Goal: Task Accomplishment & Management: Use online tool/utility

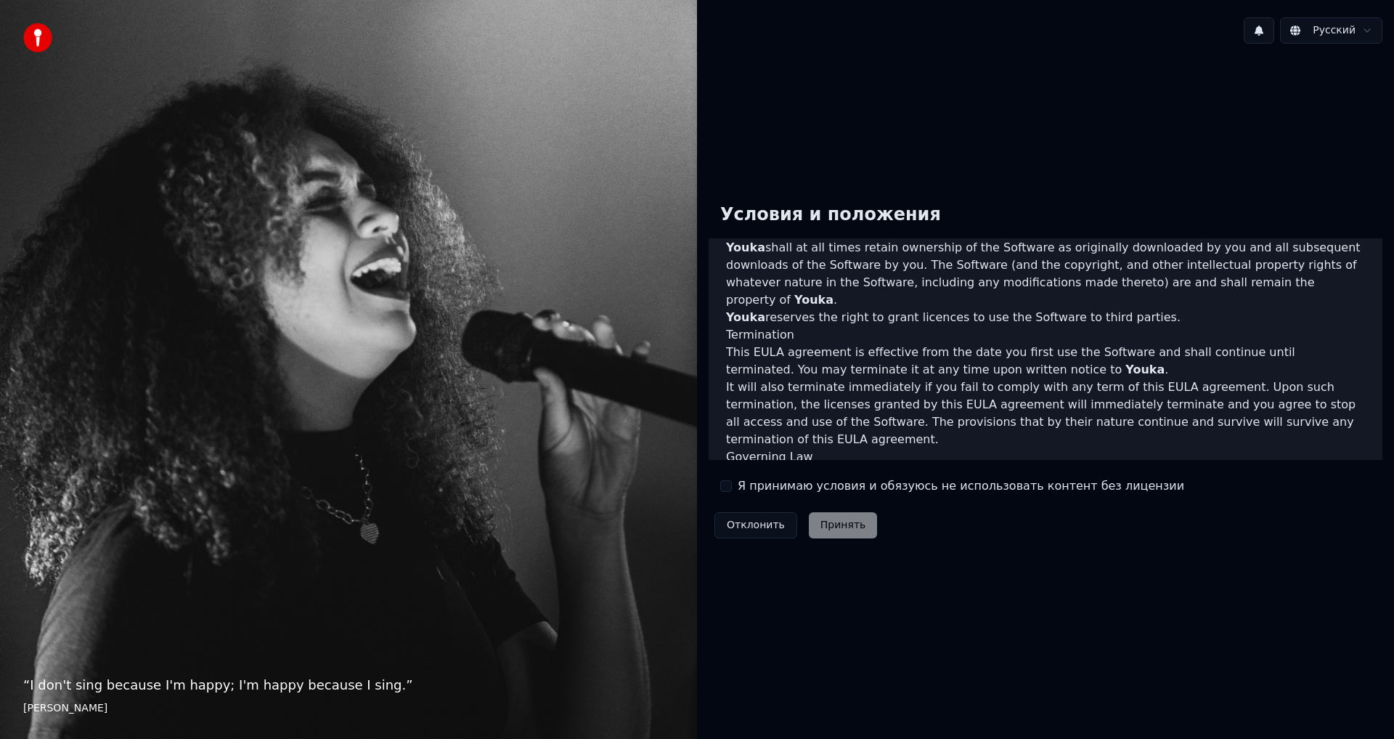
scroll to position [580, 0]
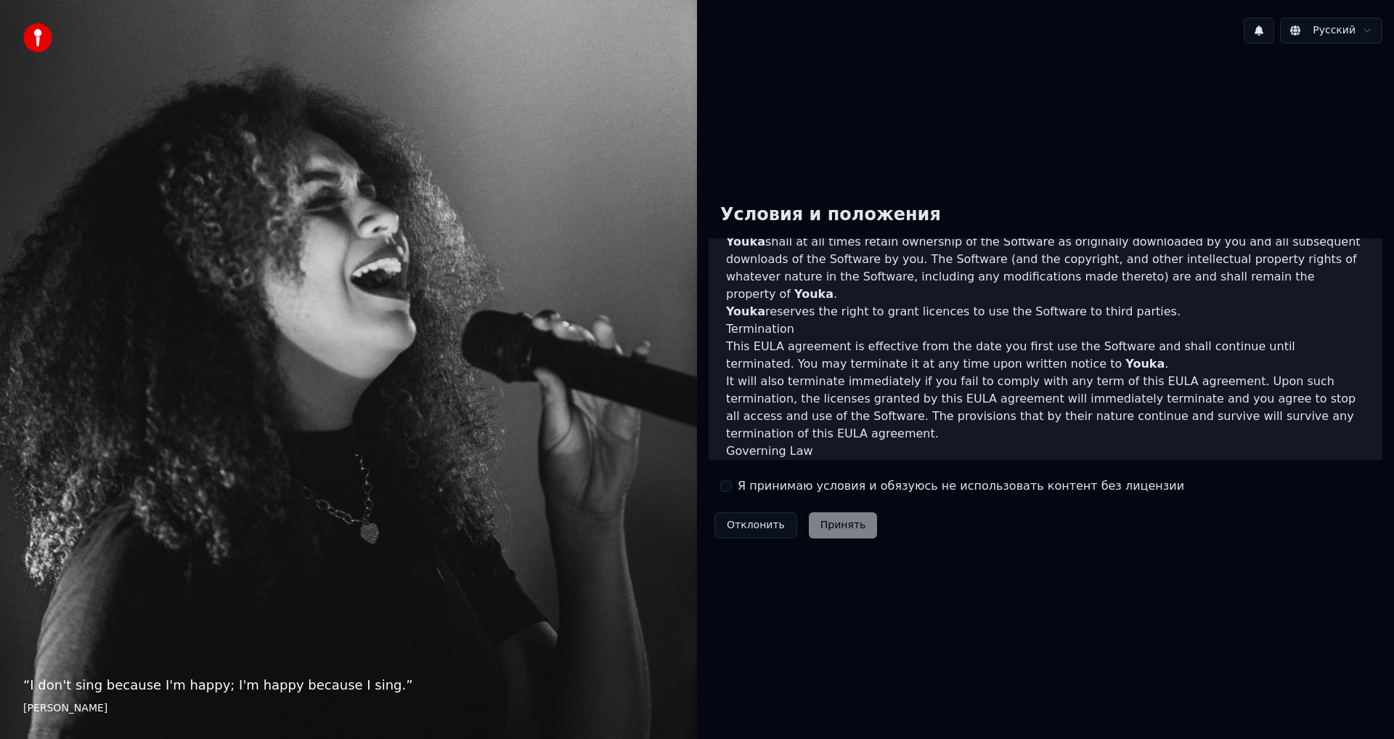
click at [726, 487] on button "Я принимаю условия и обязуюсь не использовать контент без лицензии" at bounding box center [726, 486] width 12 height 12
click at [843, 525] on button "Принять" at bounding box center [843, 525] width 69 height 26
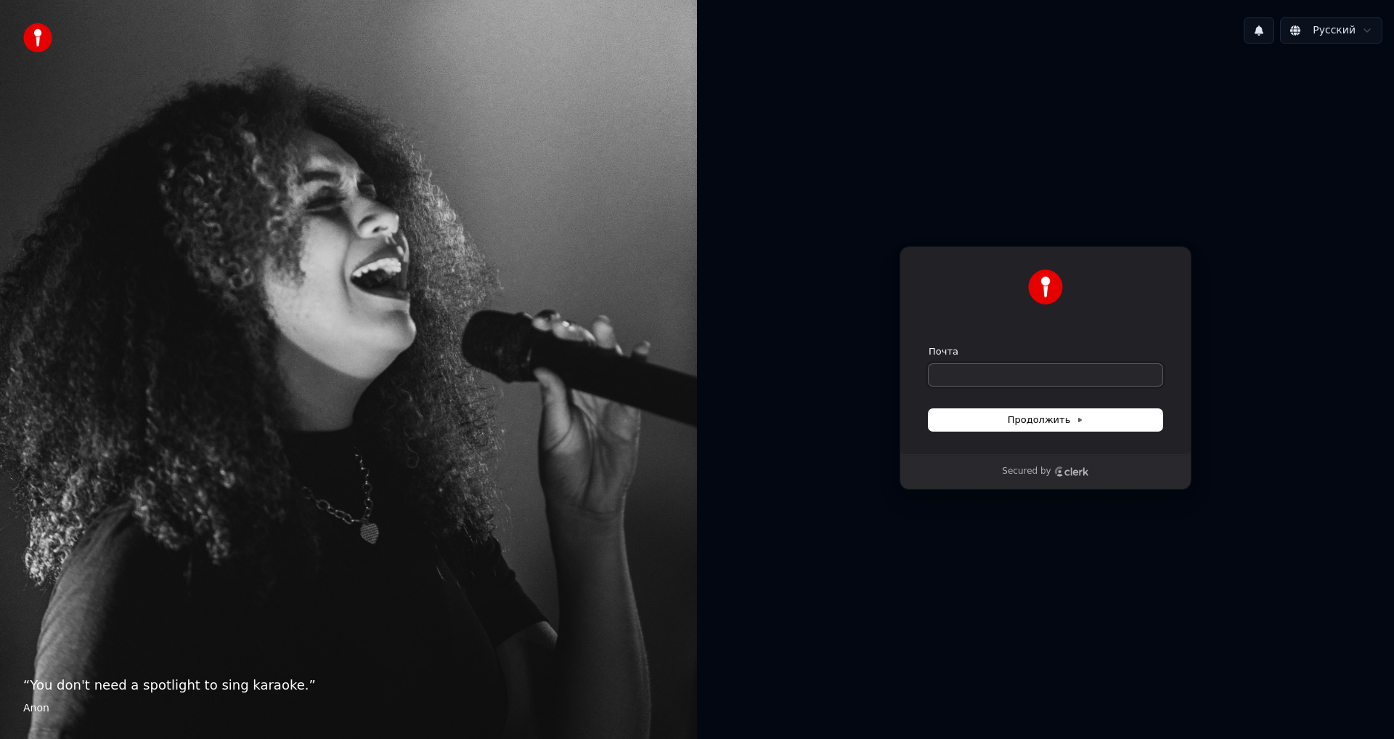
click at [1004, 382] on input "Почта" at bounding box center [1046, 375] width 234 height 22
click at [990, 370] on input "Почта" at bounding box center [1046, 375] width 234 height 22
paste input "**********"
click at [1027, 417] on span "Продолжить" at bounding box center [1046, 419] width 76 height 13
type input "**********"
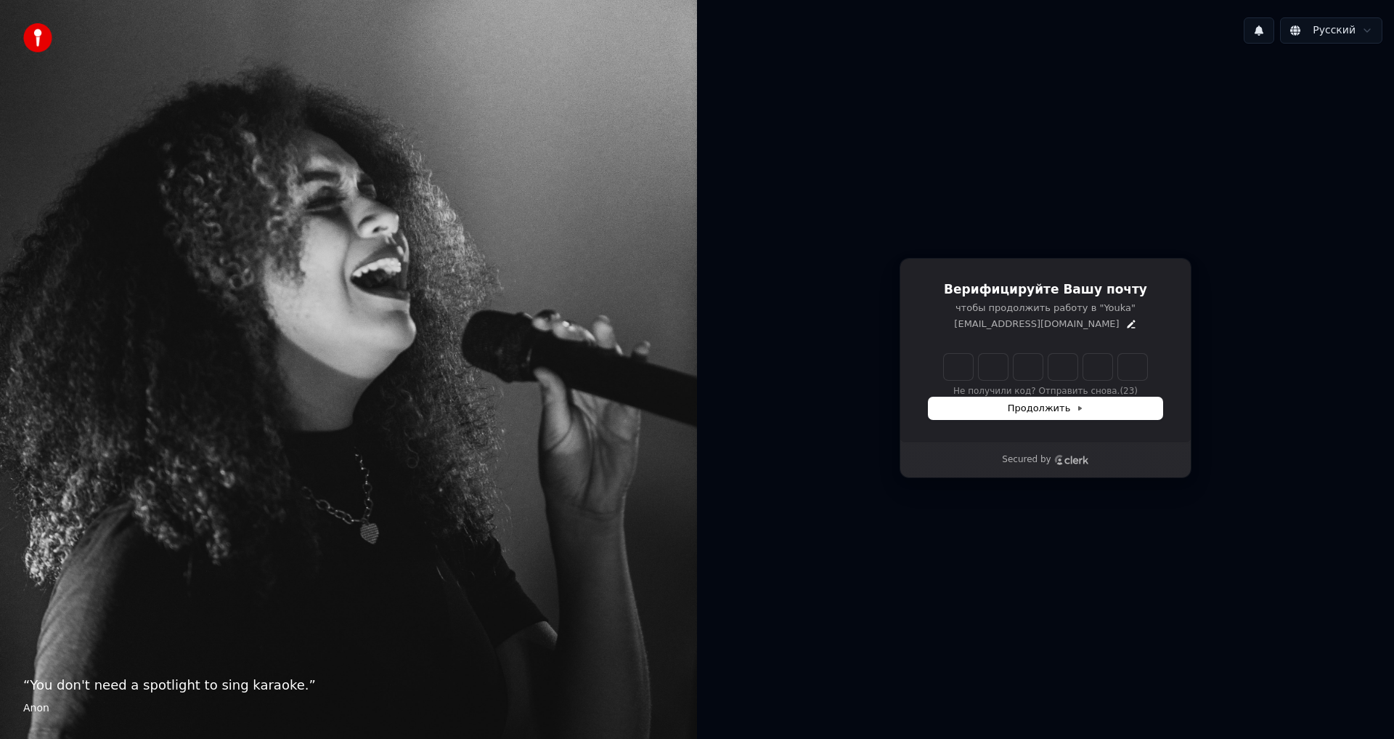
click at [964, 362] on input "Enter verification code" at bounding box center [1060, 367] width 232 height 26
type input "******"
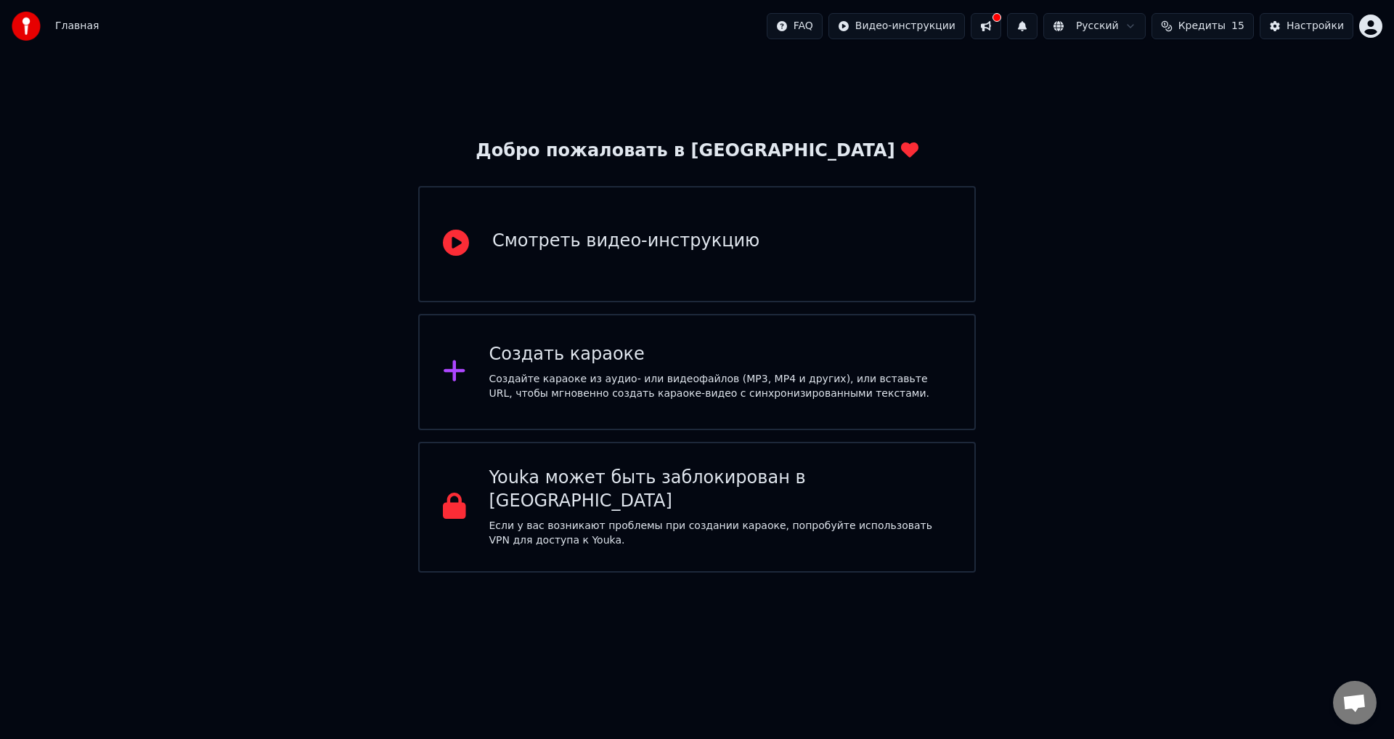
click at [724, 381] on div "Создайте караоке из аудио- или видеофайлов (MP3, MP4 и других), или вставьте UR…" at bounding box center [720, 386] width 463 height 29
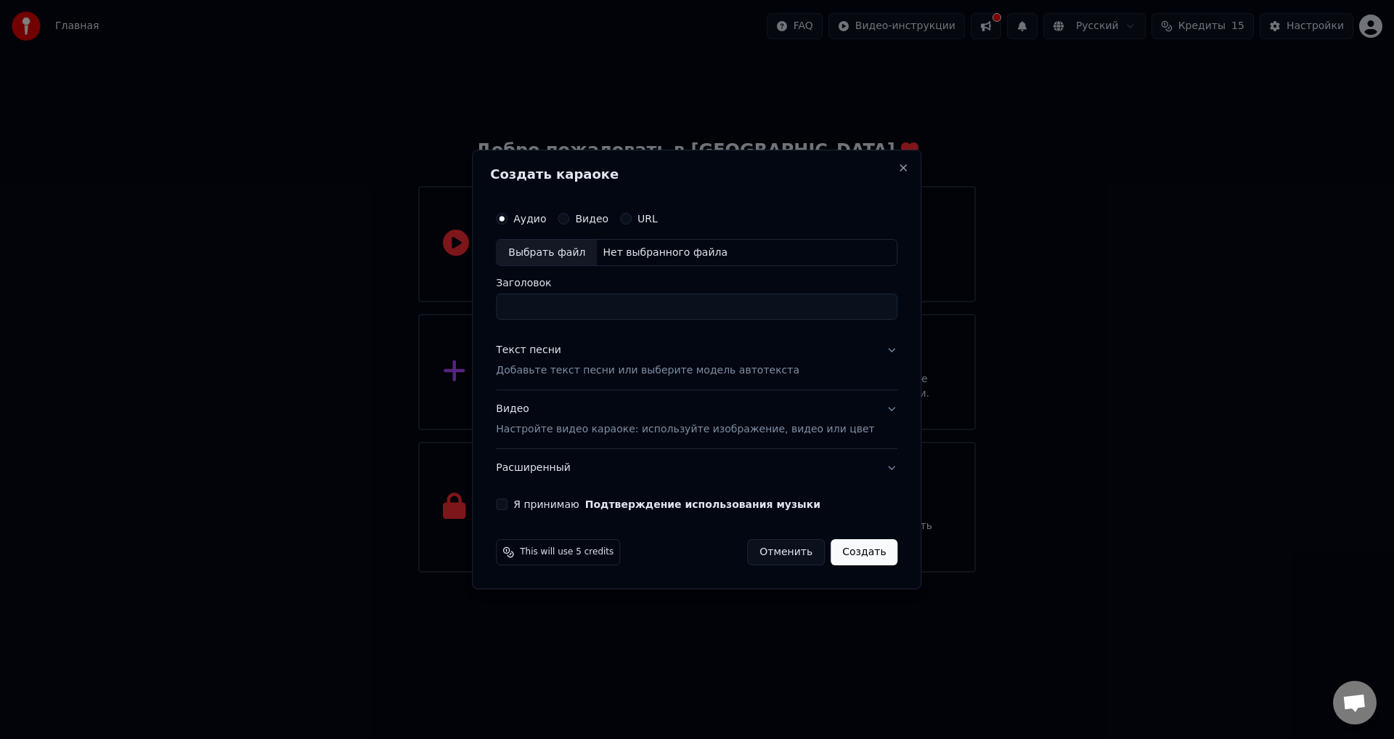
click at [590, 215] on div "Видео" at bounding box center [583, 219] width 51 height 12
click at [596, 219] on label "Видео" at bounding box center [591, 219] width 33 height 10
click at [569, 219] on button "Видео" at bounding box center [564, 219] width 12 height 12
click at [657, 257] on div "Нет выбранного файла" at bounding box center [665, 252] width 137 height 15
click at [566, 298] on input "Заголовок" at bounding box center [697, 307] width 402 height 26
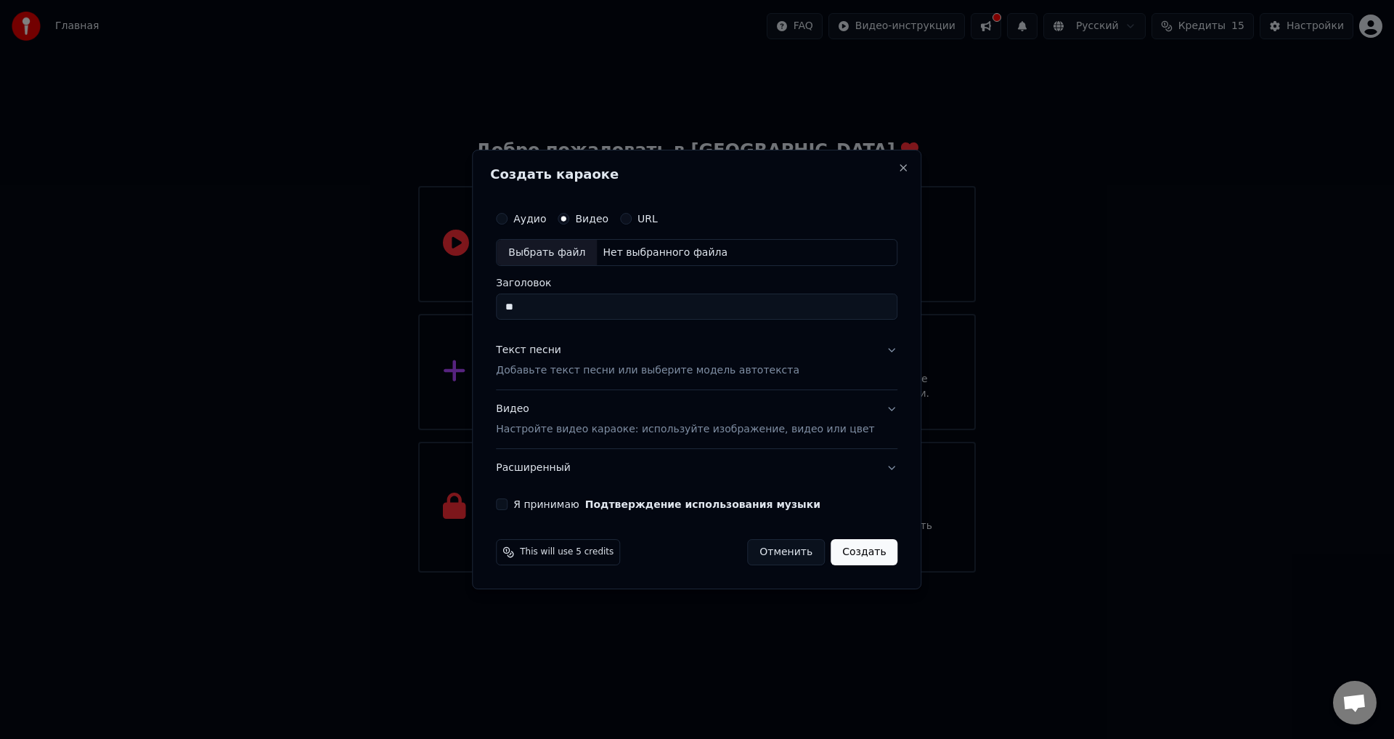
type input "*"
type input "**********"
click at [632, 214] on button "URL" at bounding box center [626, 219] width 12 height 12
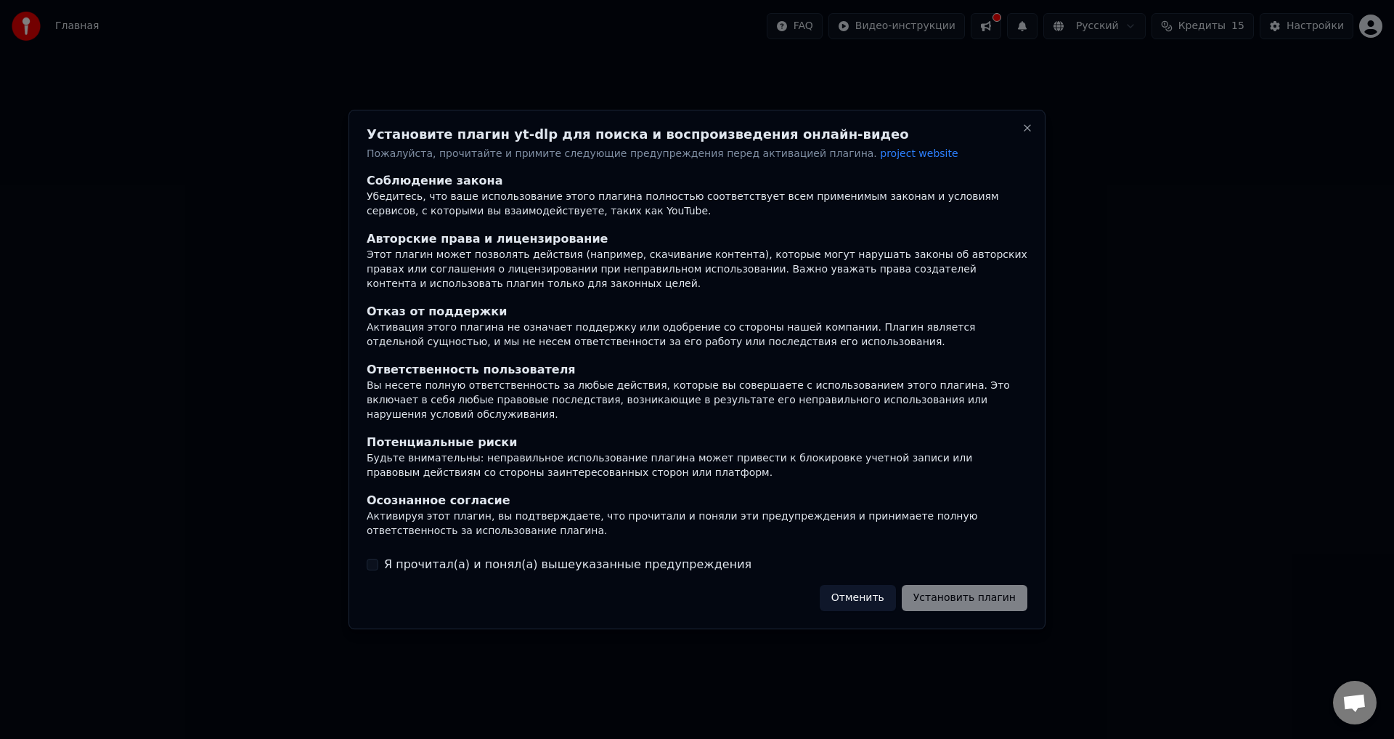
click at [1020, 137] on h2 "Установите плагин yt-dlp для поиска и воспроизведения онлайн-видео" at bounding box center [697, 134] width 661 height 13
click at [1028, 132] on button "Close" at bounding box center [1028, 128] width 12 height 12
click at [1031, 134] on button "Close" at bounding box center [1028, 128] width 12 height 12
click at [464, 561] on label "Я прочитал(а) и понял(а) вышеуказанные предупреждения" at bounding box center [567, 564] width 367 height 17
click at [378, 561] on button "Я прочитал(а) и понял(а) вышеуказанные предупреждения" at bounding box center [373, 564] width 12 height 12
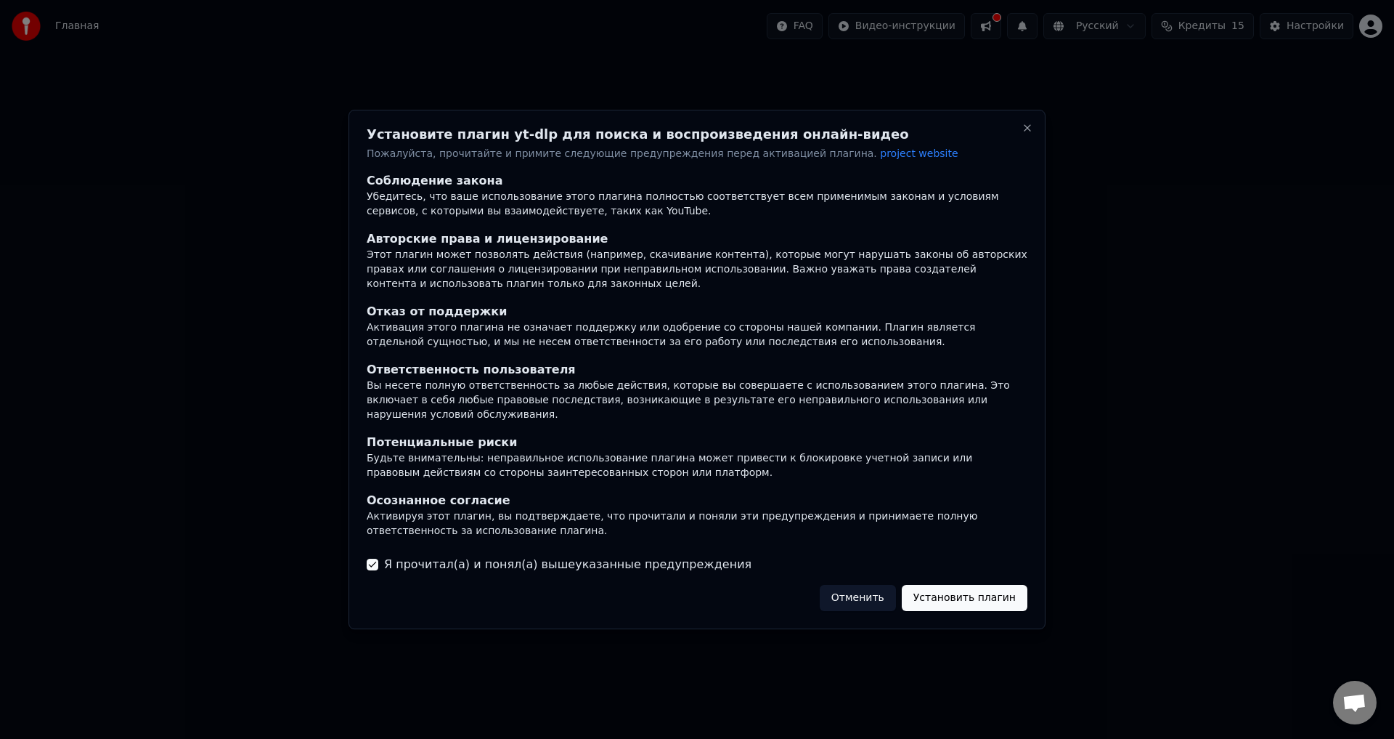
click at [974, 588] on button "Установить плагин" at bounding box center [965, 598] width 126 height 26
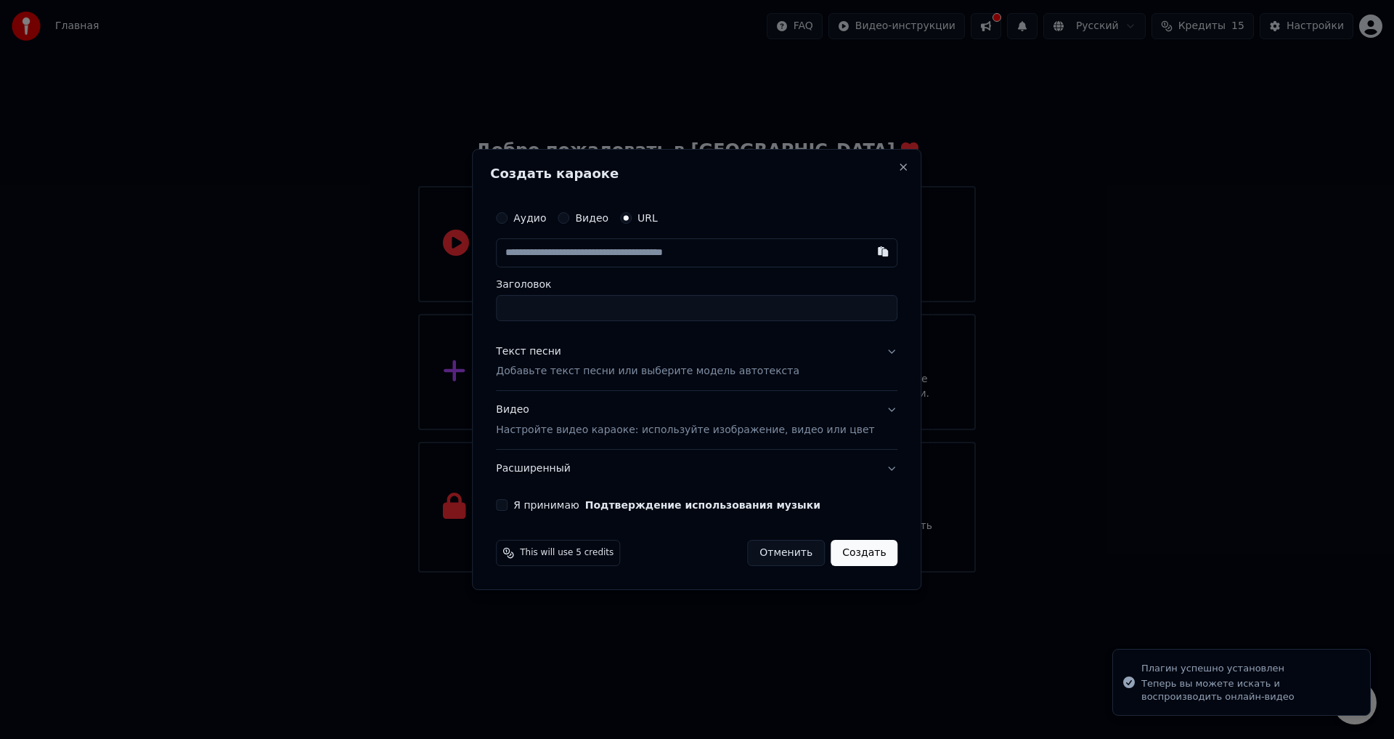
click at [568, 251] on input "text" at bounding box center [697, 252] width 402 height 29
type input "**********"
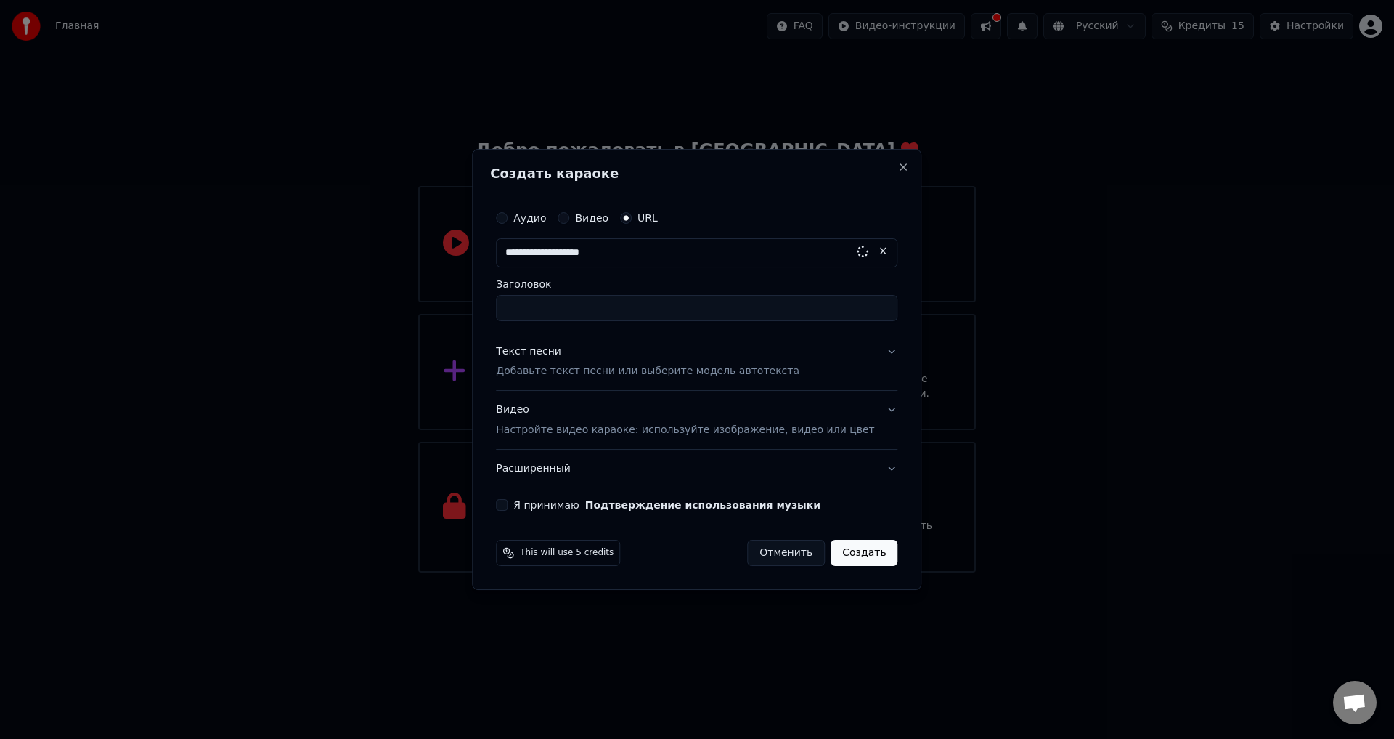
drag, startPoint x: 638, startPoint y: 248, endPoint x: 503, endPoint y: 250, distance: 135.8
click at [503, 250] on div "**********" at bounding box center [697, 370] width 450 height 442
click at [615, 255] on input "text" at bounding box center [697, 252] width 402 height 29
paste input "**********"
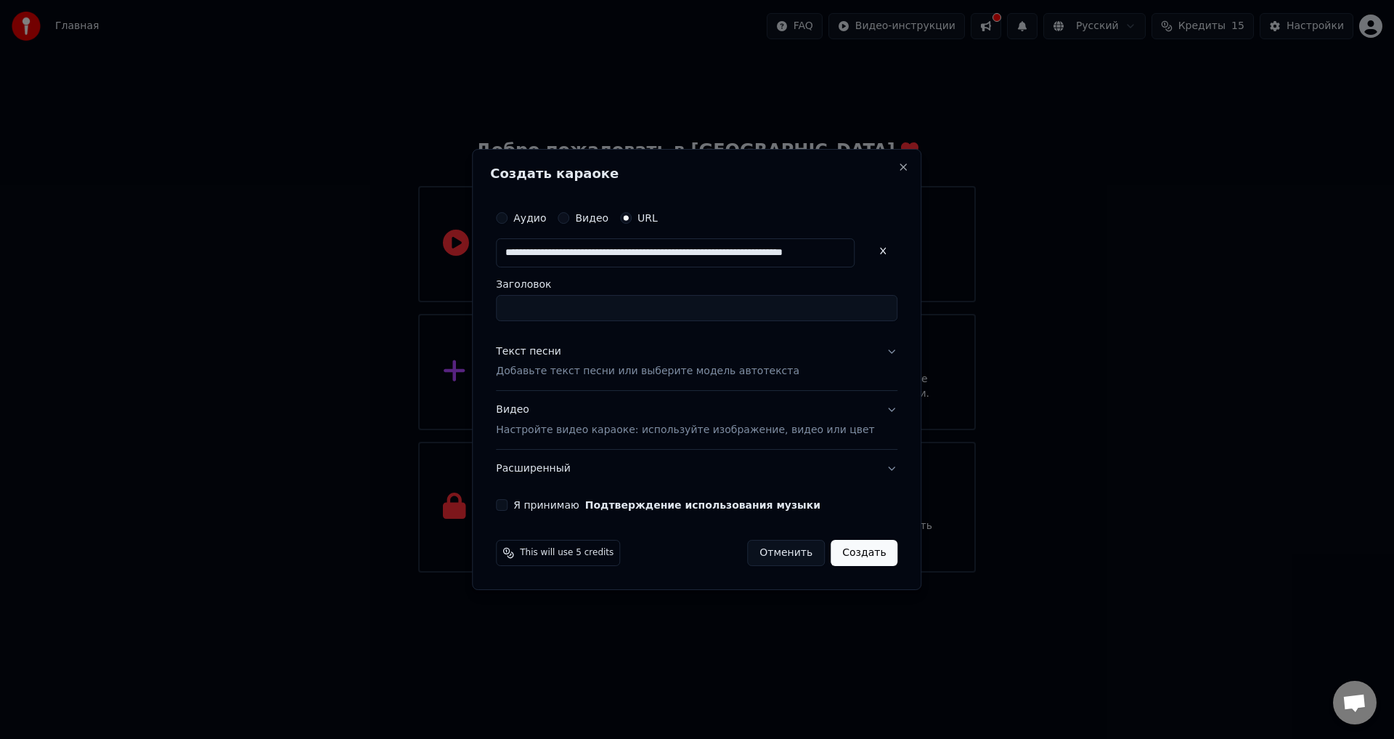
type input "**********"
click at [589, 309] on input "Заголовок" at bounding box center [697, 308] width 402 height 26
type input "**********"
drag, startPoint x: 688, startPoint y: 309, endPoint x: 662, endPoint y: 314, distance: 26.6
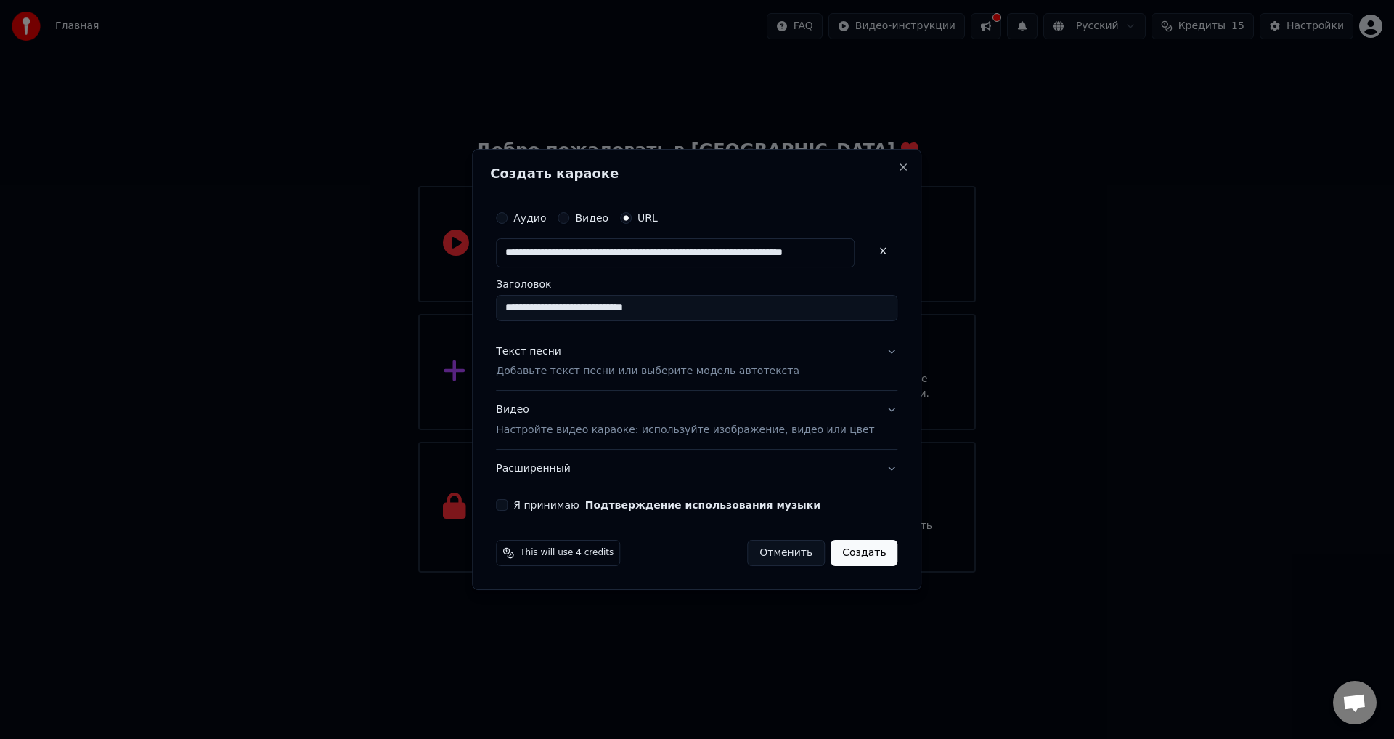
click at [662, 314] on input "**********" at bounding box center [697, 308] width 402 height 26
type input "**********"
click at [875, 347] on button "Текст песни Добавьте текст песни или выберите модель автотекста" at bounding box center [697, 362] width 402 height 58
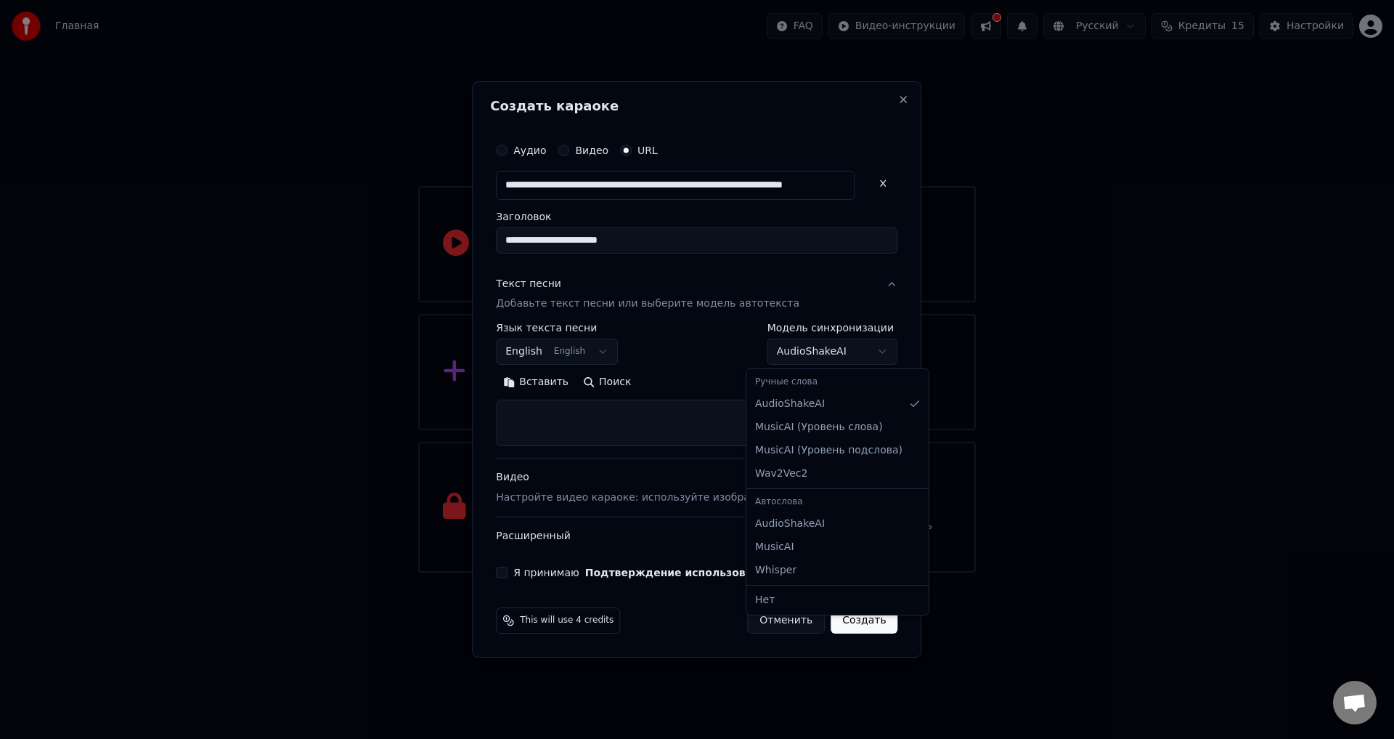
click at [831, 354] on body "**********" at bounding box center [697, 286] width 1394 height 572
select select "**********"
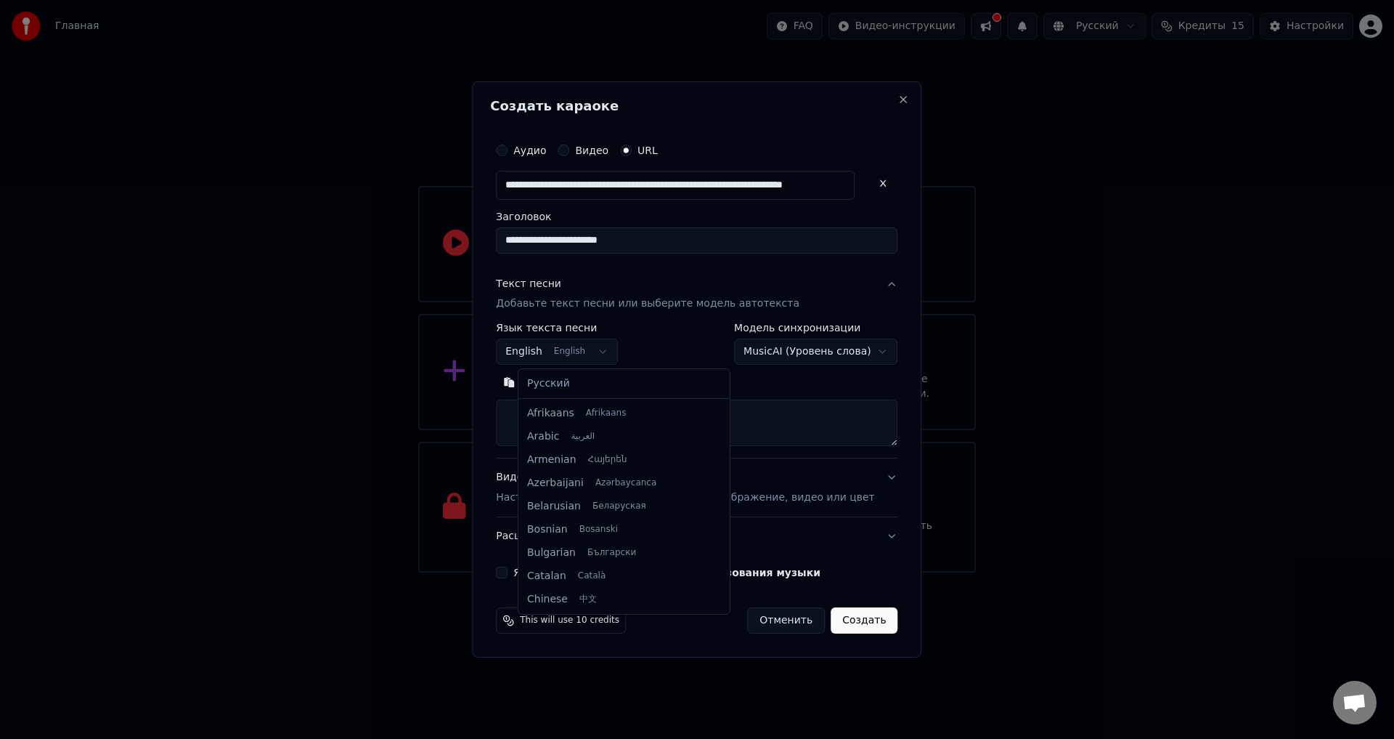
click at [606, 350] on body "**********" at bounding box center [697, 286] width 1394 height 572
select select "**"
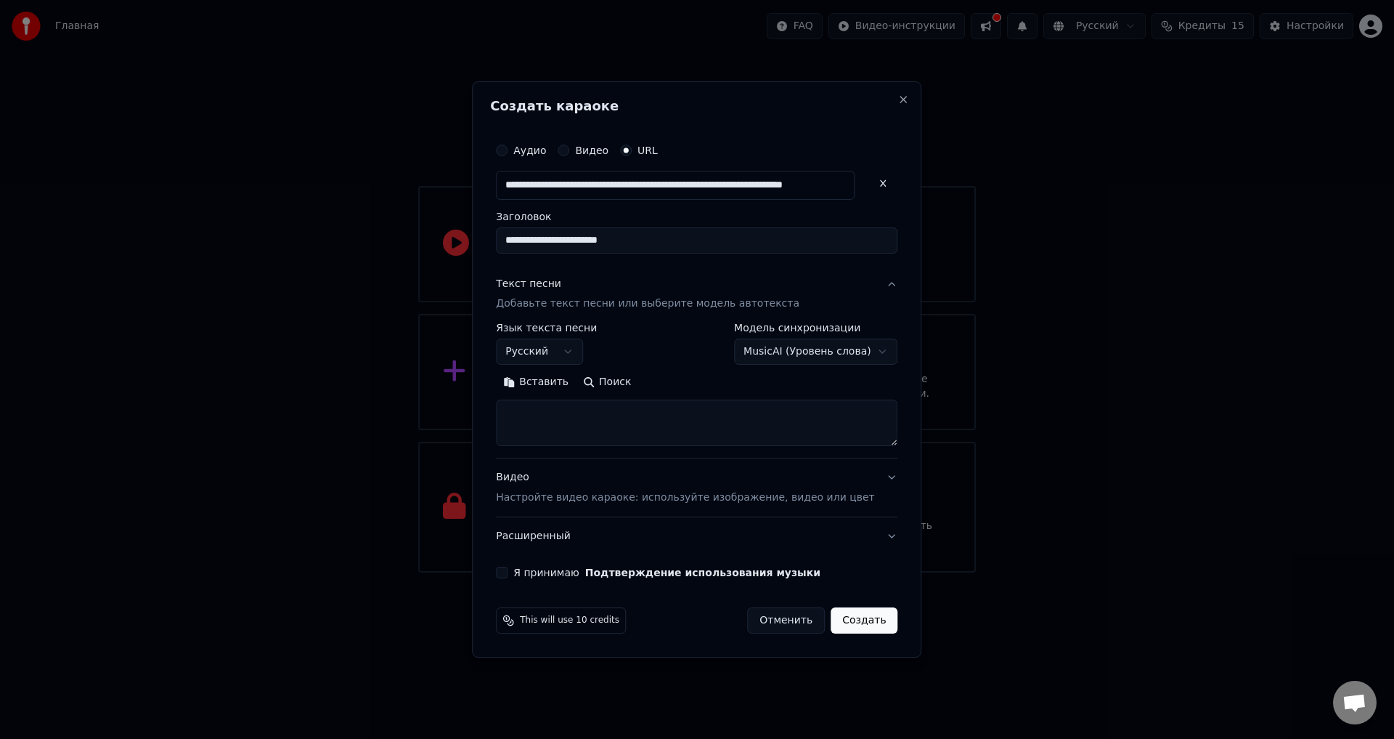
click at [584, 415] on textarea at bounding box center [697, 423] width 402 height 46
click at [582, 418] on textarea at bounding box center [697, 423] width 402 height 46
paste textarea "**********"
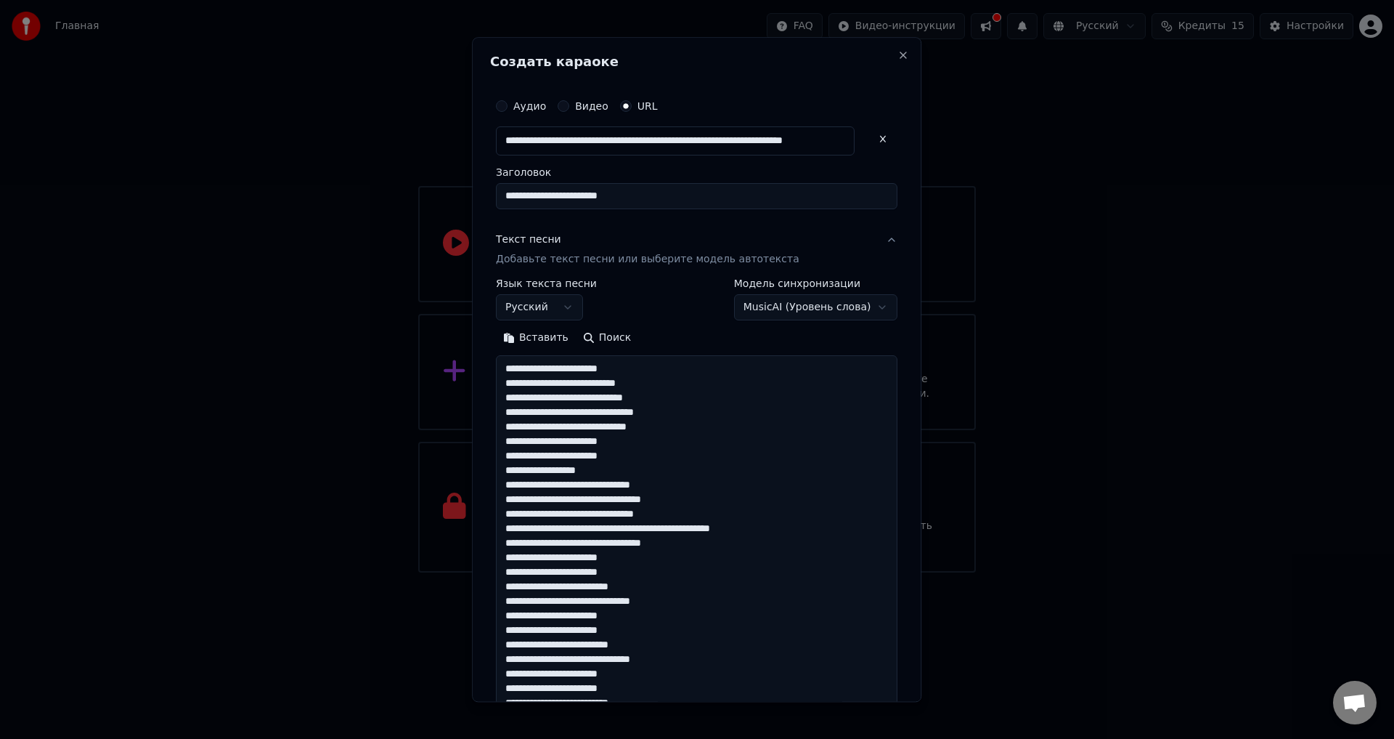
scroll to position [309, 0]
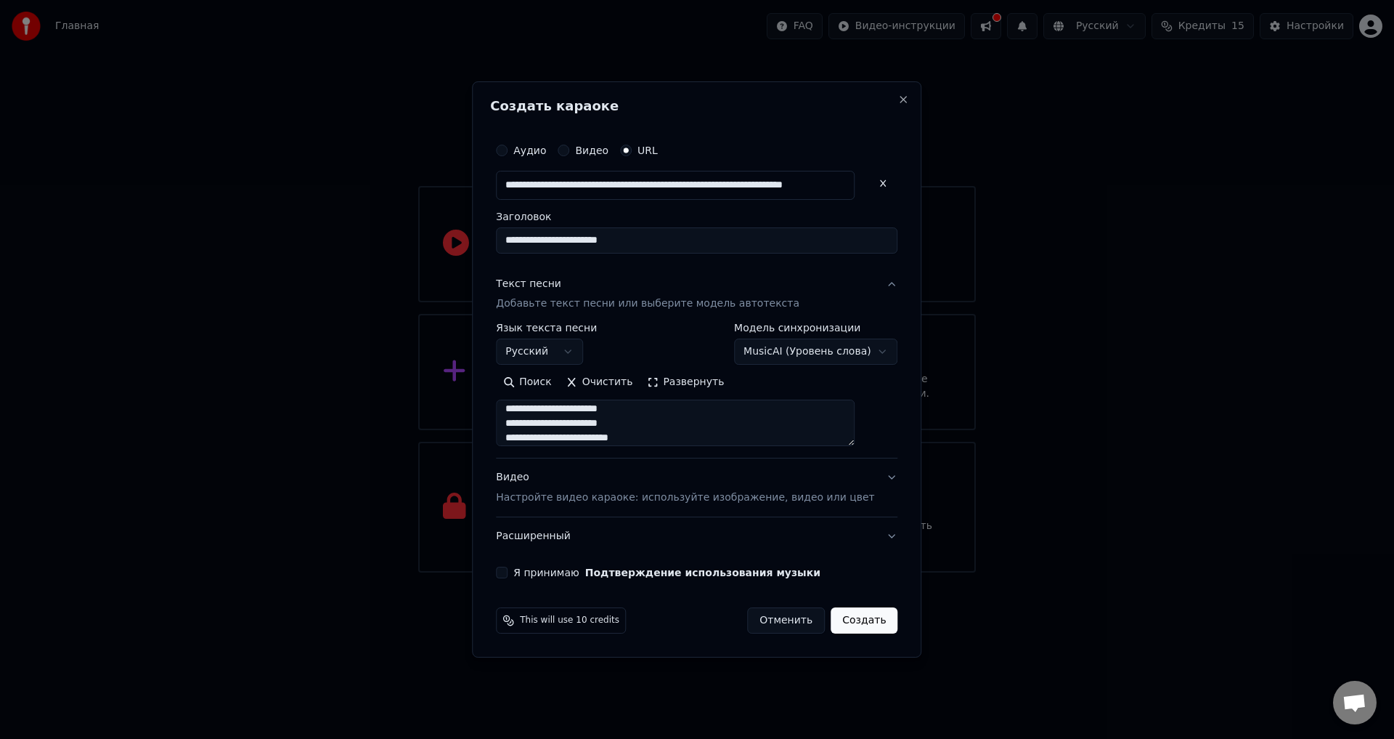
type textarea "**********"
click at [866, 480] on button "Видео Настройте видео караоке: используйте изображение, видео или цвет" at bounding box center [697, 488] width 402 height 58
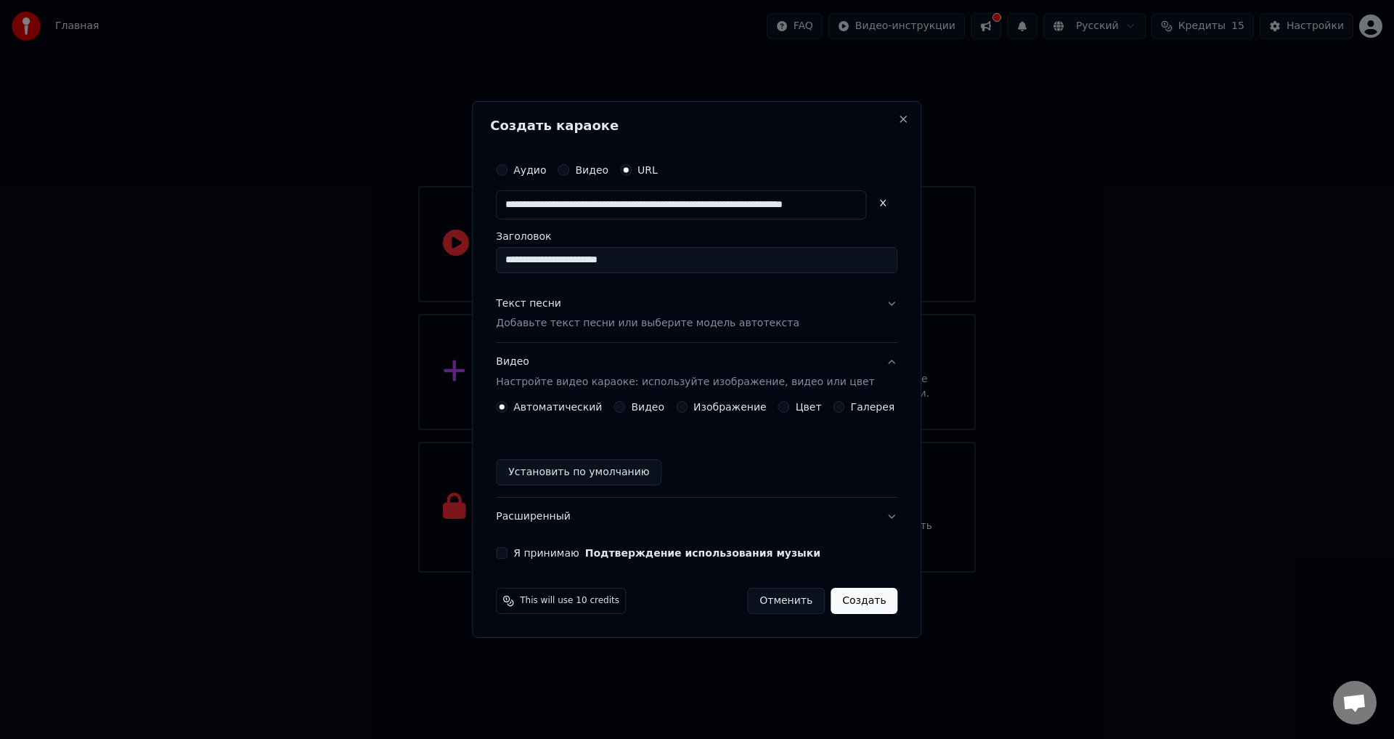
click at [636, 405] on div "Видео" at bounding box center [639, 407] width 51 height 12
click at [634, 407] on div "Видео" at bounding box center [639, 407] width 51 height 12
click at [619, 404] on div "Автоматический Видео Изображение Цвет Галерея" at bounding box center [695, 407] width 399 height 12
click at [625, 406] on button "Видео" at bounding box center [620, 407] width 12 height 12
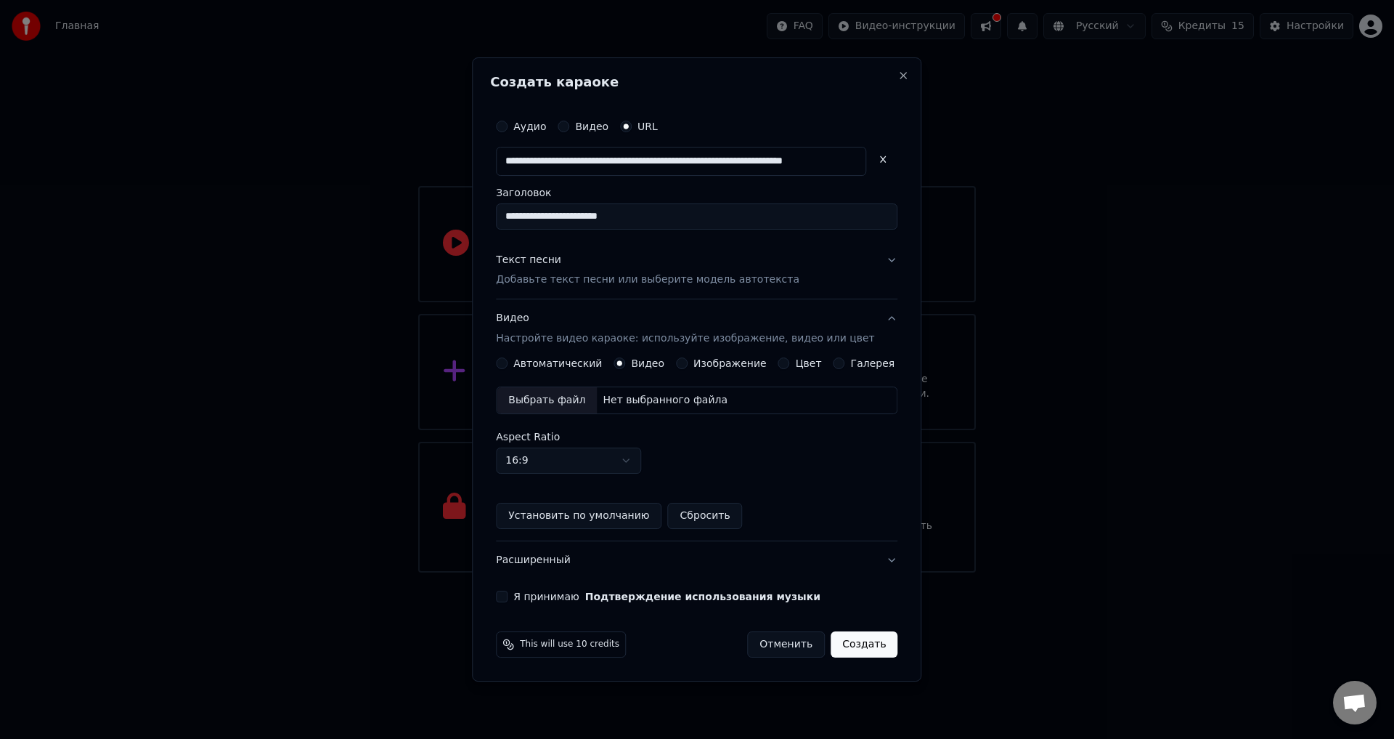
click at [574, 365] on label "Автоматический" at bounding box center [557, 363] width 89 height 10
click at [508, 365] on button "Автоматический" at bounding box center [502, 363] width 12 height 12
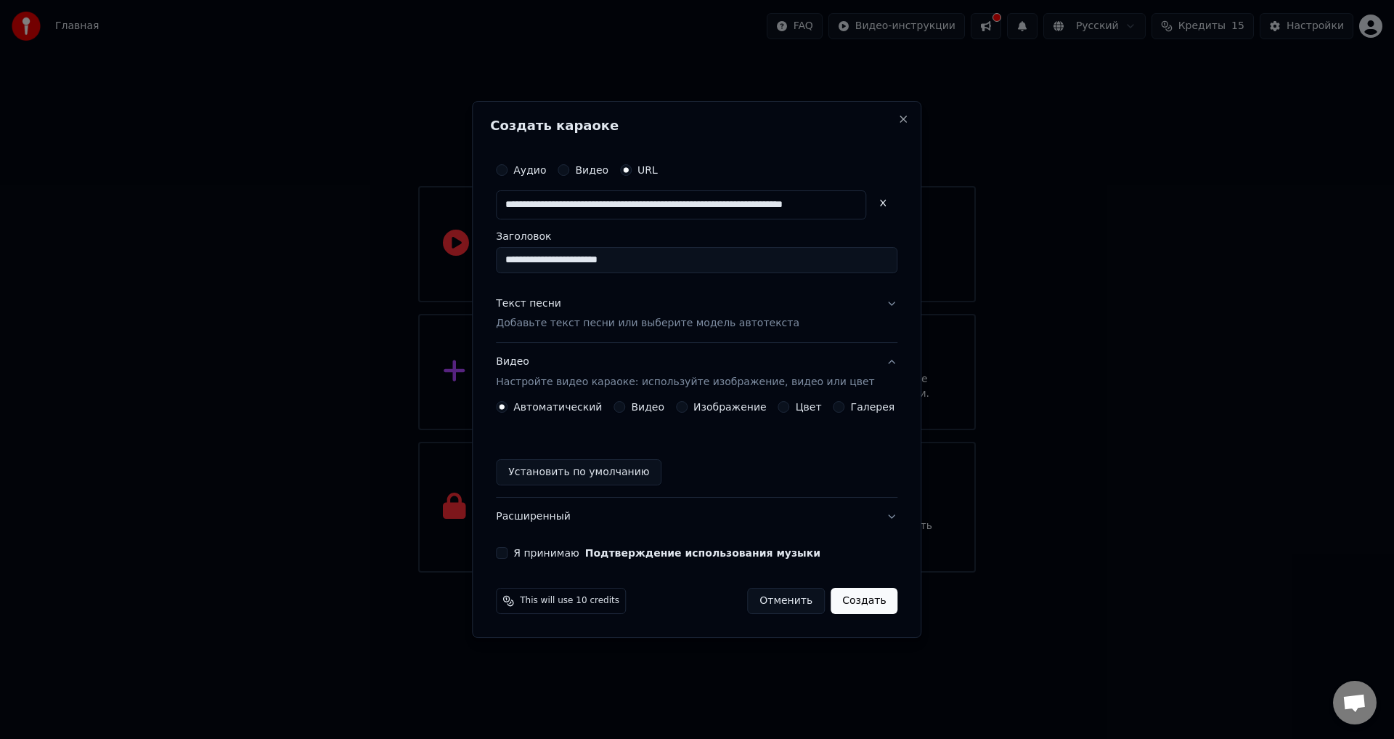
click at [874, 604] on button "Создать" at bounding box center [864, 601] width 67 height 26
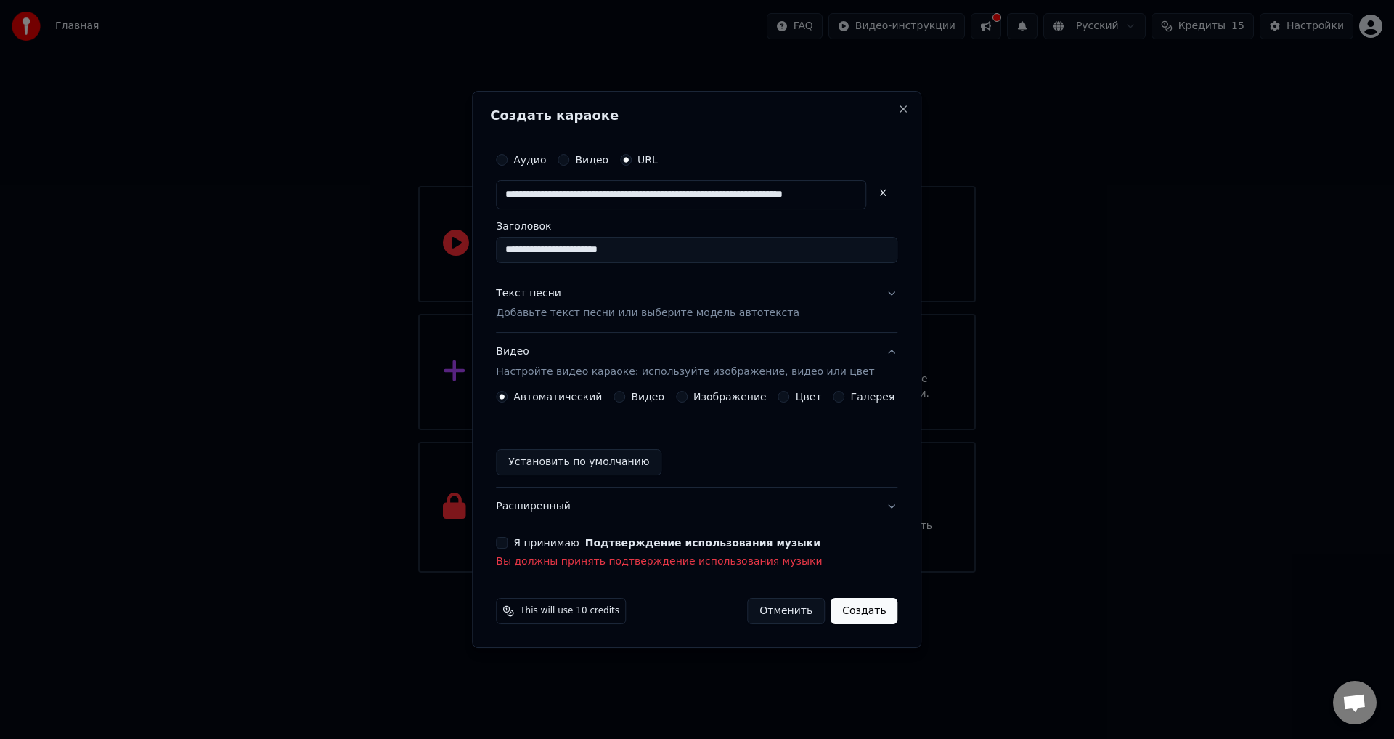
click at [508, 543] on button "Я принимаю Подтверждение использования музыки" at bounding box center [502, 543] width 12 height 12
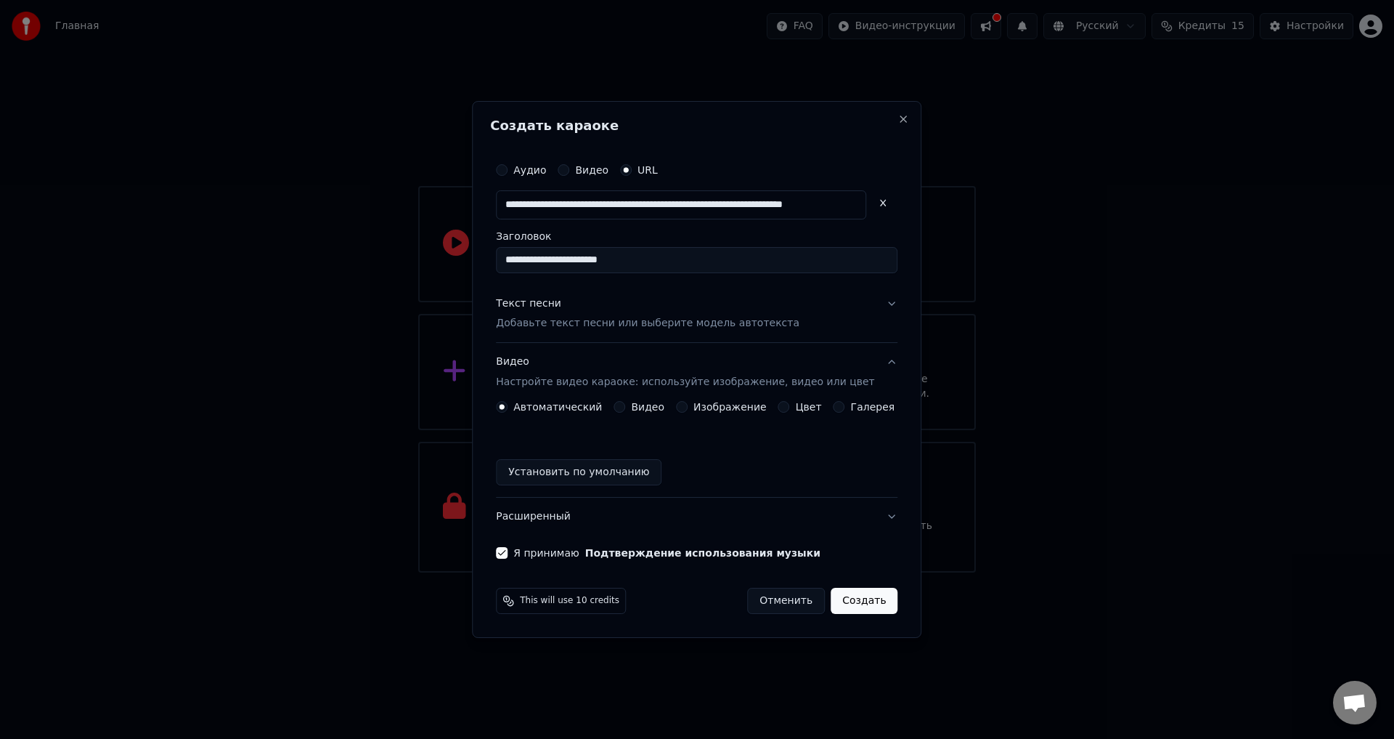
click at [876, 518] on button "Расширенный" at bounding box center [697, 516] width 402 height 38
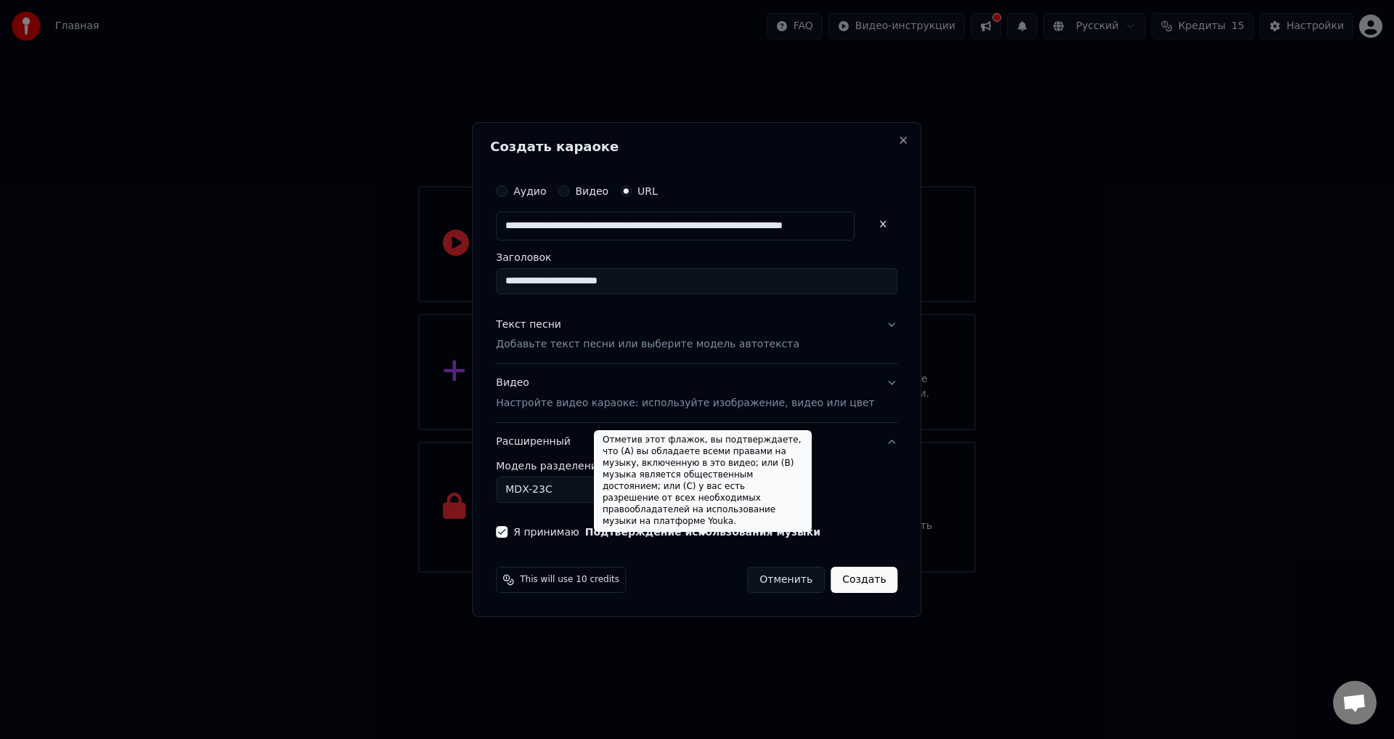
click at [578, 492] on body "**********" at bounding box center [697, 286] width 1394 height 572
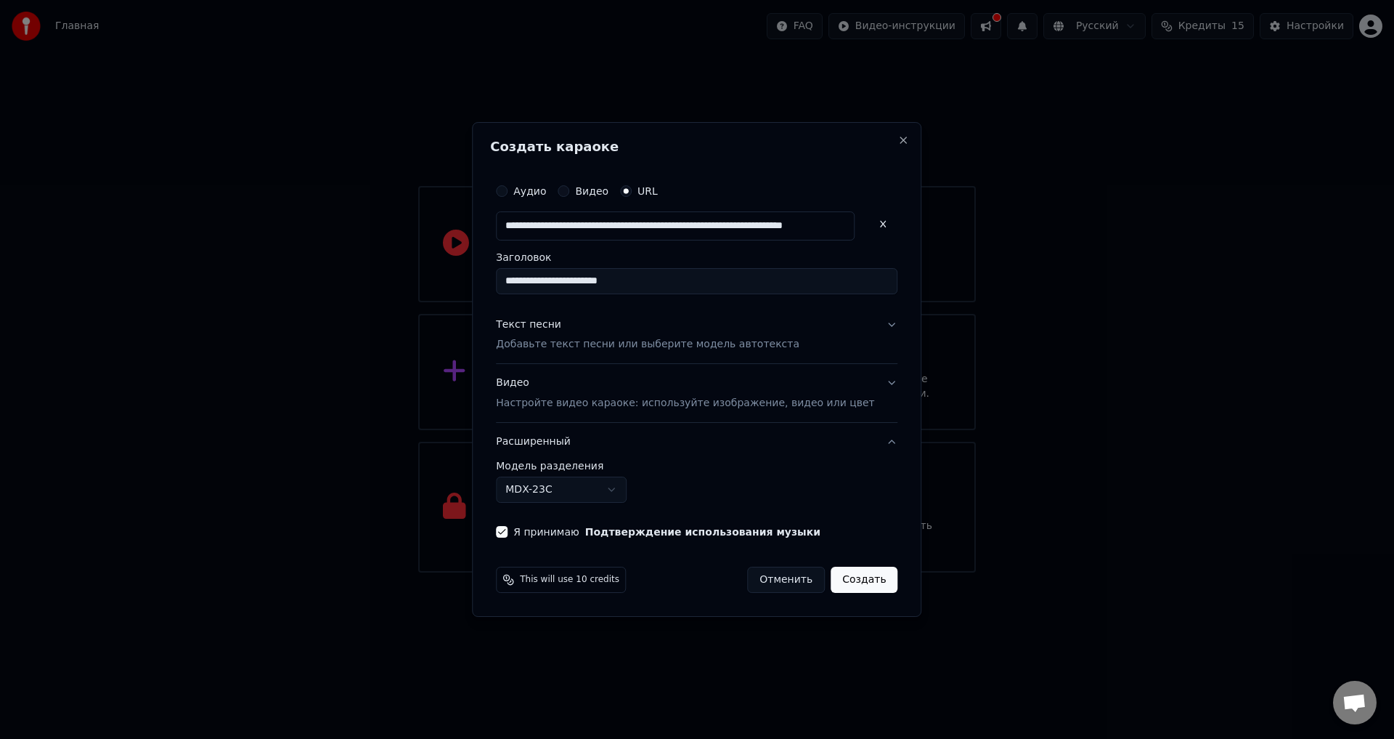
click at [847, 572] on body "**********" at bounding box center [697, 286] width 1394 height 572
click at [848, 578] on button "Создать" at bounding box center [864, 579] width 67 height 26
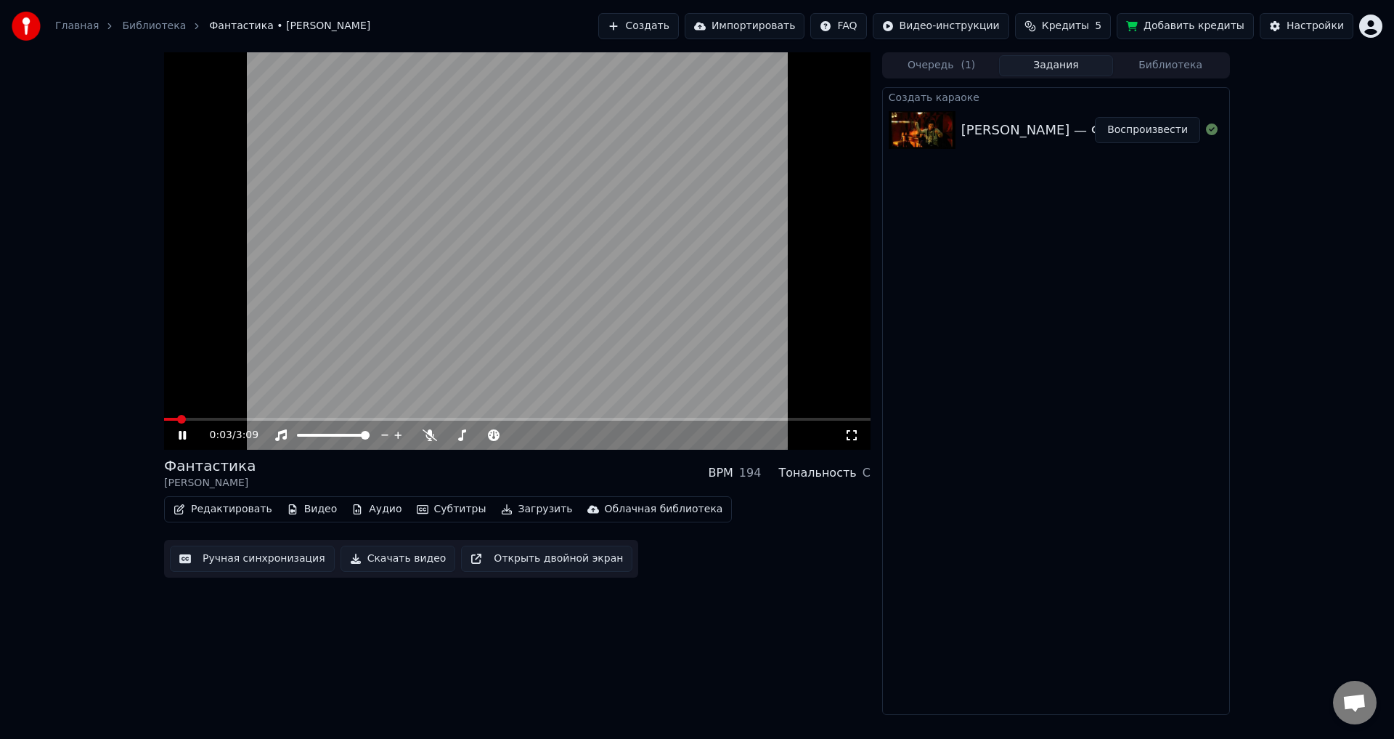
click at [508, 299] on video at bounding box center [517, 250] width 707 height 397
click at [298, 436] on span at bounding box center [297, 435] width 1 height 3
click at [182, 438] on icon at bounding box center [182, 435] width 9 height 10
click at [311, 439] on span at bounding box center [313, 435] width 9 height 9
click at [305, 438] on span at bounding box center [308, 435] width 9 height 9
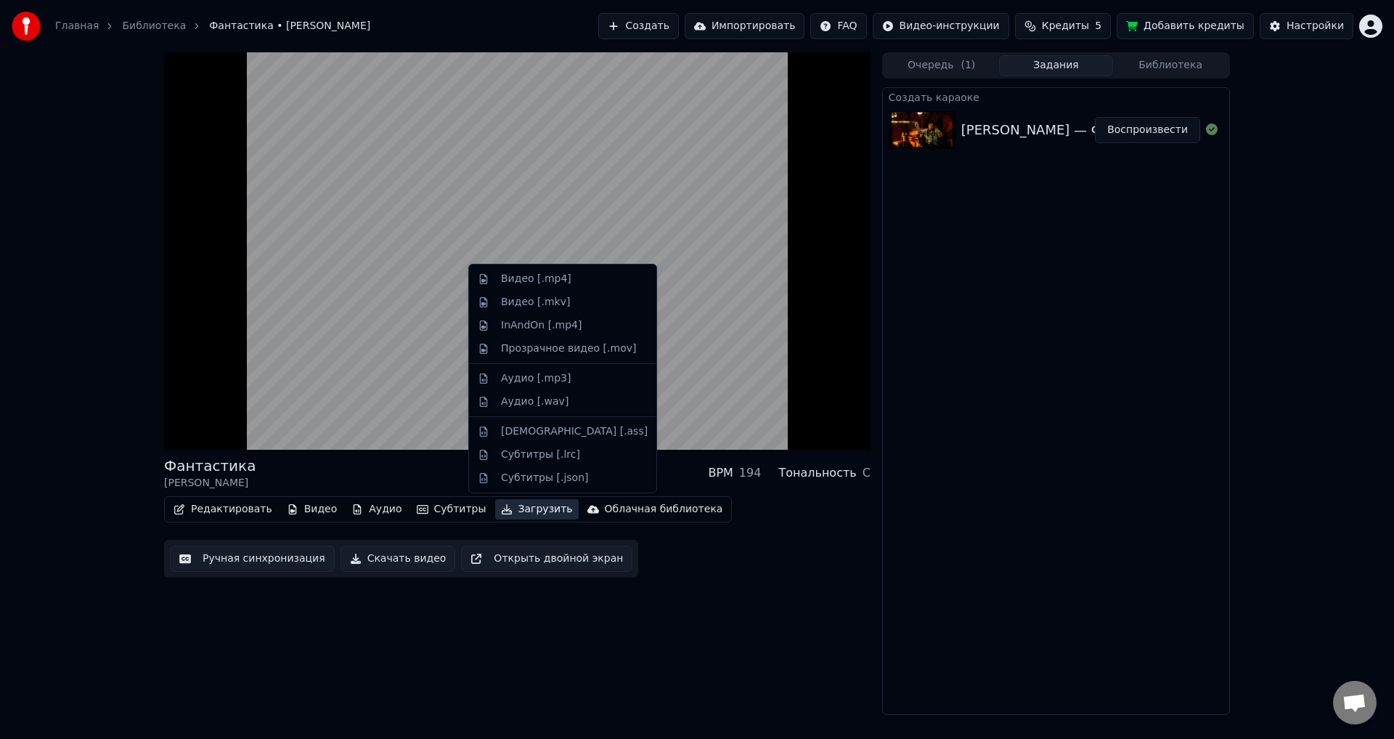
click at [509, 510] on button "Загрузить" at bounding box center [537, 509] width 84 height 20
click at [579, 284] on div "Видео [.mp4]" at bounding box center [574, 279] width 147 height 15
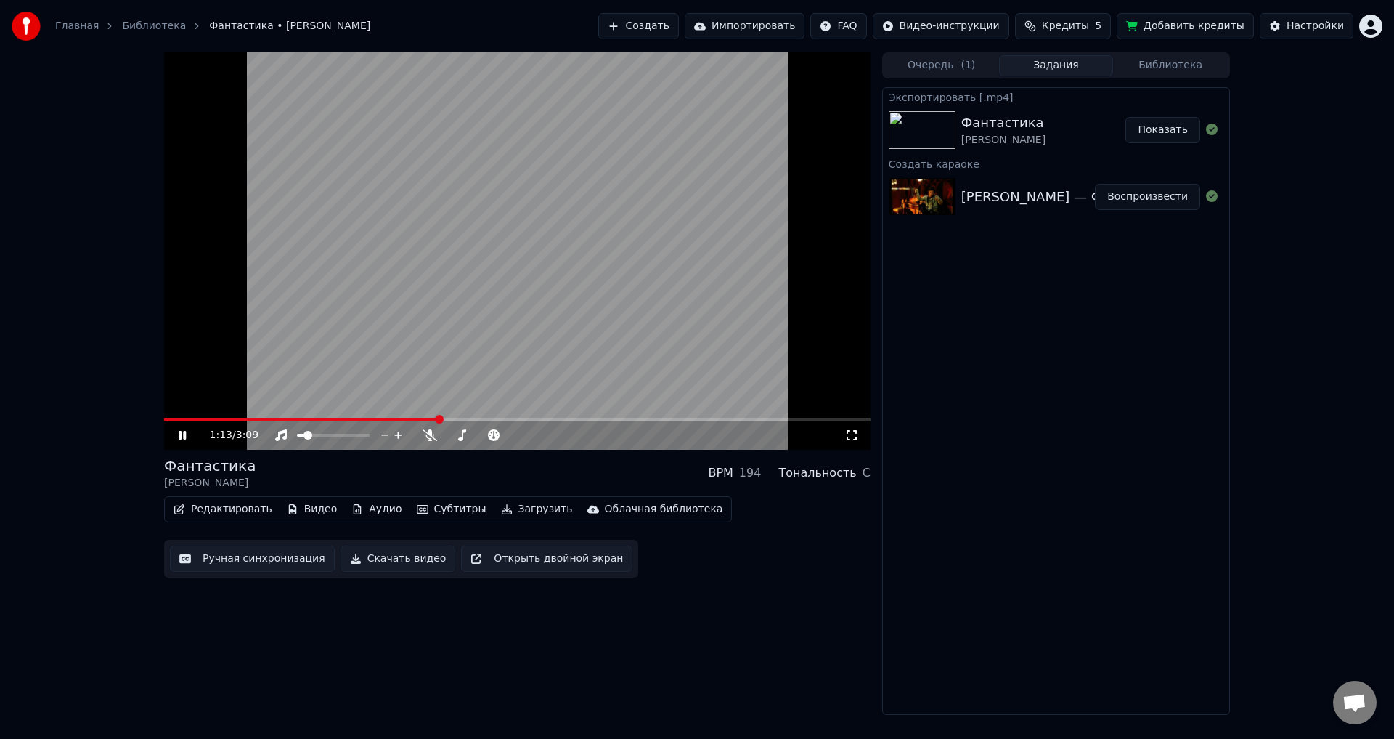
click at [691, 299] on video at bounding box center [517, 250] width 707 height 397
click at [1155, 127] on button "Показать" at bounding box center [1163, 130] width 75 height 26
click at [678, 28] on button "Создать" at bounding box center [638, 26] width 80 height 26
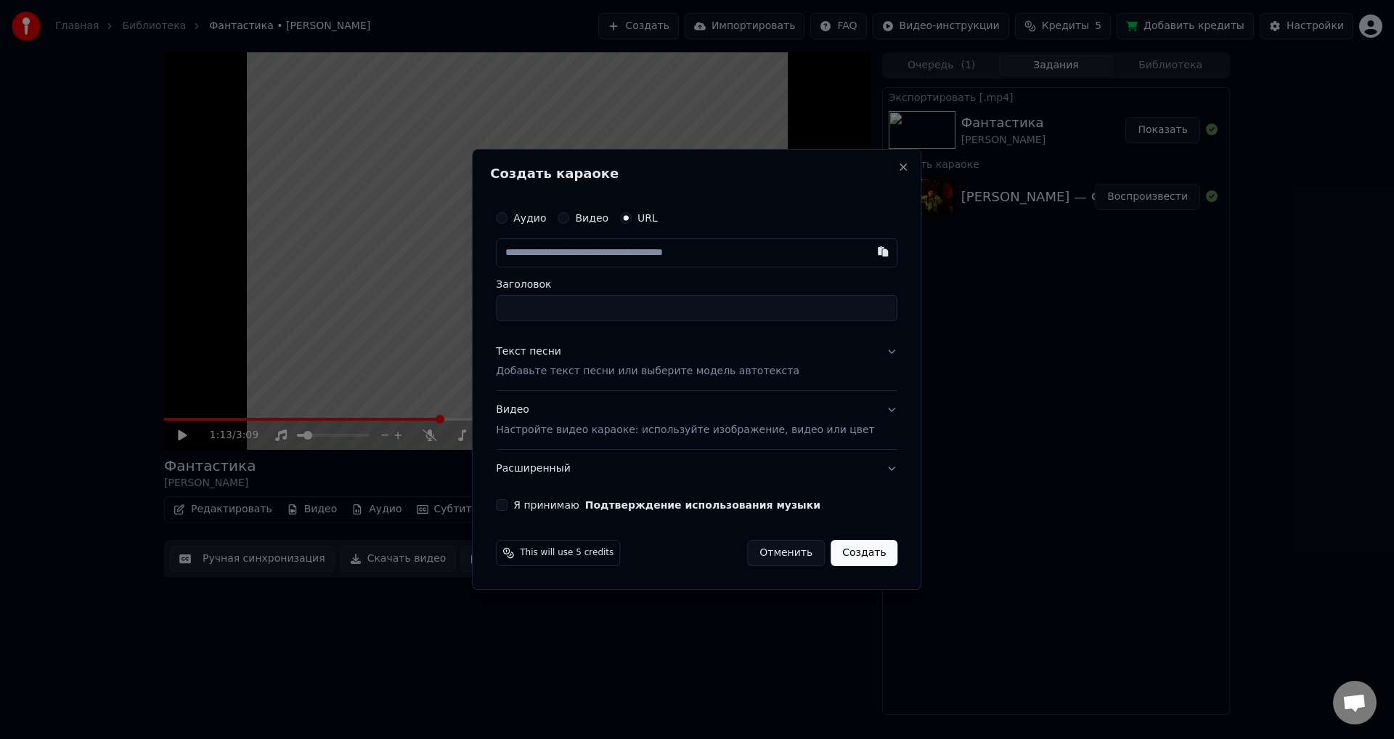
click at [635, 257] on input "text" at bounding box center [697, 252] width 402 height 29
type input "**********"
click at [617, 310] on input "**********" at bounding box center [697, 308] width 402 height 26
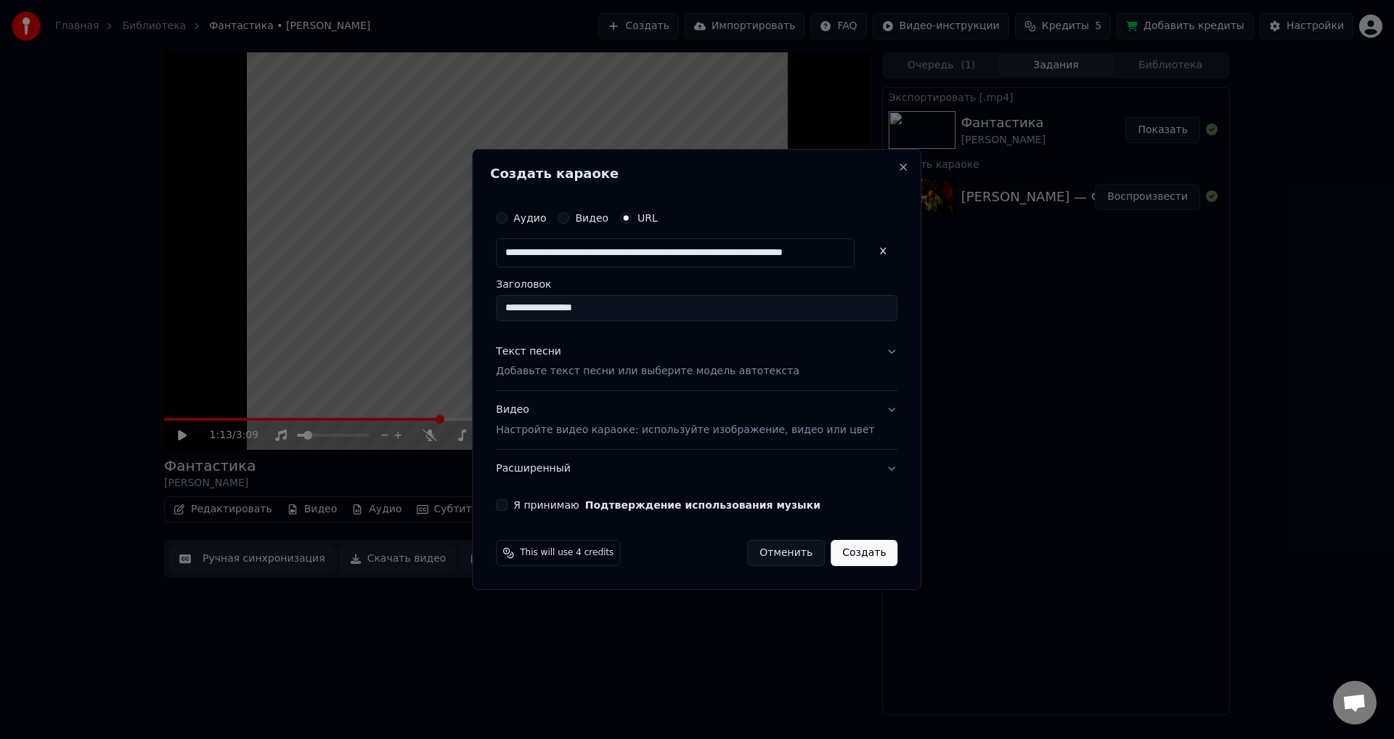
scroll to position [0, 0]
click at [848, 361] on button "Текст песни Добавьте текст песни или выберите модель автотекста" at bounding box center [697, 362] width 402 height 58
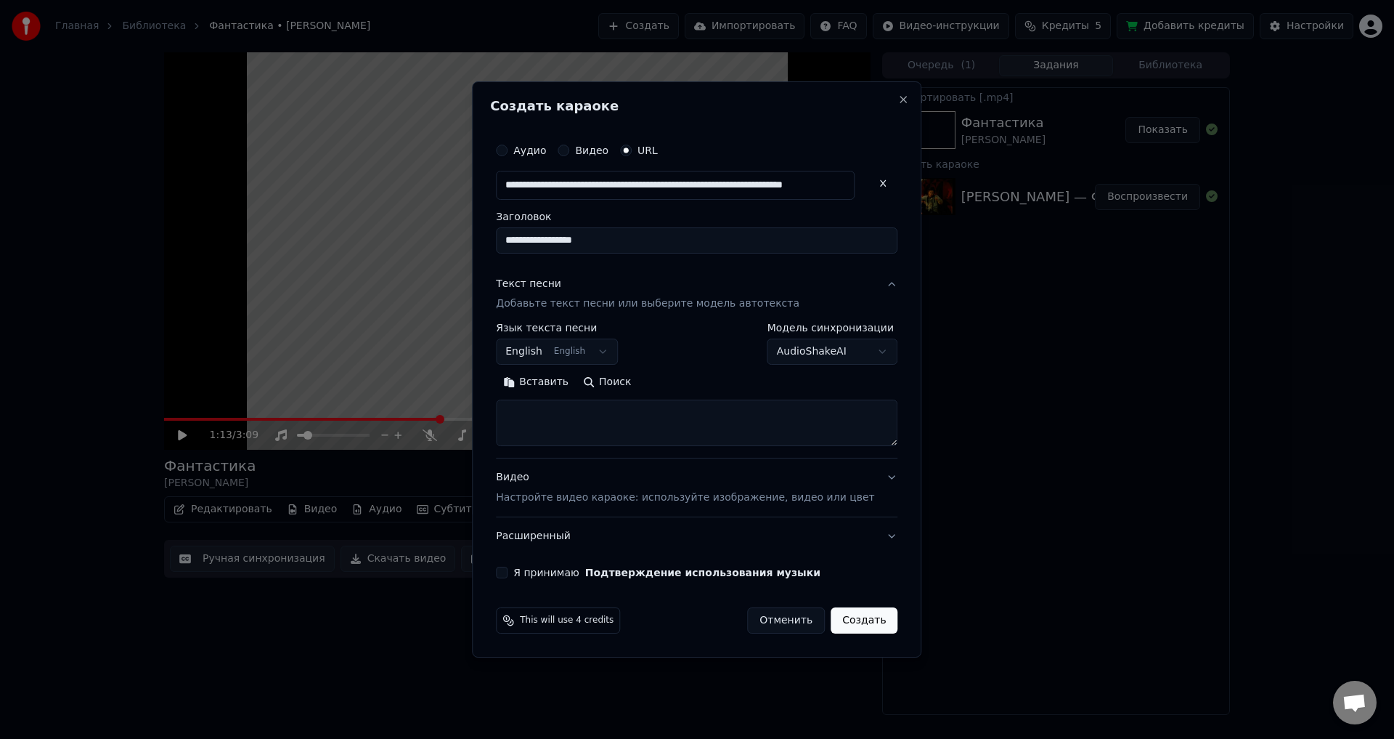
click at [574, 350] on body "**********" at bounding box center [697, 369] width 1394 height 739
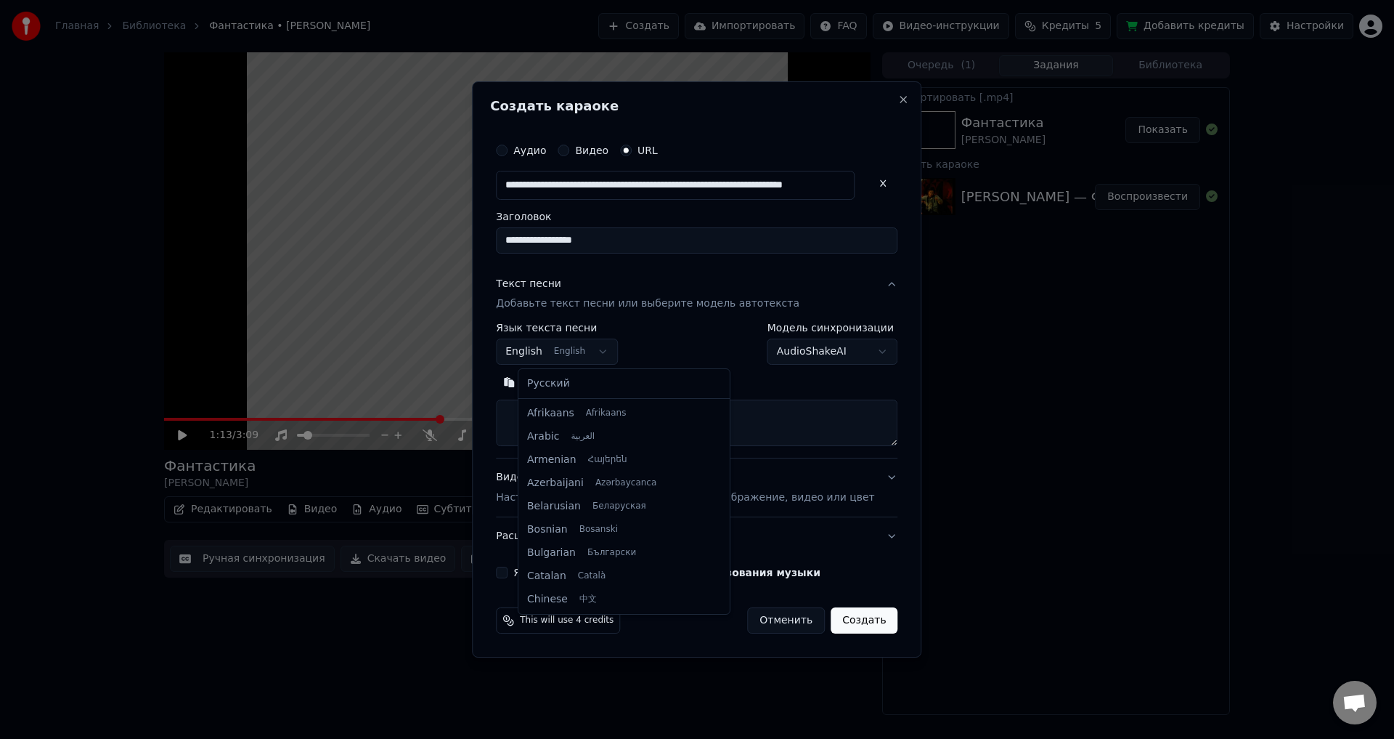
scroll to position [116, 0]
select select "**"
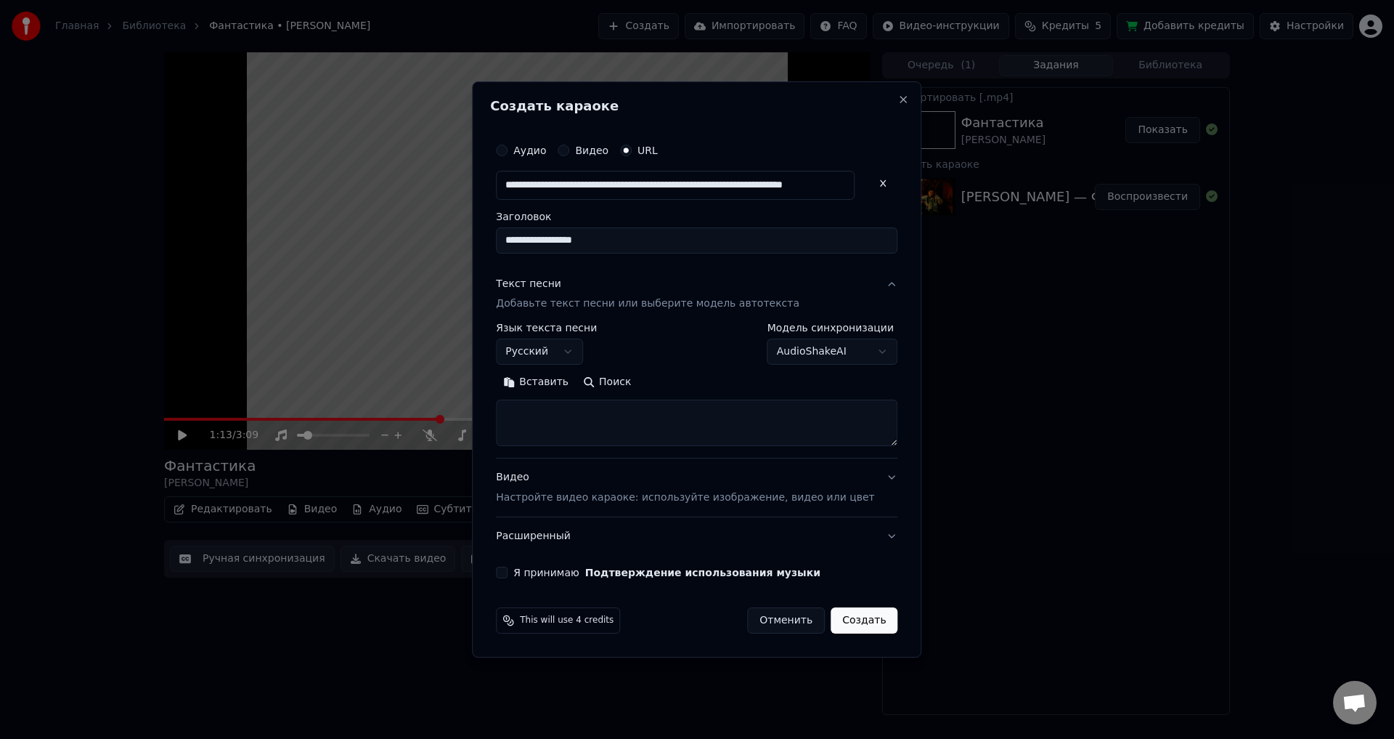
click at [795, 350] on body "**********" at bounding box center [697, 369] width 1394 height 739
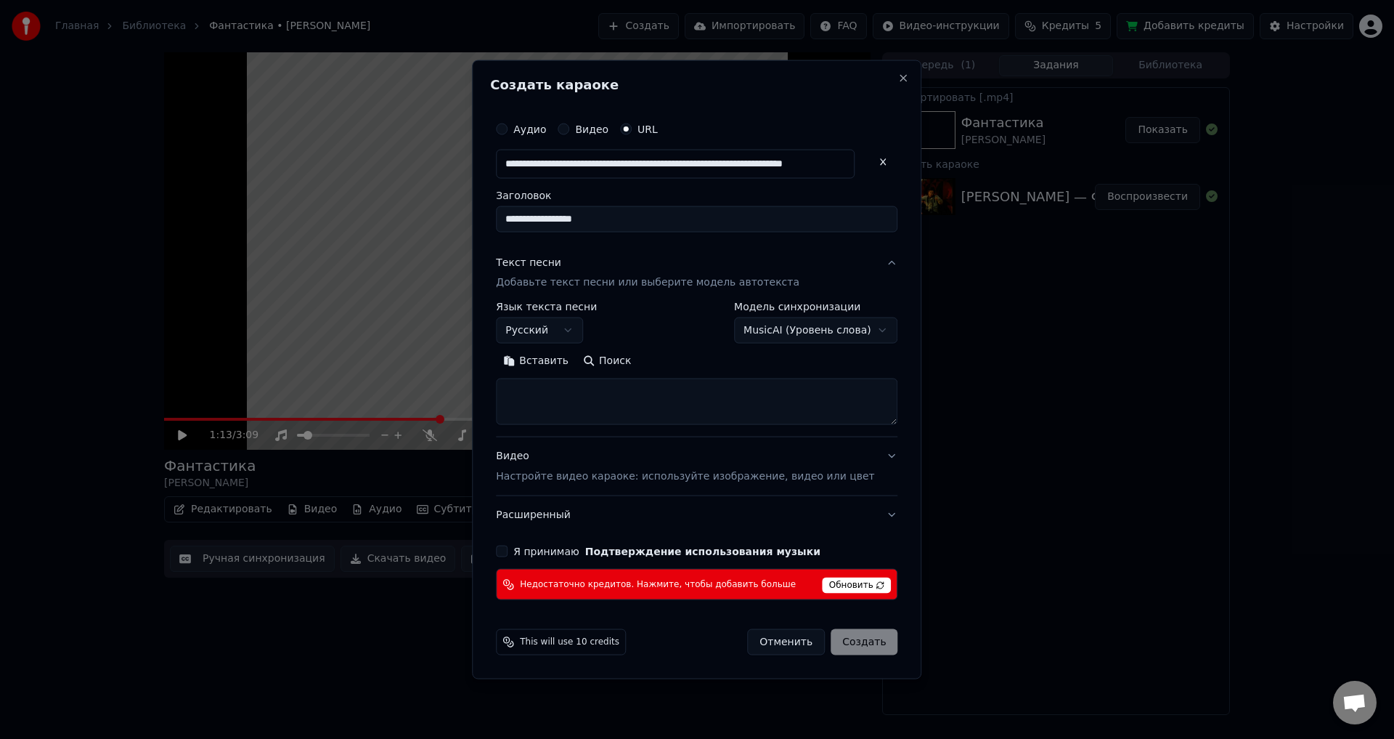
click at [628, 394] on textarea at bounding box center [697, 401] width 402 height 46
click at [800, 339] on body "**********" at bounding box center [697, 369] width 1394 height 739
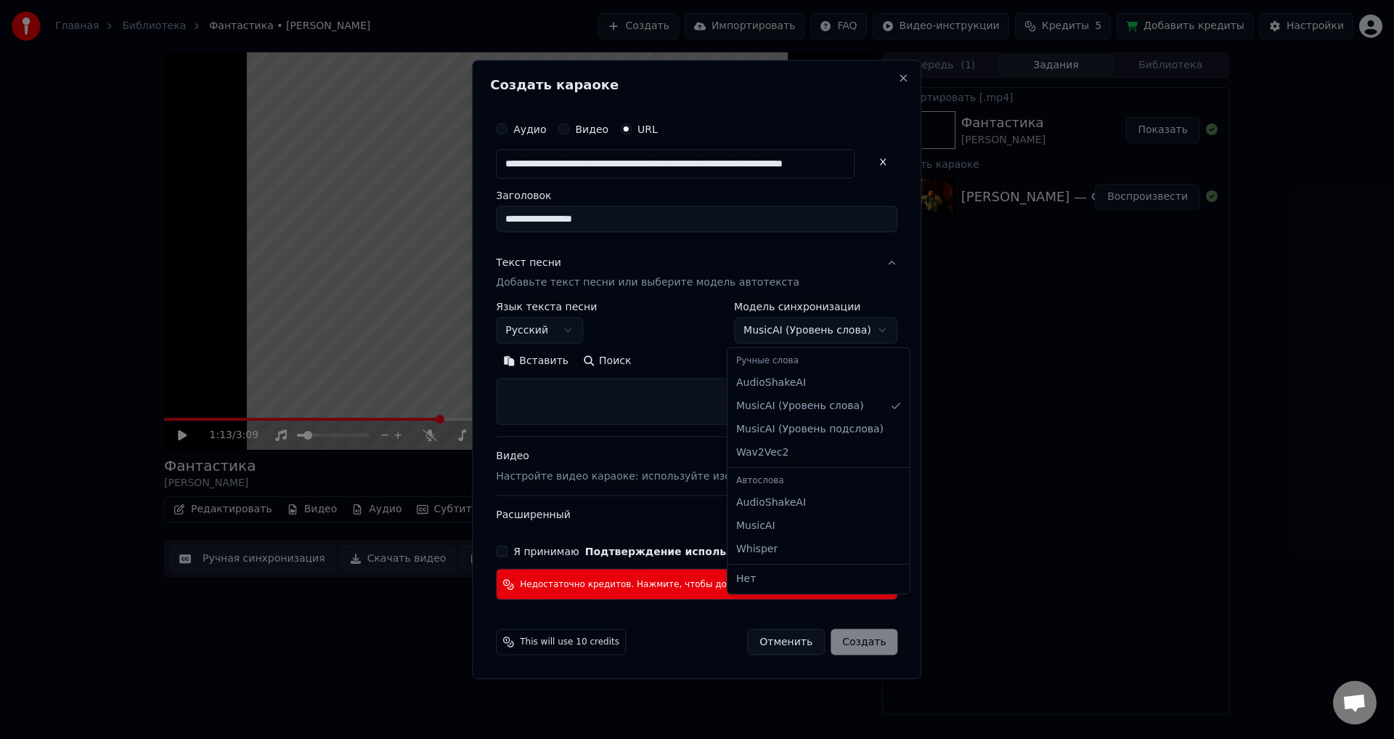
select select "**********"
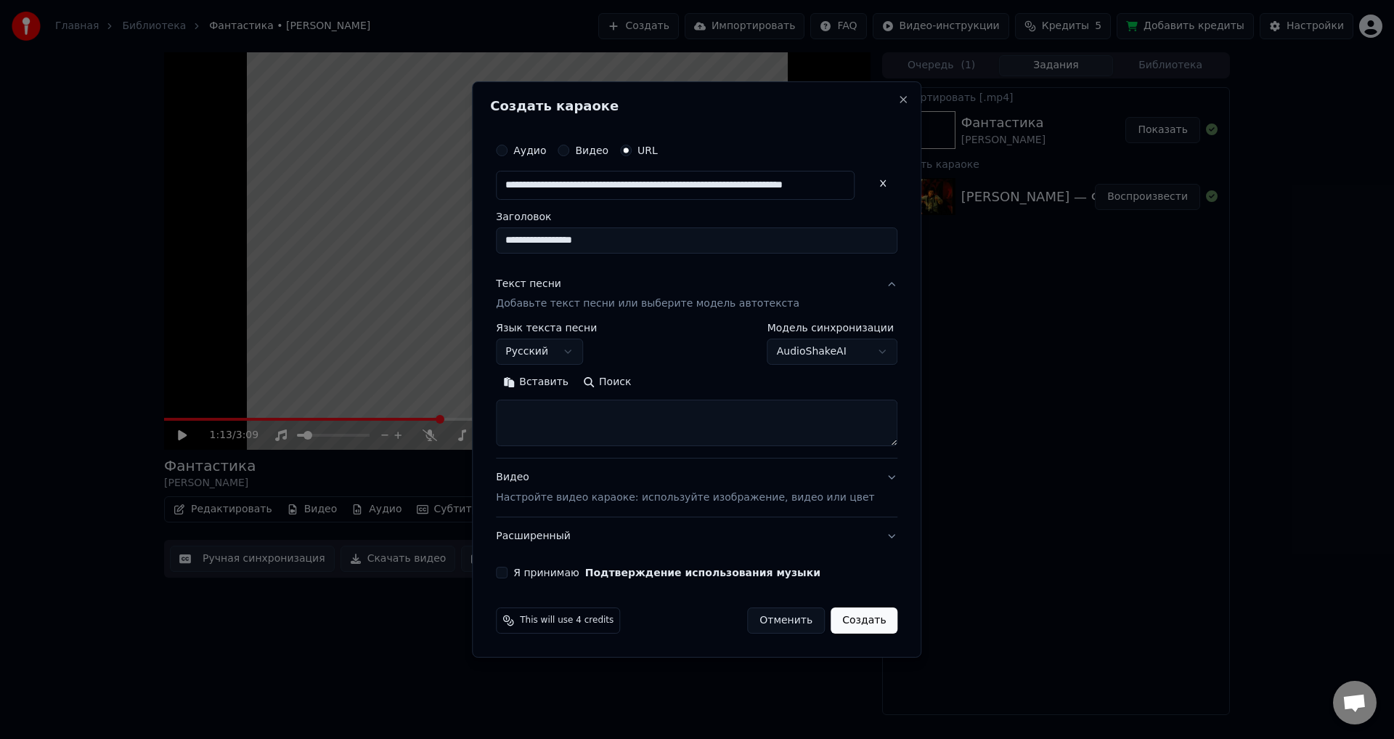
click at [691, 421] on textarea at bounding box center [697, 423] width 402 height 46
click at [575, 418] on textarea at bounding box center [697, 423] width 402 height 46
paste textarea "**********"
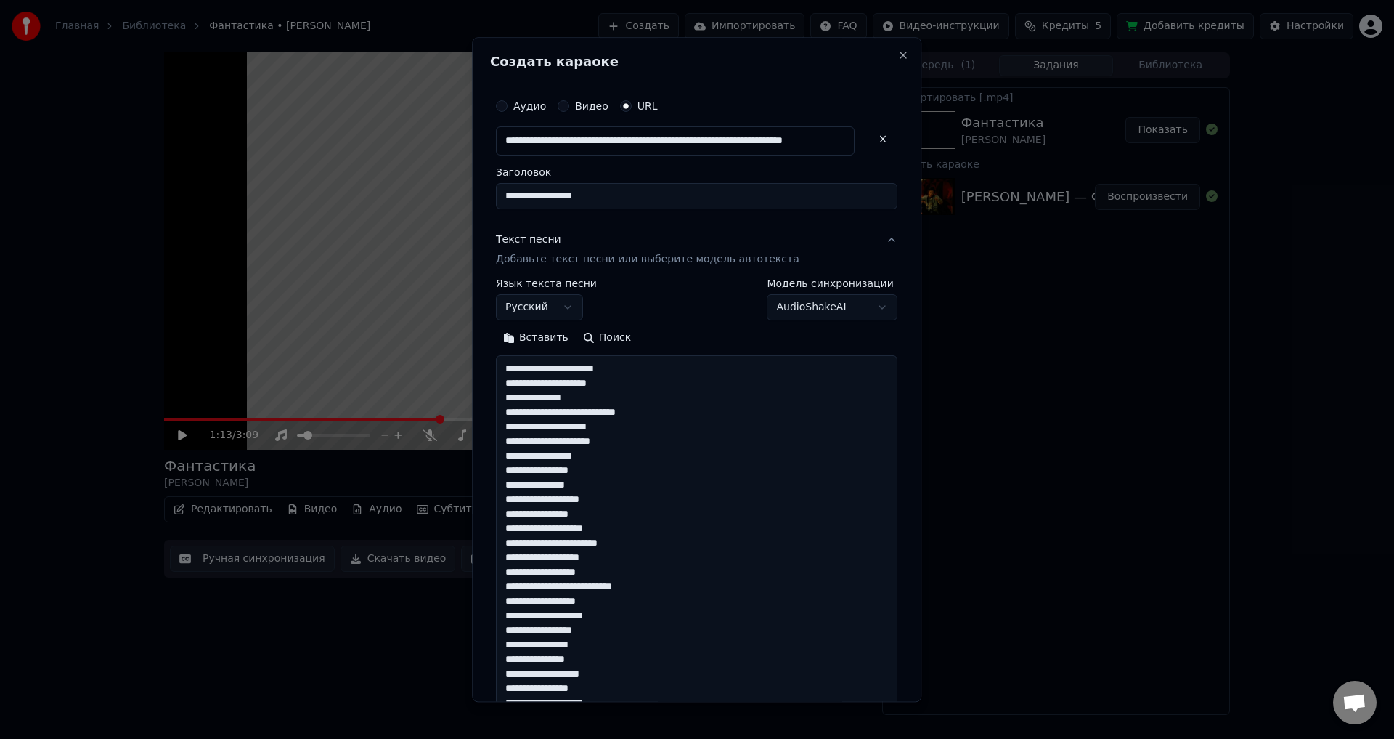
scroll to position [397, 0]
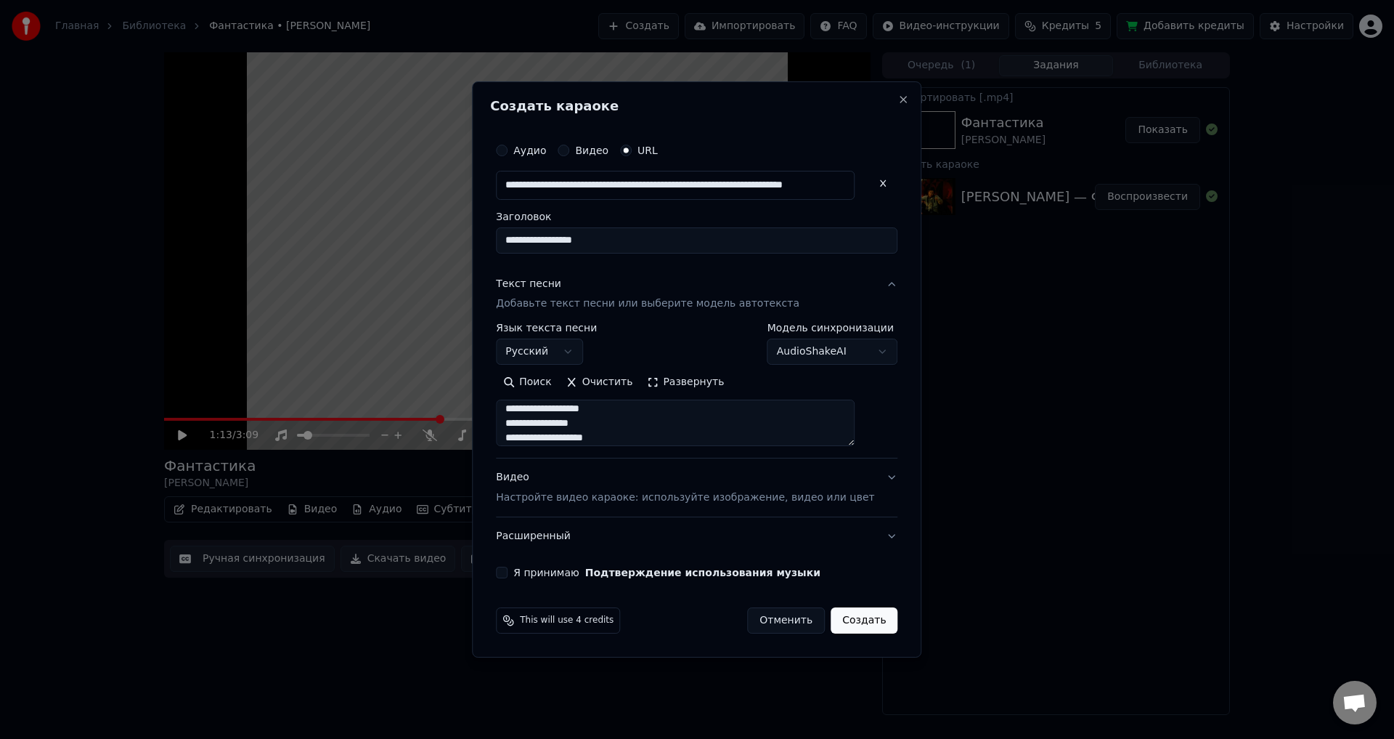
type textarea "**********"
click at [870, 476] on button "Видео Настройте видео караоке: используйте изображение, видео или цвет" at bounding box center [697, 488] width 402 height 58
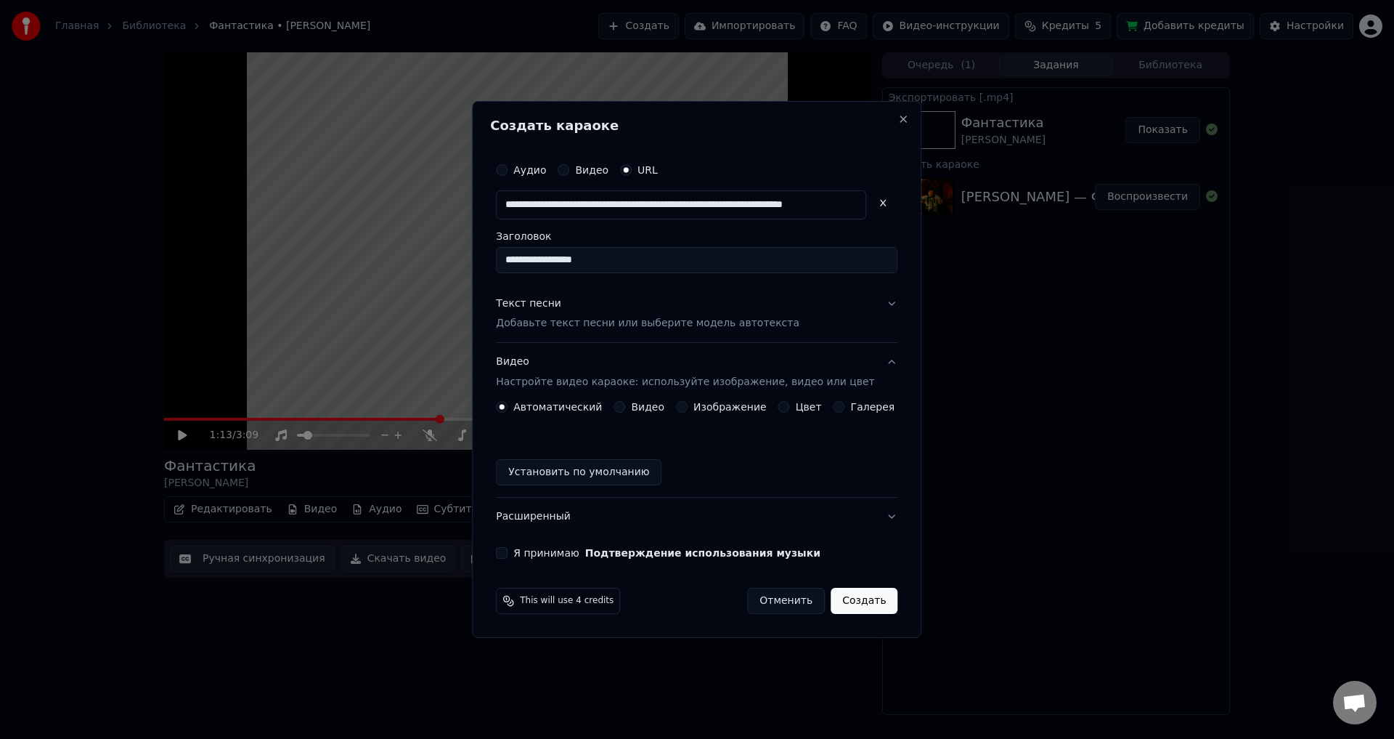
click at [563, 555] on label "Я принимаю Подтверждение использования музыки" at bounding box center [666, 553] width 307 height 10
click at [508, 555] on button "Я принимаю Подтверждение использования музыки" at bounding box center [502, 553] width 12 height 12
click at [874, 306] on button "Текст песни Добавьте текст песни или выберите модель автотекста" at bounding box center [697, 314] width 402 height 58
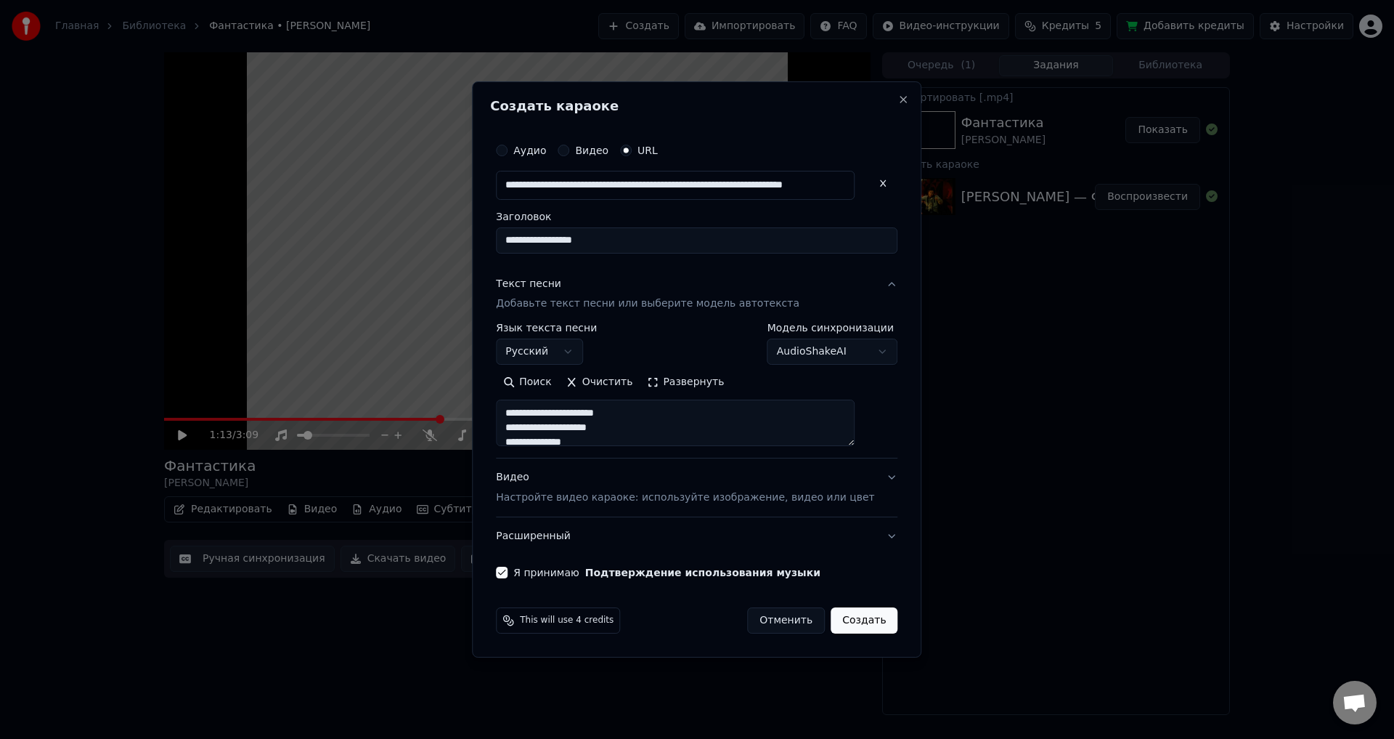
click at [828, 354] on body "**********" at bounding box center [697, 369] width 1394 height 739
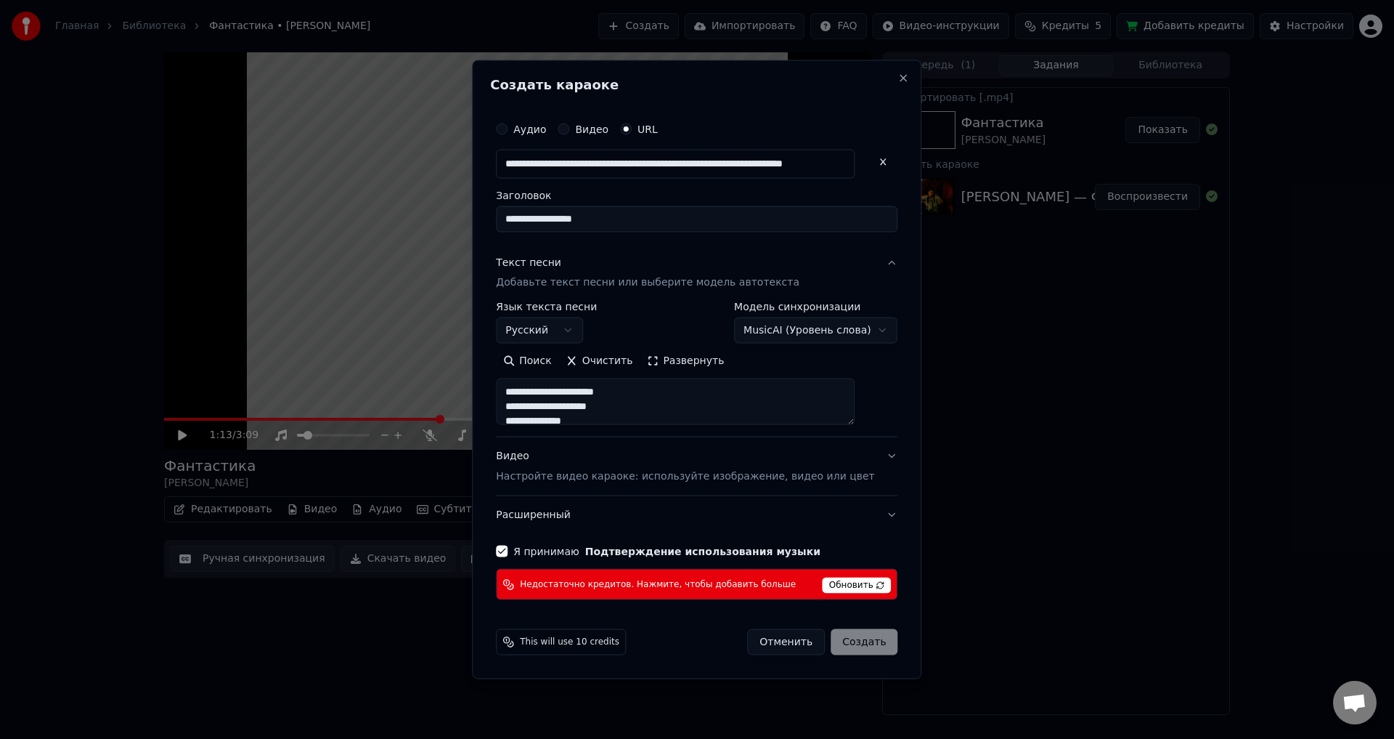
click at [839, 328] on body "**********" at bounding box center [697, 369] width 1394 height 739
click at [842, 338] on body "**********" at bounding box center [697, 369] width 1394 height 739
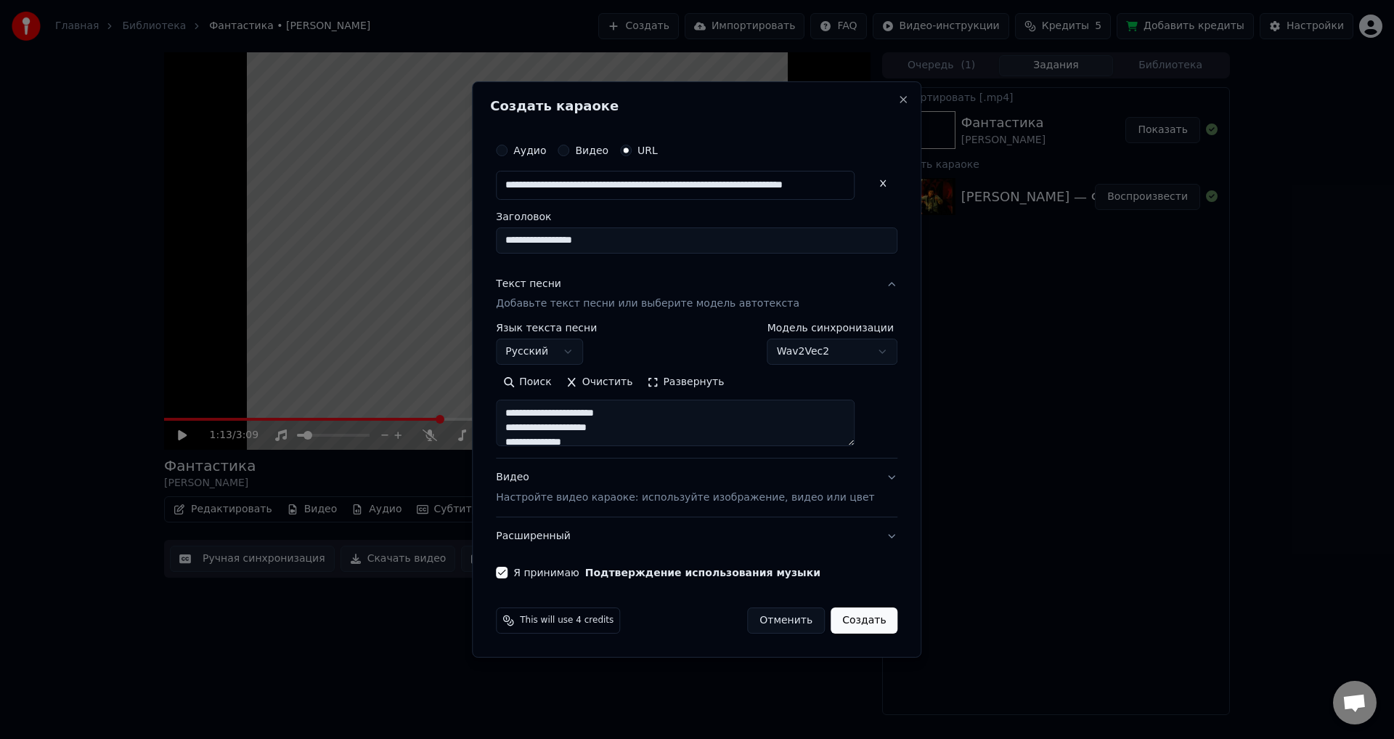
click at [821, 353] on body "**********" at bounding box center [697, 369] width 1394 height 739
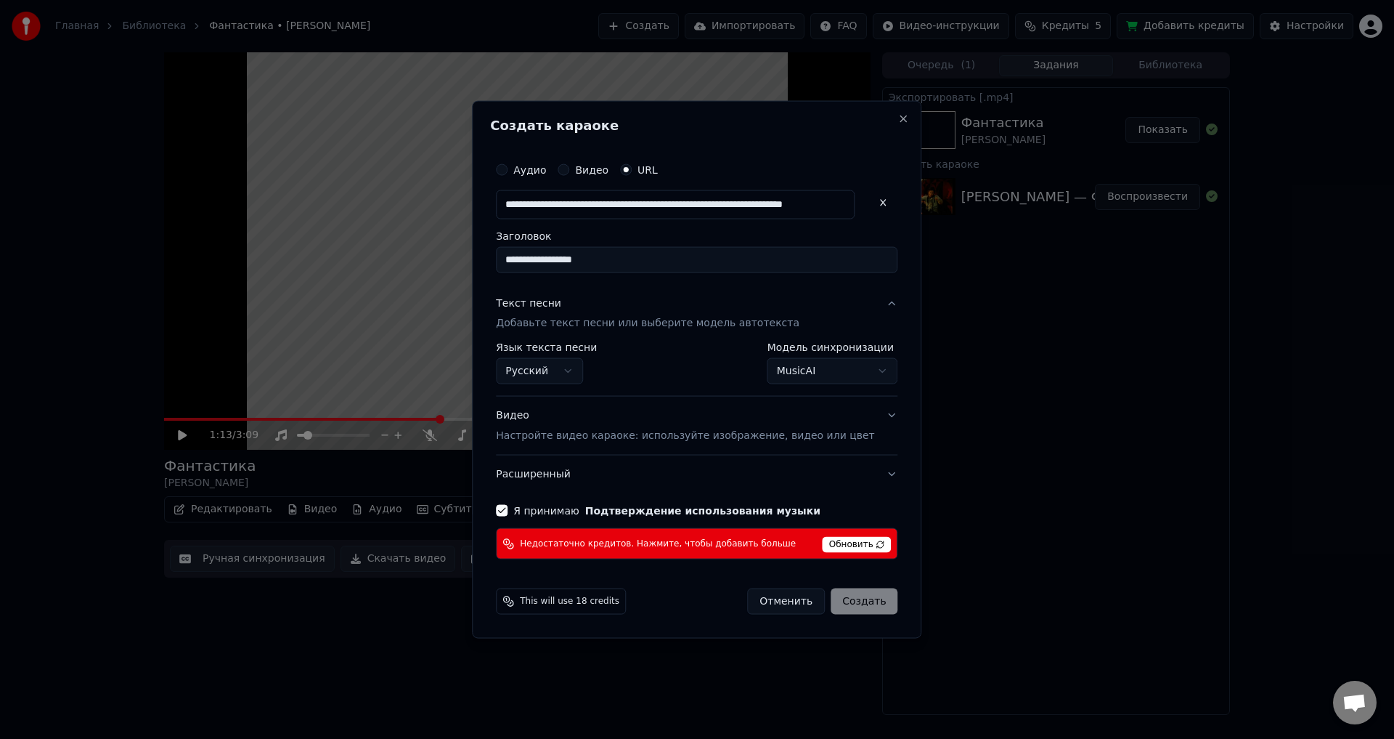
click at [827, 372] on body "**********" at bounding box center [697, 369] width 1394 height 739
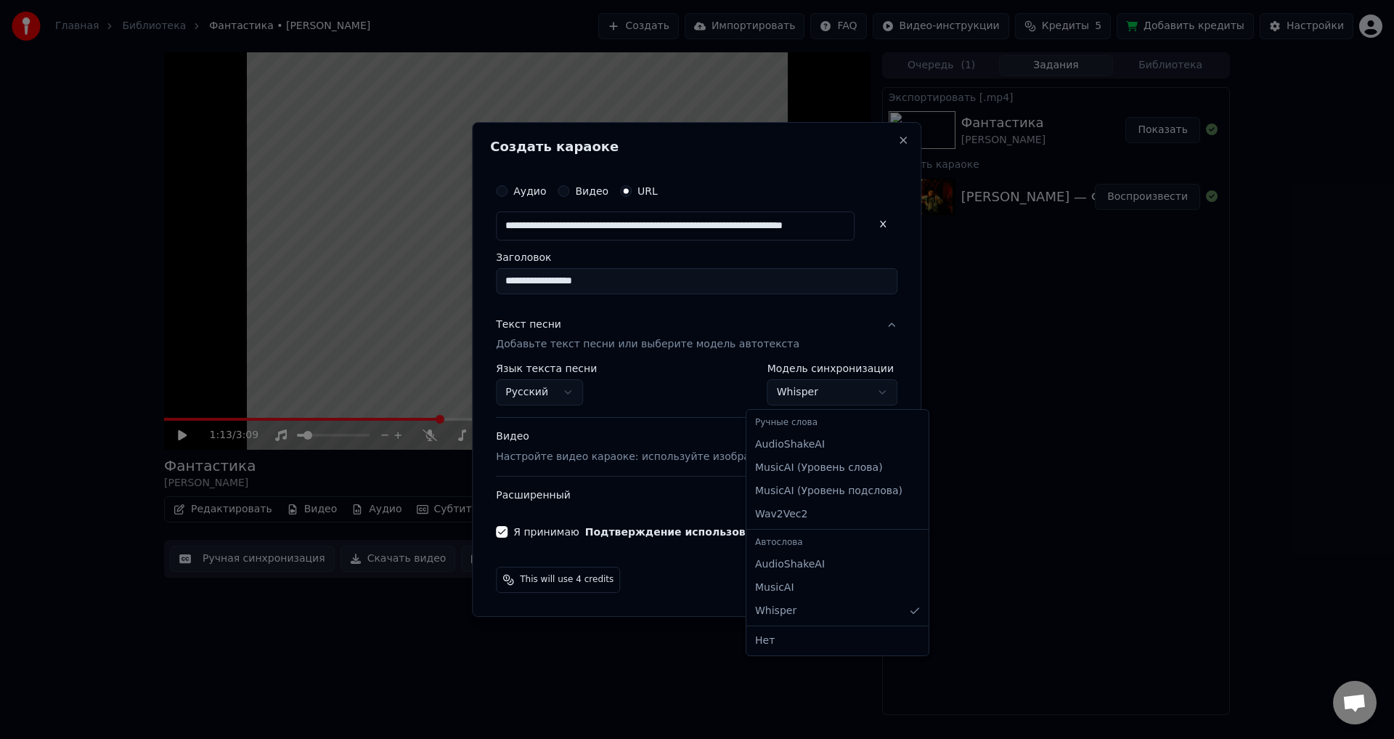
click at [813, 394] on body "**********" at bounding box center [697, 369] width 1394 height 739
click at [812, 394] on body "**********" at bounding box center [697, 369] width 1394 height 739
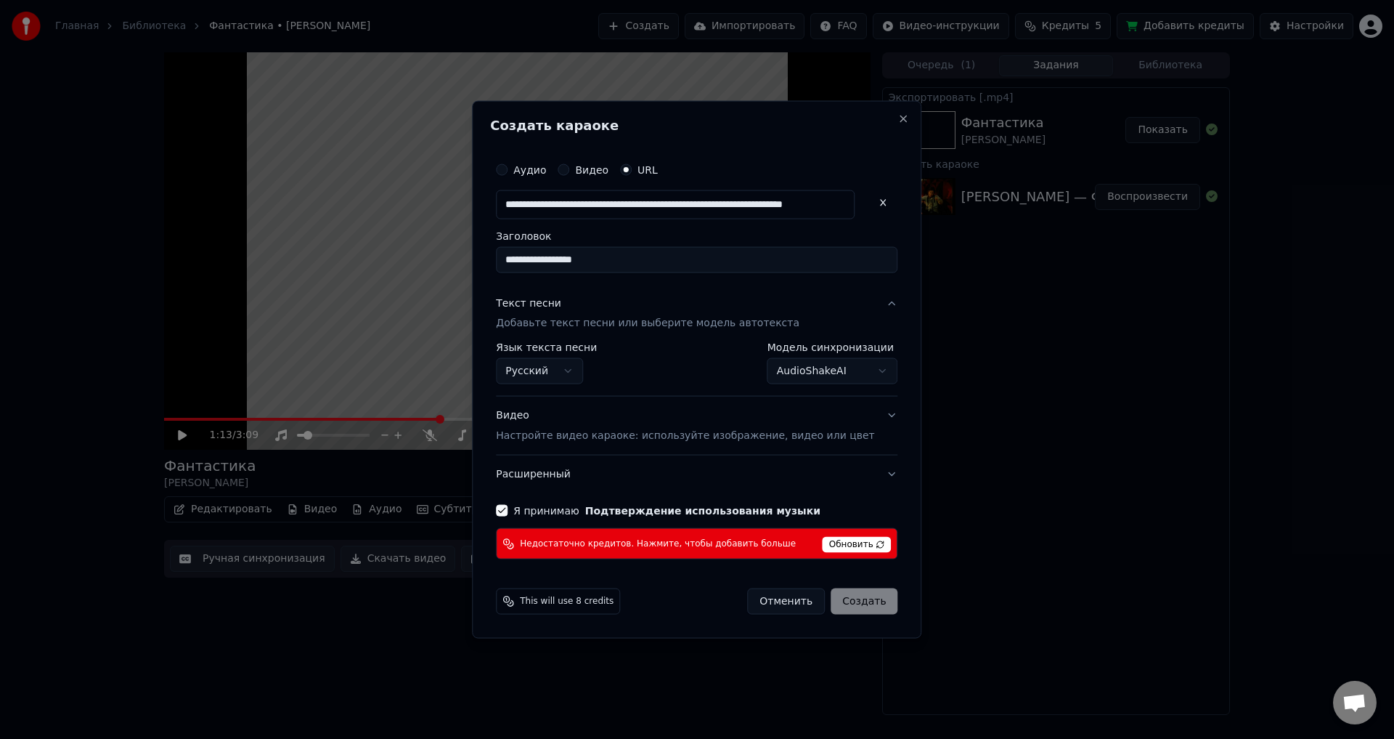
click at [801, 375] on body "**********" at bounding box center [697, 369] width 1394 height 739
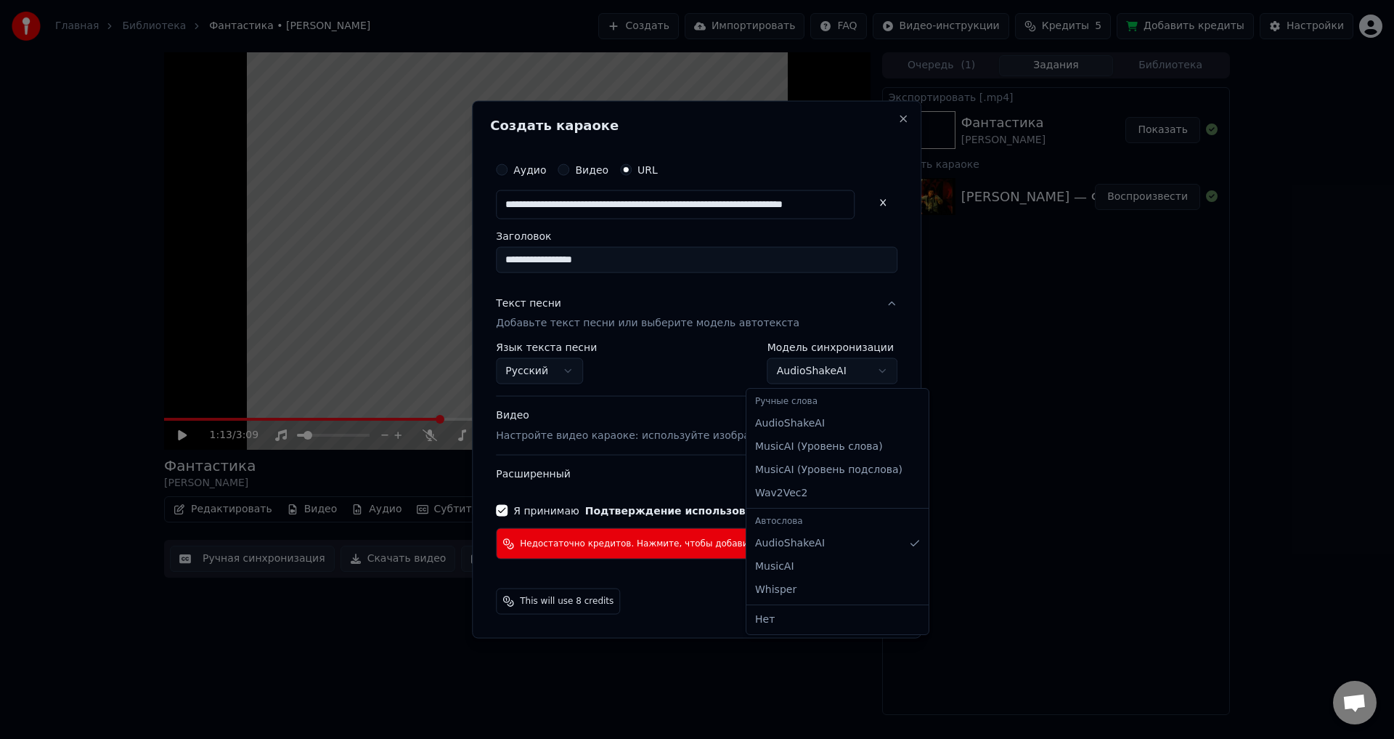
select select "********"
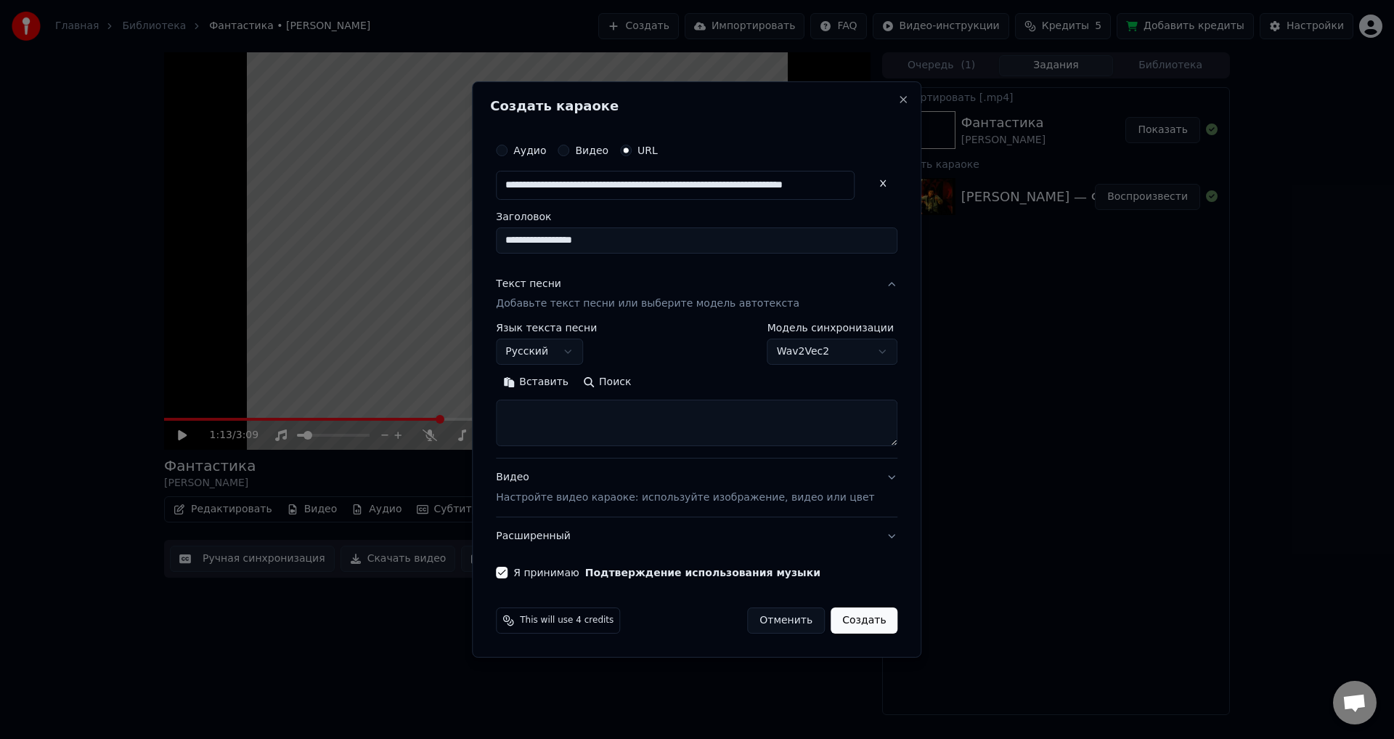
click at [635, 423] on textarea at bounding box center [697, 423] width 402 height 46
paste textarea "**********"
type textarea "**********"
click at [855, 560] on div "**********" at bounding box center [696, 357] width 413 height 455
click at [858, 614] on button "Создать" at bounding box center [864, 620] width 67 height 26
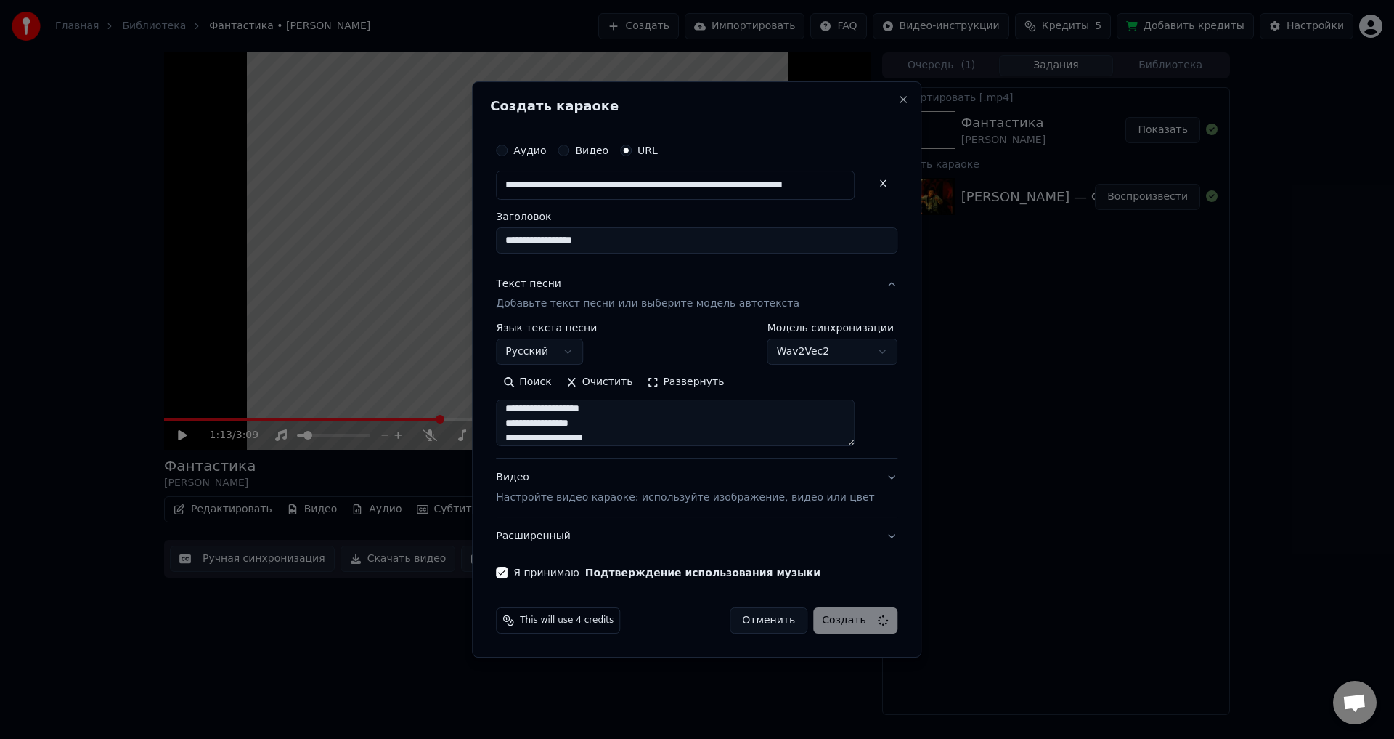
select select "**********"
select select
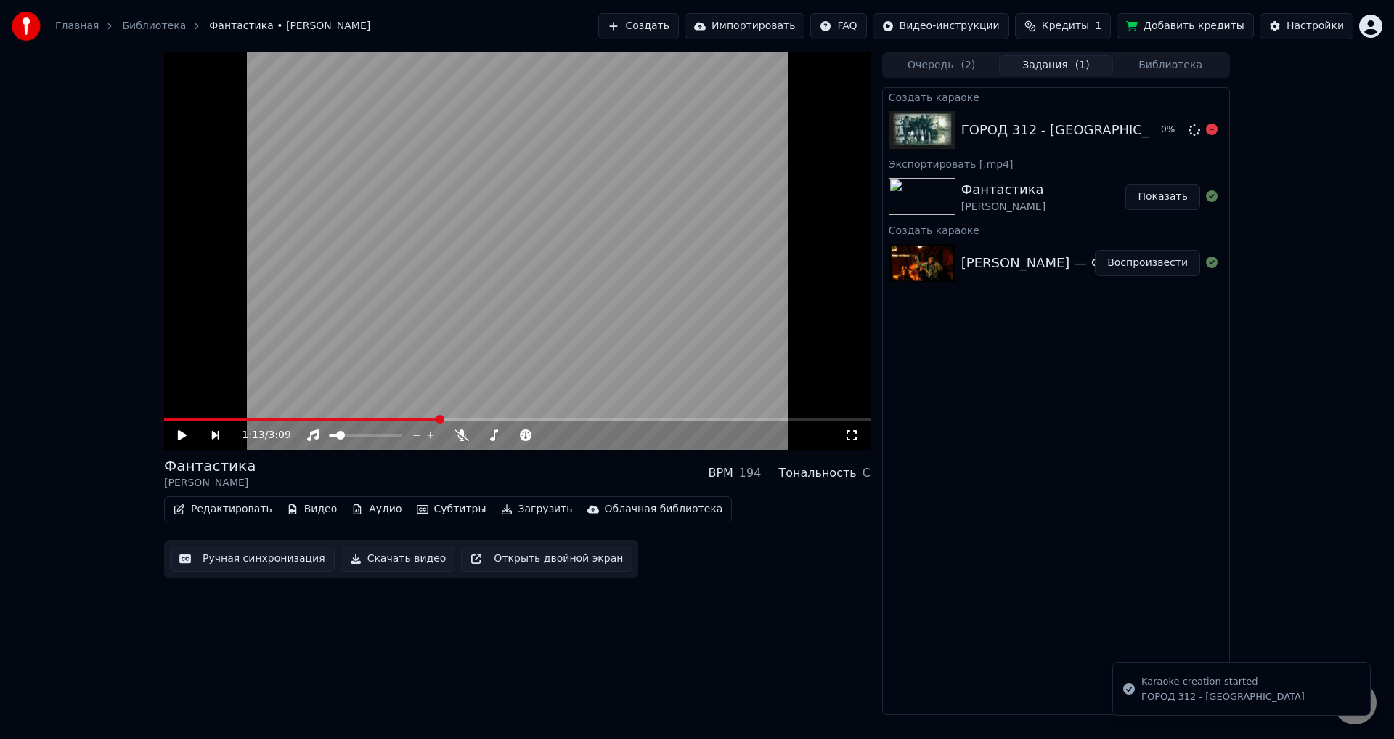
click at [1084, 142] on div "ГОРОД 312 - Фонари 0 %" at bounding box center [1056, 129] width 346 height 49
click at [317, 434] on icon at bounding box center [313, 435] width 15 height 12
click at [983, 142] on div "ГОРОД 312 - Фонари Воспроизвести" at bounding box center [1056, 129] width 346 height 49
click at [1152, 124] on button "Воспроизвести" at bounding box center [1147, 130] width 105 height 26
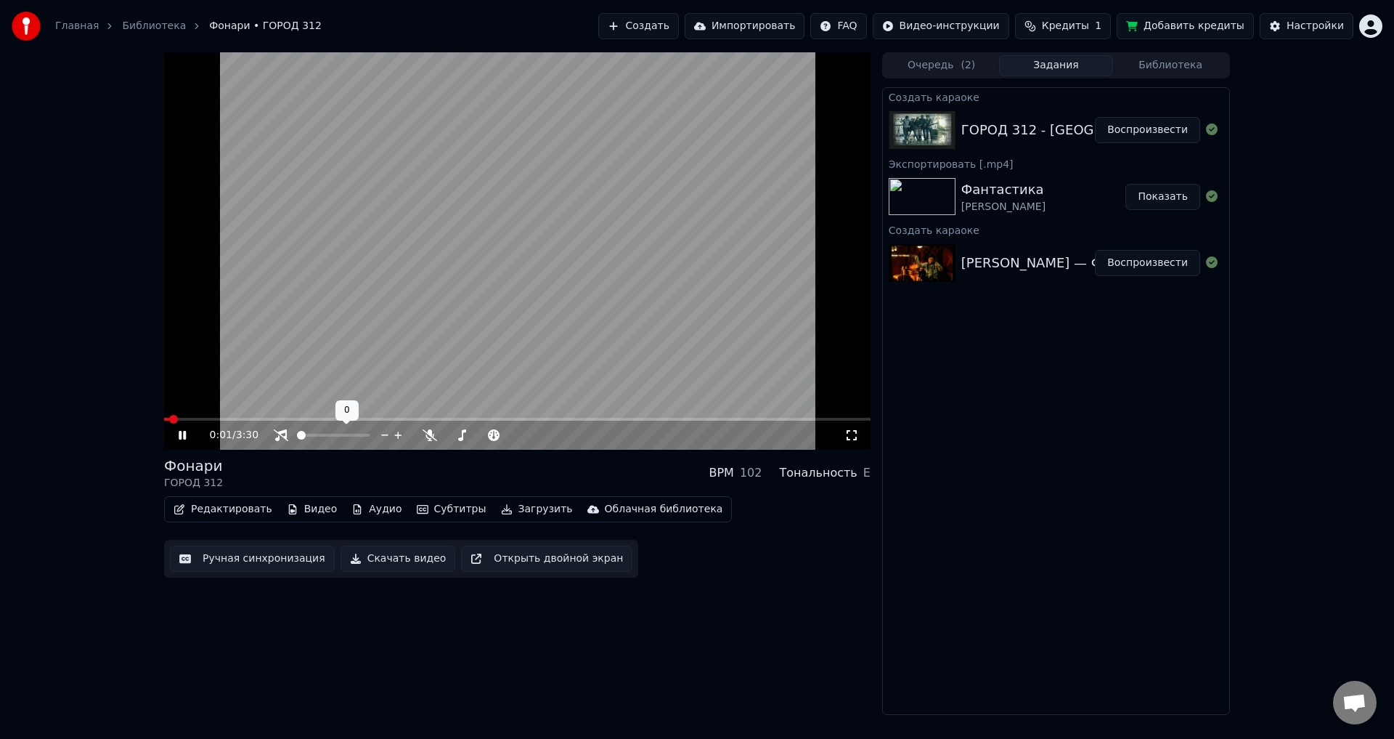
click at [309, 434] on div at bounding box center [346, 435] width 117 height 15
click at [310, 434] on span at bounding box center [333, 435] width 73 height 3
click at [232, 418] on span at bounding box center [517, 419] width 707 height 3
click at [256, 418] on span at bounding box center [517, 419] width 707 height 3
click at [303, 437] on span at bounding box center [306, 435] width 9 height 9
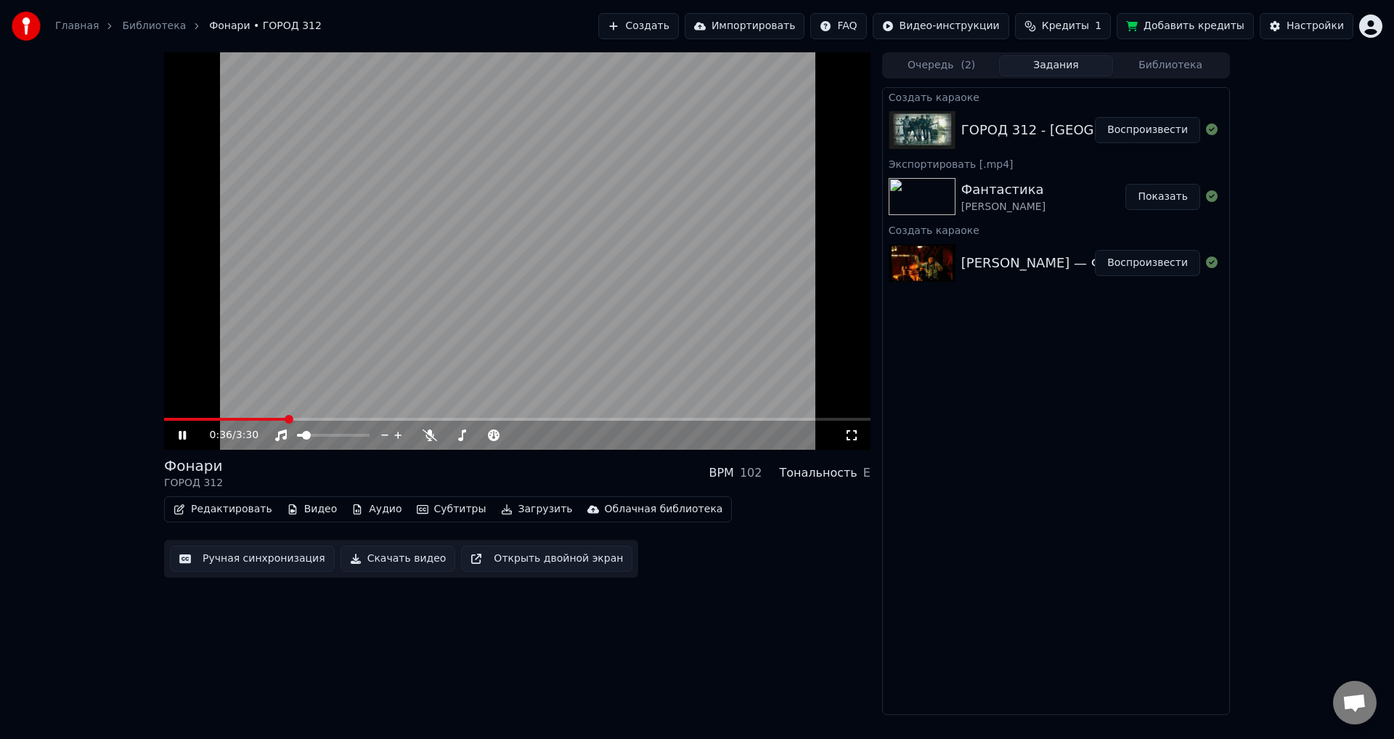
click at [856, 435] on icon at bounding box center [852, 435] width 15 height 12
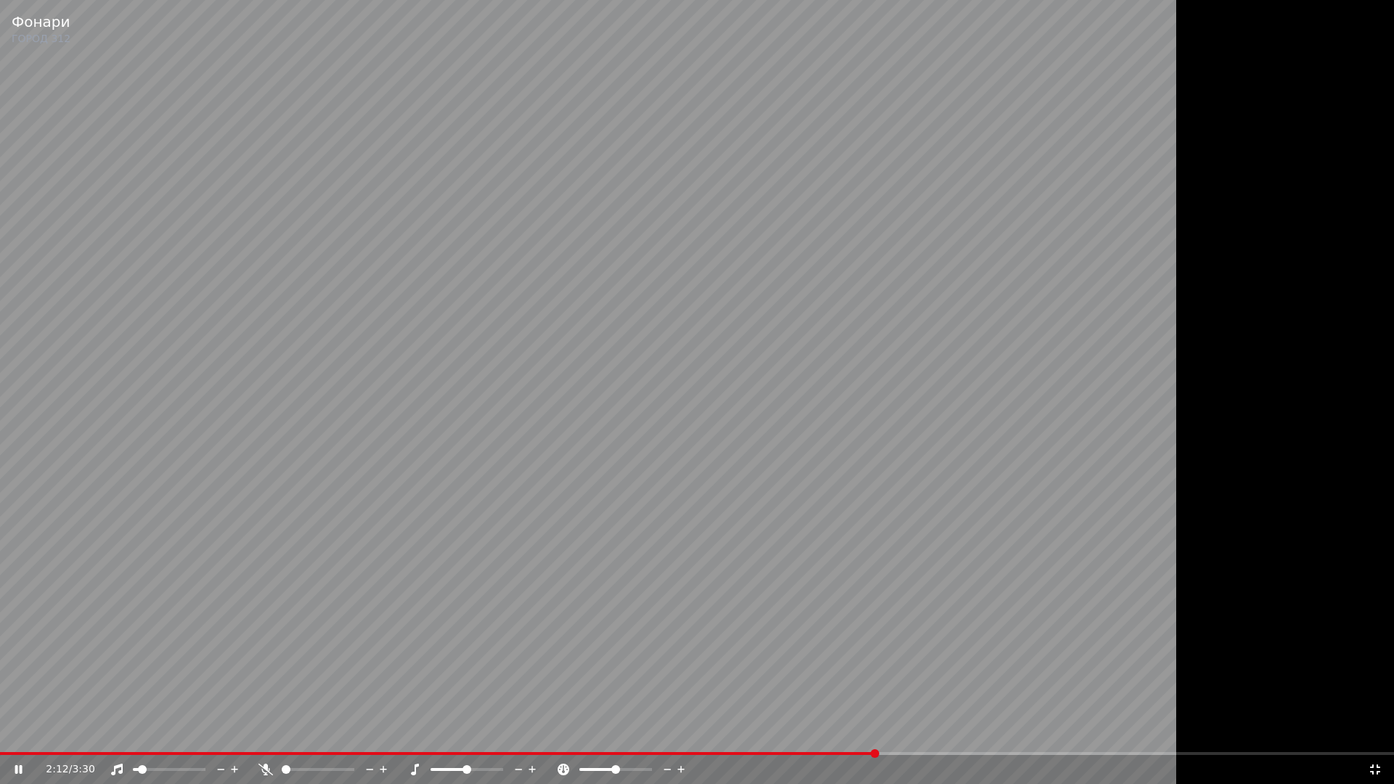
click at [1376, 738] on icon at bounding box center [1375, 770] width 15 height 12
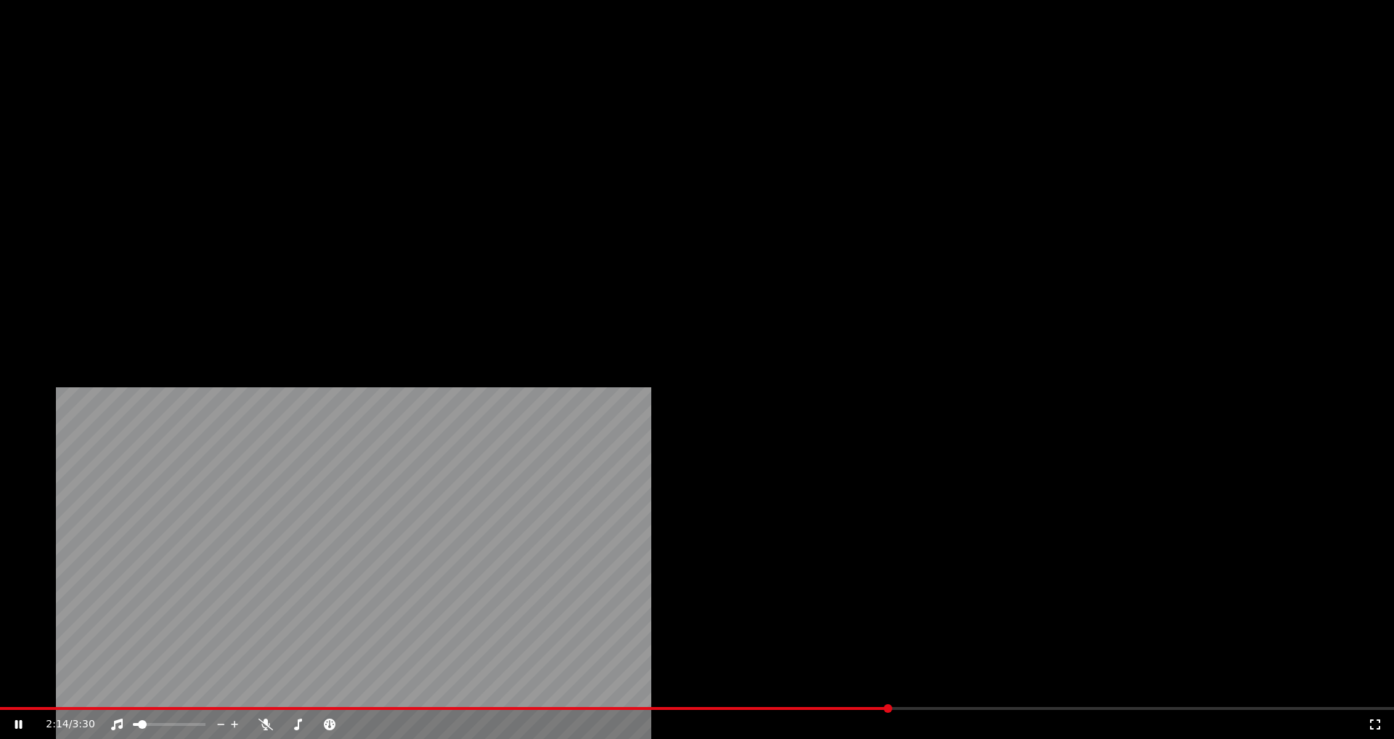
click at [225, 122] on button "Редактировать" at bounding box center [223, 112] width 110 height 20
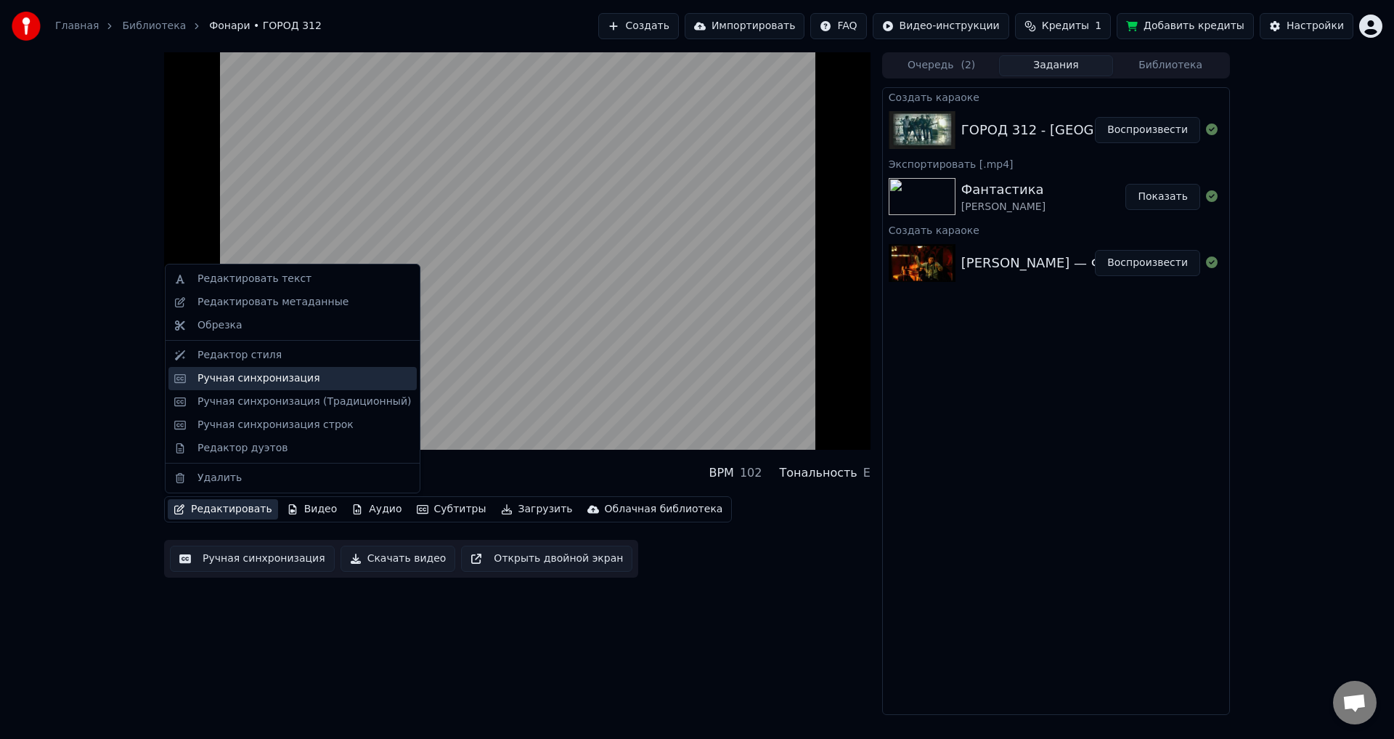
click at [290, 383] on div "Ручная синхронизация" at bounding box center [259, 378] width 123 height 15
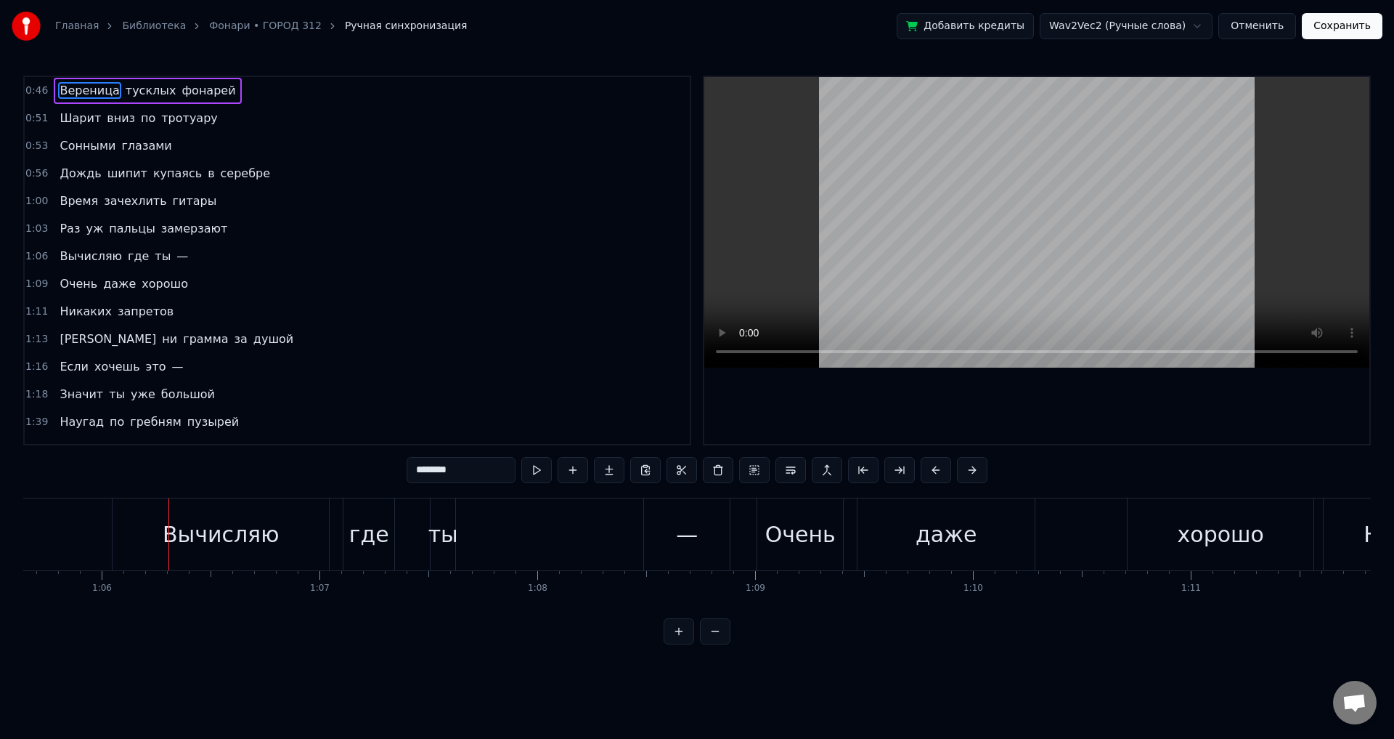
scroll to position [0, 14321]
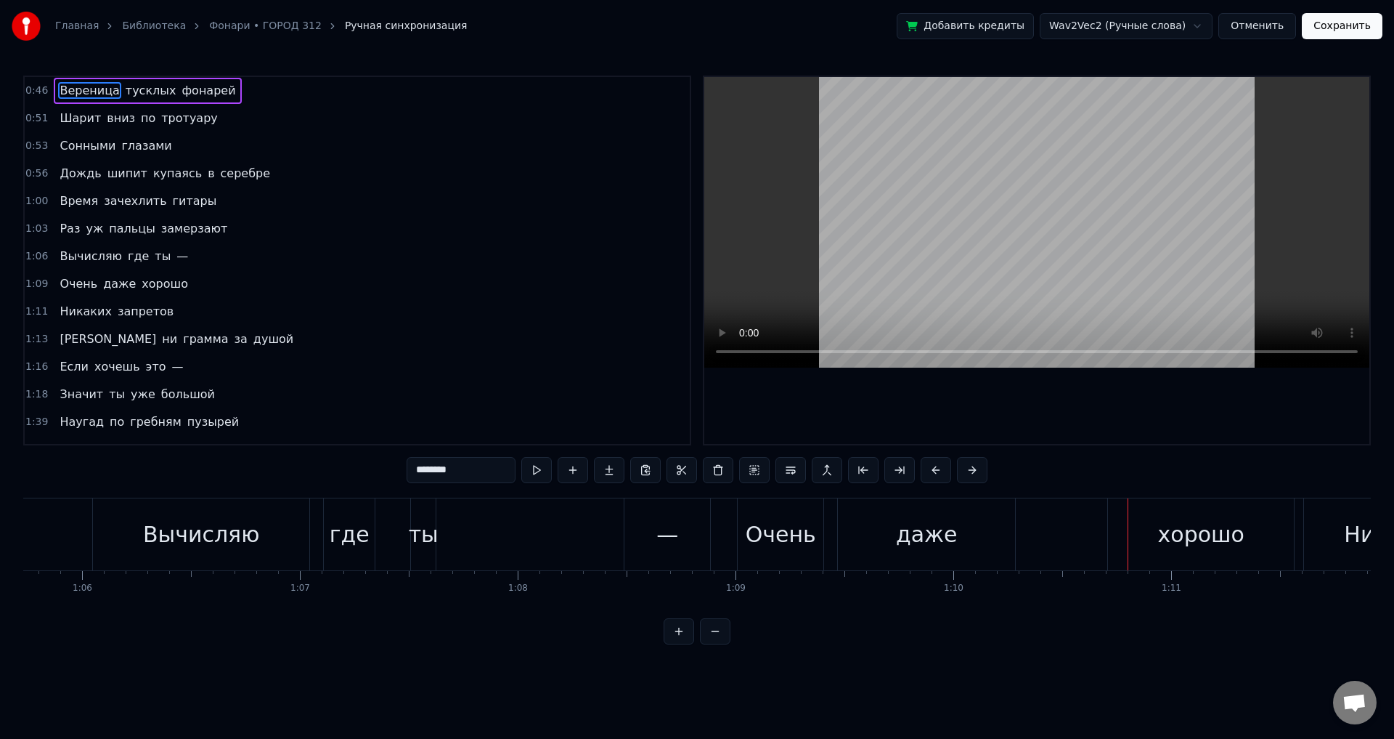
click at [1195, 537] on div "хорошо" at bounding box center [1201, 534] width 86 height 33
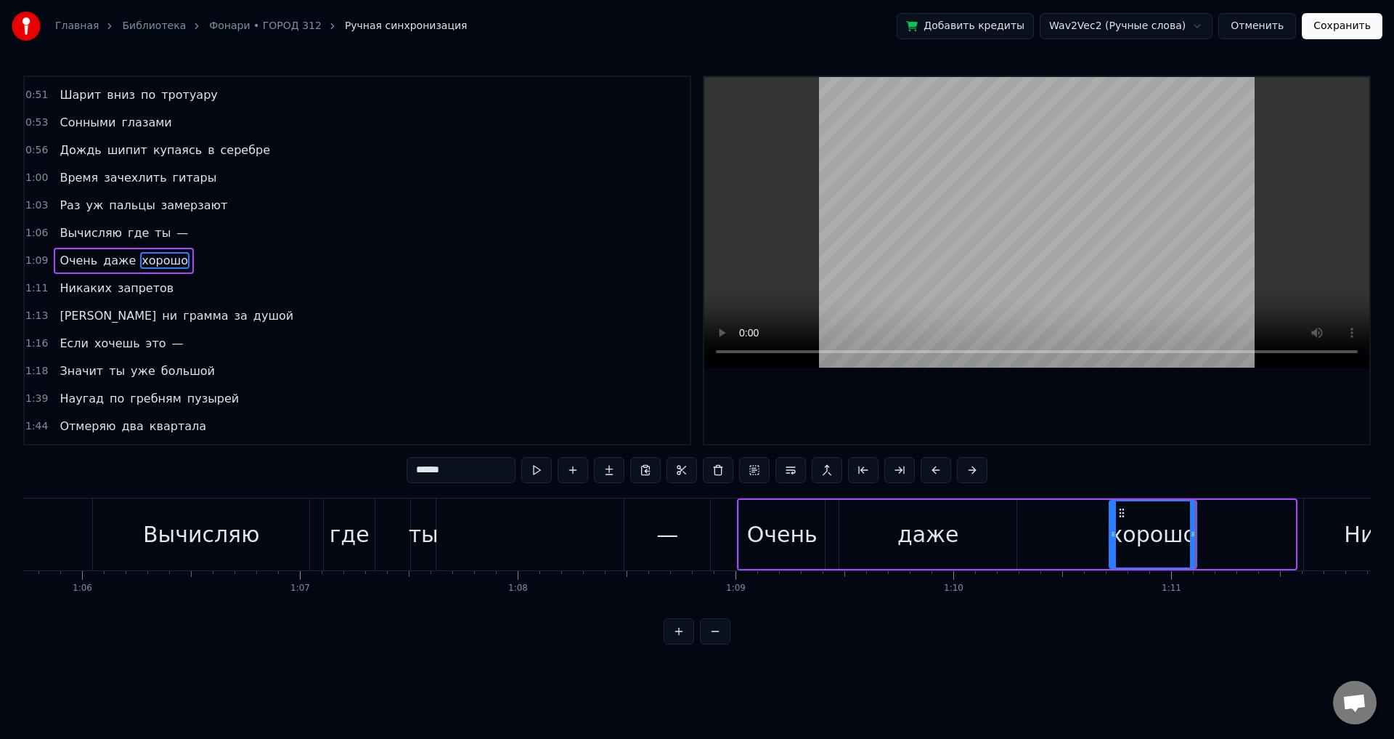
drag, startPoint x: 1292, startPoint y: 523, endPoint x: 1193, endPoint y: 524, distance: 98.8
click at [1193, 524] on div at bounding box center [1193, 534] width 6 height 66
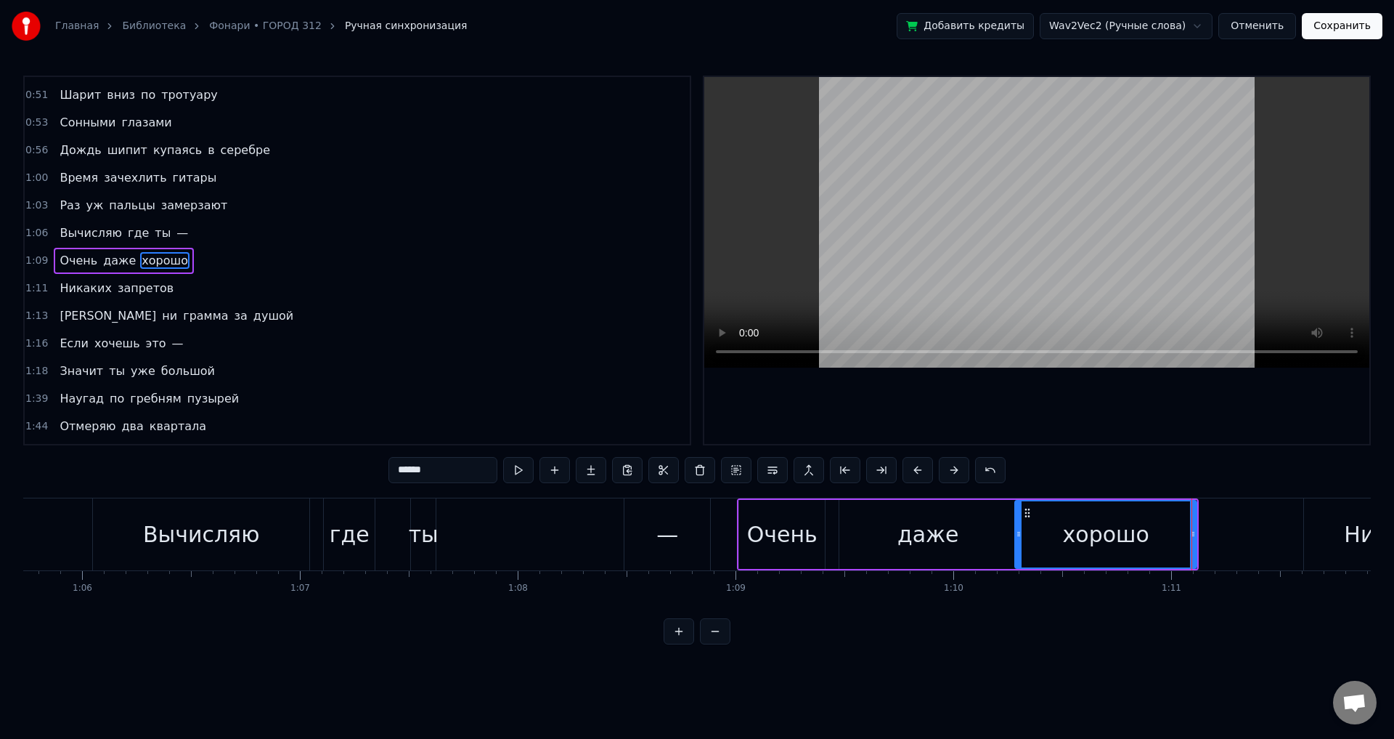
drag, startPoint x: 1111, startPoint y: 532, endPoint x: 1017, endPoint y: 526, distance: 94.6
click at [1017, 526] on div at bounding box center [1019, 534] width 6 height 66
click at [784, 507] on div "Очень" at bounding box center [782, 534] width 86 height 69
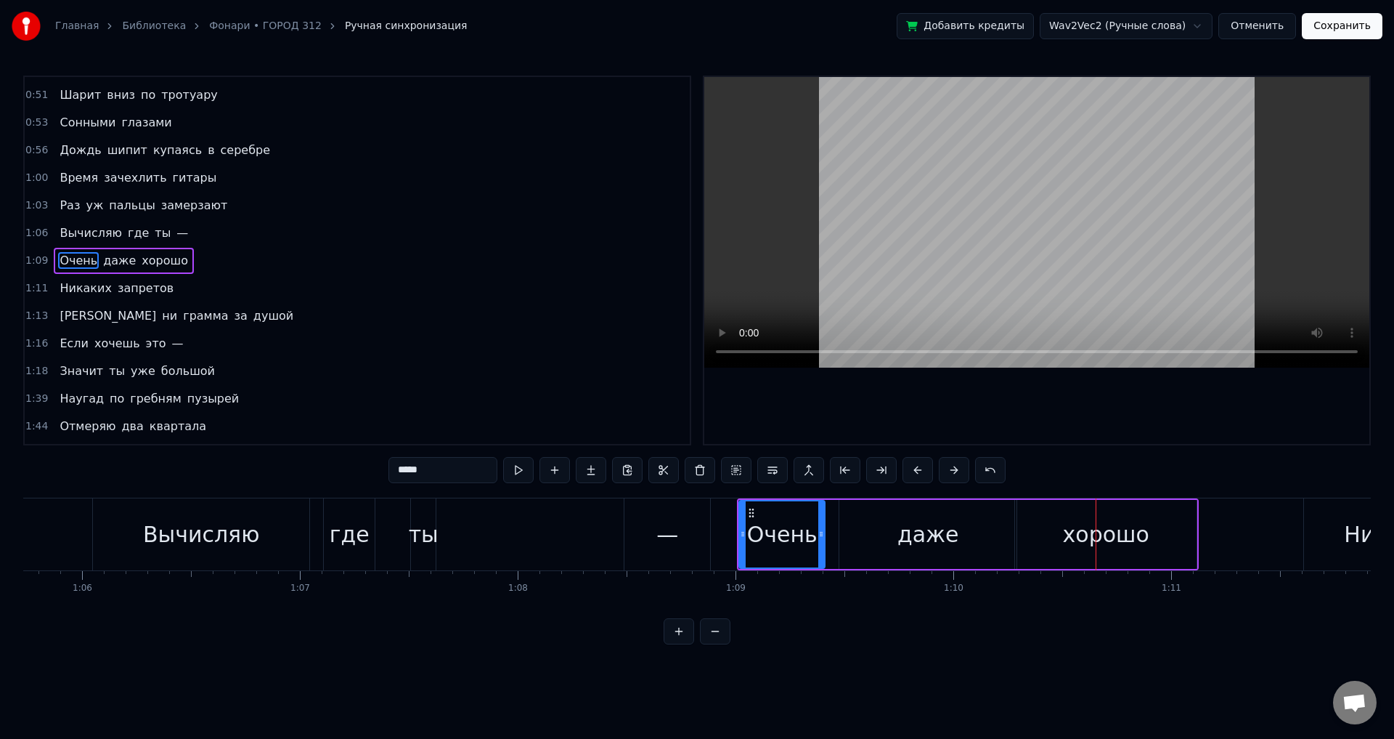
click at [961, 536] on div "даже" at bounding box center [928, 534] width 177 height 69
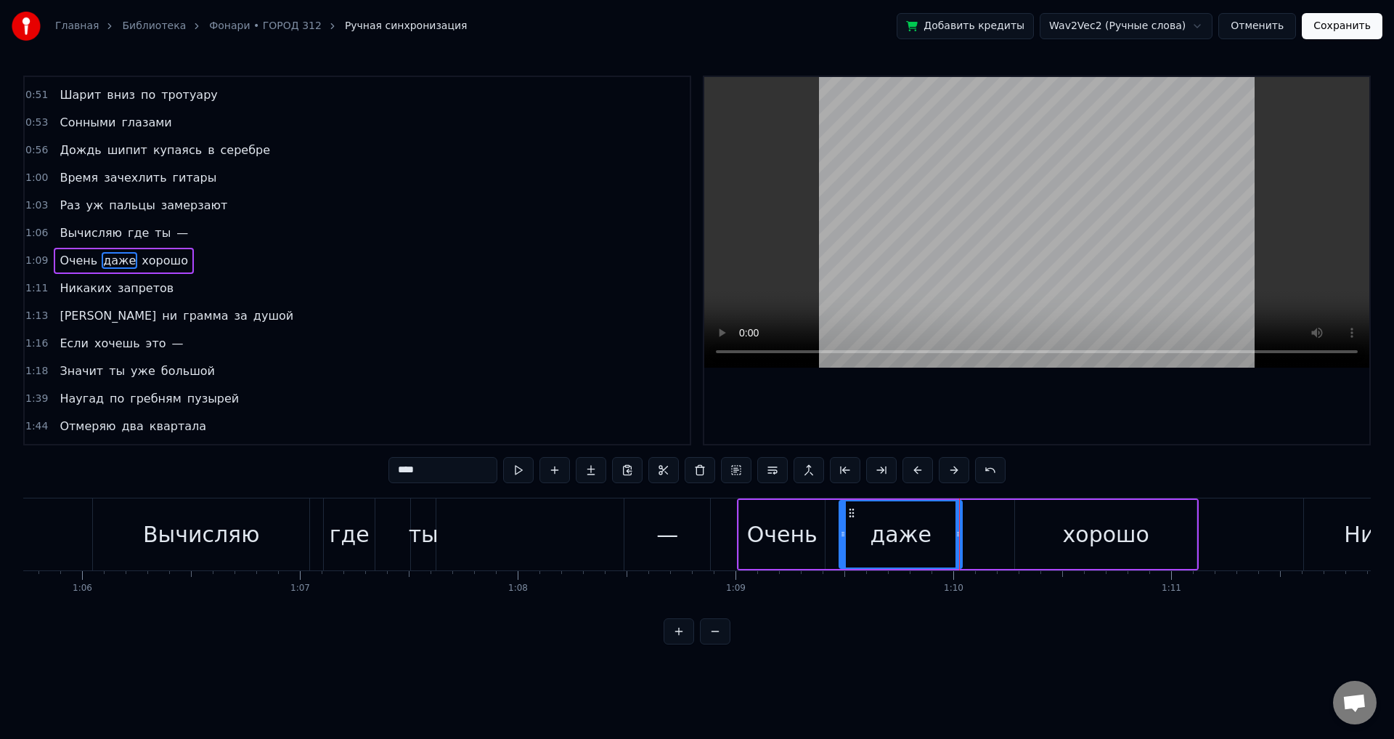
drag, startPoint x: 1015, startPoint y: 529, endPoint x: 960, endPoint y: 527, distance: 54.5
click at [960, 527] on div at bounding box center [959, 534] width 6 height 66
click at [1020, 533] on div "хорошо" at bounding box center [1106, 534] width 182 height 69
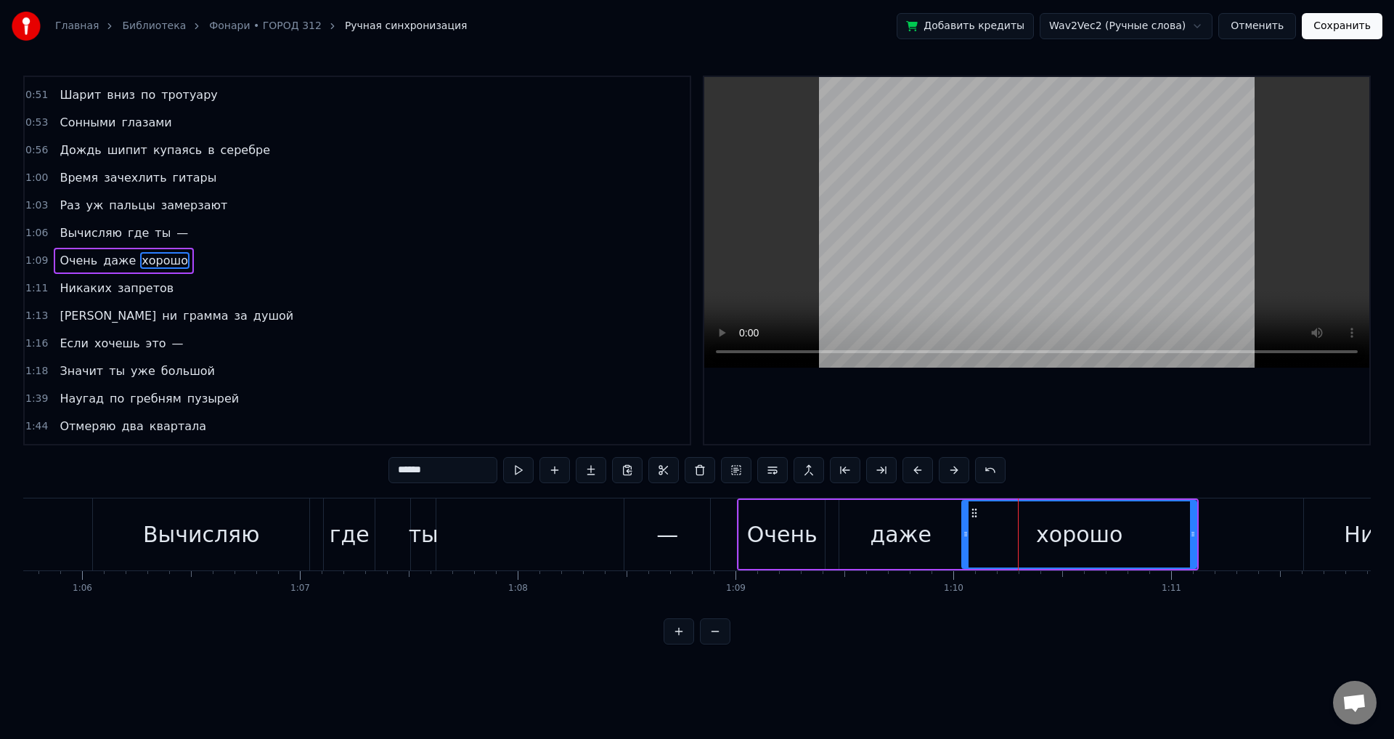
drag, startPoint x: 1019, startPoint y: 531, endPoint x: 966, endPoint y: 530, distance: 53.0
click at [966, 530] on icon at bounding box center [966, 534] width 6 height 12
drag, startPoint x: 1194, startPoint y: 533, endPoint x: 1087, endPoint y: 531, distance: 106.8
click at [1087, 531] on icon at bounding box center [1087, 534] width 6 height 12
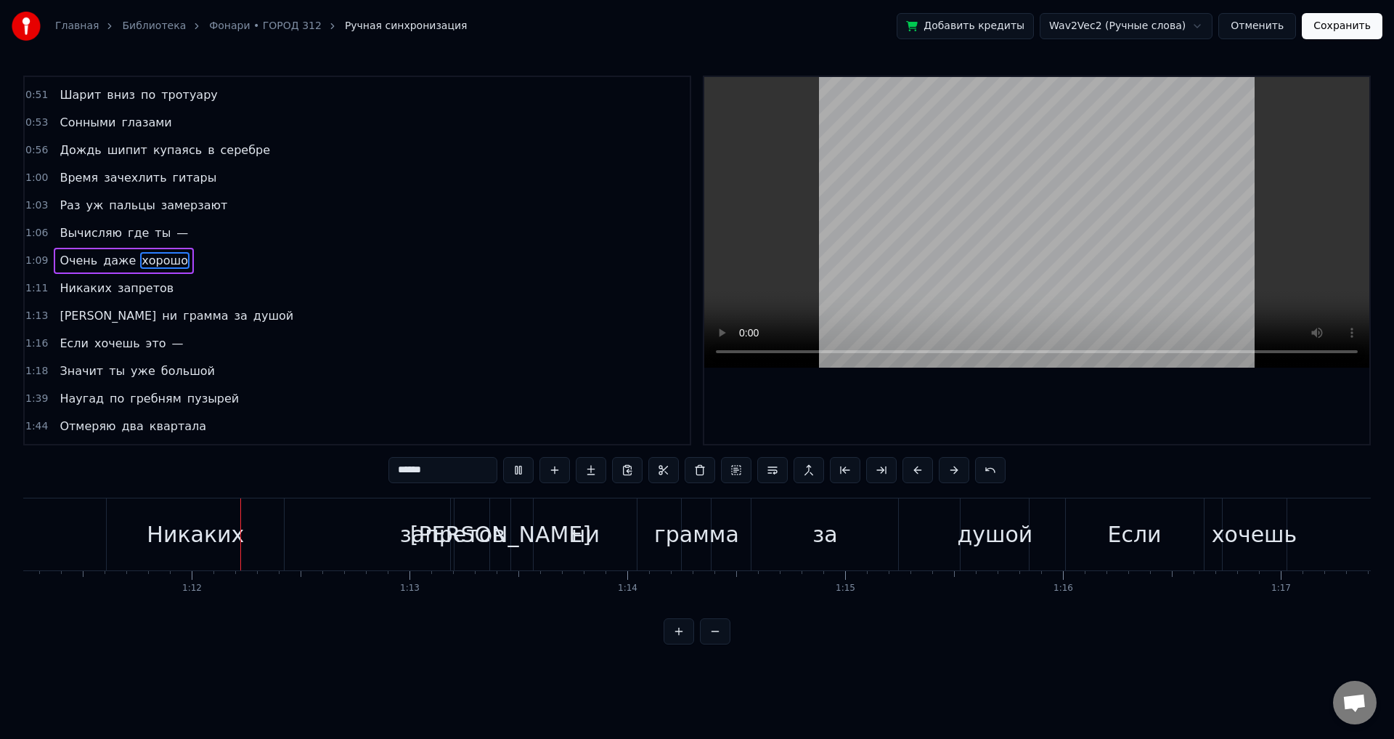
scroll to position [0, 15526]
click at [188, 529] on div "Никаких" at bounding box center [187, 534] width 97 height 33
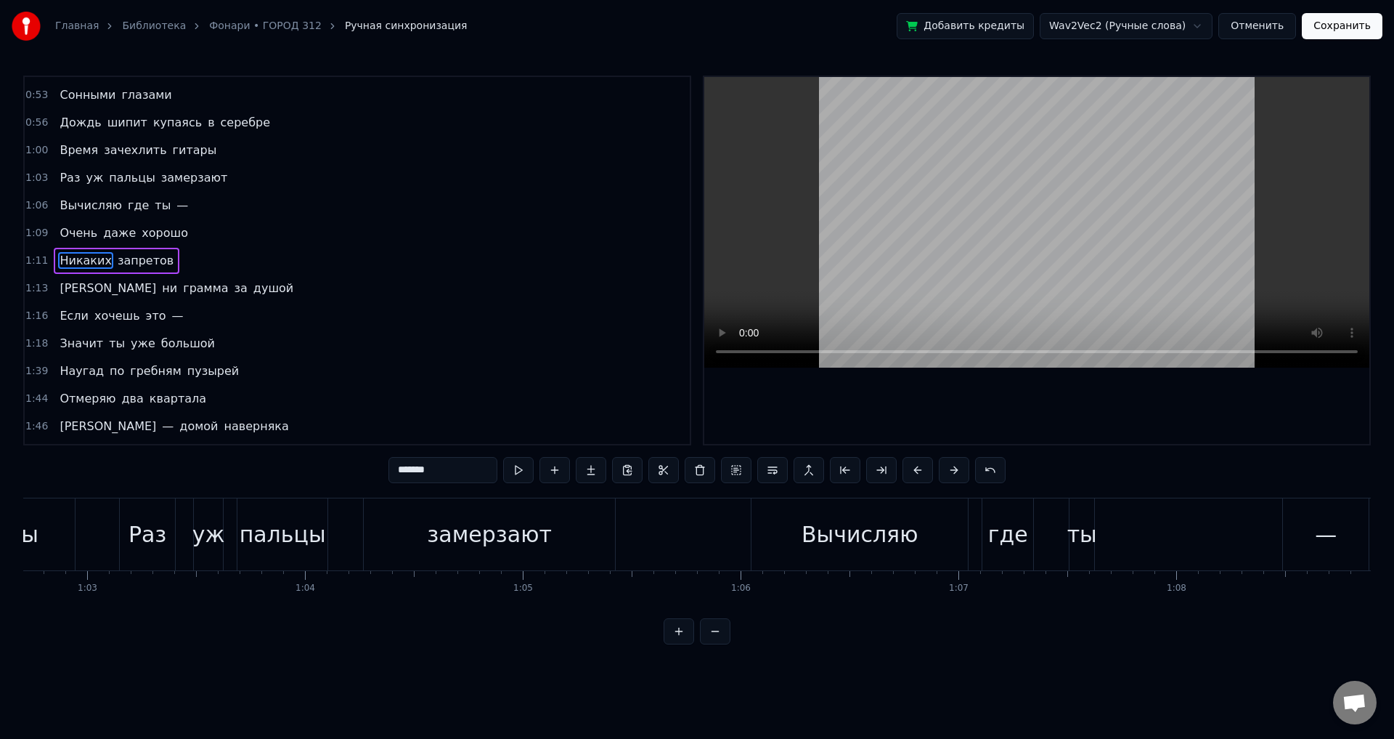
scroll to position [0, 13583]
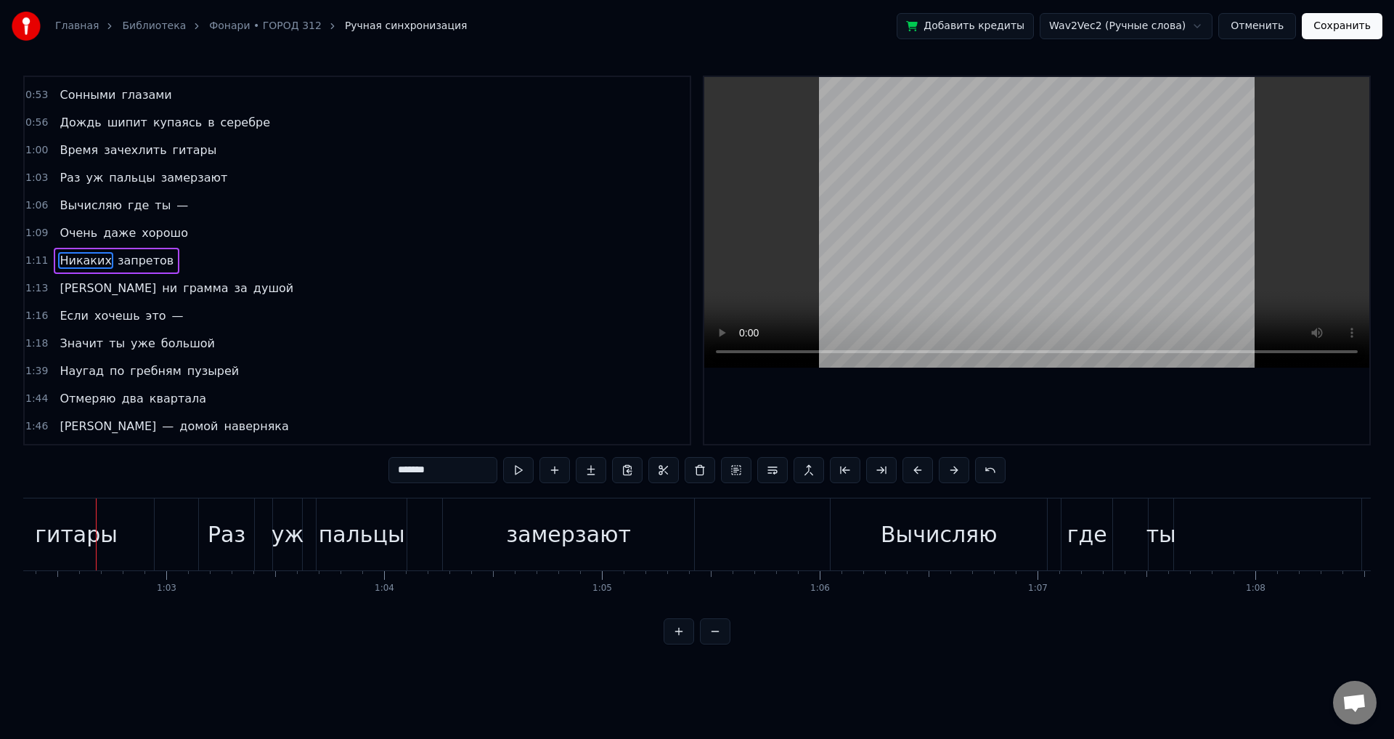
click at [948, 535] on div "Вычисляю" at bounding box center [939, 534] width 116 height 33
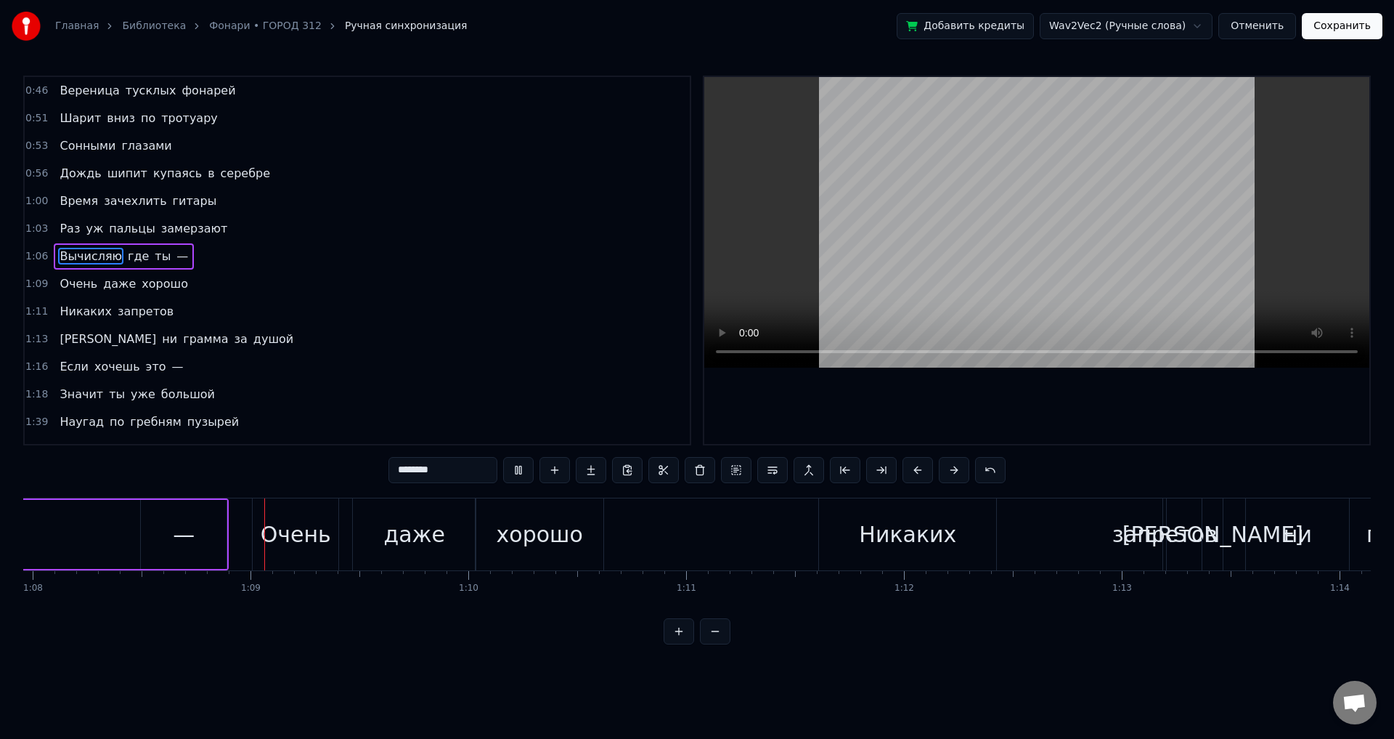
scroll to position [0, 14826]
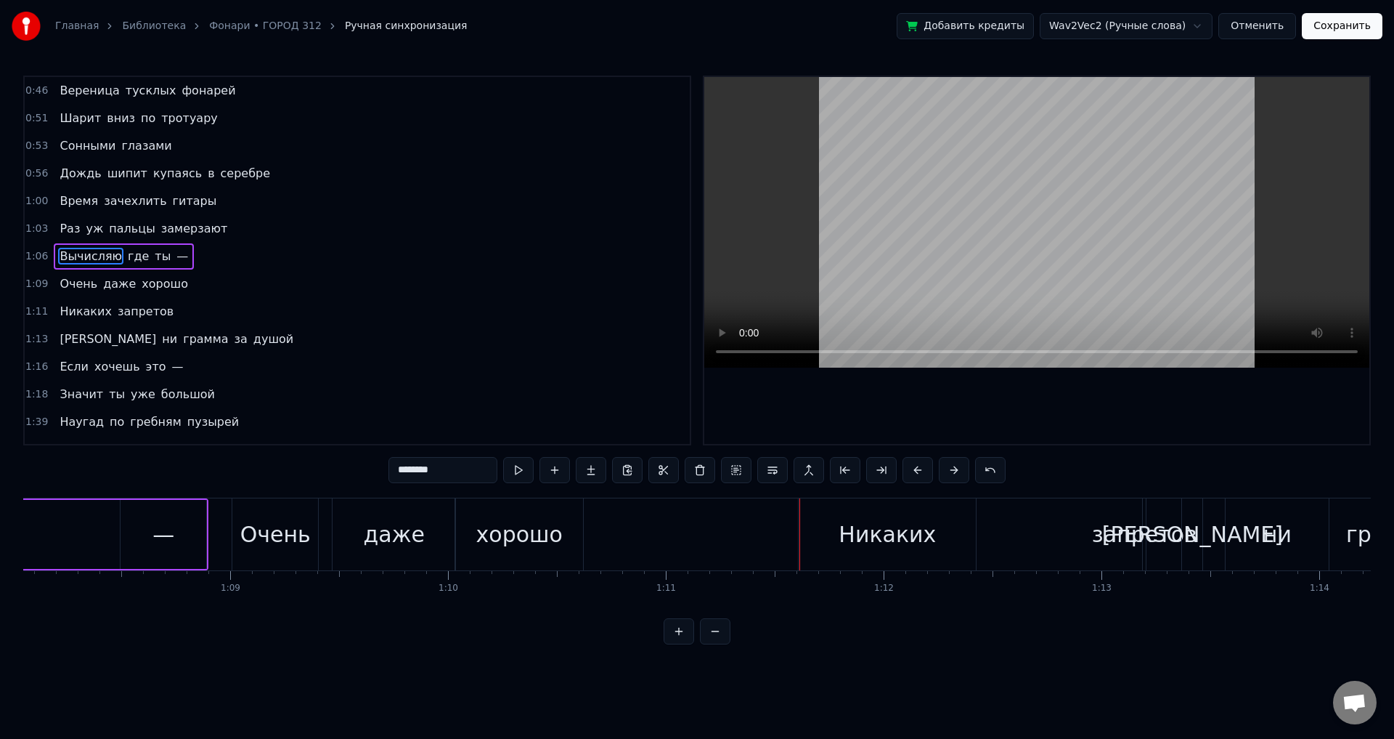
click at [894, 542] on div "Никаких" at bounding box center [887, 534] width 97 height 33
type input "*******"
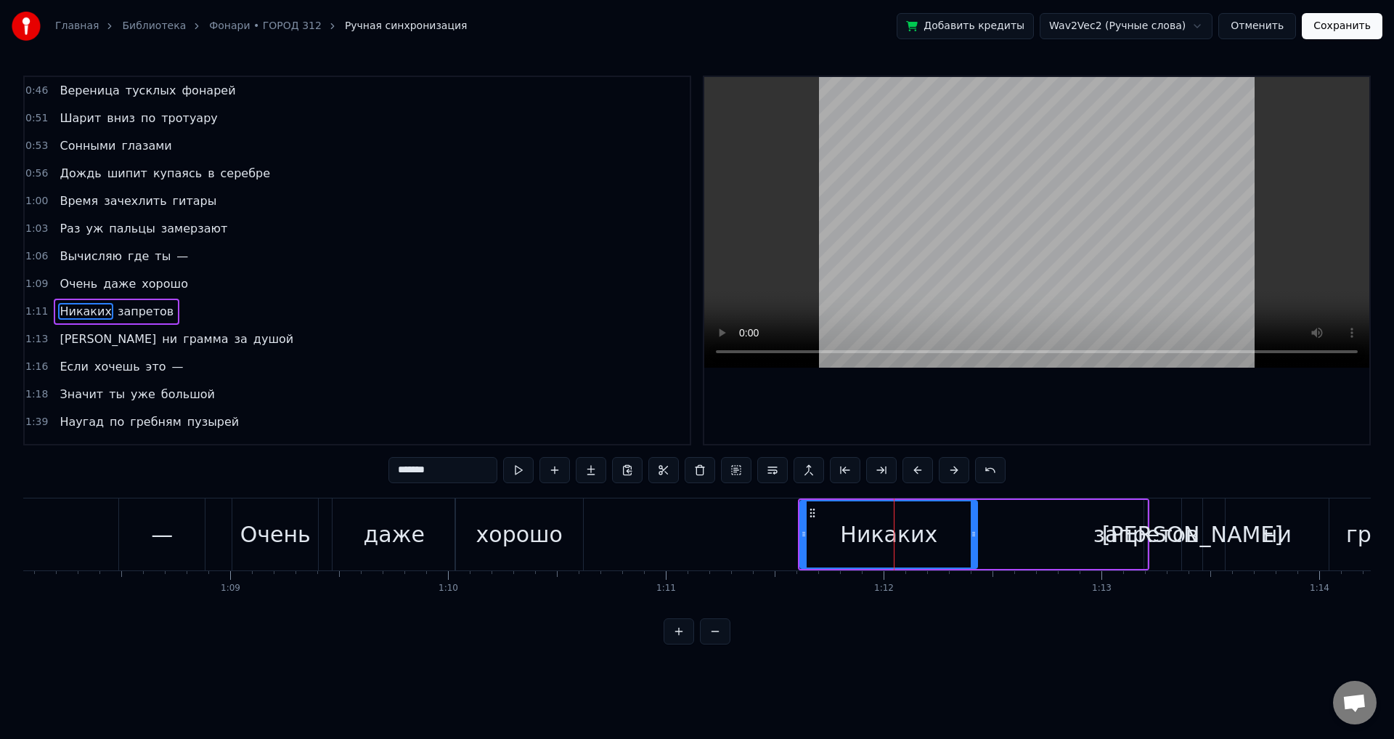
scroll to position [51, 0]
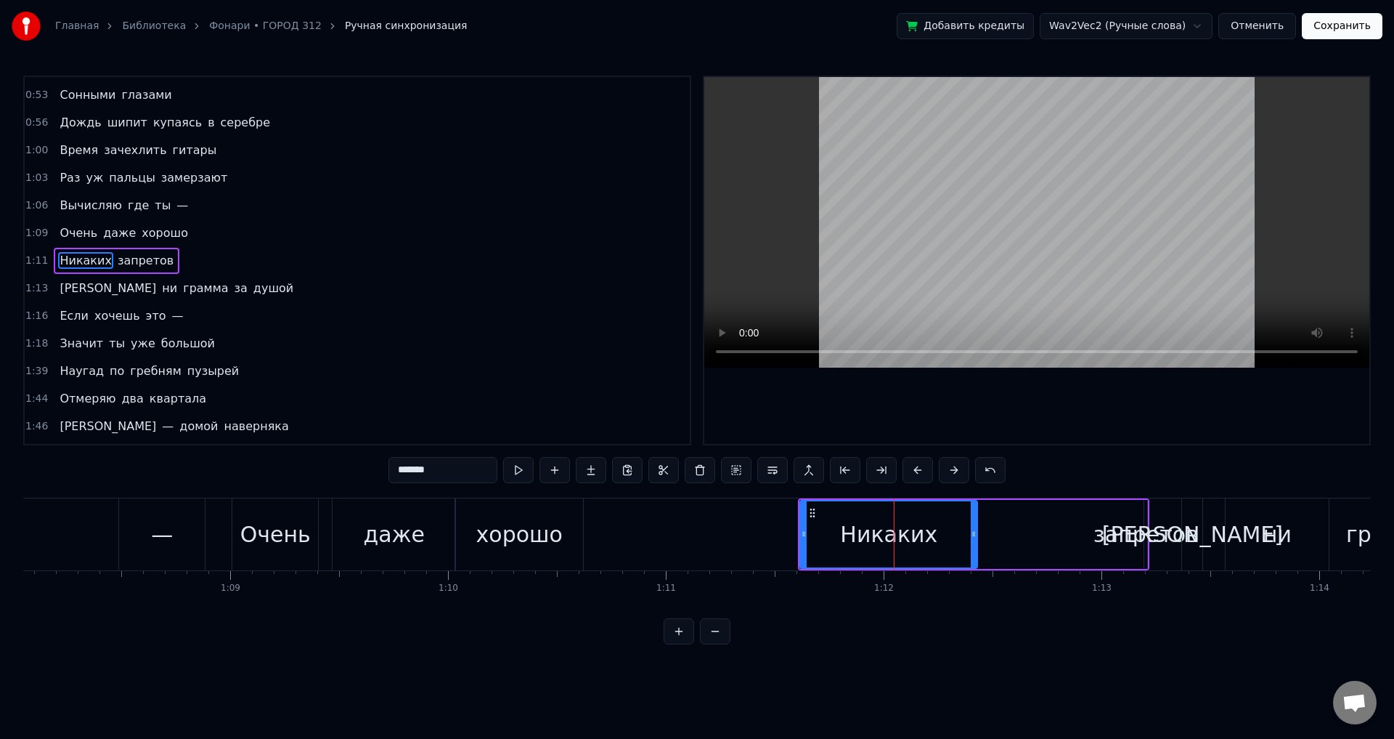
drag, startPoint x: 870, startPoint y: 536, endPoint x: 831, endPoint y: 536, distance: 39.2
click at [831, 536] on div "Никаких" at bounding box center [889, 534] width 176 height 66
drag, startPoint x: 802, startPoint y: 529, endPoint x: 673, endPoint y: 535, distance: 129.4
click at [673, 535] on icon at bounding box center [675, 534] width 6 height 12
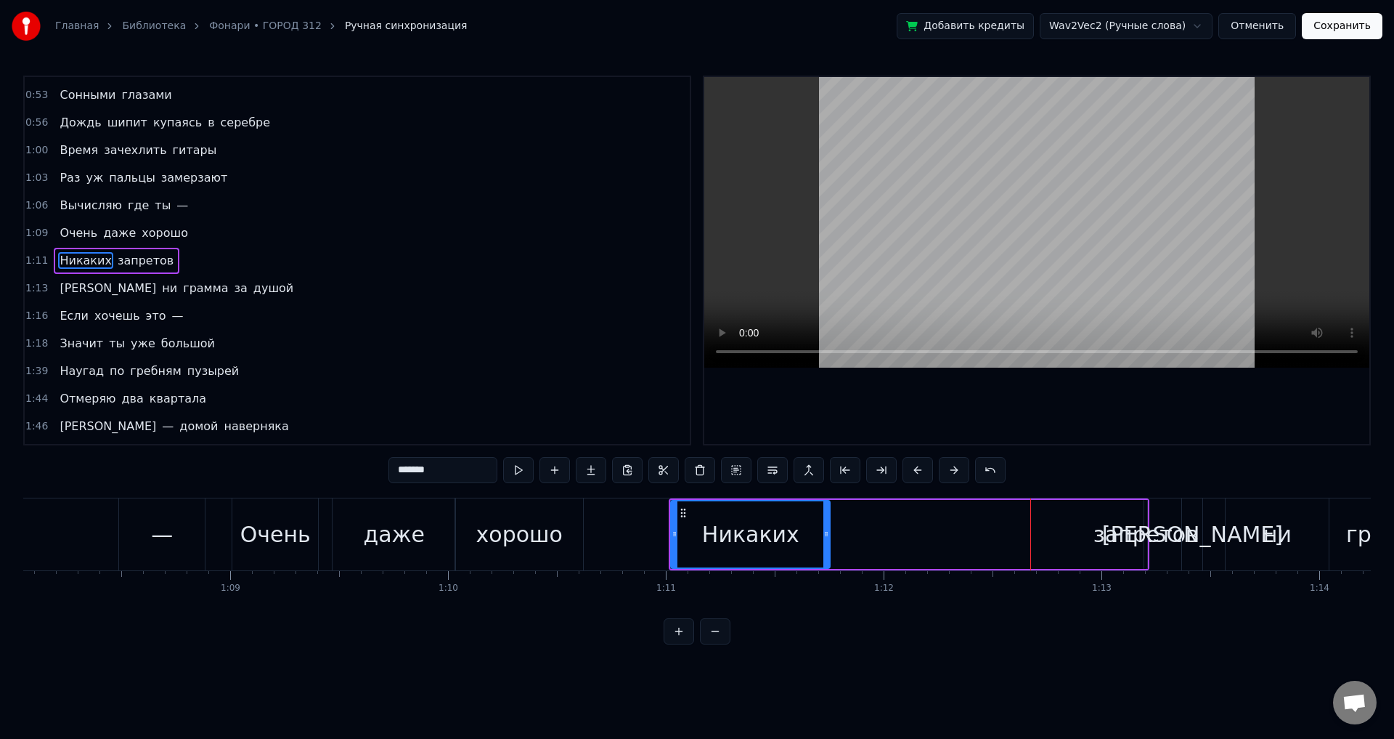
drag, startPoint x: 975, startPoint y: 537, endPoint x: 827, endPoint y: 535, distance: 147.4
click at [827, 535] on icon at bounding box center [827, 534] width 6 height 12
click at [832, 534] on icon at bounding box center [829, 534] width 6 height 12
click at [1092, 529] on div "Никаких запретов" at bounding box center [909, 534] width 481 height 72
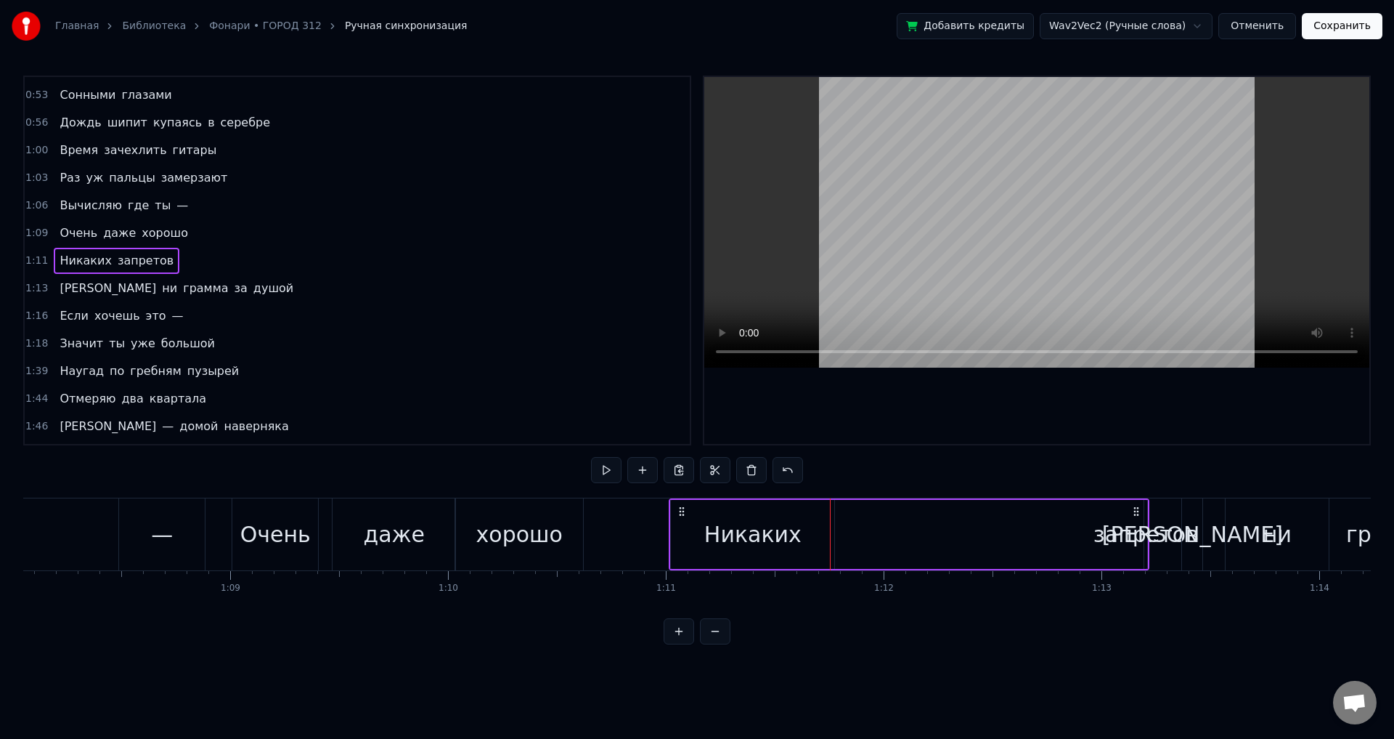
click at [1180, 532] on div "запретов" at bounding box center [1146, 534] width 105 height 33
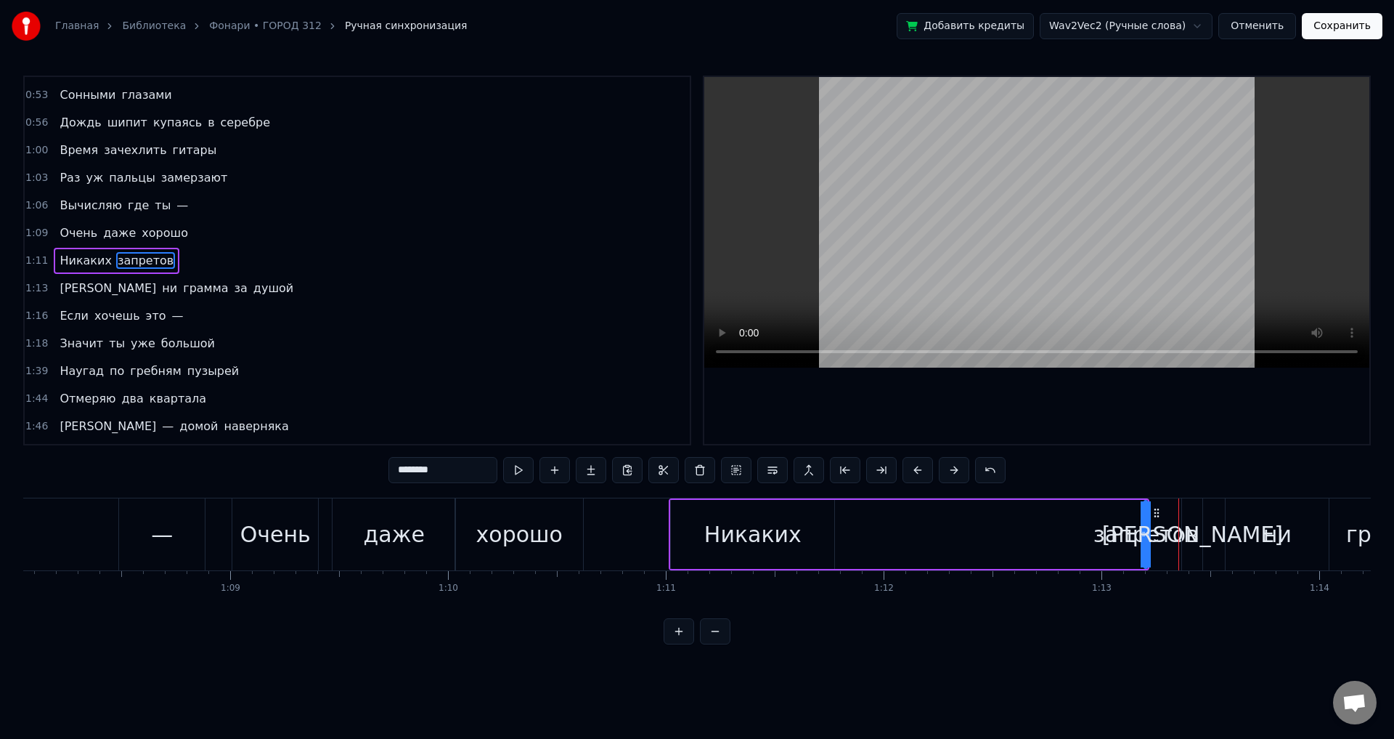
click at [1158, 538] on div "запретов" at bounding box center [1146, 534] width 105 height 33
click at [1116, 532] on div "запретов" at bounding box center [1146, 534] width 105 height 33
drag, startPoint x: 1146, startPoint y: 534, endPoint x: 1110, endPoint y: 532, distance: 36.3
click at [1145, 532] on div "запретов" at bounding box center [1145, 534] width 0 height 66
drag, startPoint x: 1145, startPoint y: 532, endPoint x: 1077, endPoint y: 522, distance: 68.3
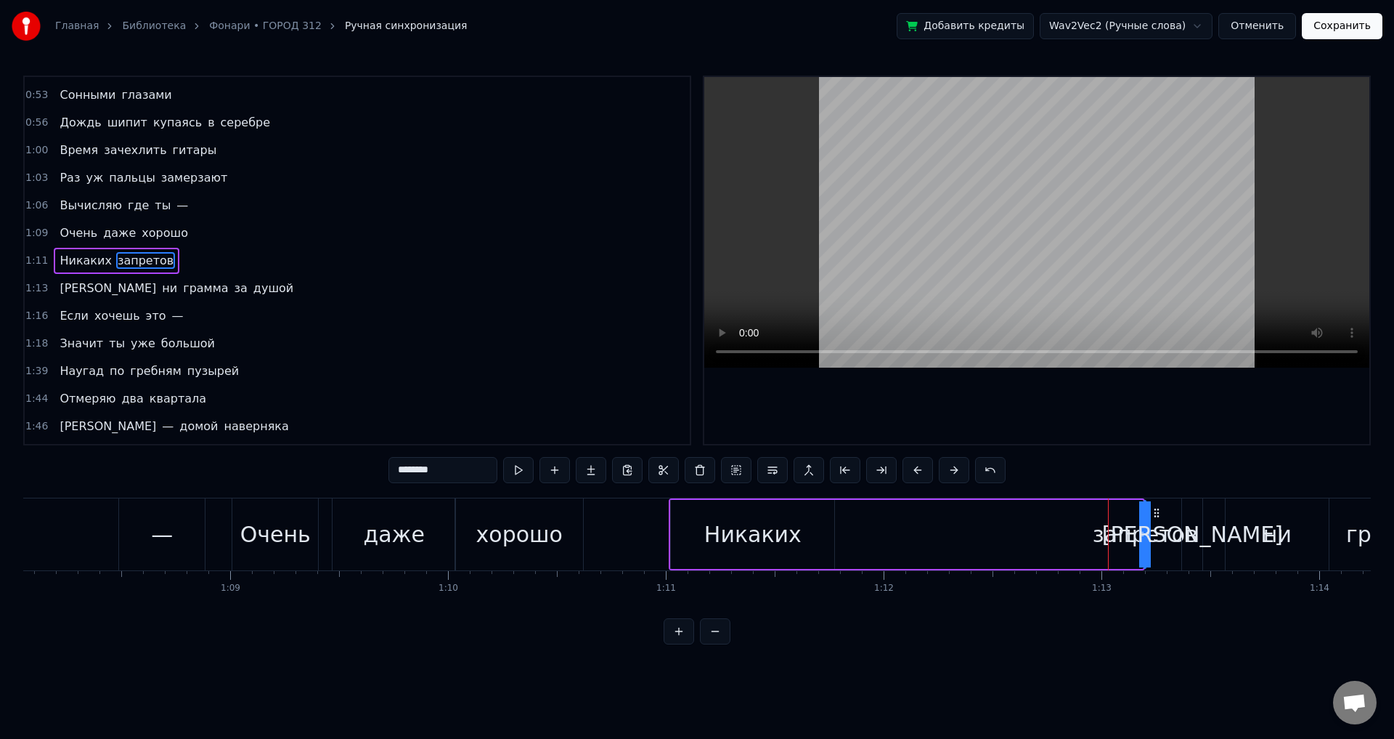
click at [1073, 524] on div "Никаких запретов" at bounding box center [907, 534] width 476 height 72
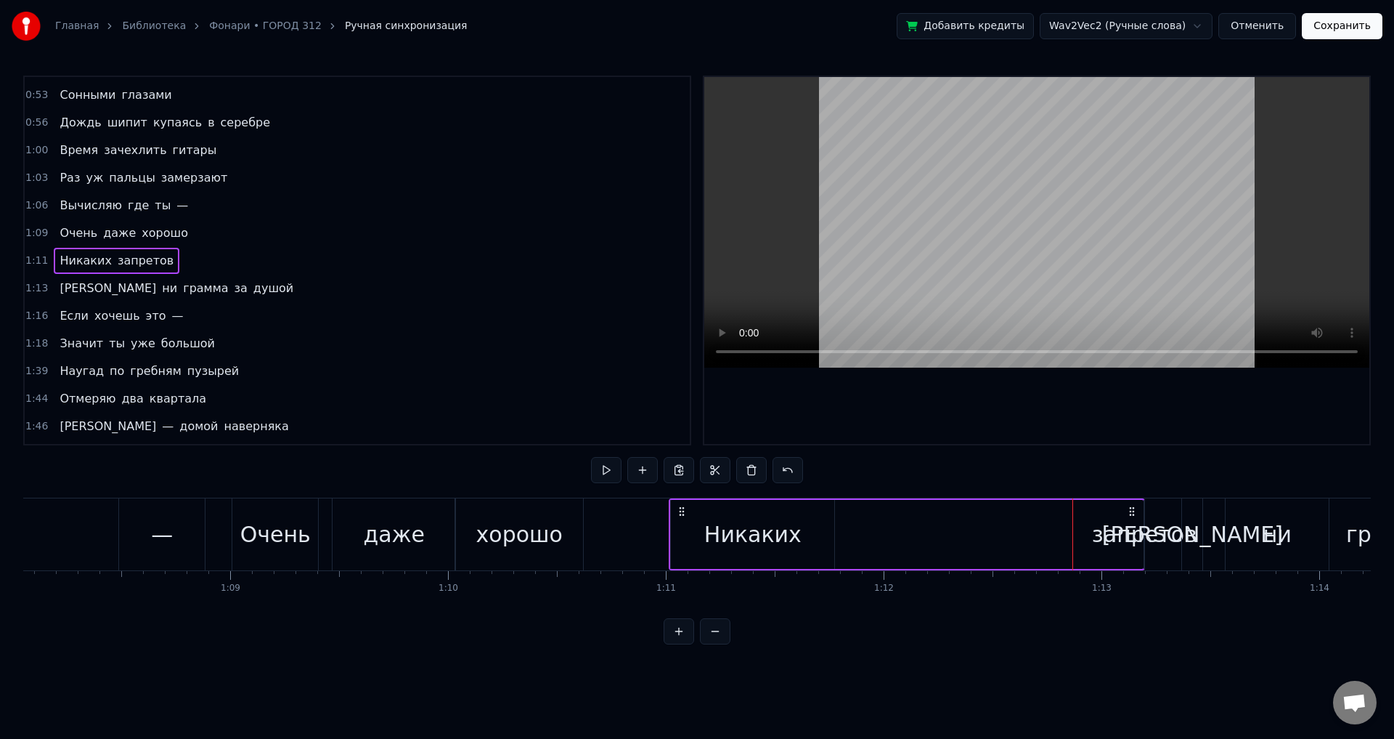
click at [1168, 537] on div "запретов" at bounding box center [1144, 534] width 105 height 33
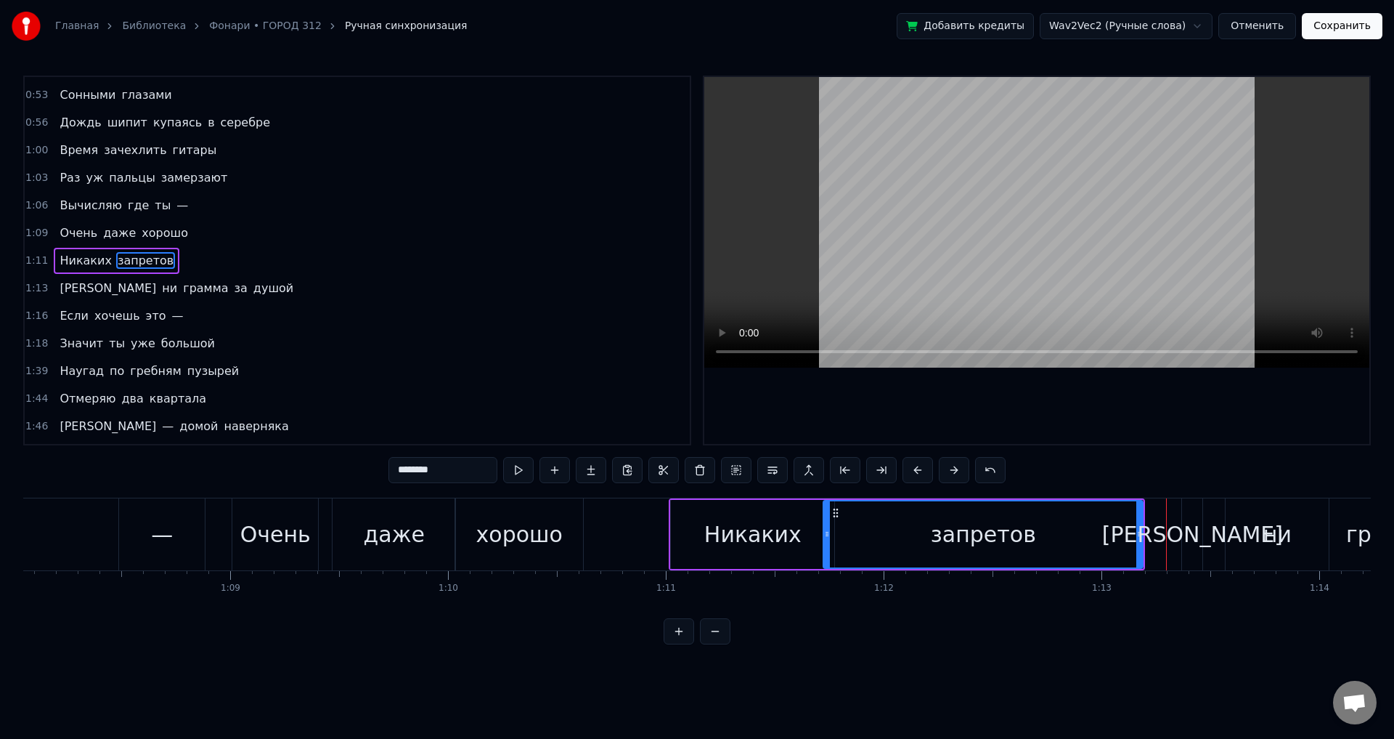
drag, startPoint x: 1149, startPoint y: 531, endPoint x: 828, endPoint y: 521, distance: 321.1
click at [828, 521] on div at bounding box center [827, 534] width 6 height 66
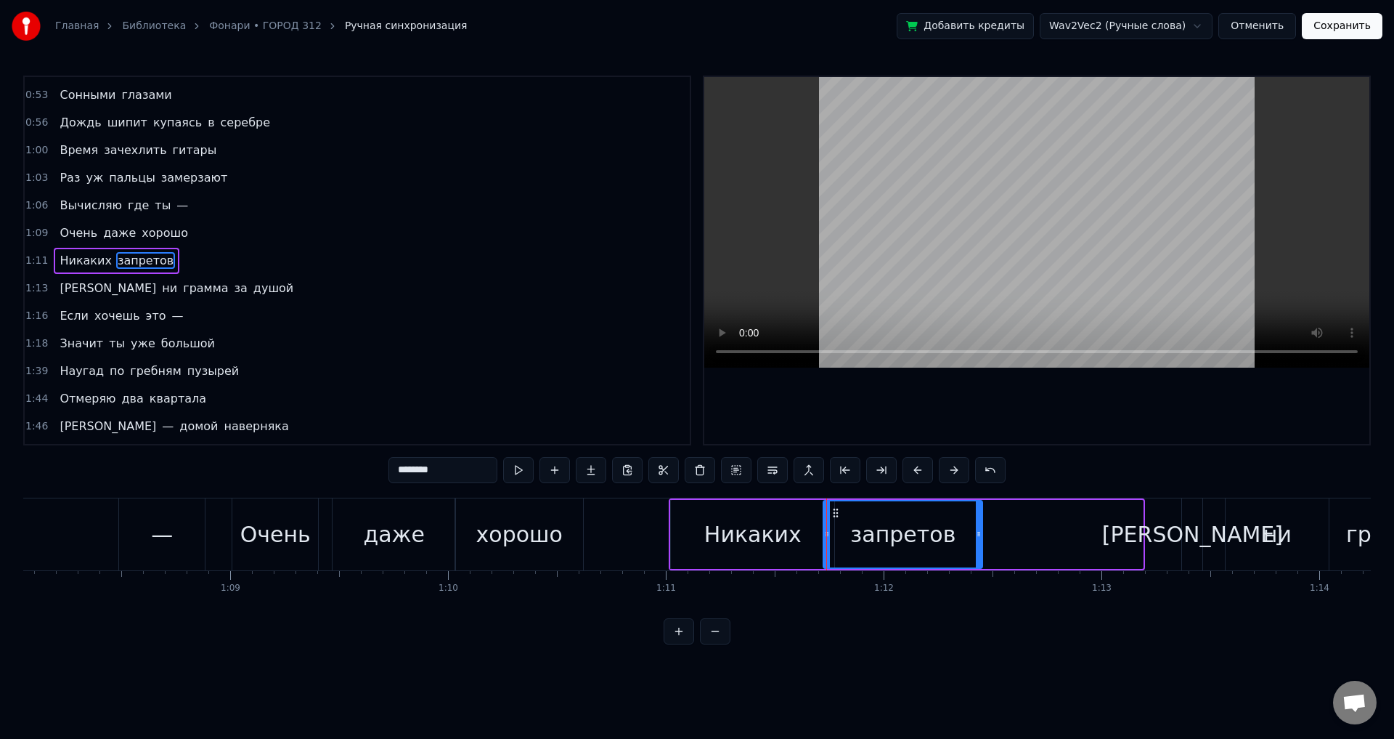
drag, startPoint x: 1138, startPoint y: 541, endPoint x: 978, endPoint y: 529, distance: 160.9
click at [978, 529] on div at bounding box center [979, 534] width 6 height 66
click at [702, 518] on div "Никаких" at bounding box center [752, 534] width 163 height 69
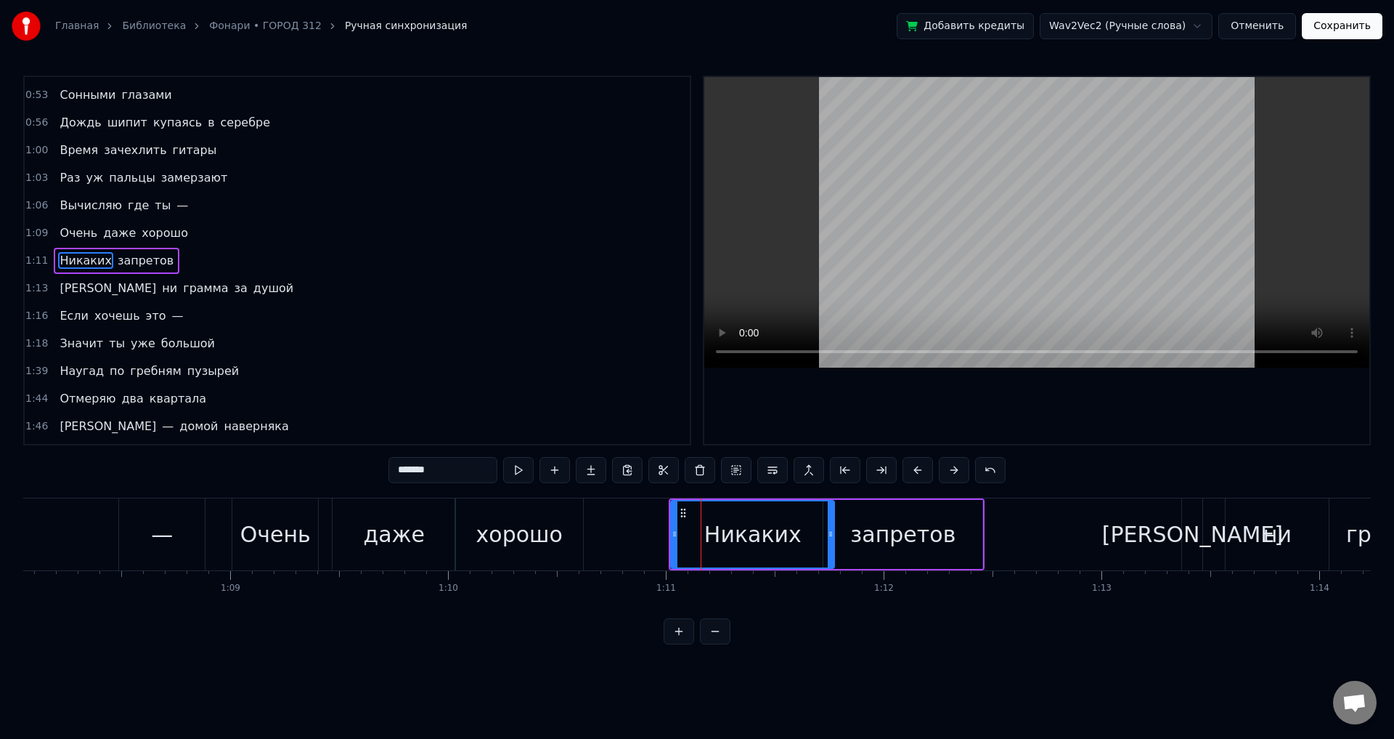
click at [571, 529] on div "хорошо" at bounding box center [519, 534] width 128 height 72
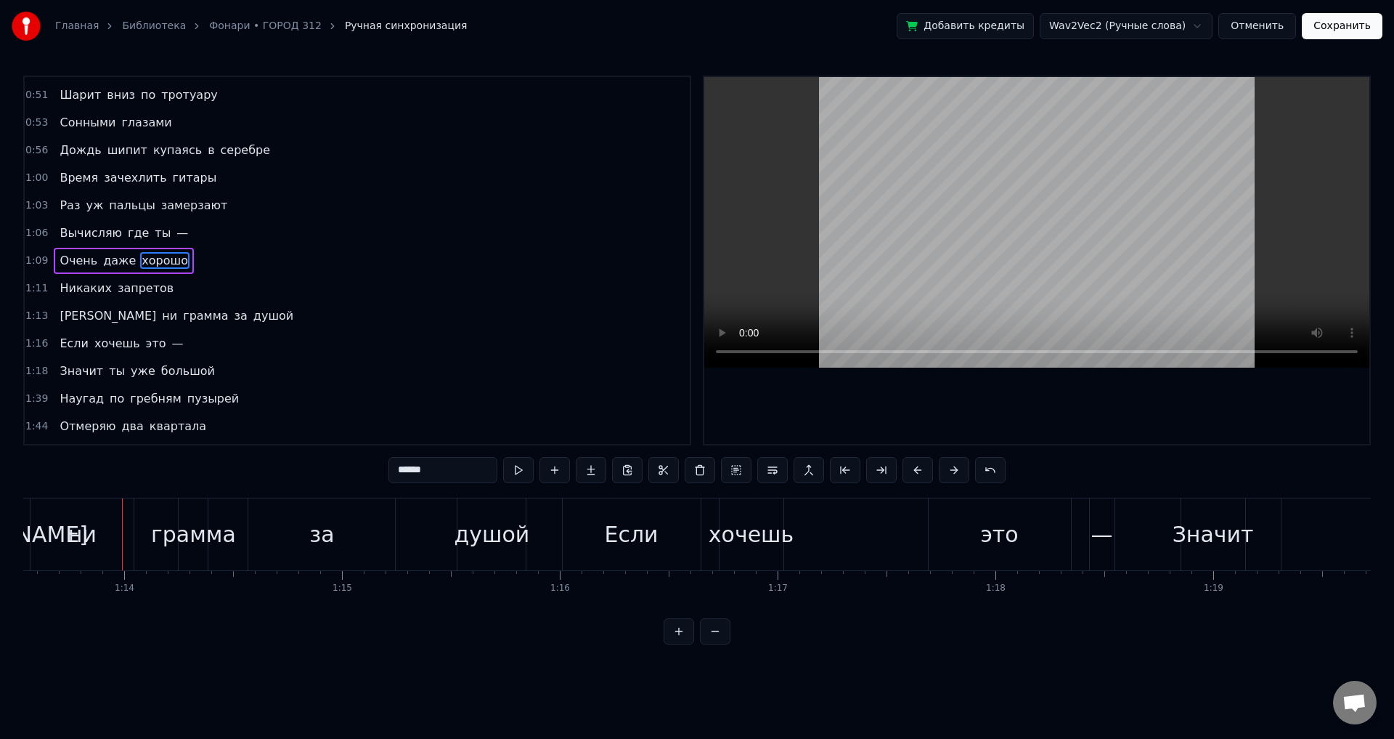
scroll to position [0, 16047]
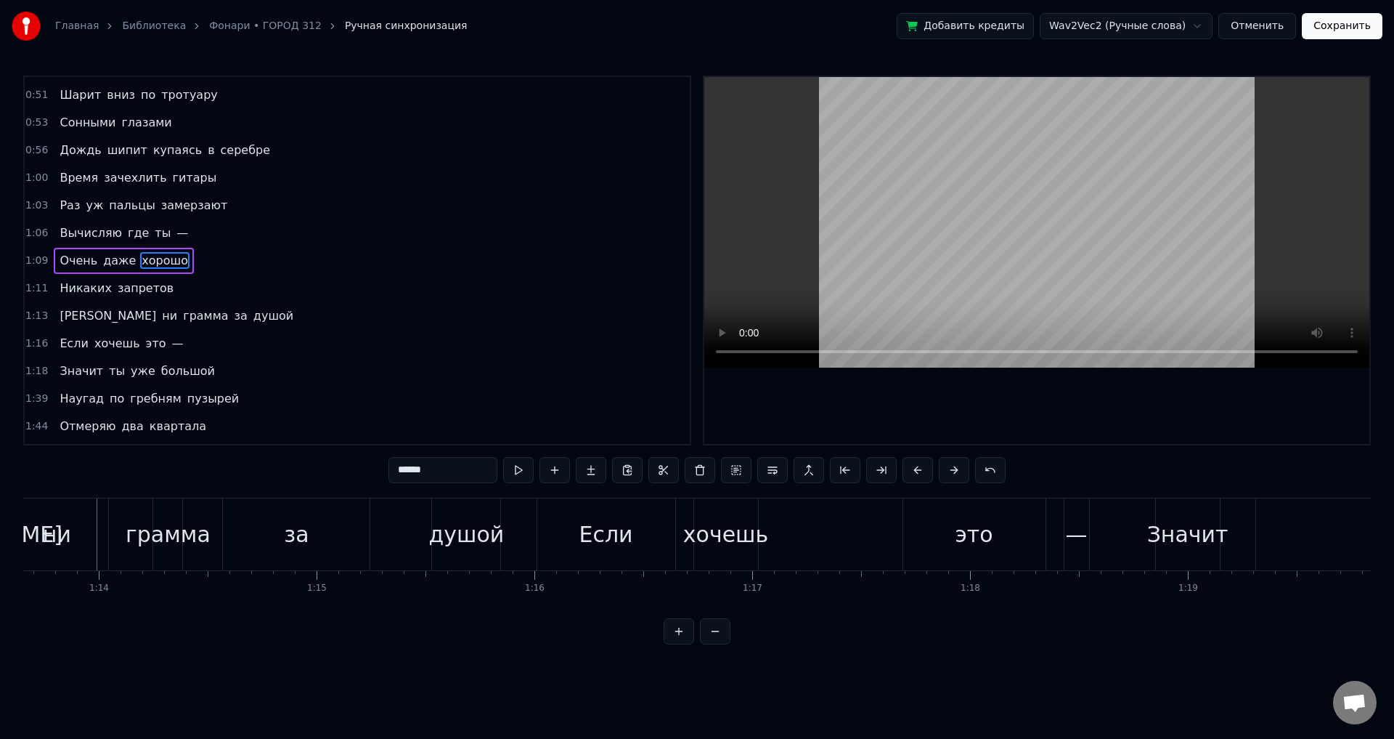
click at [48, 533] on div "ни" at bounding box center [57, 534] width 28 height 33
type input "**"
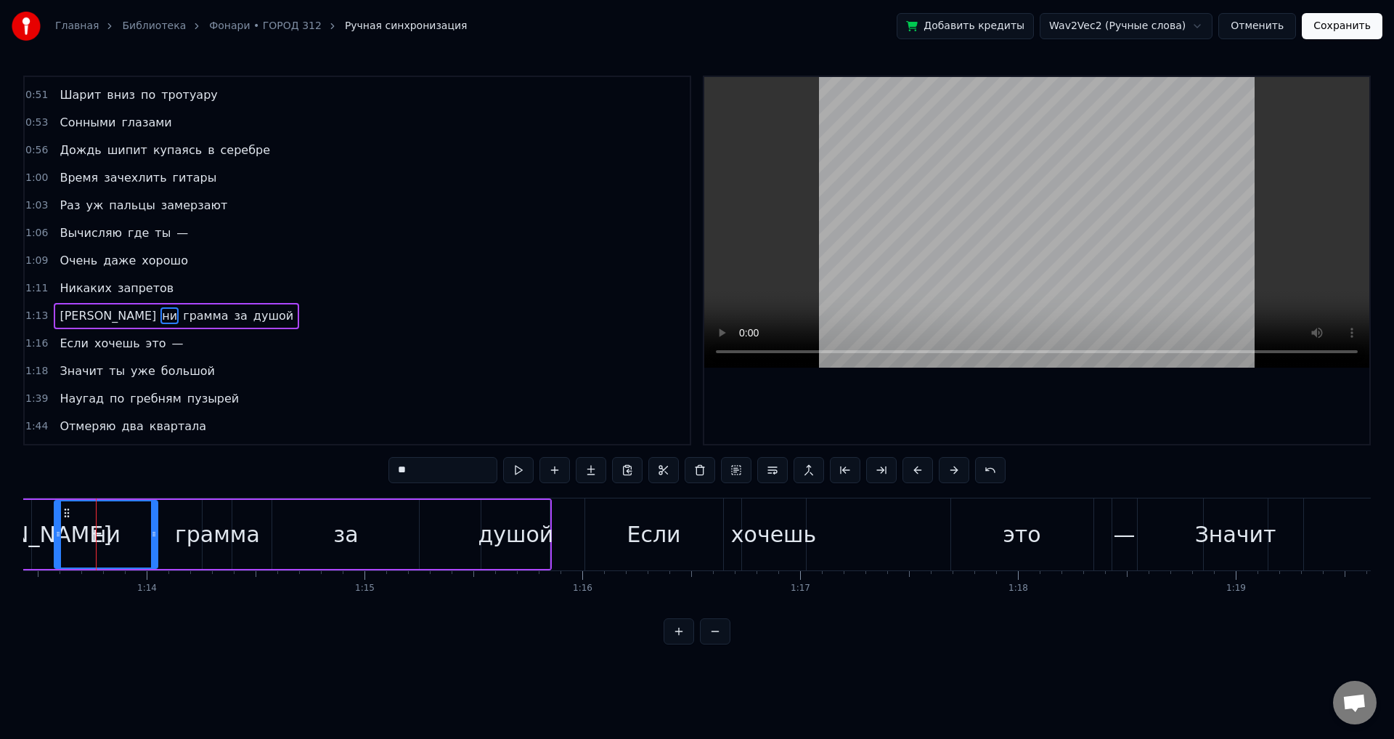
click at [35, 537] on div "И ни грамма за душой" at bounding box center [280, 534] width 543 height 72
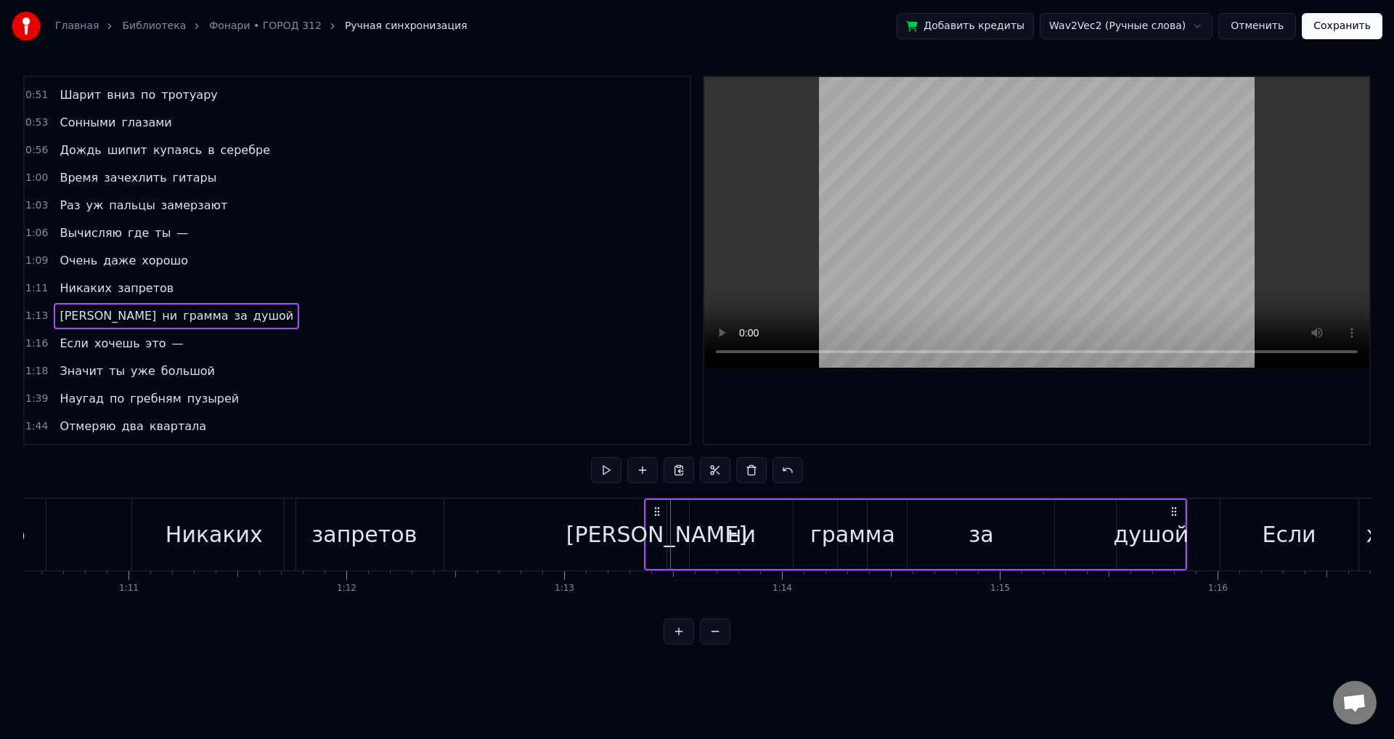
scroll to position [0, 15288]
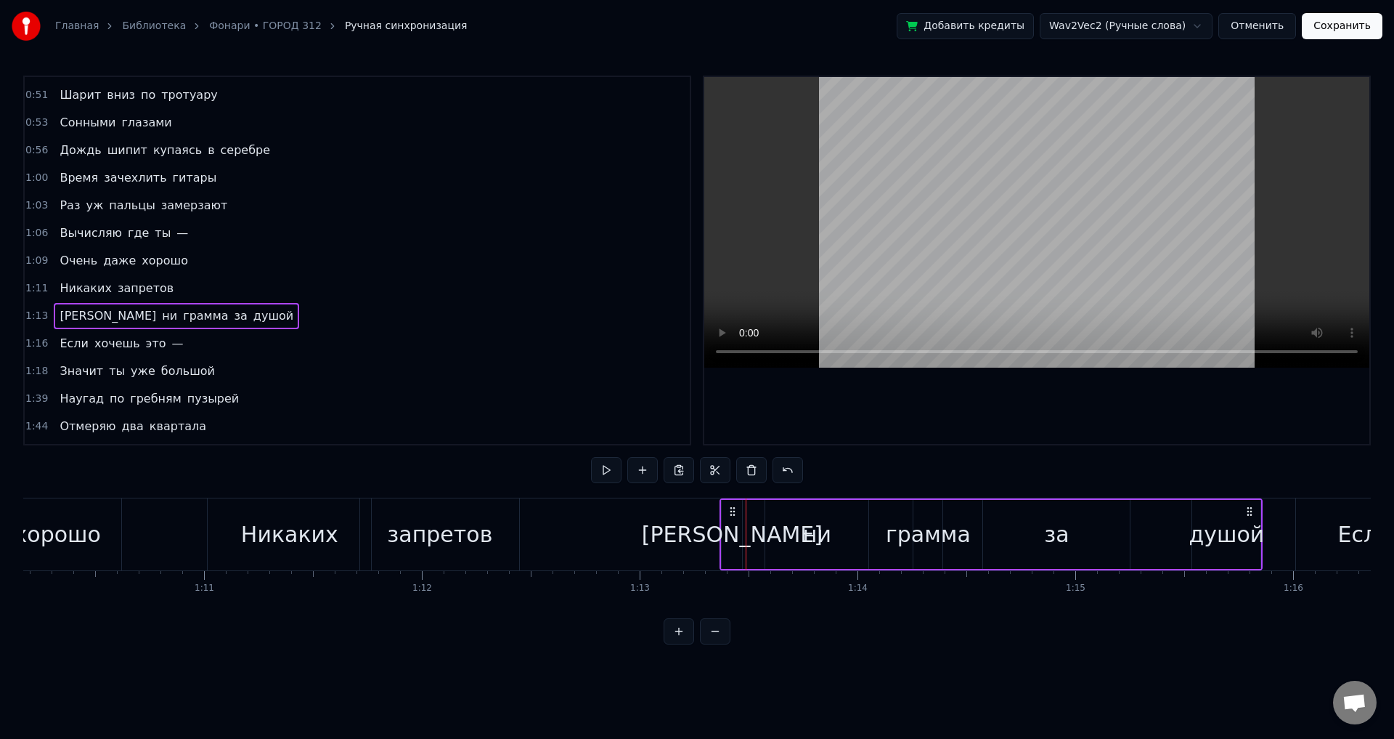
click at [731, 539] on div "[PERSON_NAME]" at bounding box center [732, 534] width 181 height 33
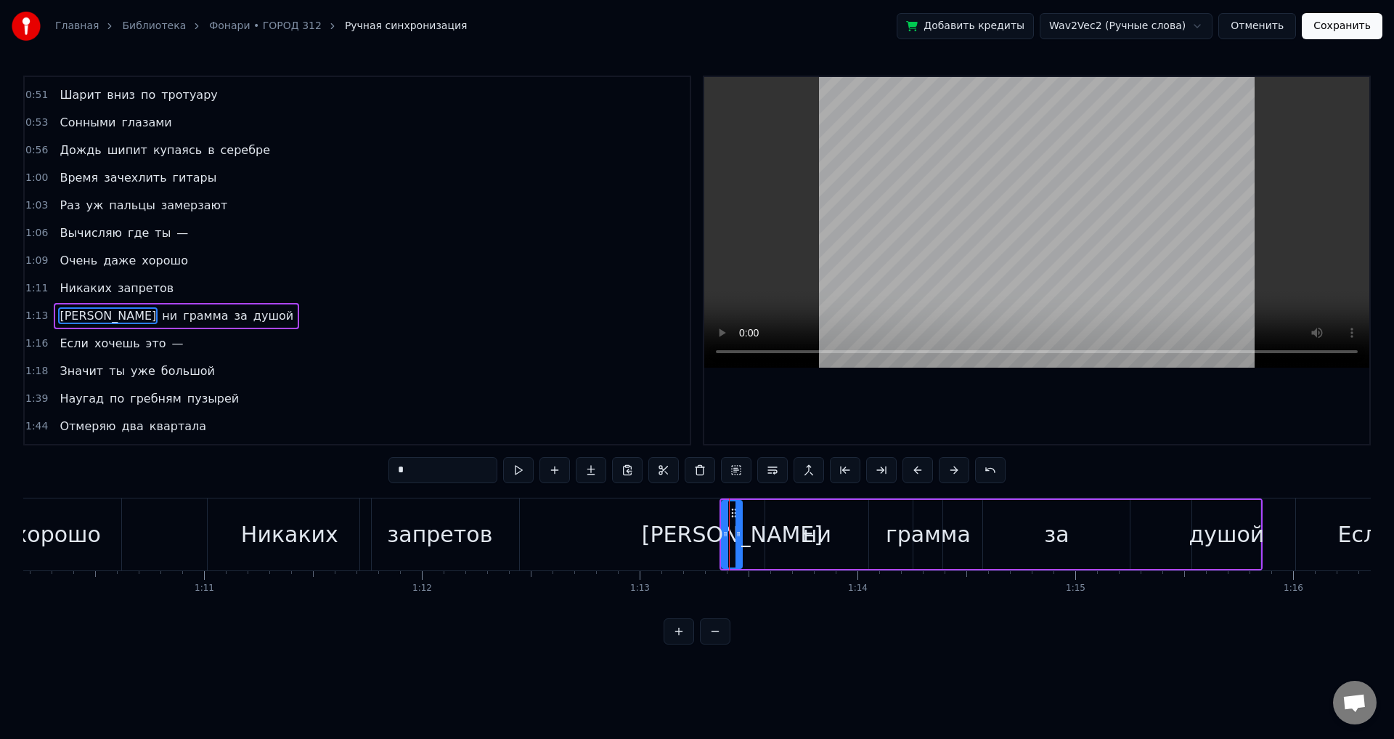
scroll to position [78, 0]
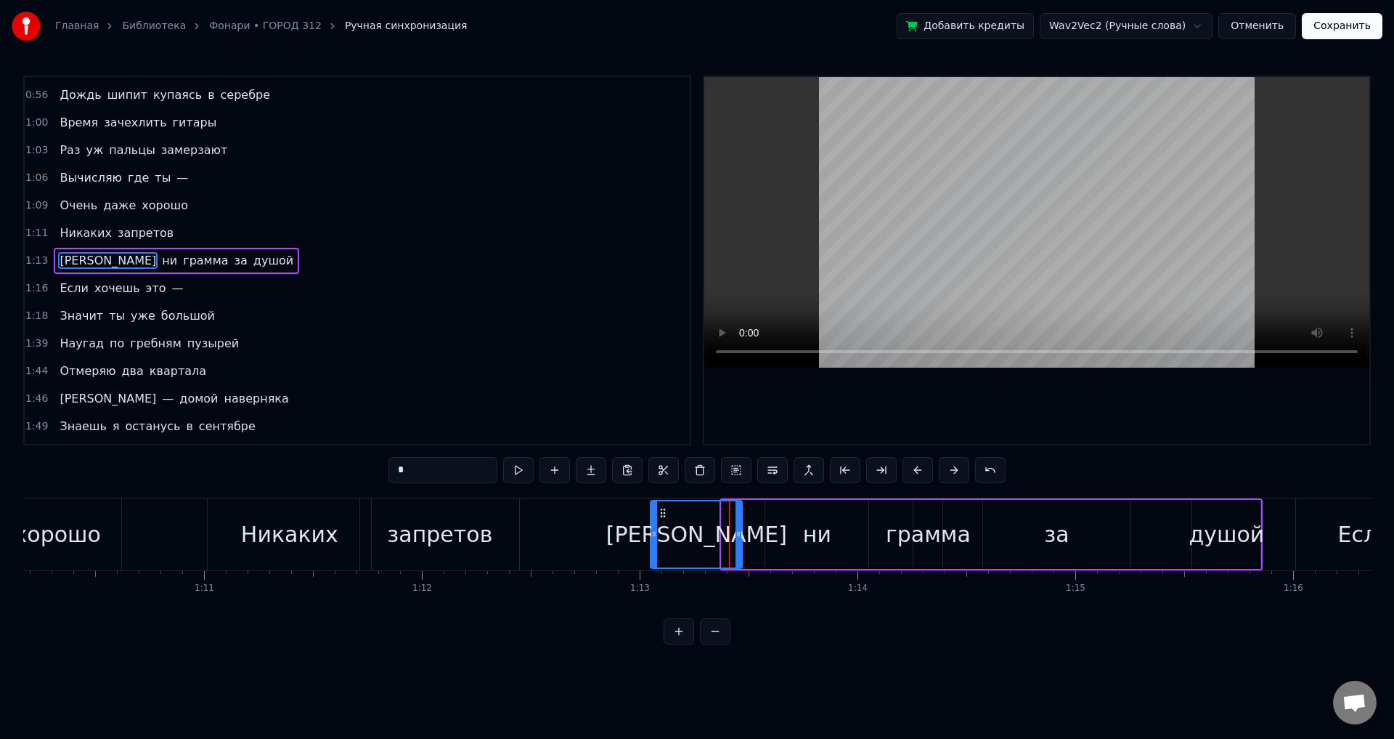
drag, startPoint x: 723, startPoint y: 537, endPoint x: 652, endPoint y: 543, distance: 71.4
click at [652, 543] on div at bounding box center [654, 534] width 6 height 66
drag, startPoint x: 741, startPoint y: 537, endPoint x: 720, endPoint y: 541, distance: 22.2
click at [720, 541] on div at bounding box center [717, 534] width 6 height 66
click at [816, 540] on div "ни" at bounding box center [817, 534] width 28 height 33
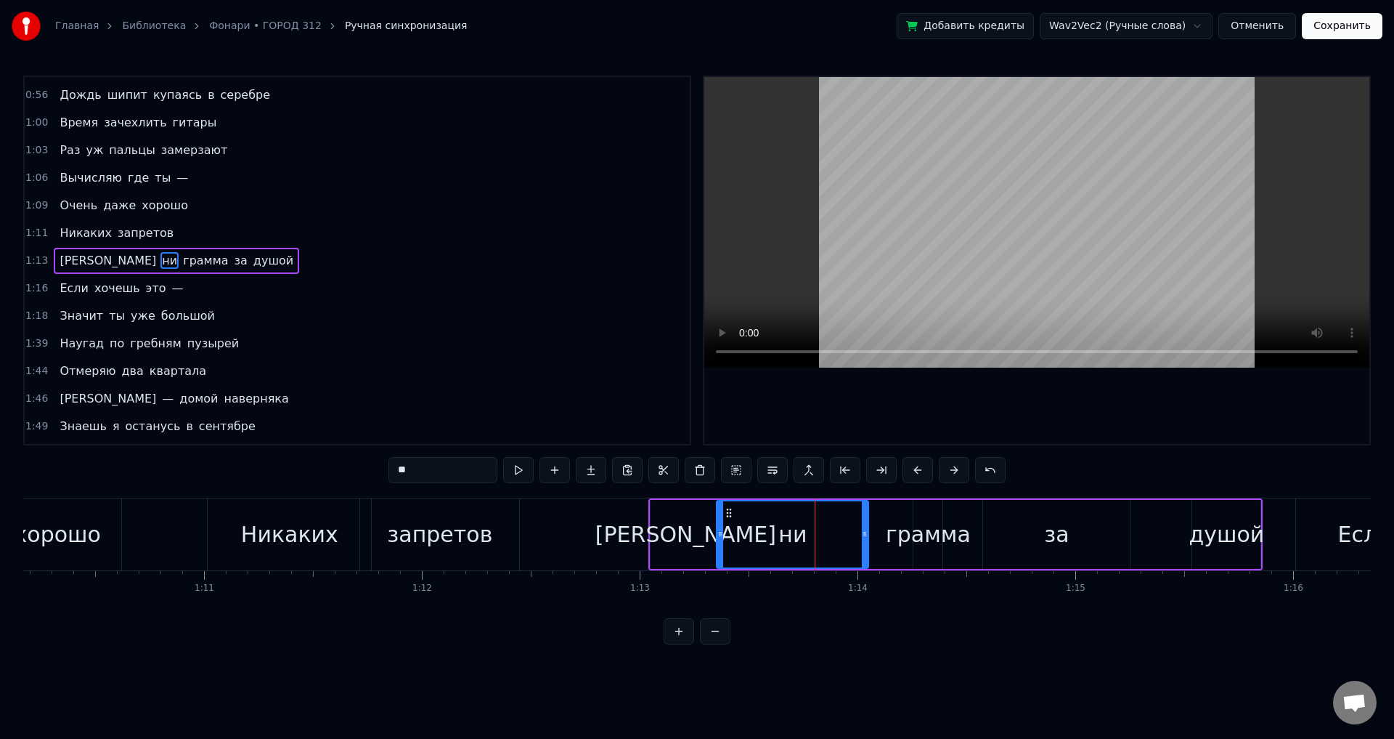
drag, startPoint x: 768, startPoint y: 535, endPoint x: 718, endPoint y: 537, distance: 50.9
click at [718, 537] on icon at bounding box center [721, 534] width 6 height 12
drag, startPoint x: 863, startPoint y: 538, endPoint x: 828, endPoint y: 540, distance: 34.9
click at [829, 540] on div at bounding box center [832, 534] width 6 height 66
click at [898, 535] on div "грамма" at bounding box center [928, 534] width 85 height 33
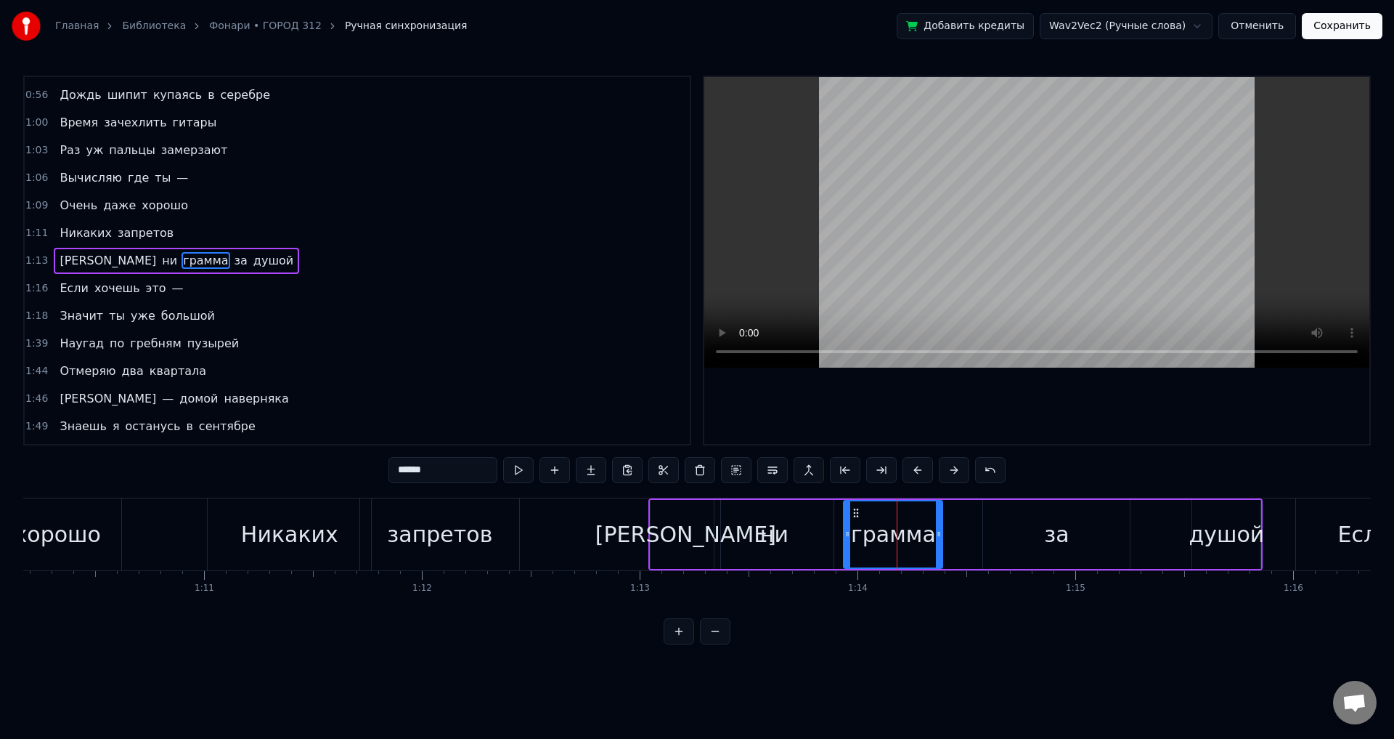
drag, startPoint x: 916, startPoint y: 543, endPoint x: 846, endPoint y: 546, distance: 69.8
click at [846, 546] on div at bounding box center [848, 534] width 6 height 66
drag, startPoint x: 939, startPoint y: 543, endPoint x: 909, endPoint y: 543, distance: 29.8
click at [909, 543] on div at bounding box center [909, 534] width 6 height 66
click at [489, 532] on div "запретов" at bounding box center [439, 534] width 159 height 72
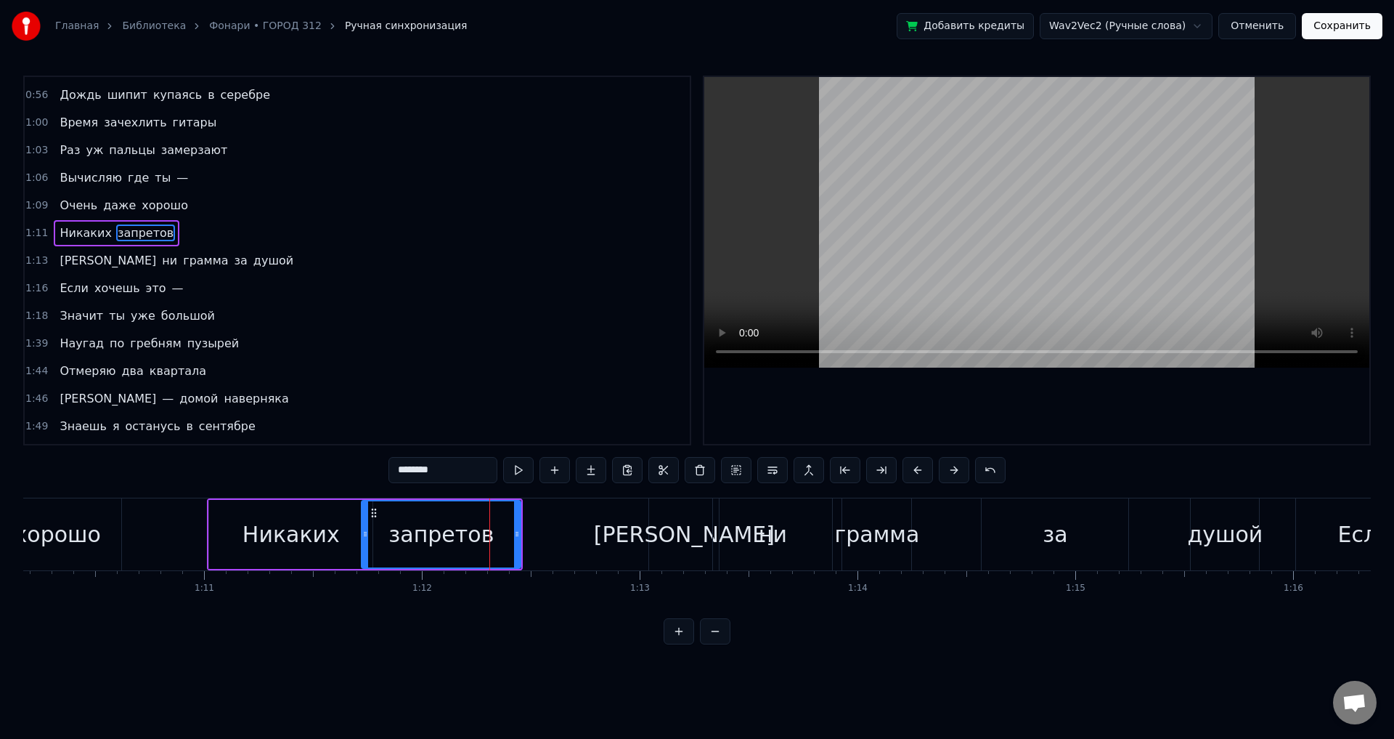
scroll to position [51, 0]
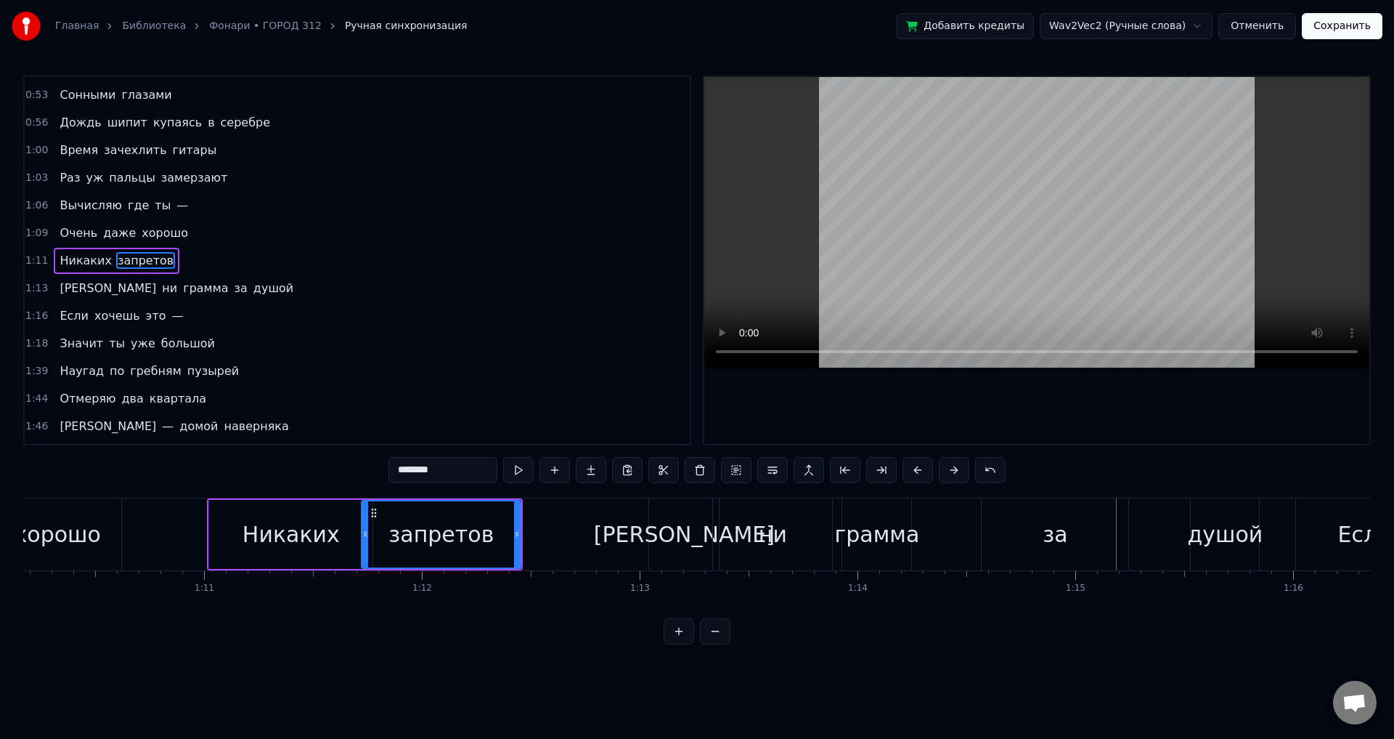
click at [1059, 548] on div "за" at bounding box center [1055, 534] width 25 height 33
type input "**"
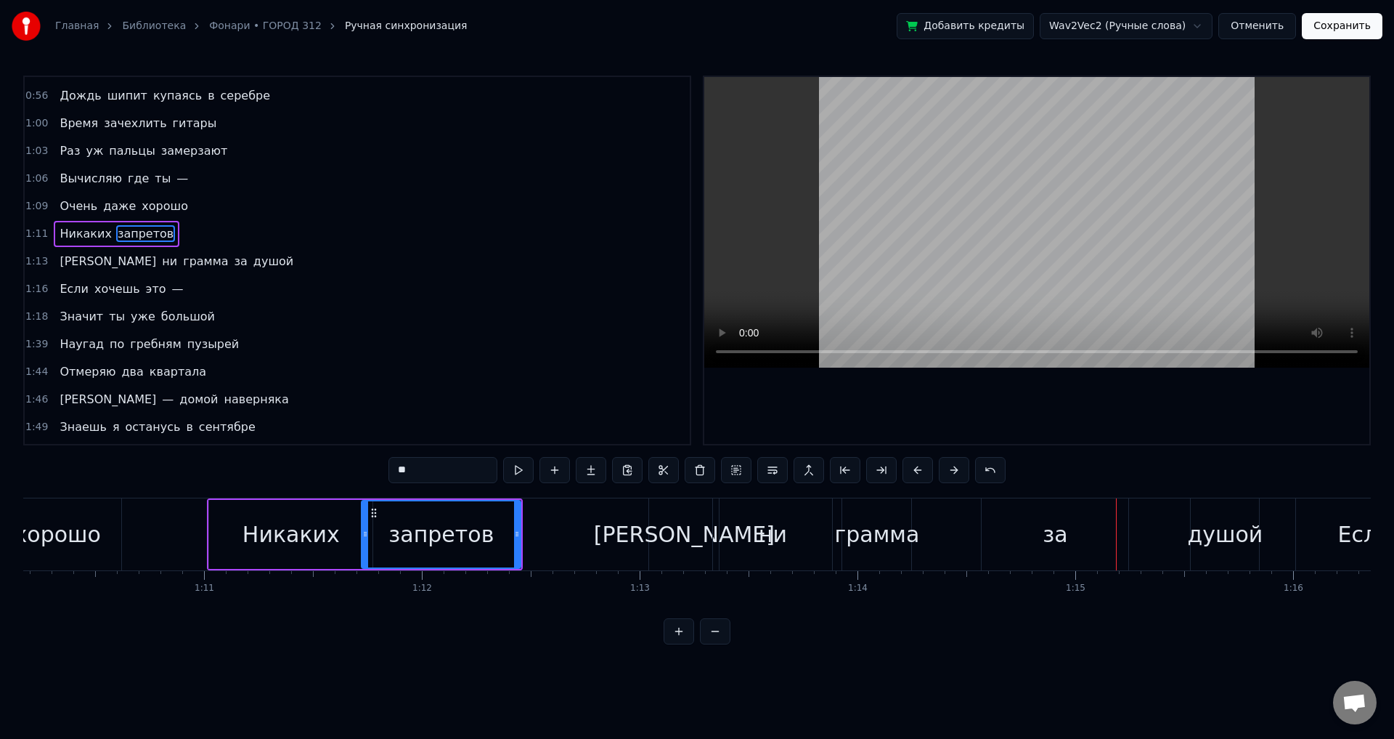
scroll to position [78, 0]
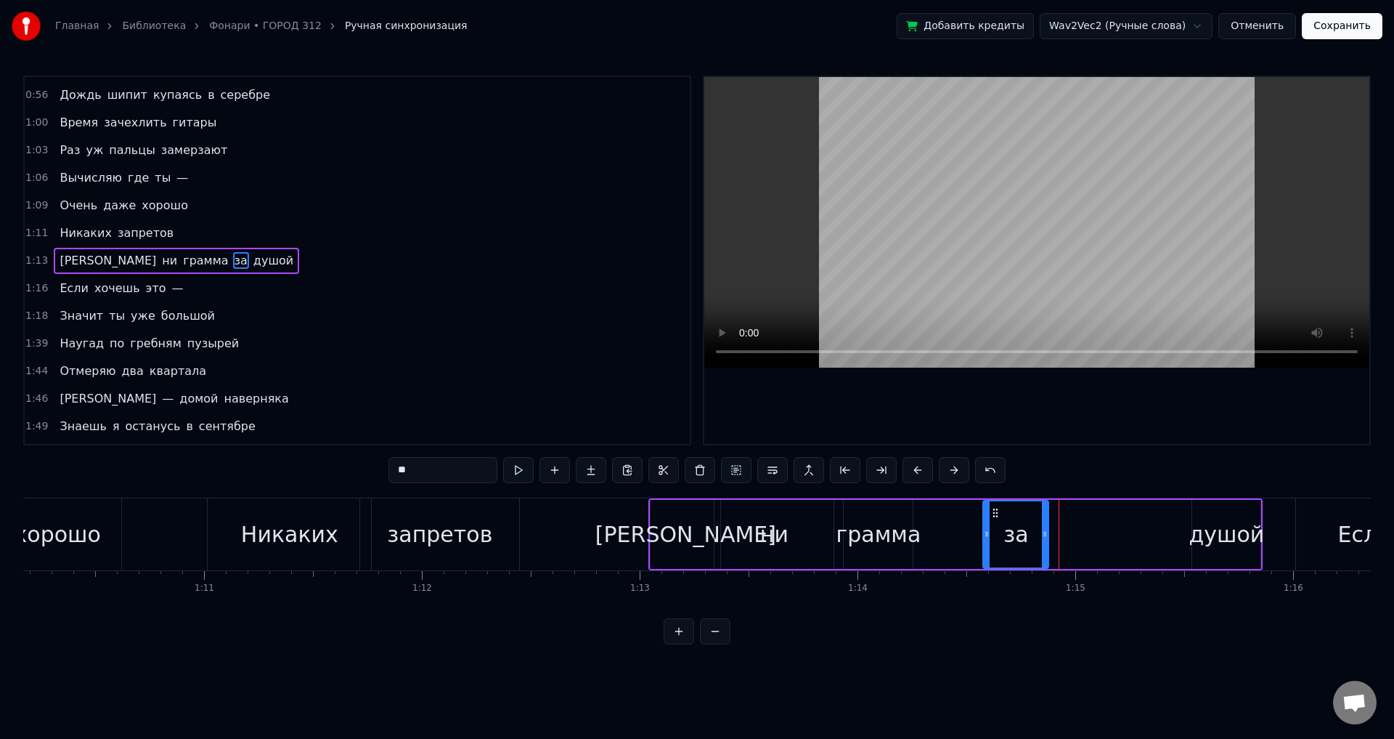
drag, startPoint x: 1127, startPoint y: 538, endPoint x: 1046, endPoint y: 539, distance: 81.3
click at [1046, 539] on icon at bounding box center [1045, 534] width 6 height 12
click at [1187, 538] on div "И ни грамма за душой" at bounding box center [956, 534] width 614 height 72
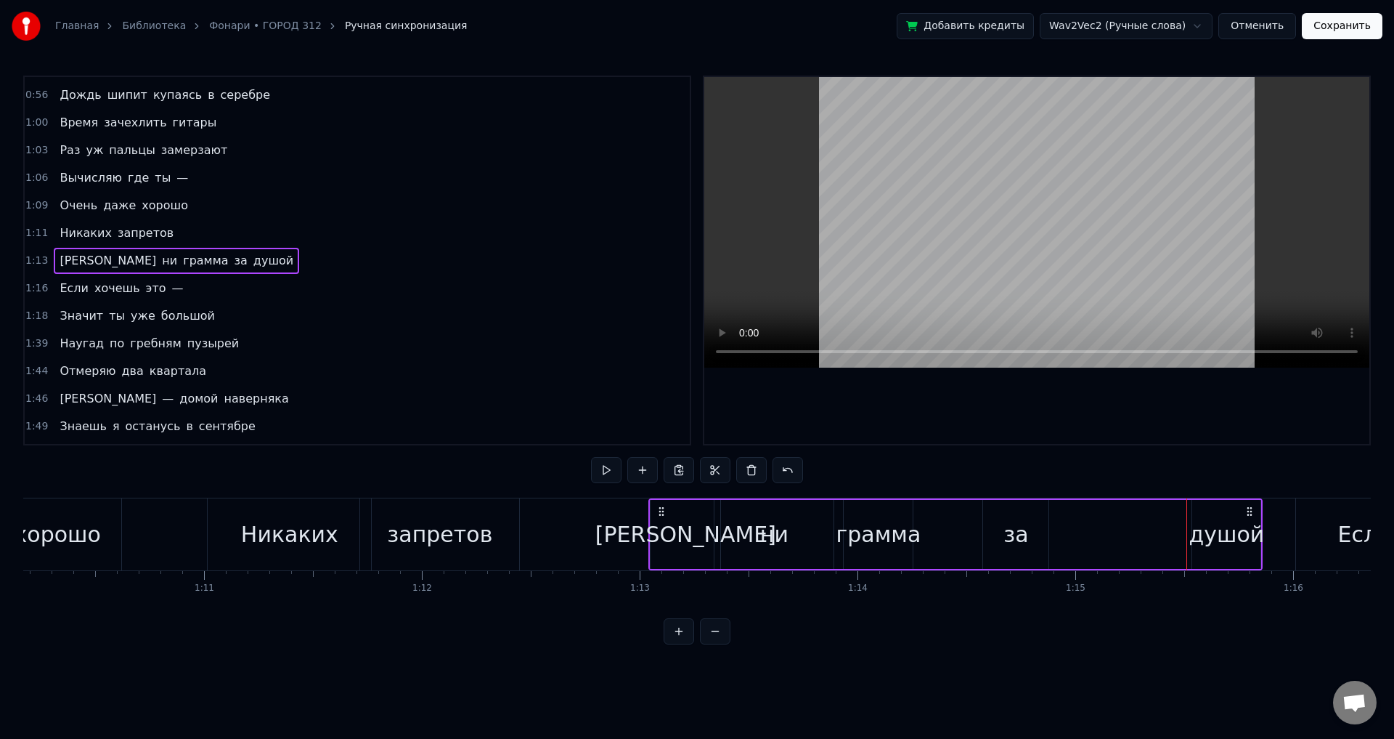
click at [1220, 538] on div "душой" at bounding box center [1228, 534] width 76 height 33
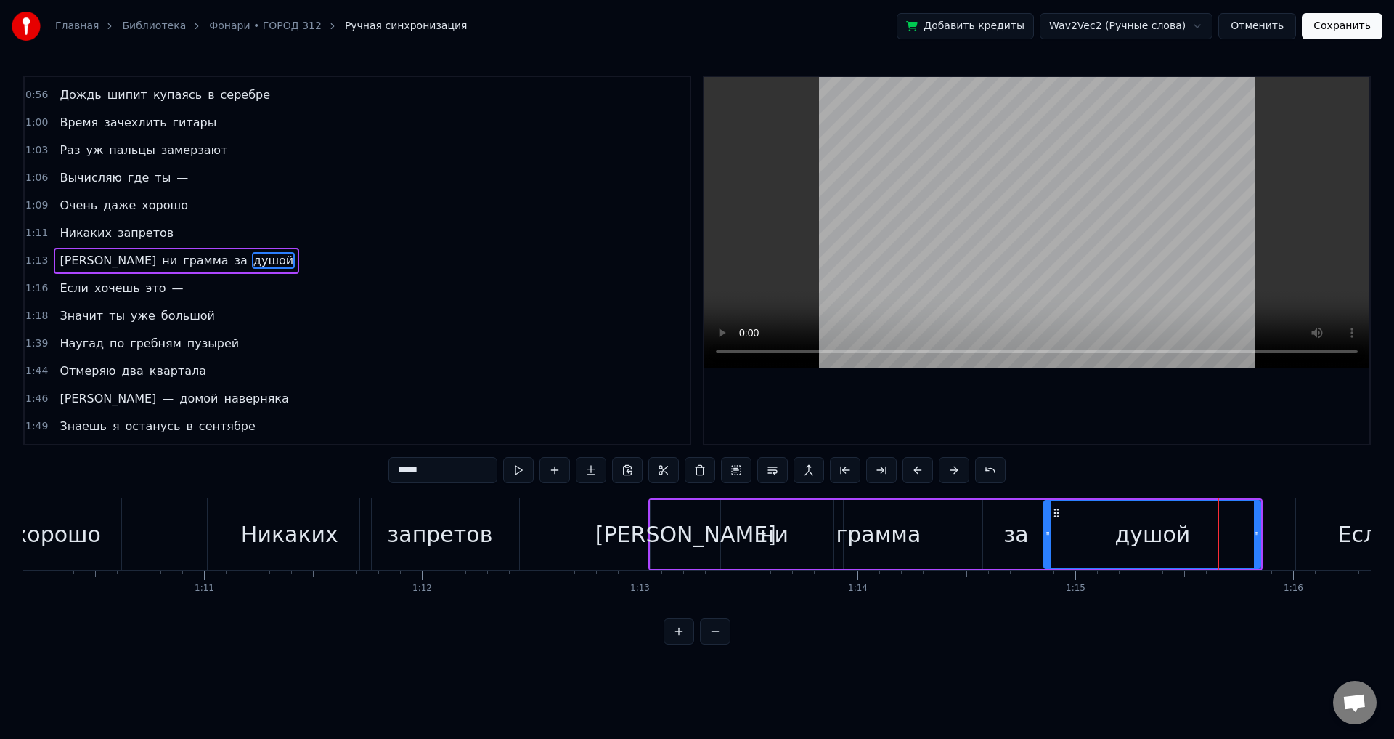
drag, startPoint x: 1219, startPoint y: 537, endPoint x: 1049, endPoint y: 534, distance: 170.7
click at [1049, 534] on icon at bounding box center [1048, 534] width 6 height 12
drag, startPoint x: 1259, startPoint y: 537, endPoint x: 1124, endPoint y: 540, distance: 134.4
click at [1124, 540] on div at bounding box center [1123, 534] width 6 height 66
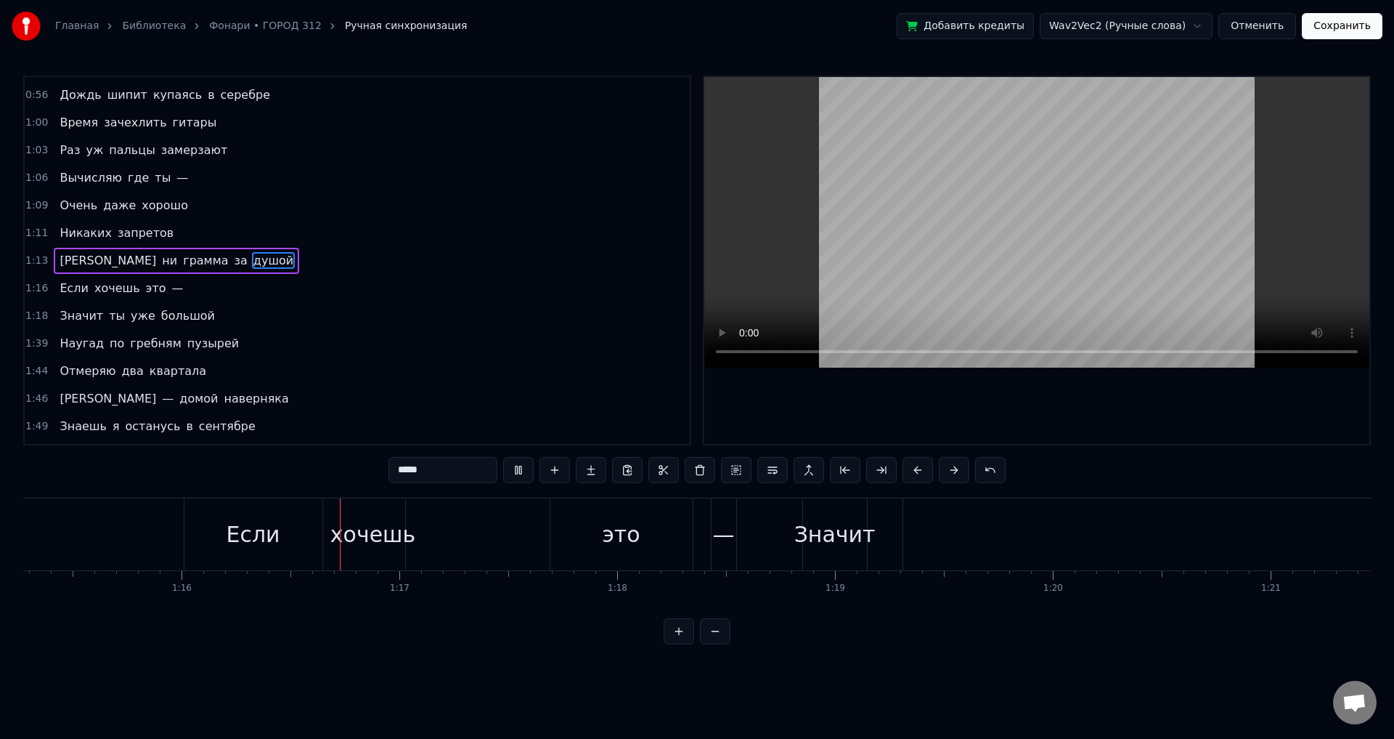
scroll to position [0, 16531]
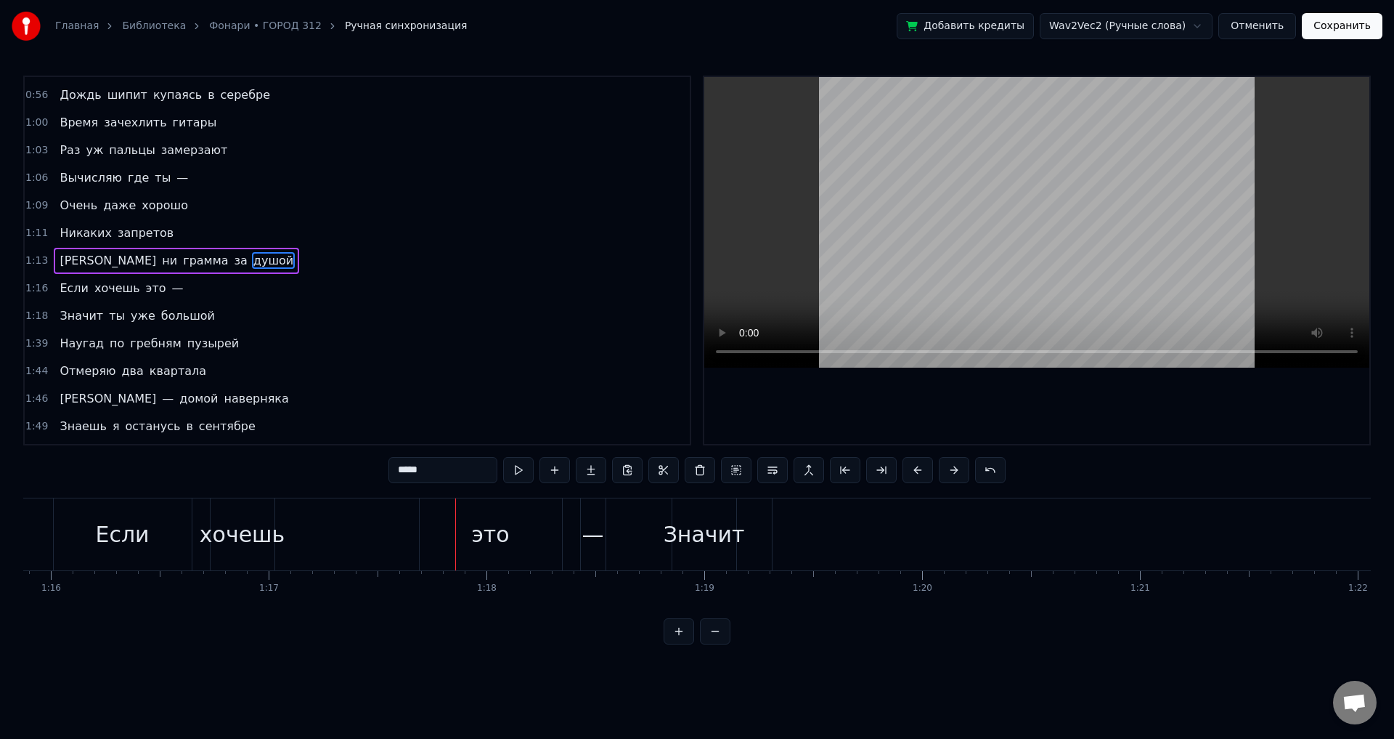
click at [517, 530] on div "это" at bounding box center [491, 534] width 142 height 72
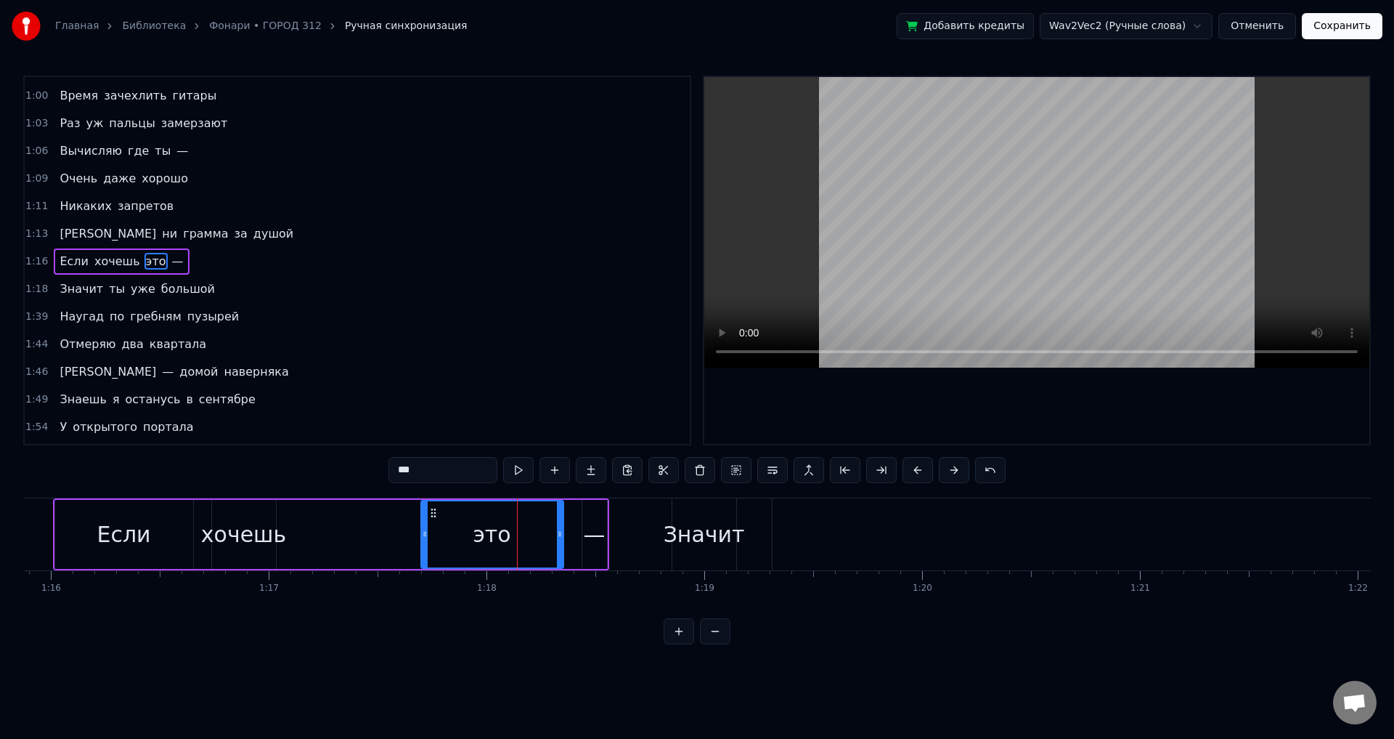
scroll to position [106, 0]
drag, startPoint x: 561, startPoint y: 538, endPoint x: 455, endPoint y: 535, distance: 106.8
click at [456, 535] on icon at bounding box center [459, 534] width 6 height 12
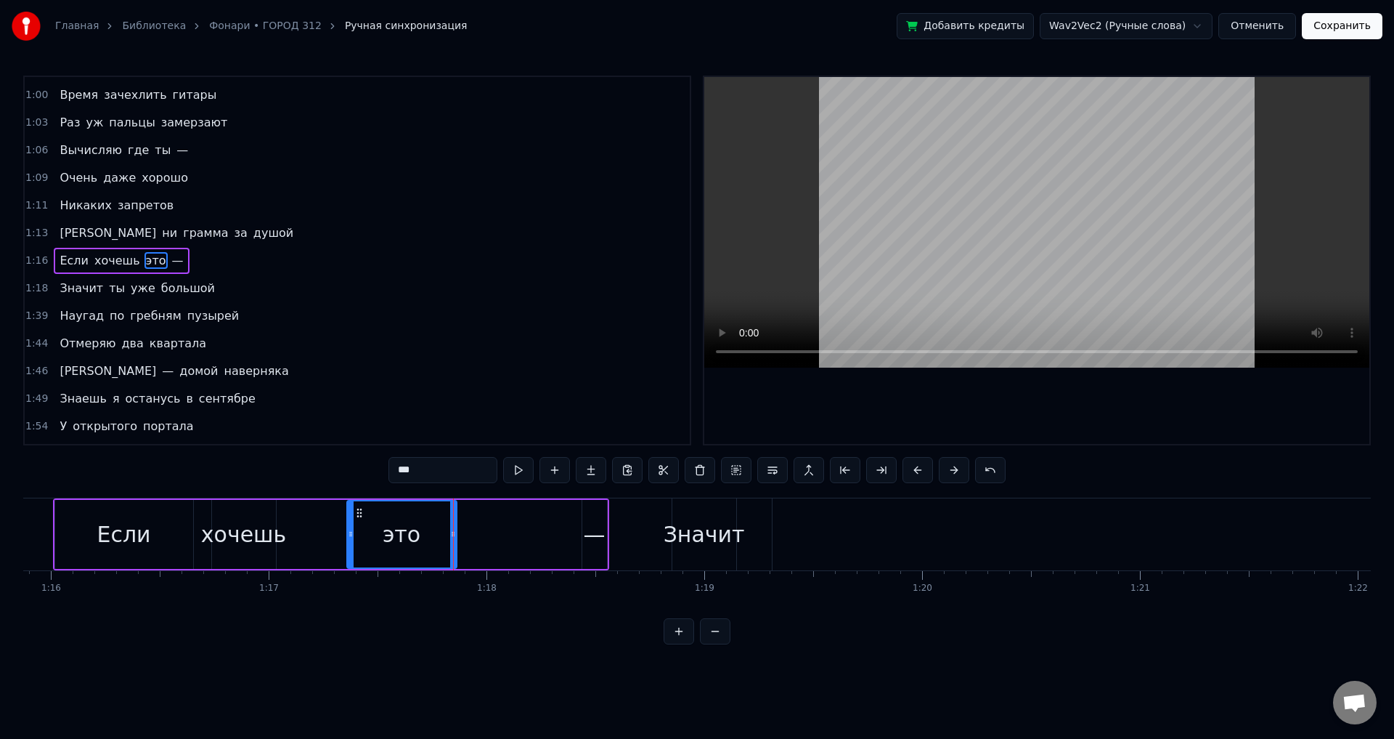
drag, startPoint x: 425, startPoint y: 536, endPoint x: 347, endPoint y: 537, distance: 77.7
click at [348, 537] on icon at bounding box center [351, 534] width 6 height 12
click at [691, 536] on div "Значит" at bounding box center [704, 534] width 81 height 33
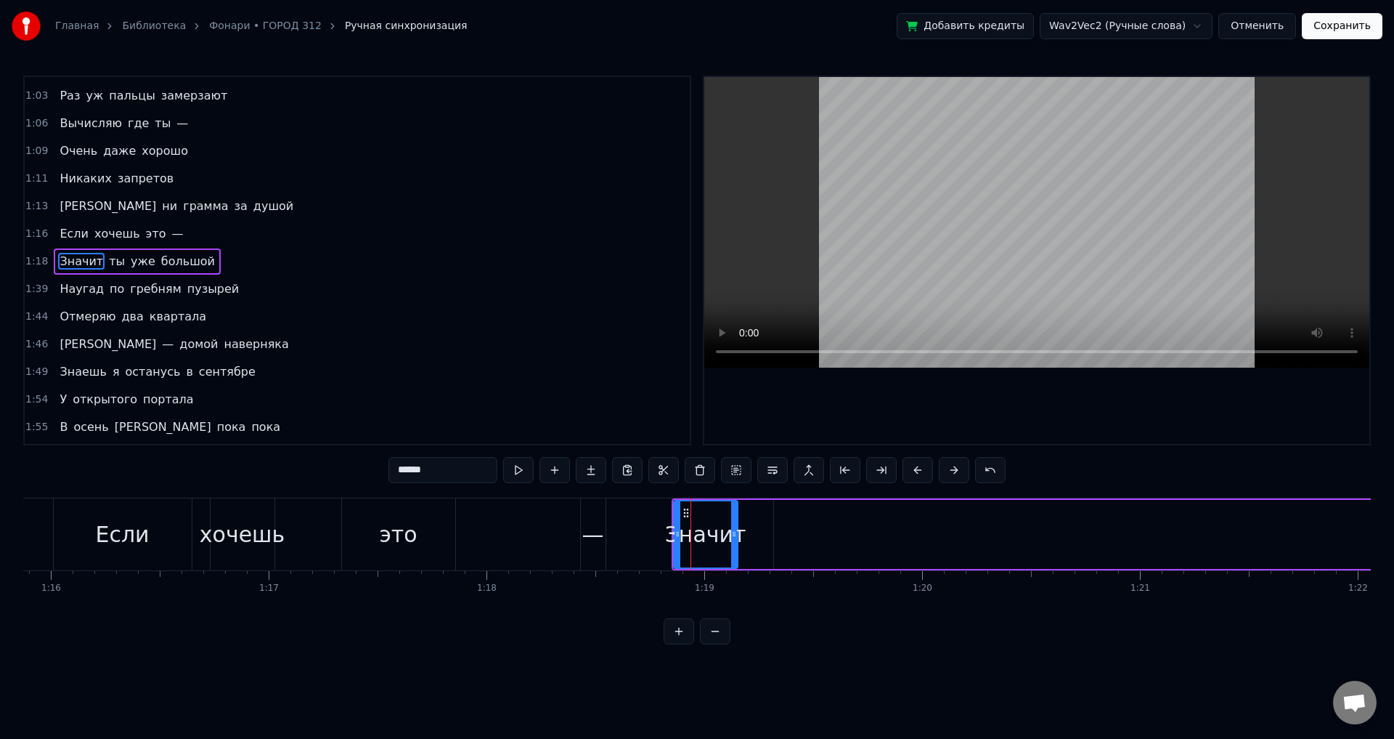
scroll to position [134, 0]
click at [602, 535] on div "—" at bounding box center [593, 534] width 22 height 33
type input "*"
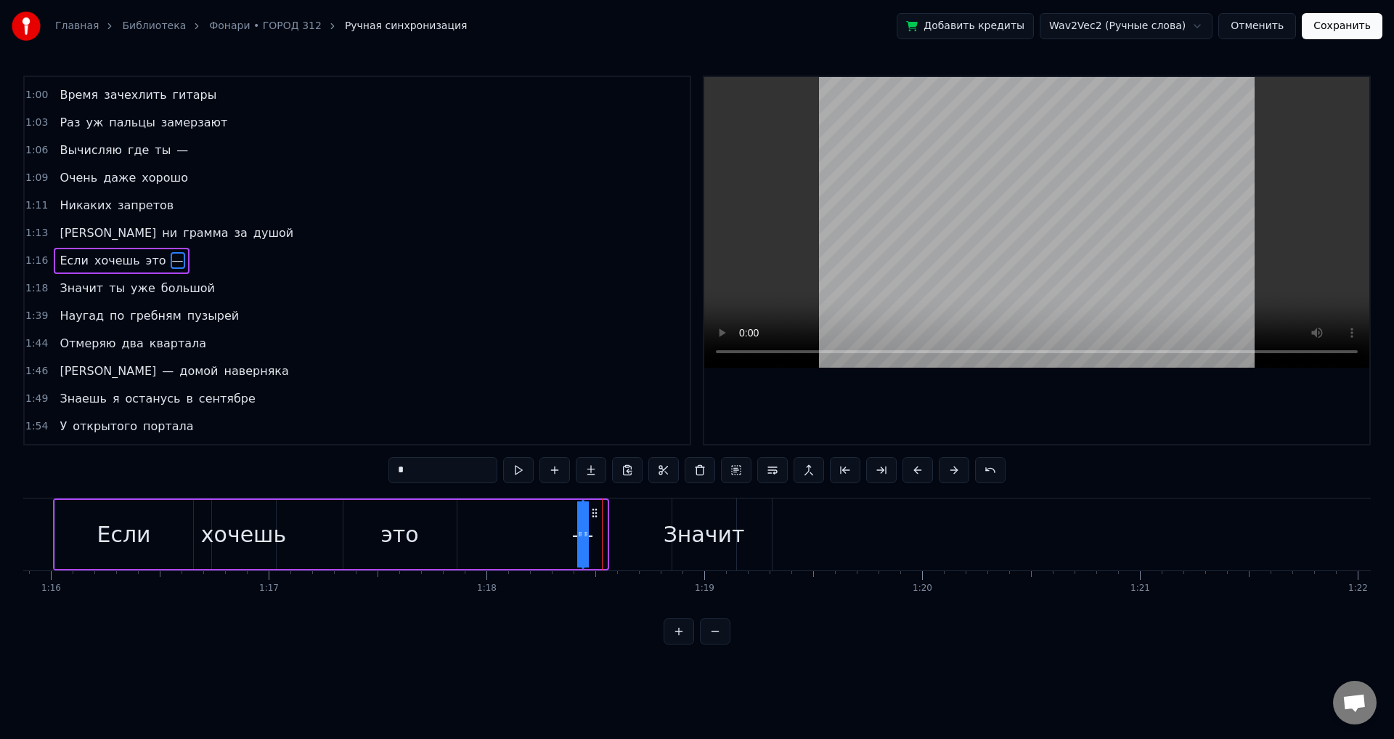
drag, startPoint x: 606, startPoint y: 541, endPoint x: 496, endPoint y: 524, distance: 111.0
click at [489, 524] on div "Если хочешь это —" at bounding box center [331, 534] width 556 height 72
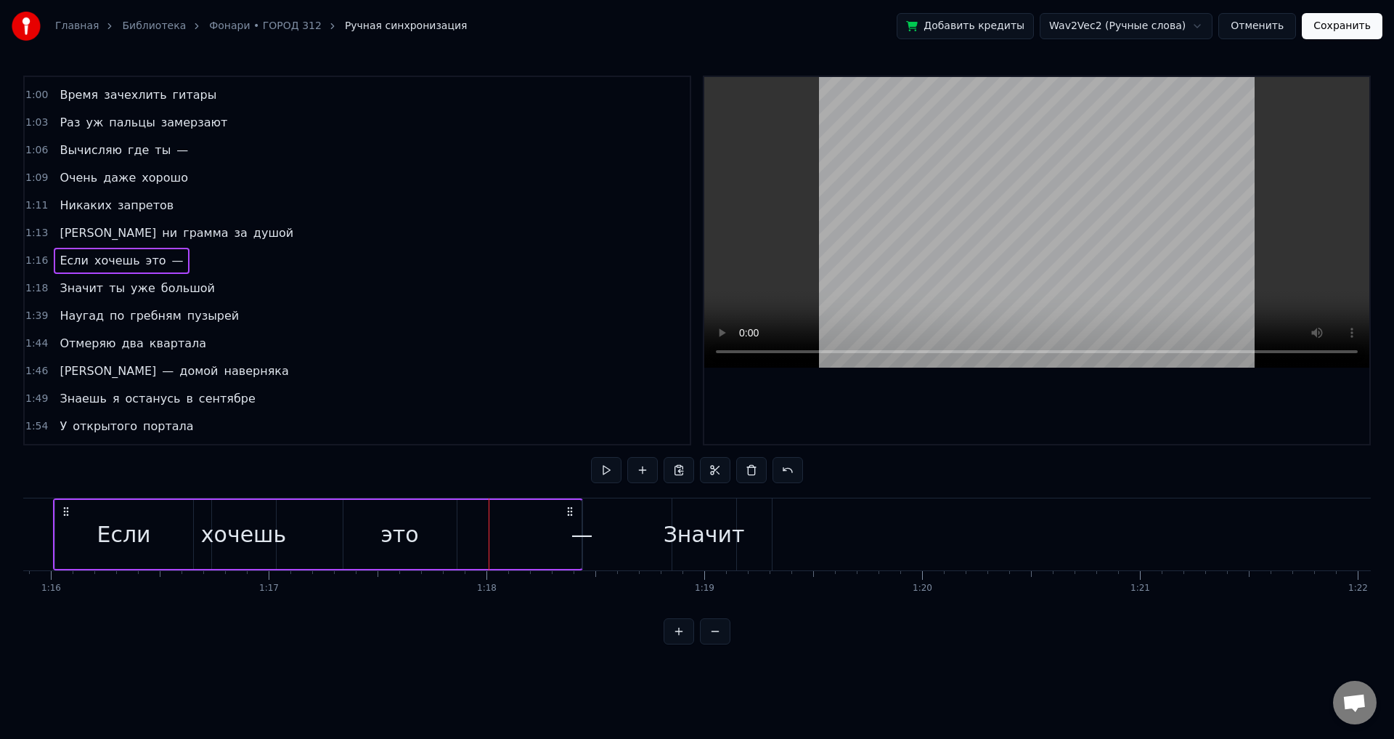
click at [585, 533] on div "—" at bounding box center [583, 534] width 22 height 33
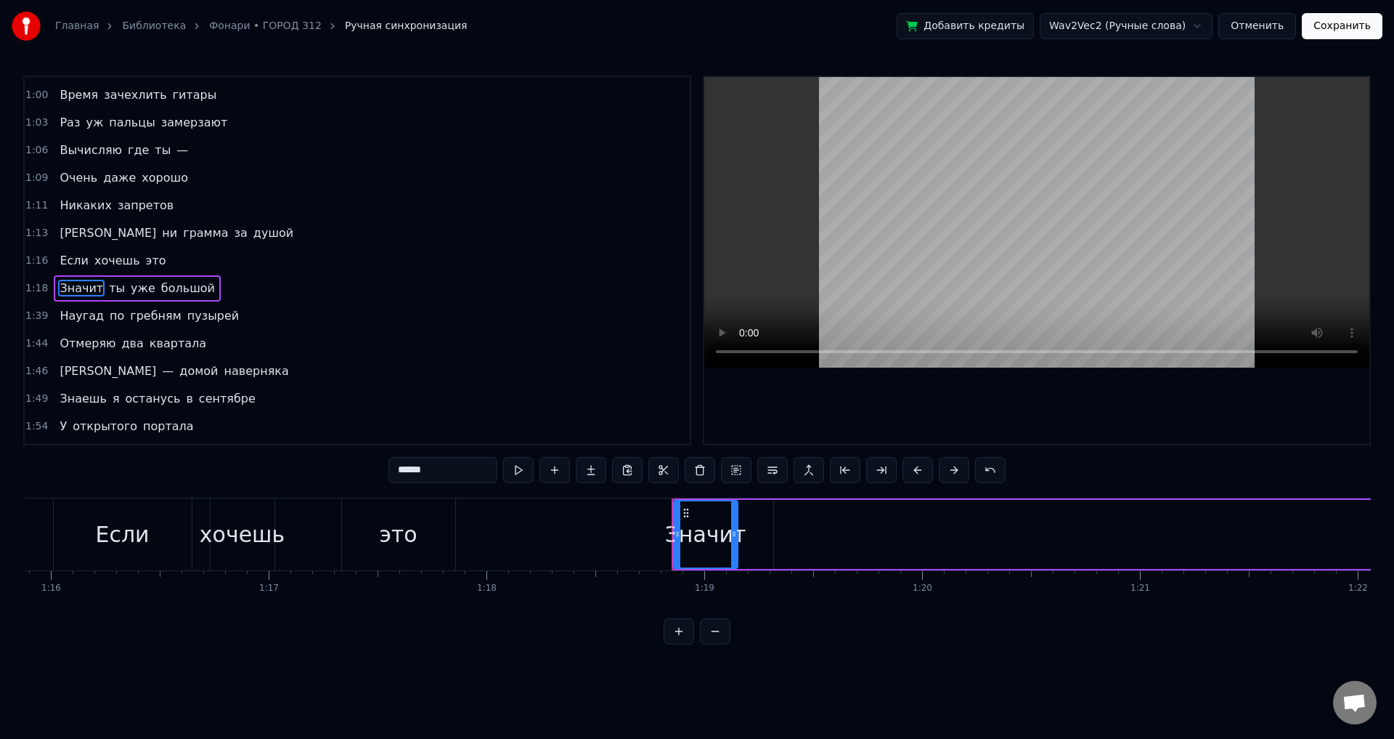
scroll to position [134, 0]
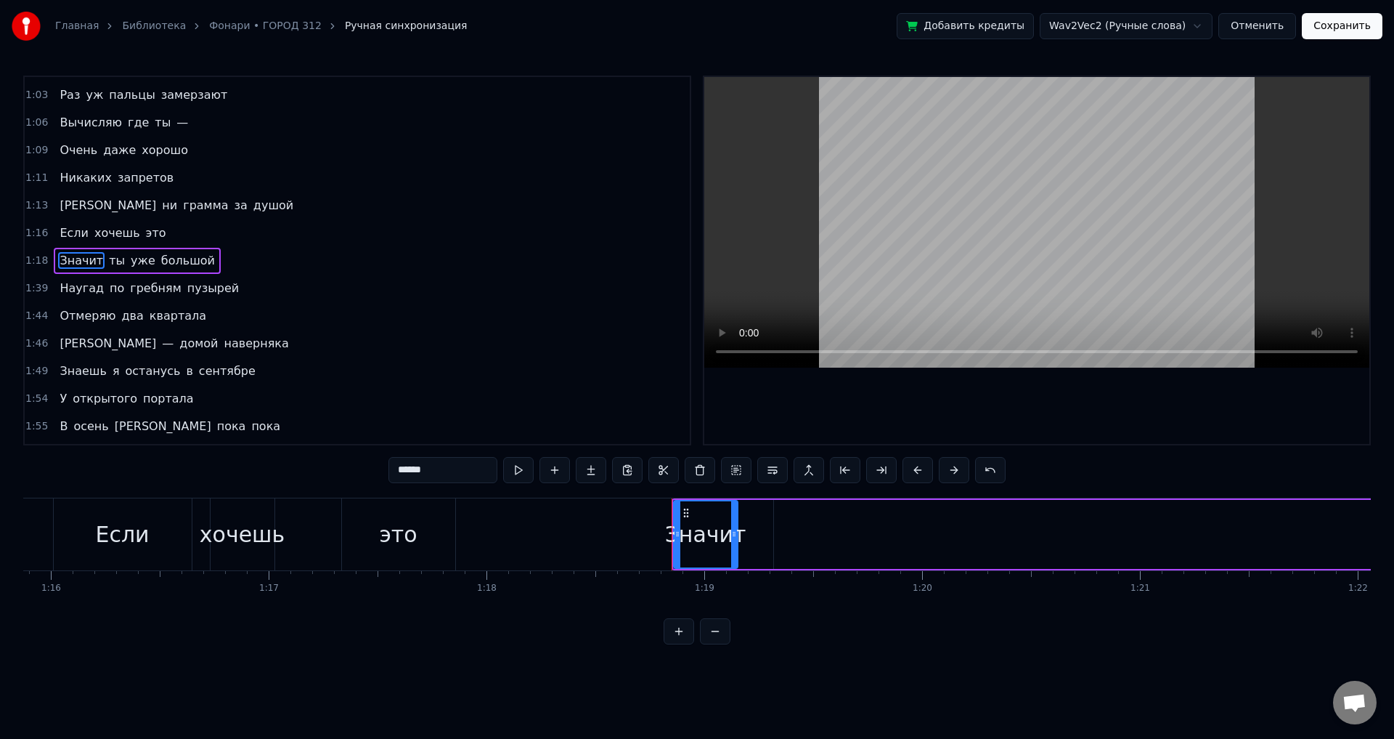
click at [705, 535] on div "Значит" at bounding box center [705, 534] width 81 height 33
drag, startPoint x: 676, startPoint y: 540, endPoint x: 558, endPoint y: 540, distance: 117.7
click at [558, 540] on div at bounding box center [560, 534] width 6 height 66
click at [393, 516] on div "это" at bounding box center [398, 534] width 113 height 72
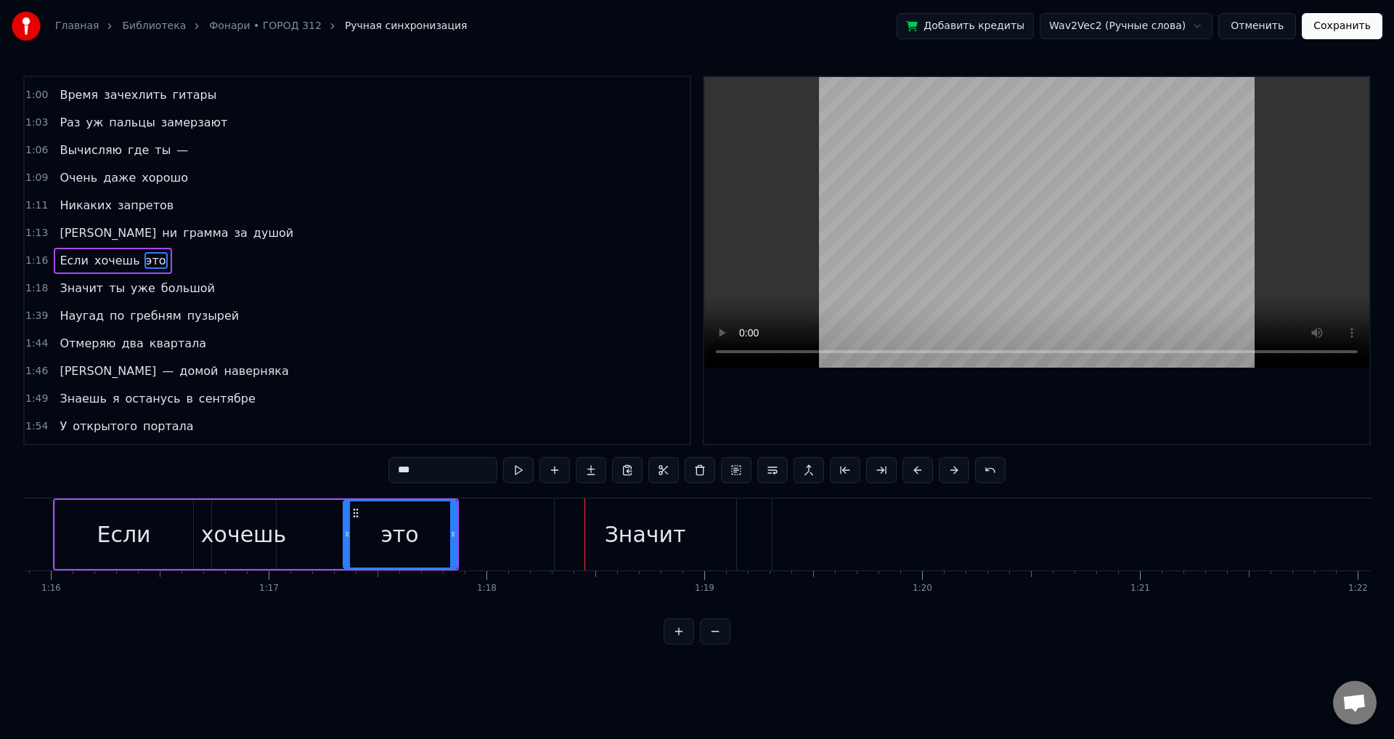
click at [613, 527] on div "Значит" at bounding box center [645, 534] width 81 height 33
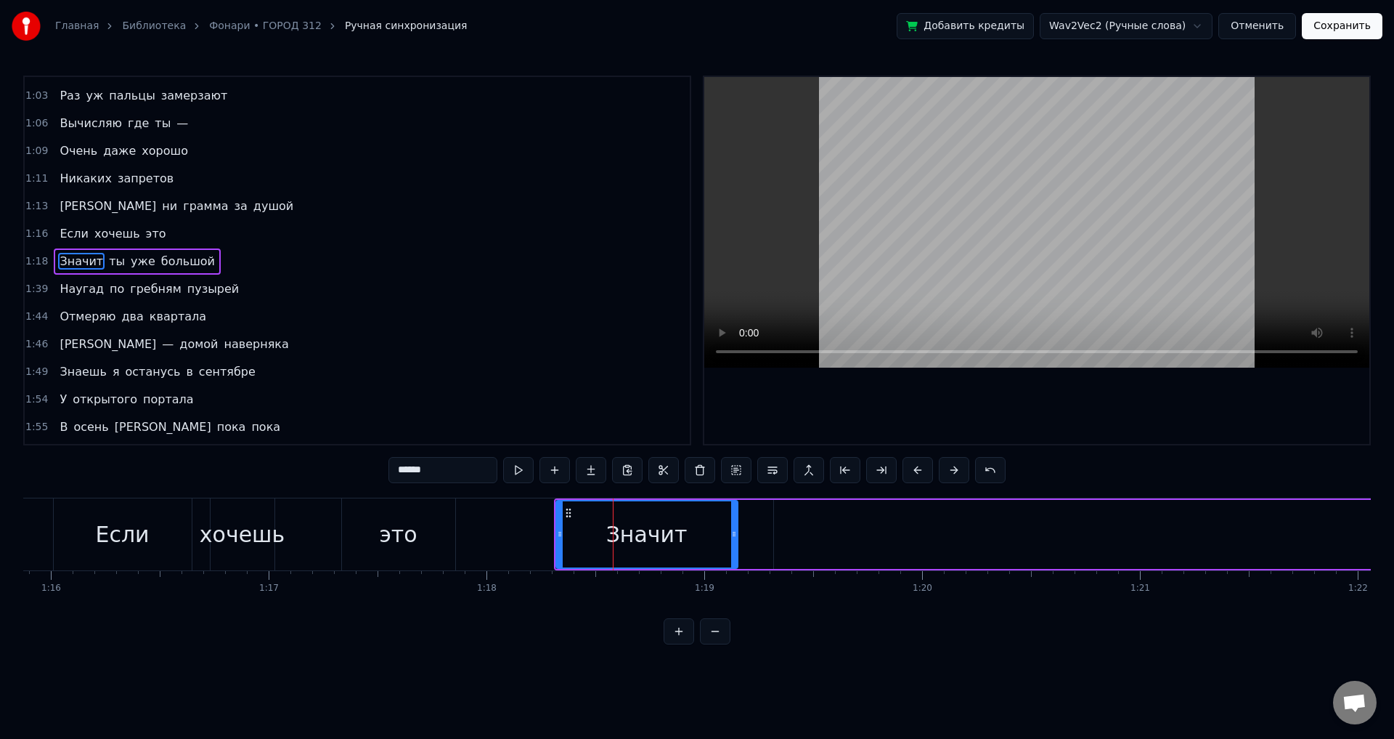
scroll to position [134, 0]
drag, startPoint x: 647, startPoint y: 535, endPoint x: 574, endPoint y: 527, distance: 73.1
click at [622, 535] on div "Значит" at bounding box center [646, 534] width 81 height 33
drag, startPoint x: 558, startPoint y: 527, endPoint x: 494, endPoint y: 535, distance: 64.3
click at [497, 535] on div at bounding box center [500, 534] width 6 height 66
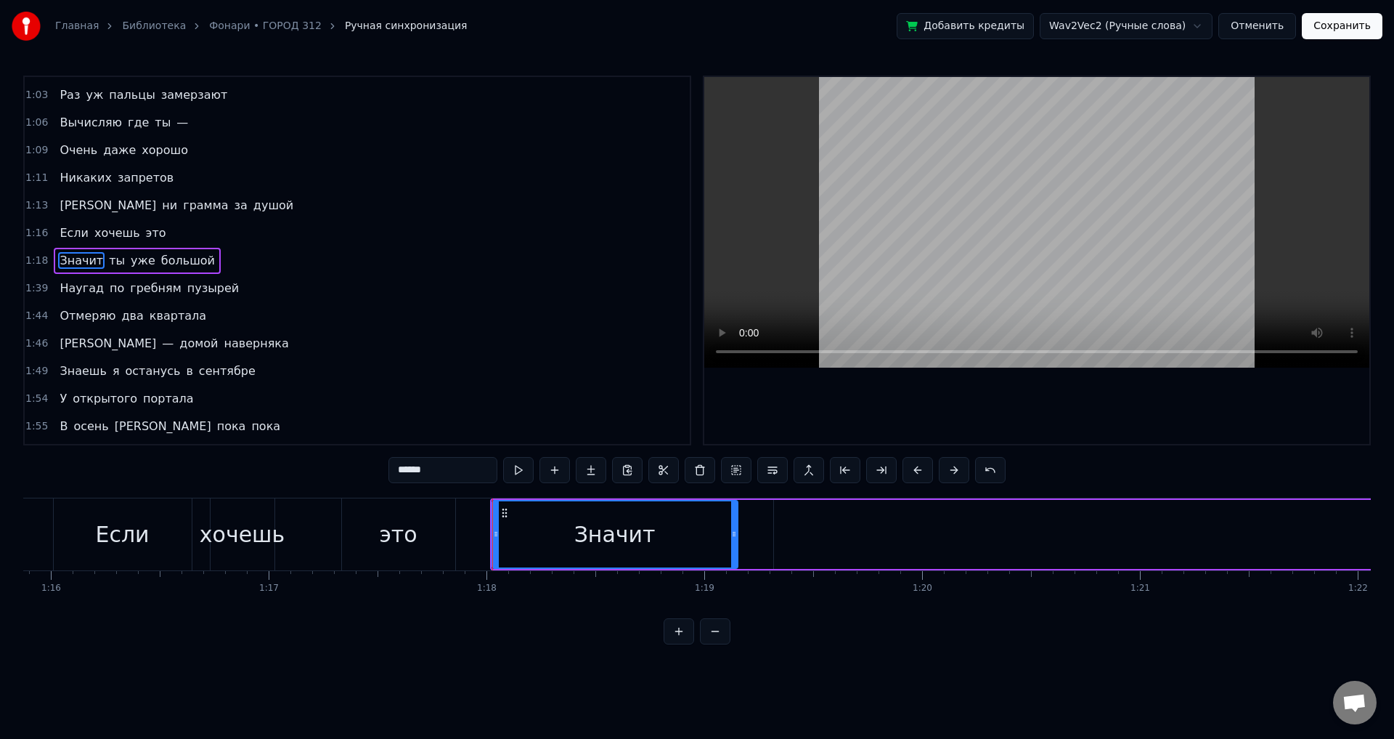
drag, startPoint x: 738, startPoint y: 538, endPoint x: 604, endPoint y: 537, distance: 134.4
click at [595, 539] on div "Значит" at bounding box center [615, 534] width 247 height 69
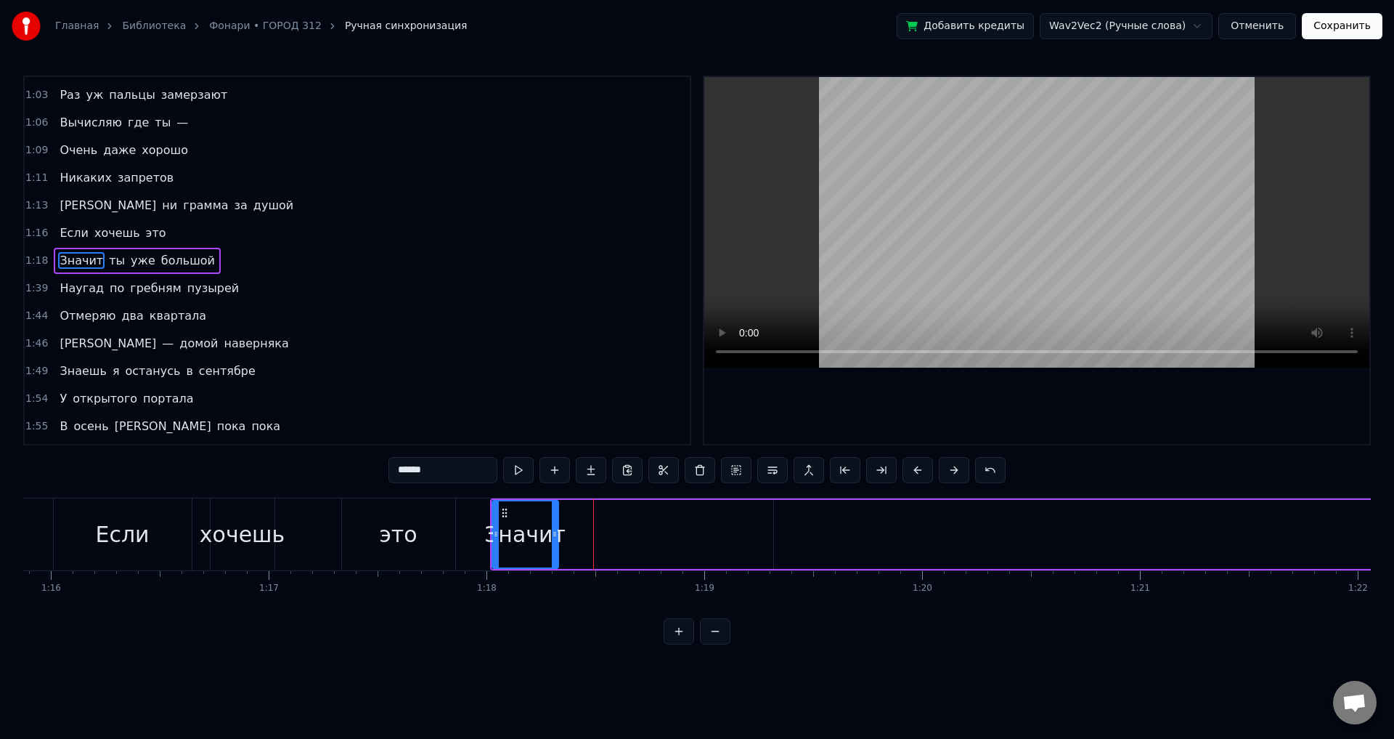
drag, startPoint x: 733, startPoint y: 535, endPoint x: 553, endPoint y: 524, distance: 179.7
click at [553, 524] on div at bounding box center [555, 534] width 6 height 66
drag, startPoint x: 396, startPoint y: 534, endPoint x: 711, endPoint y: 343, distance: 368.5
click at [400, 532] on div "это" at bounding box center [398, 534] width 38 height 33
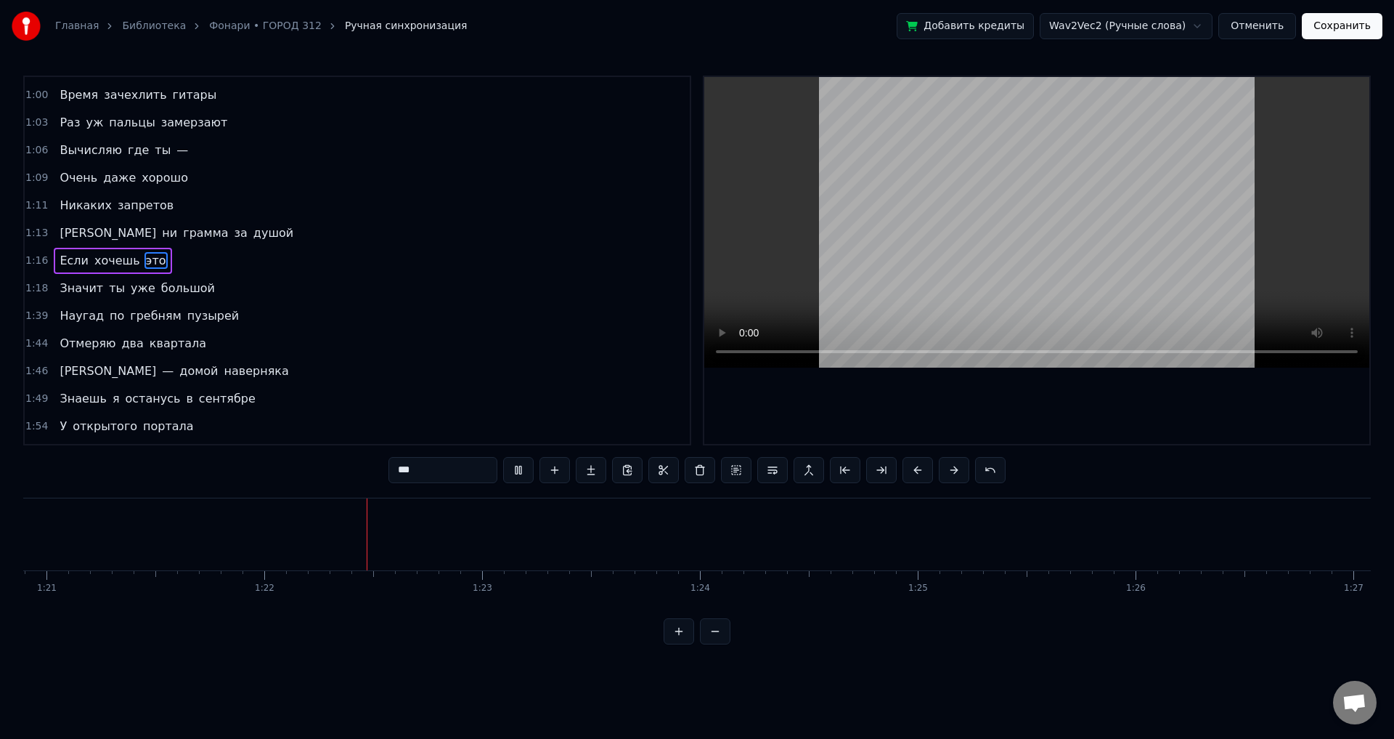
scroll to position [0, 17786]
click at [160, 288] on span "большой" at bounding box center [188, 288] width 57 height 17
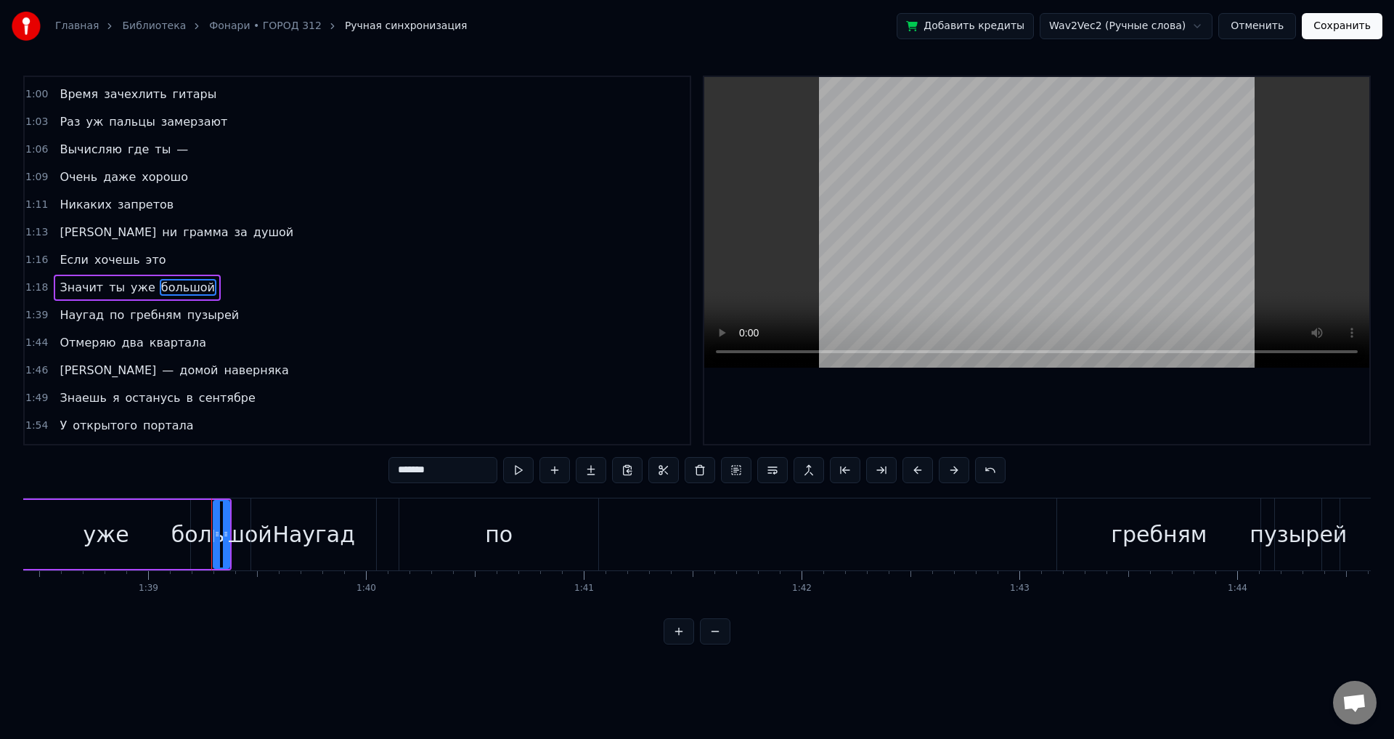
scroll to position [0, 21560]
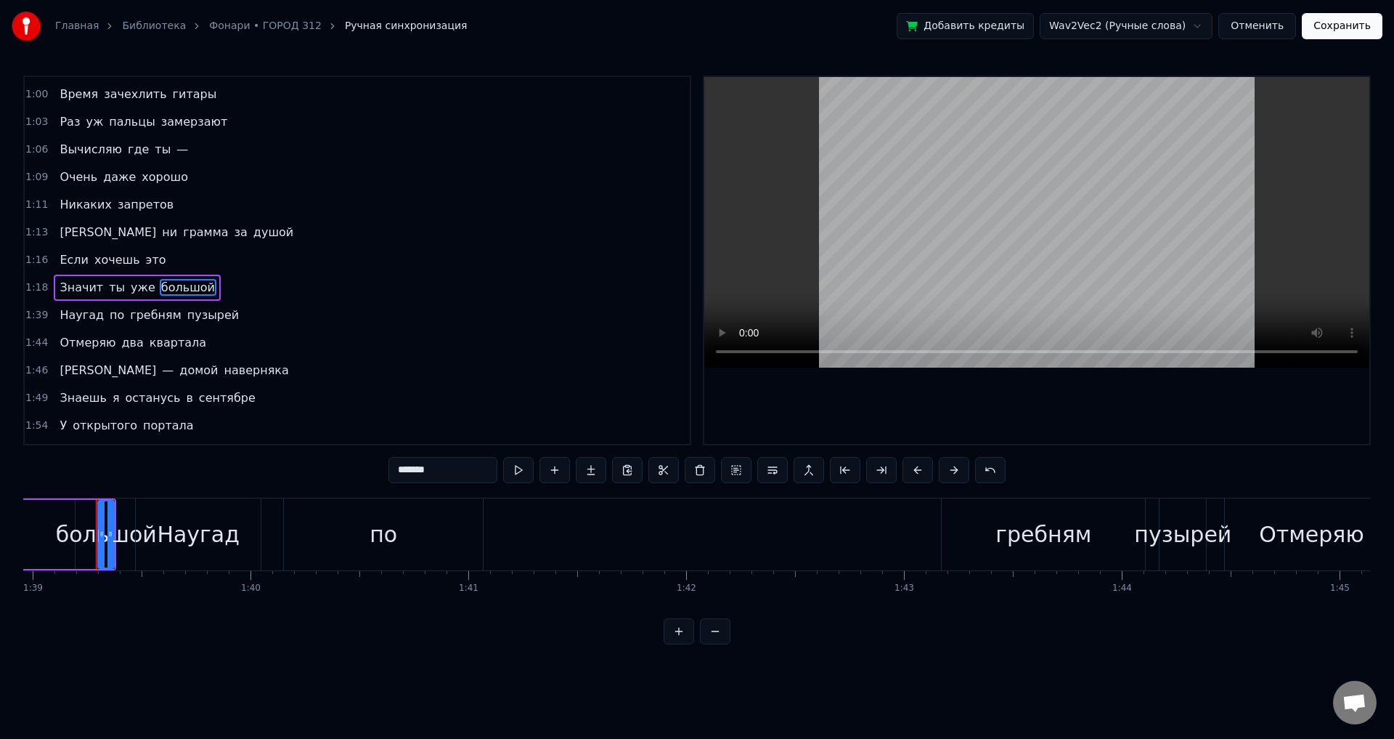
click at [89, 290] on span "Значит" at bounding box center [81, 287] width 46 height 17
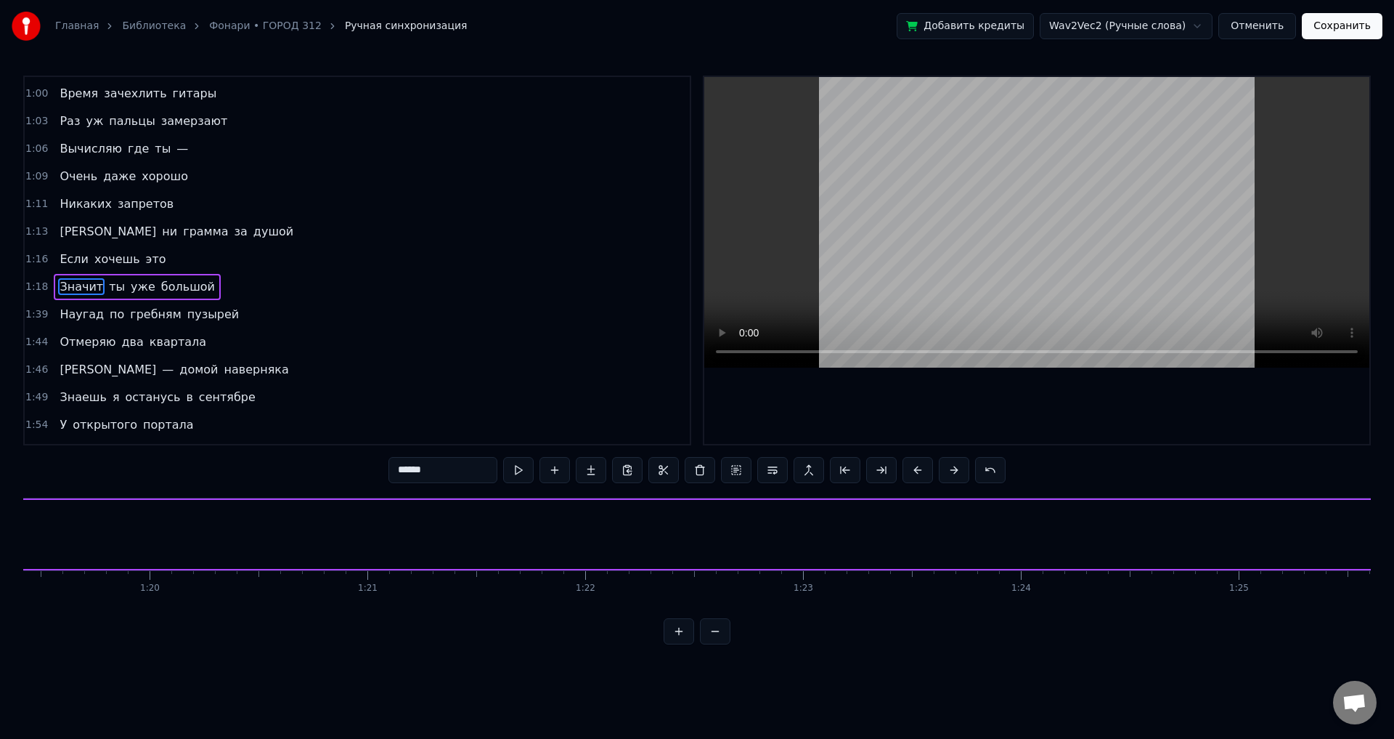
scroll to position [0, 16924]
click at [107, 283] on span "ты" at bounding box center [116, 286] width 19 height 17
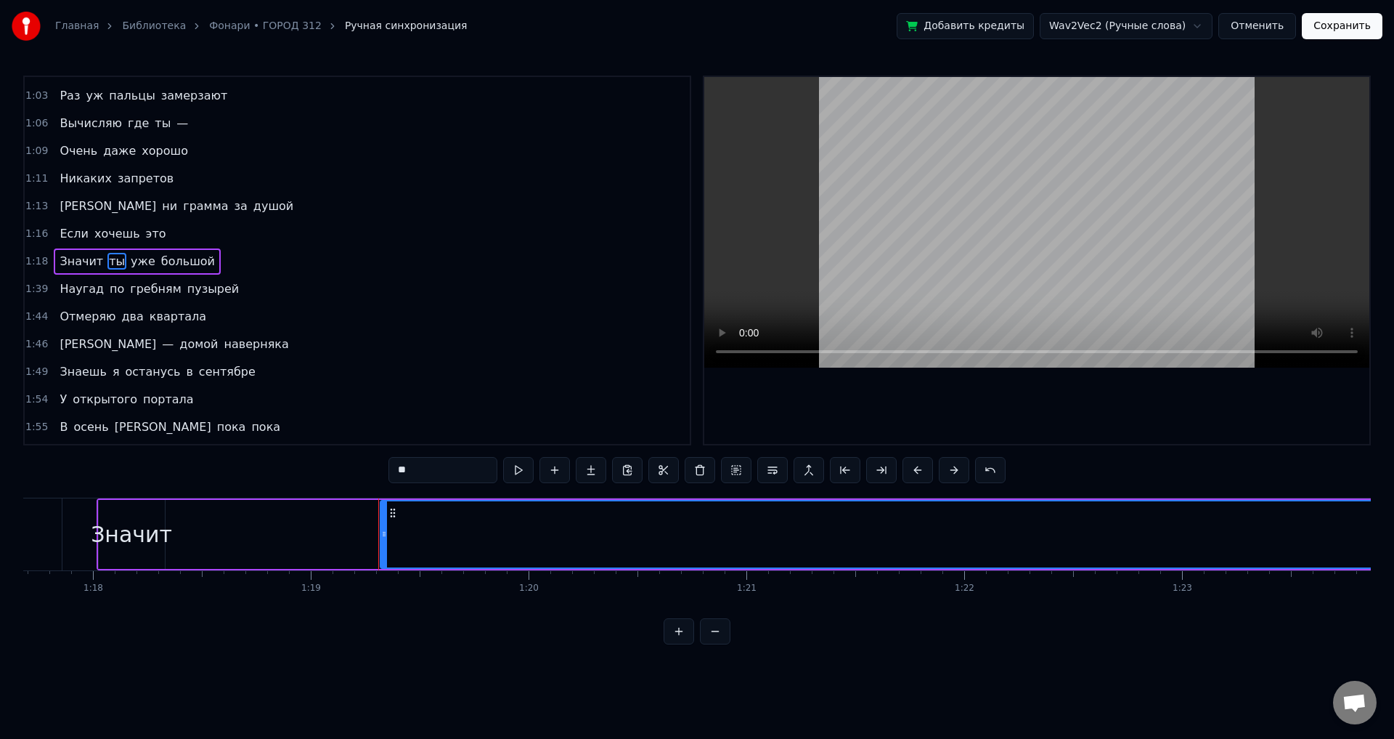
scroll to position [134, 0]
drag, startPoint x: 383, startPoint y: 544, endPoint x: 190, endPoint y: 537, distance: 194.0
click at [190, 537] on div at bounding box center [190, 534] width 6 height 66
click at [714, 634] on button at bounding box center [715, 631] width 31 height 26
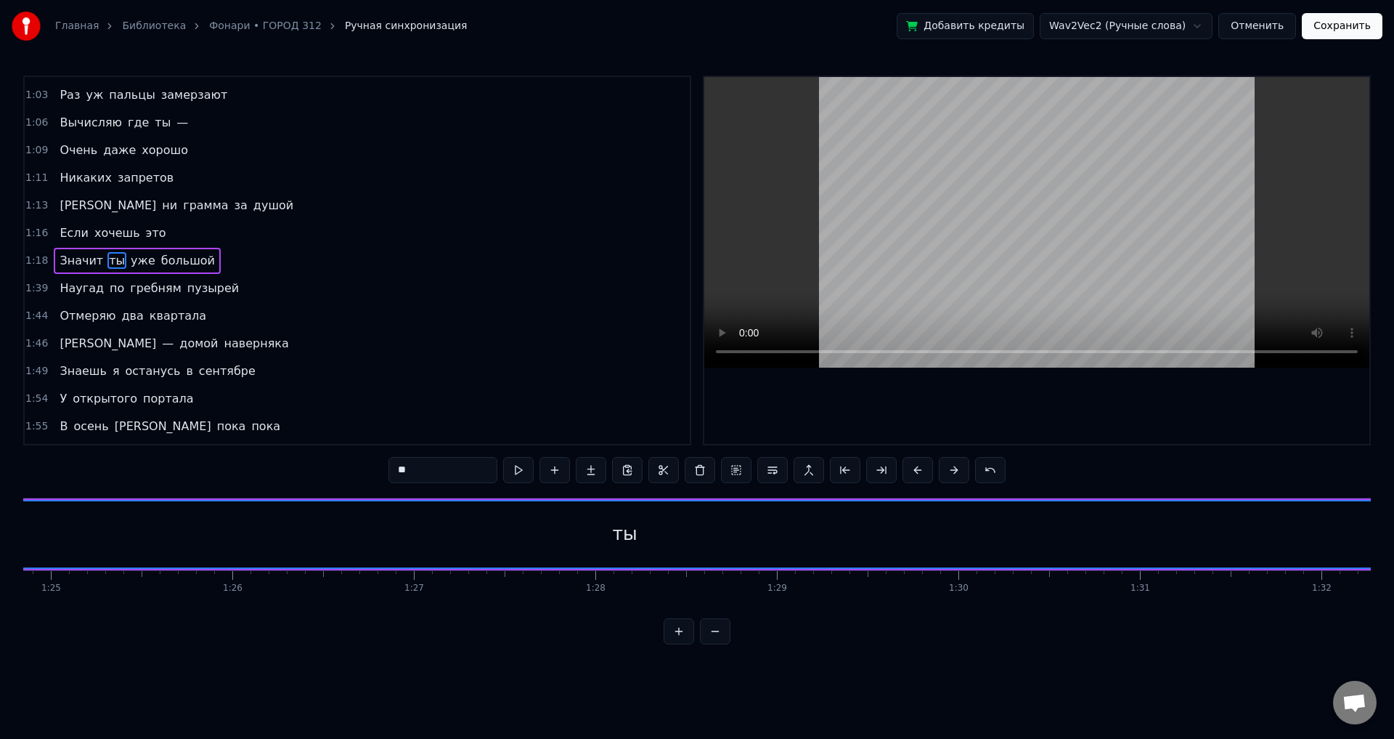
click at [714, 634] on button at bounding box center [715, 631] width 31 height 26
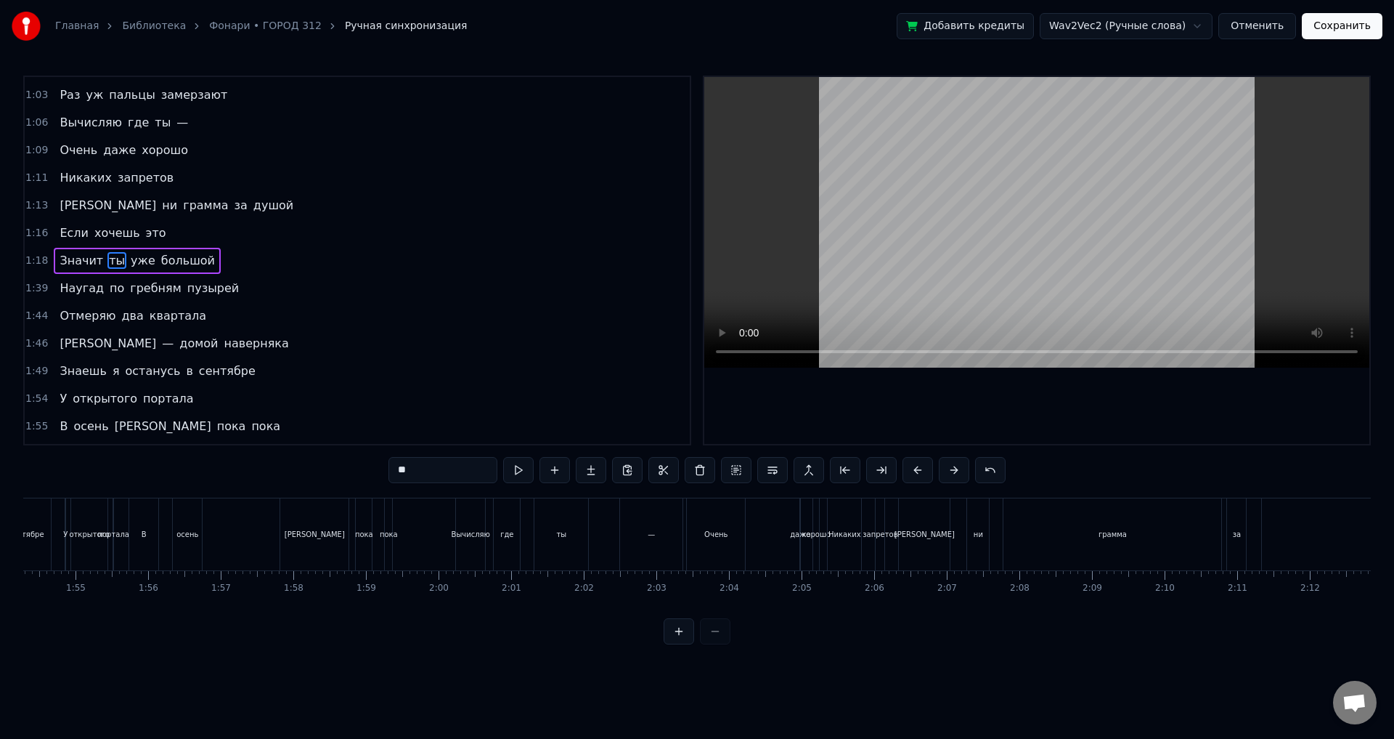
click at [714, 634] on div at bounding box center [697, 631] width 67 height 26
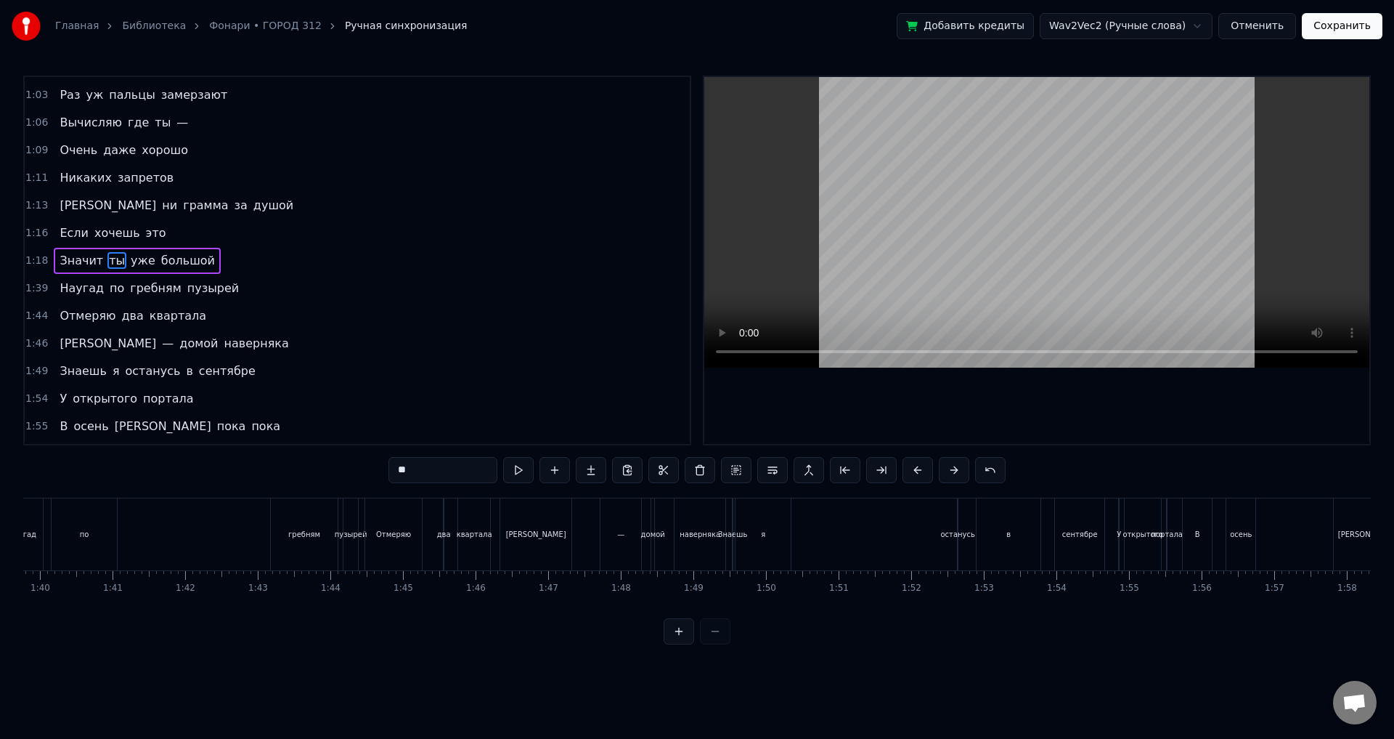
click at [714, 634] on div at bounding box center [697, 631] width 67 height 26
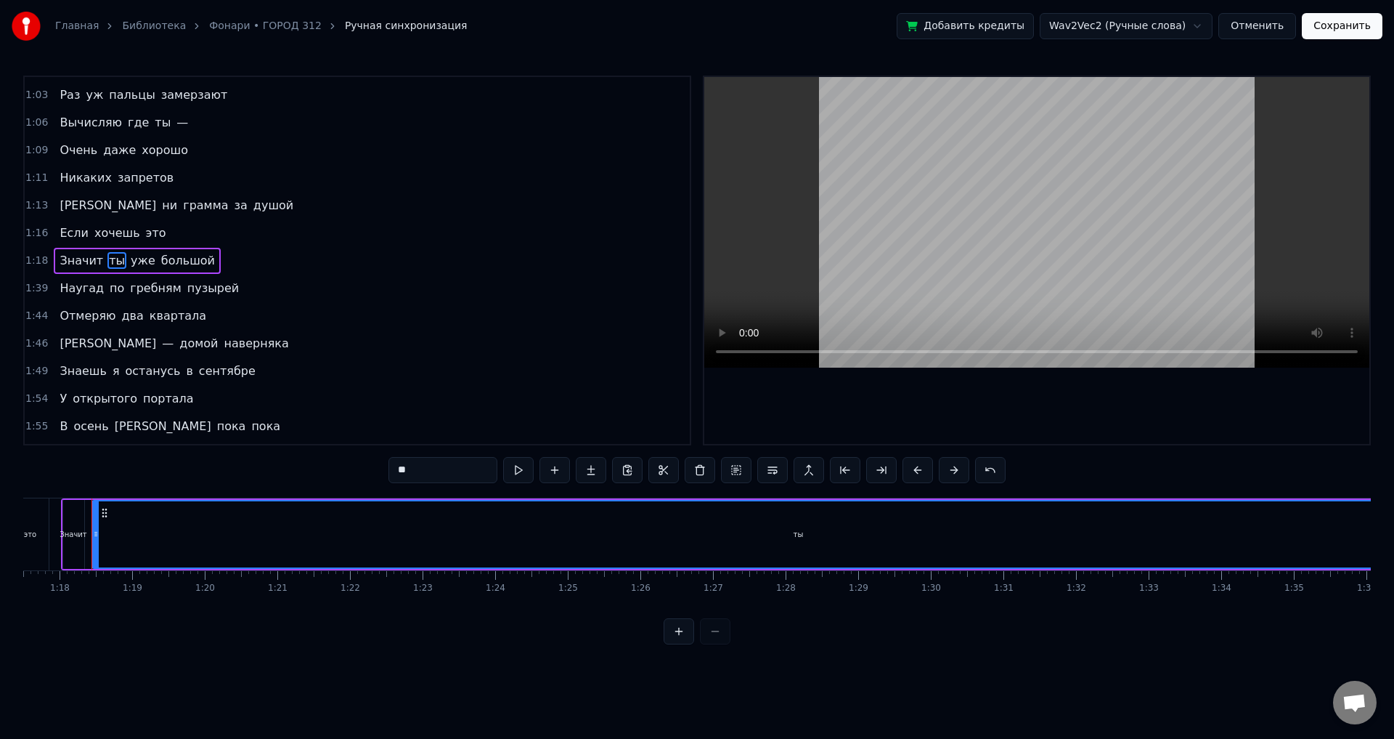
scroll to position [0, 5623]
click at [1190, 544] on div "ты" at bounding box center [803, 534] width 1411 height 66
click at [1012, 535] on div "ты" at bounding box center [803, 534] width 1411 height 66
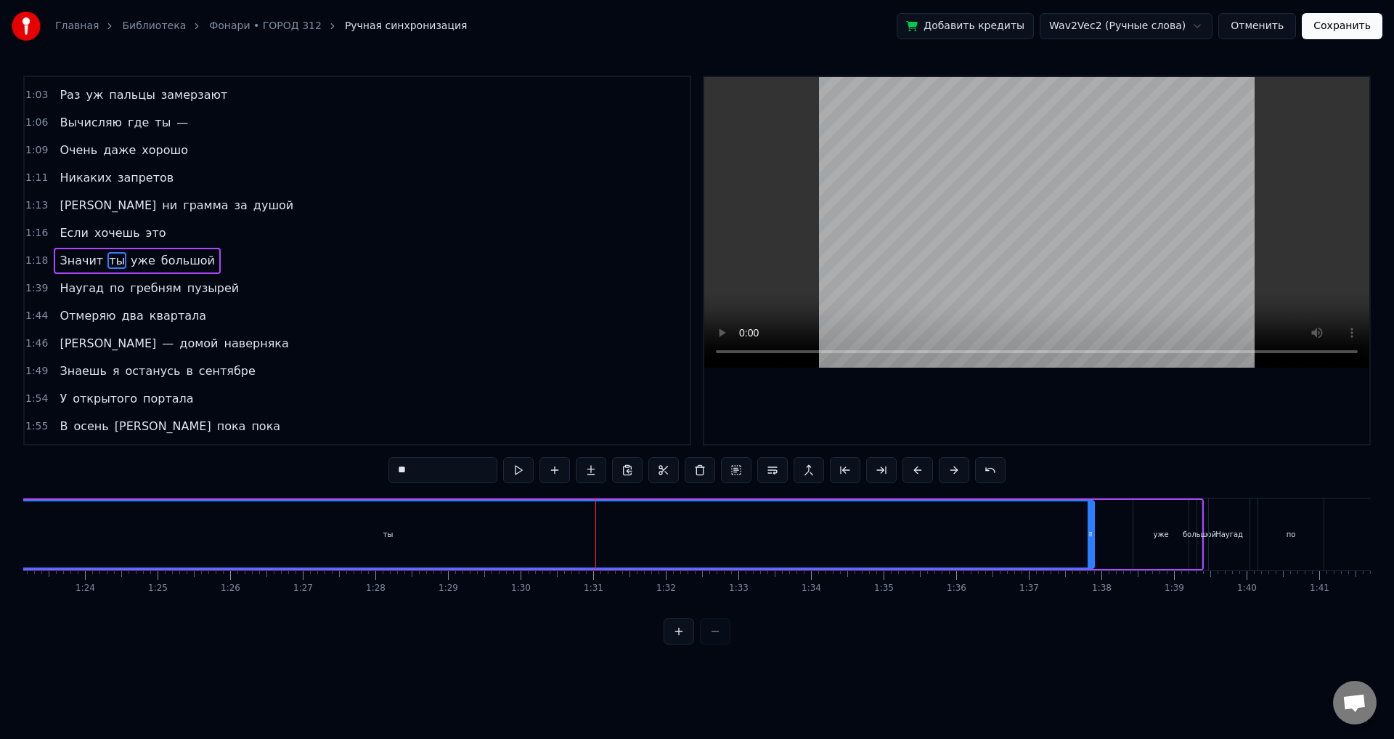
scroll to position [0, 6140]
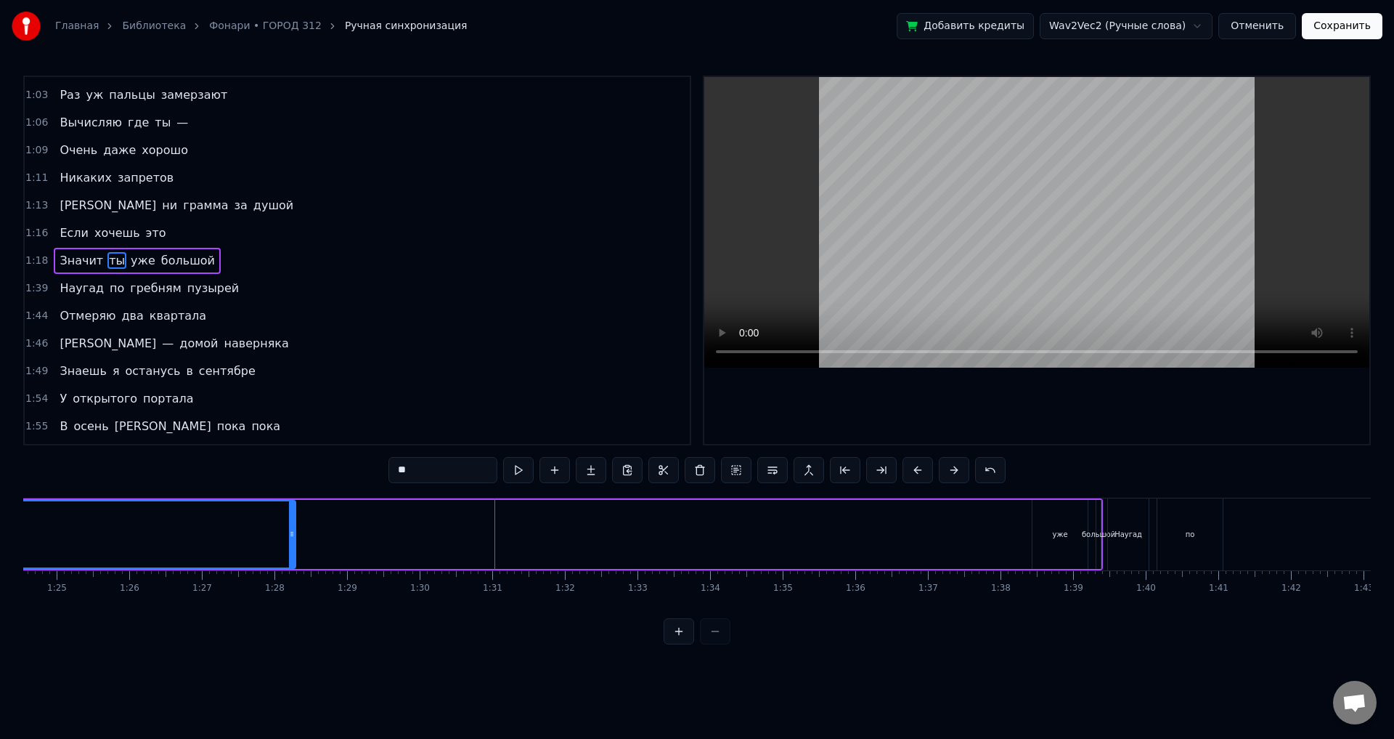
drag, startPoint x: 989, startPoint y: 535, endPoint x: 291, endPoint y: 514, distance: 698.2
click at [291, 514] on div at bounding box center [292, 534] width 6 height 66
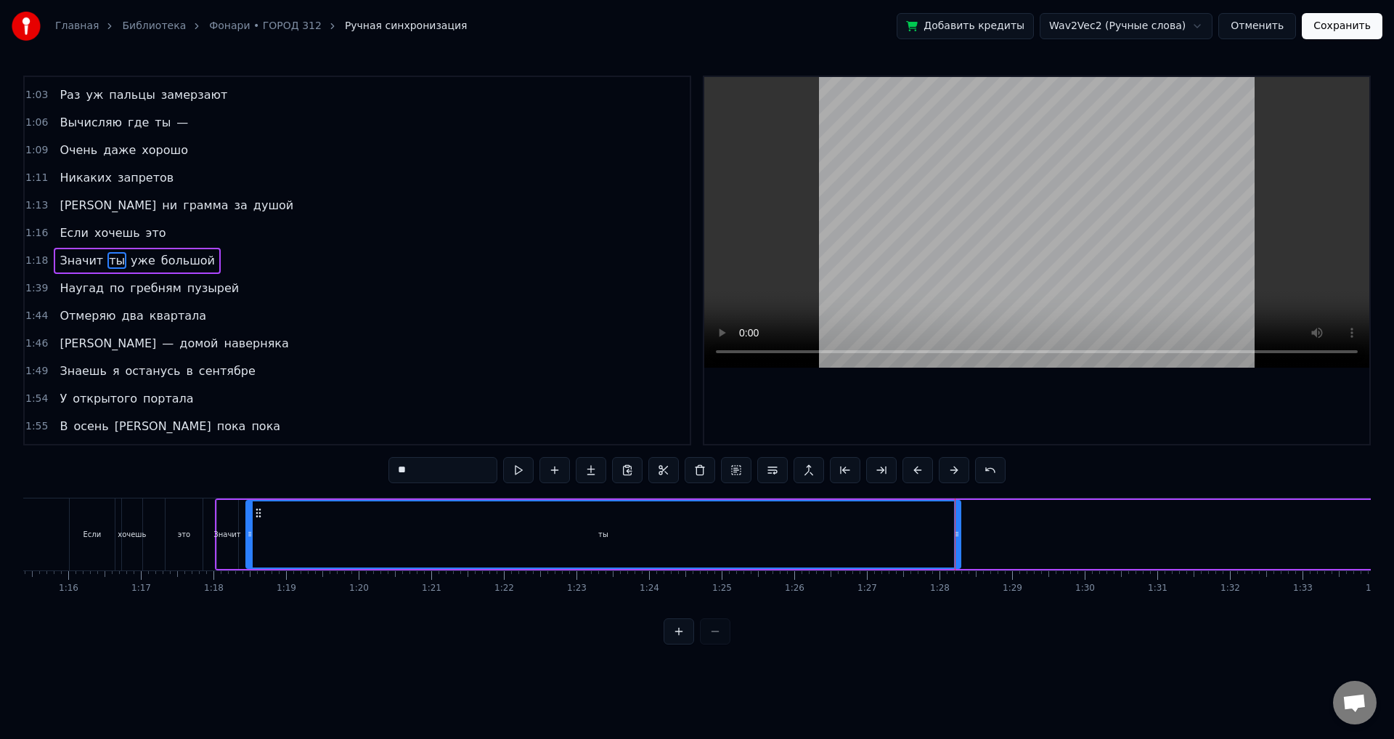
scroll to position [0, 5222]
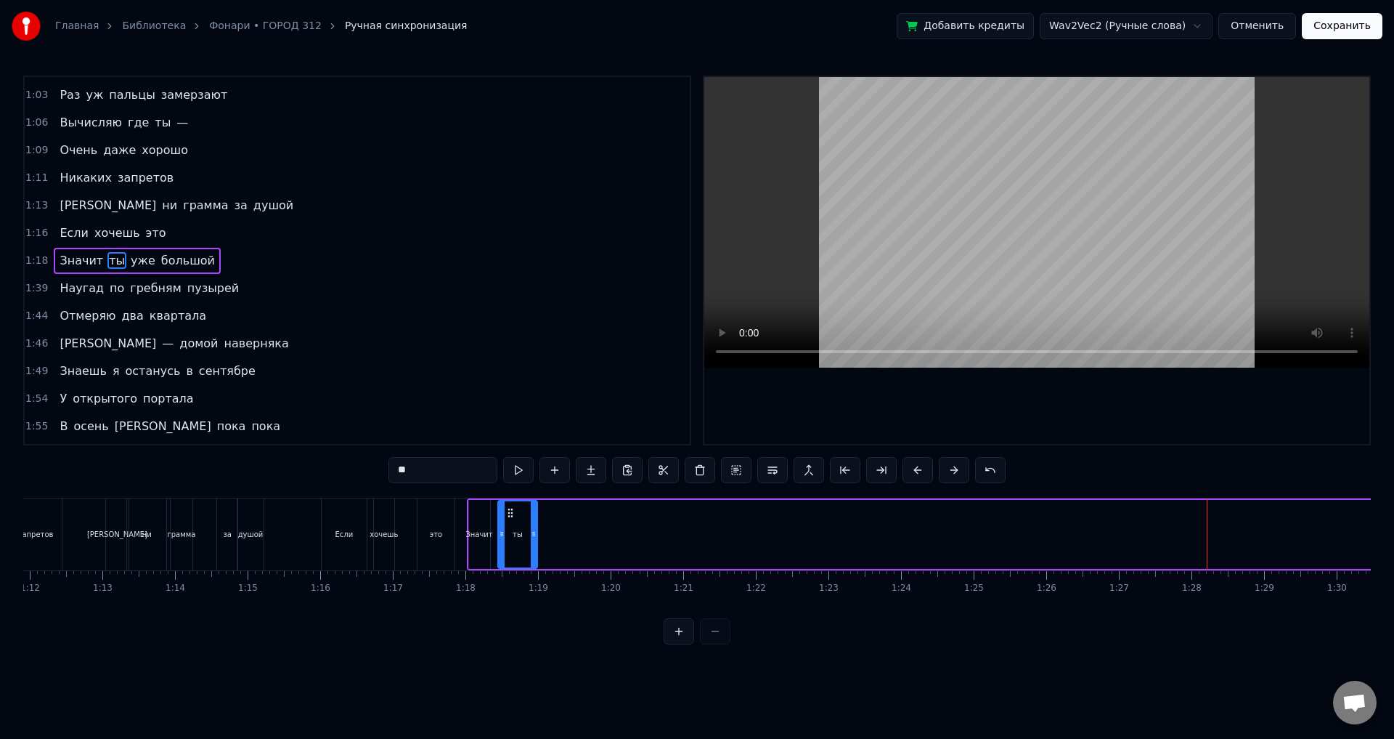
drag, startPoint x: 1212, startPoint y: 549, endPoint x: 537, endPoint y: 550, distance: 675.4
click at [537, 550] on div at bounding box center [534, 534] width 6 height 66
click at [129, 265] on span "уже" at bounding box center [143, 260] width 28 height 17
type input "***"
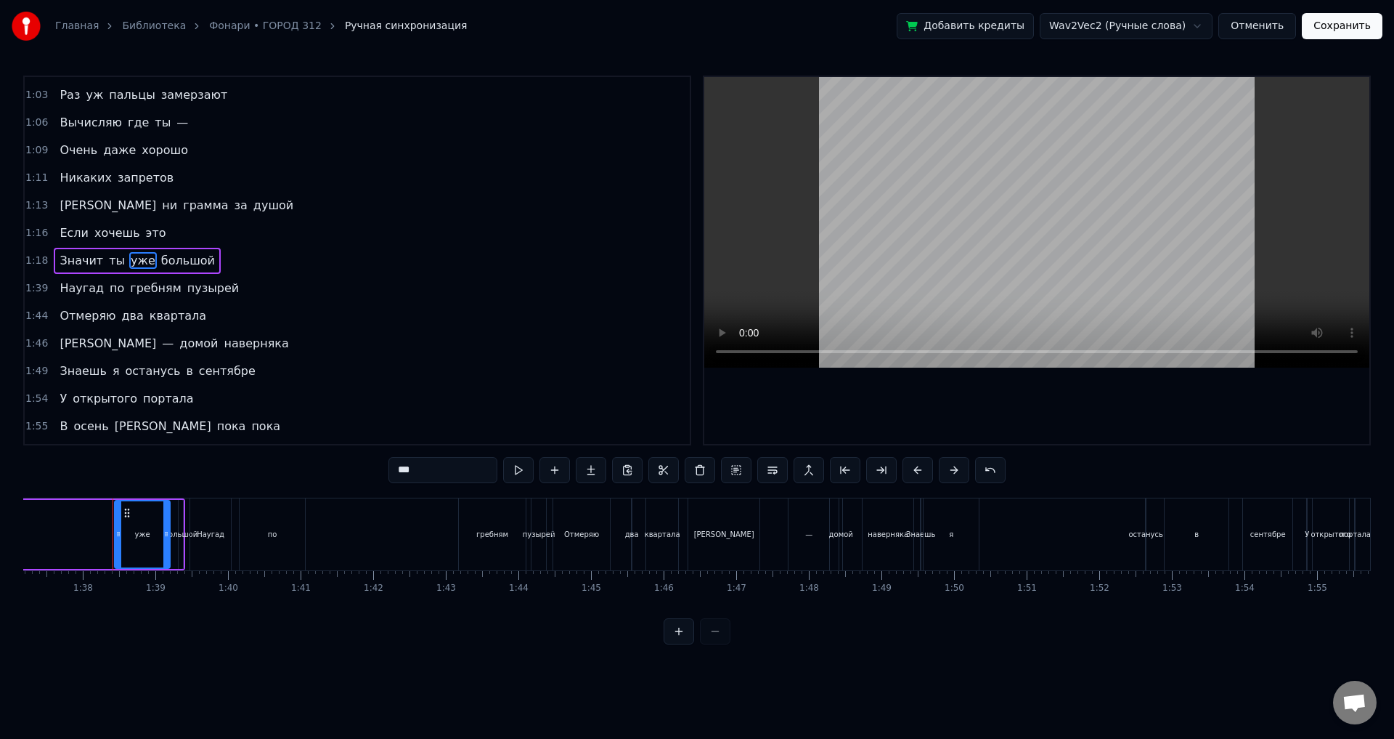
scroll to position [0, 7074]
click at [160, 529] on div "большой" at bounding box center [163, 534] width 33 height 11
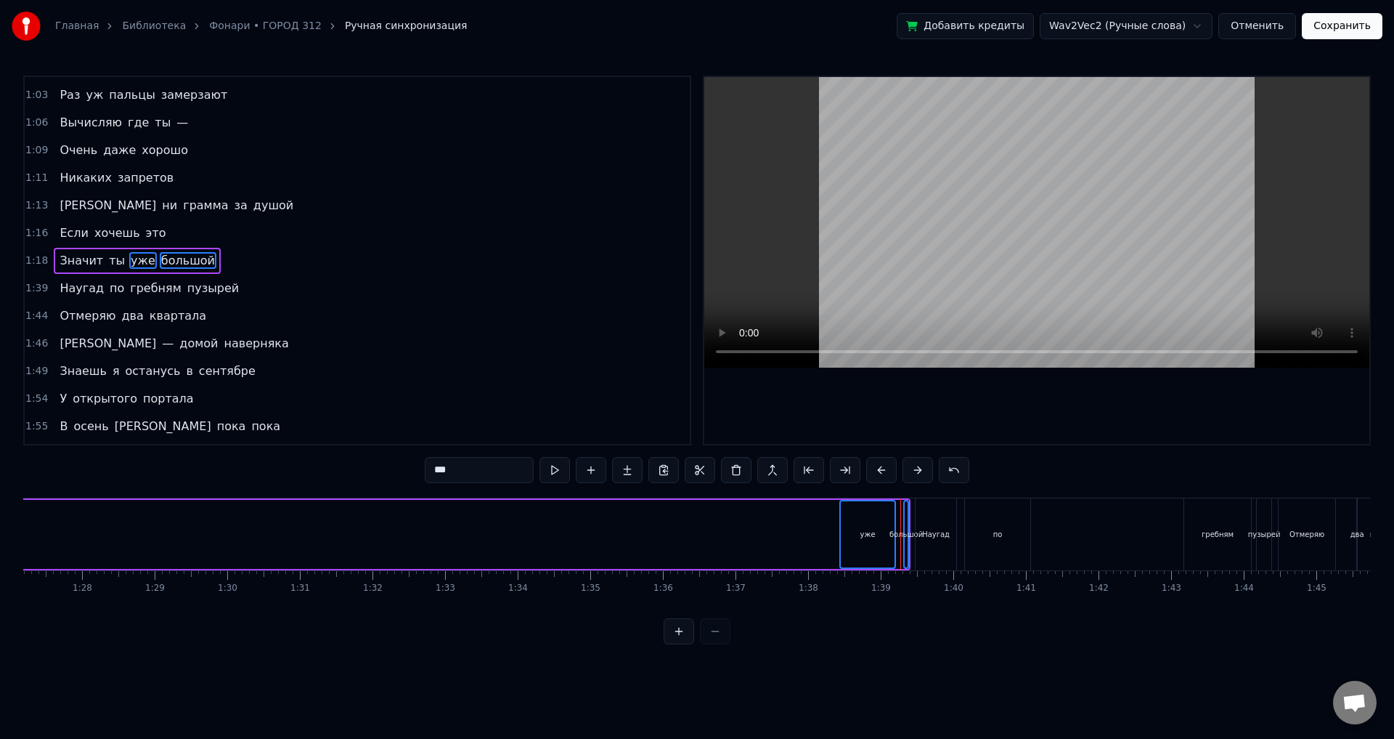
scroll to position [0, 6072]
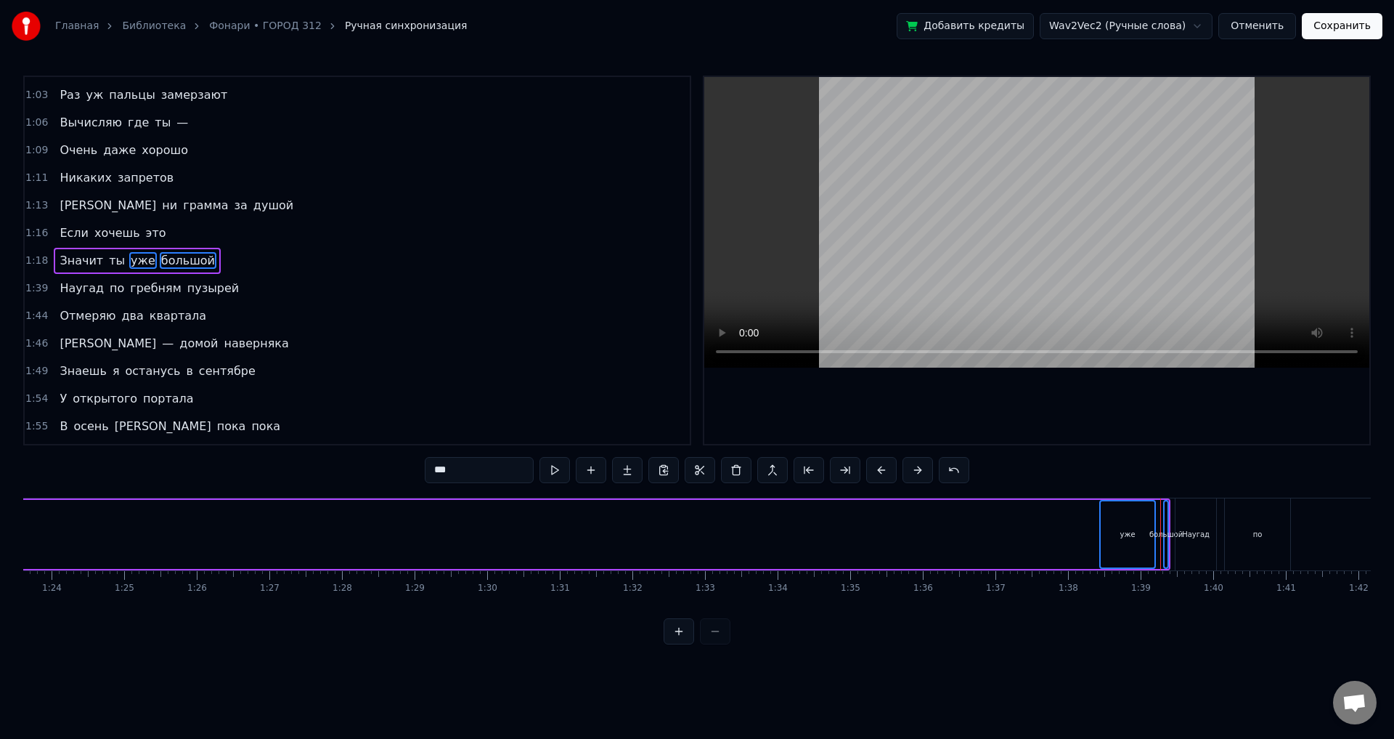
drag, startPoint x: 1123, startPoint y: 540, endPoint x: 1049, endPoint y: 540, distance: 74.1
click at [1049, 540] on div "Значит ты уже большой" at bounding box center [394, 534] width 1554 height 72
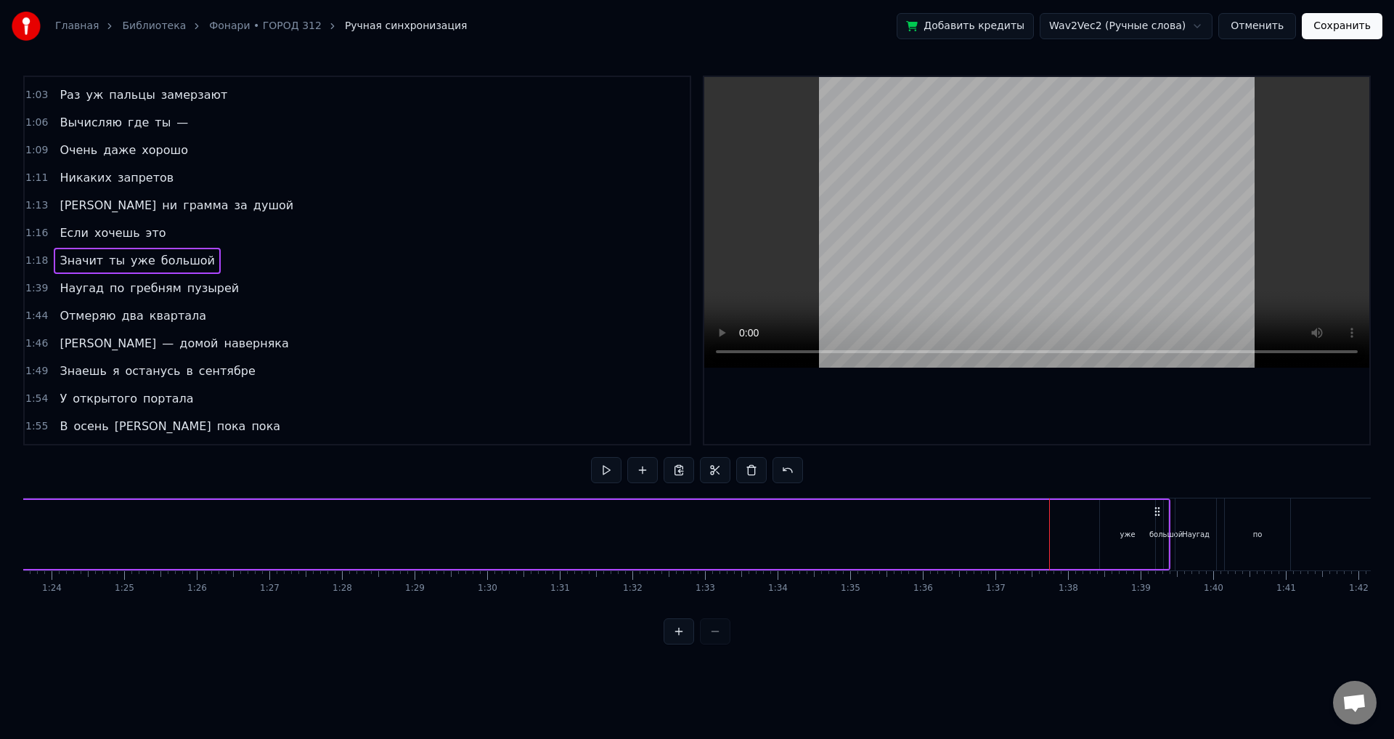
click at [1119, 536] on div "уже" at bounding box center [1127, 534] width 55 height 69
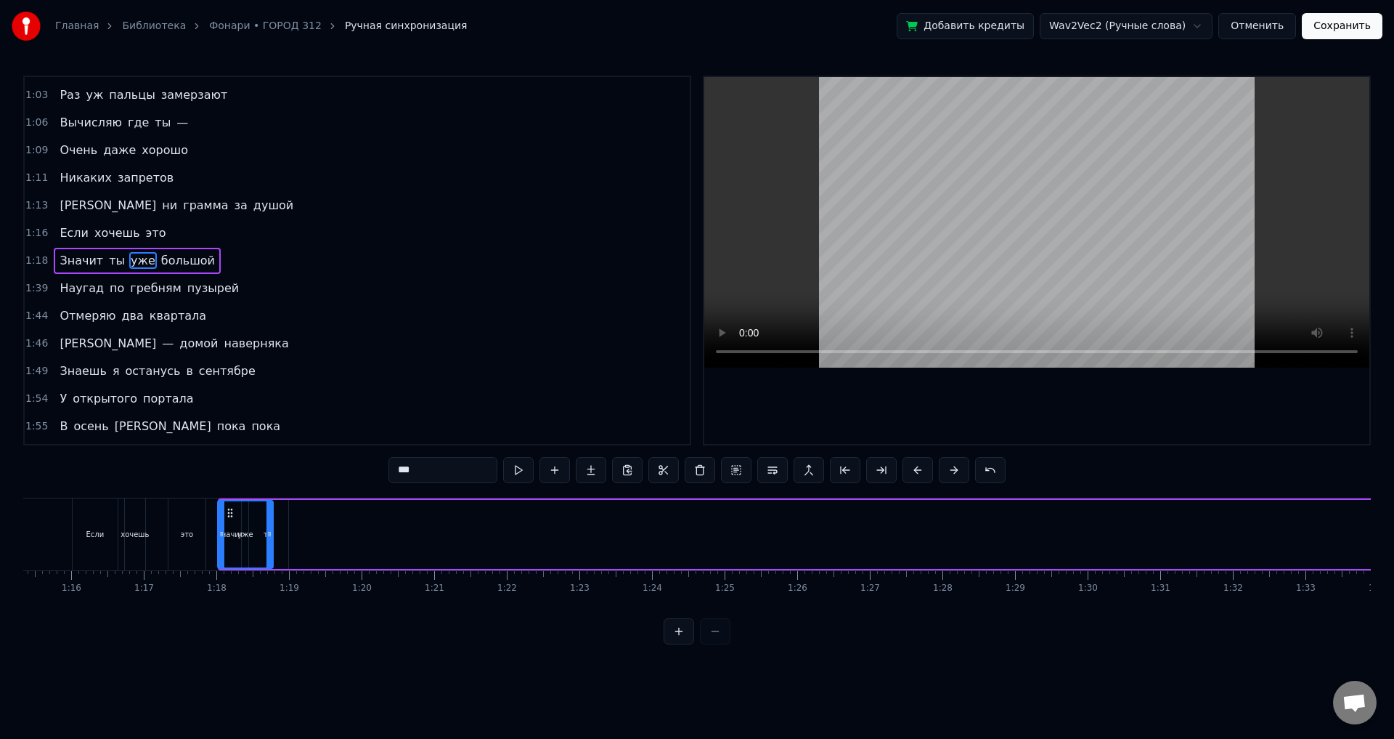
scroll to position [0, 5457]
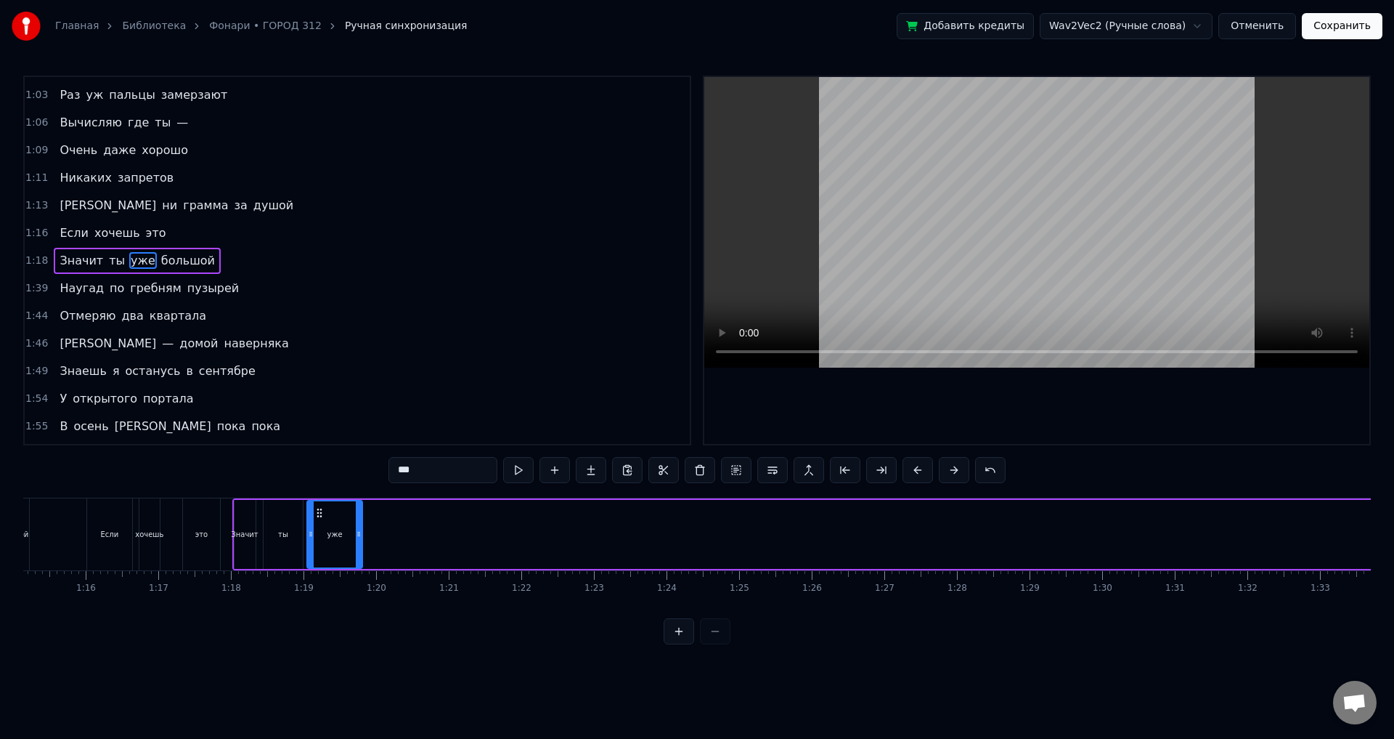
drag, startPoint x: 1112, startPoint y: 513, endPoint x: 318, endPoint y: 527, distance: 793.9
click at [318, 527] on div "уже" at bounding box center [335, 534] width 54 height 66
click at [166, 262] on span "большой" at bounding box center [188, 260] width 57 height 17
type input "*******"
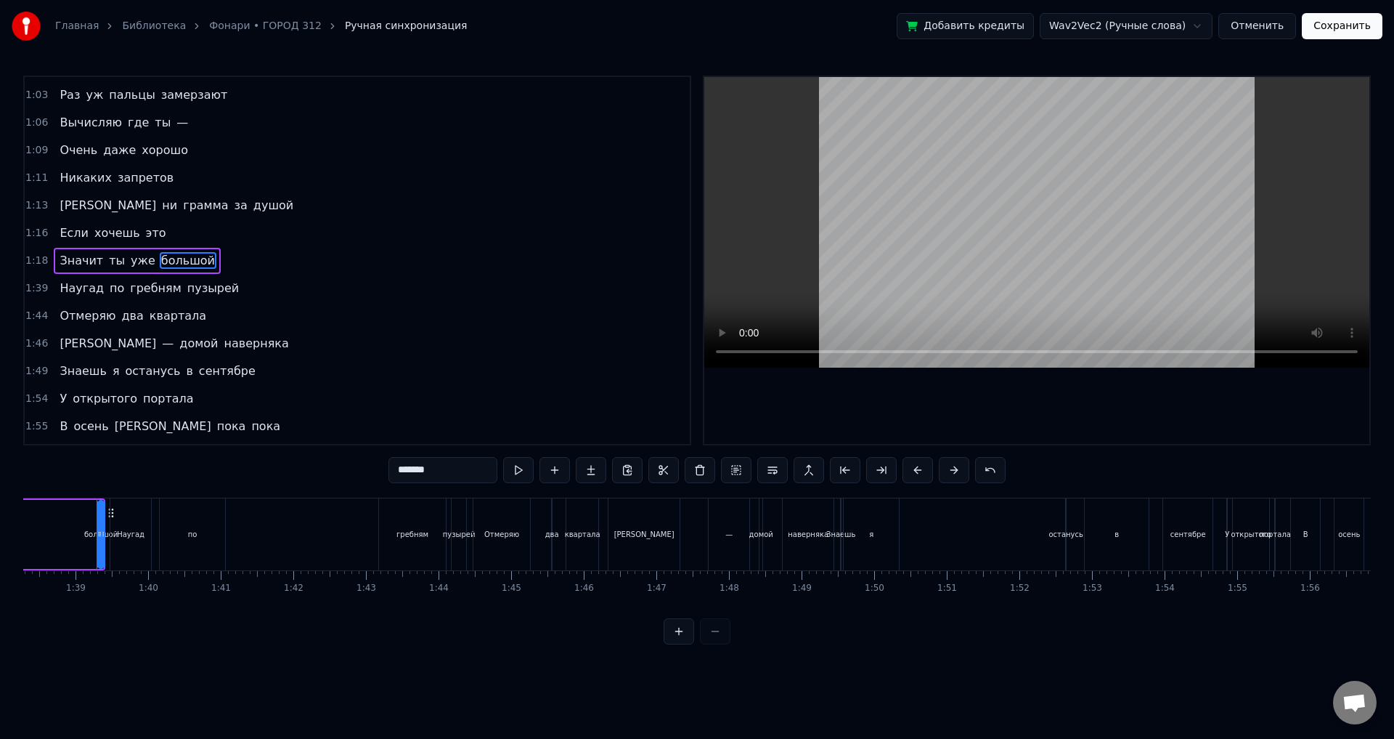
scroll to position [0, 7138]
drag, startPoint x: 99, startPoint y: 511, endPoint x: 174, endPoint y: 519, distance: 75.2
click at [174, 519] on div "Вереница тусклых фонарей Шарит вниз по тротуару Сонными глазами Дождь шипит куп…" at bounding box center [547, 533] width 15325 height 73
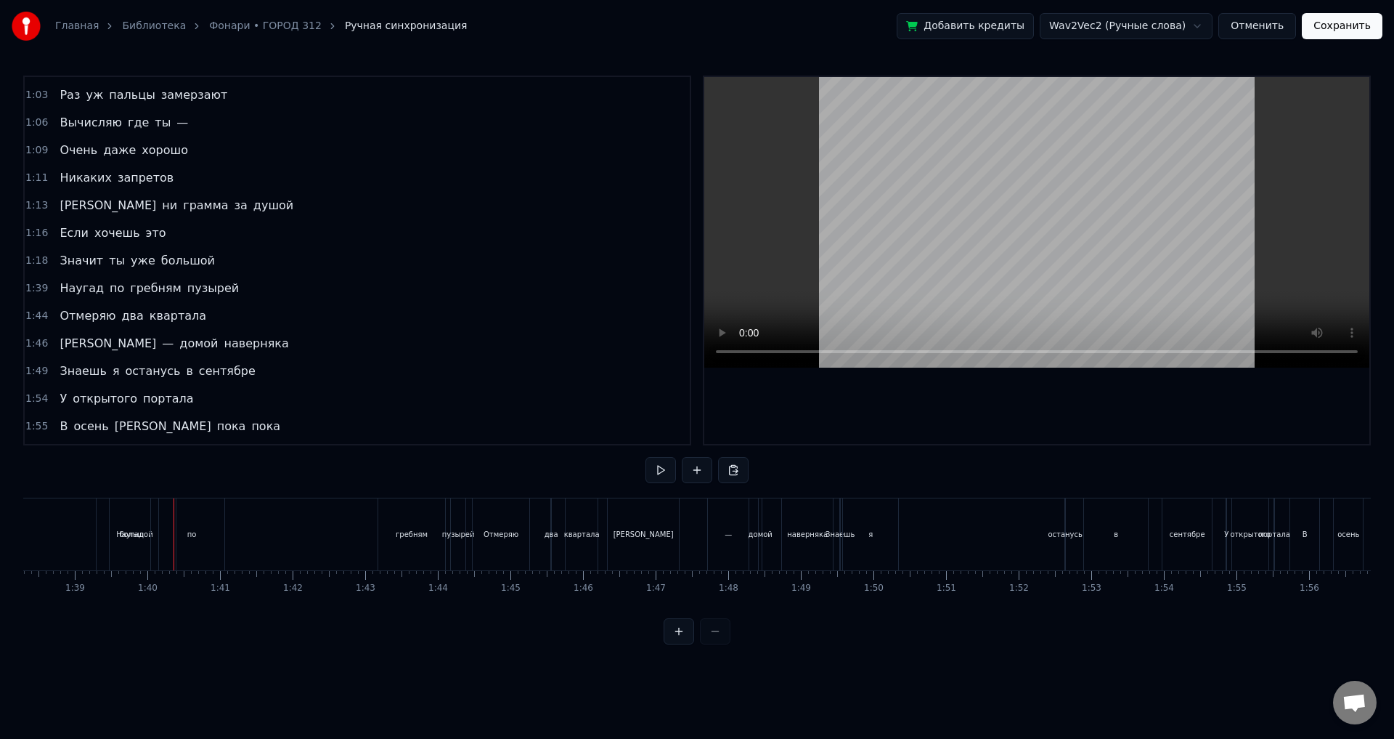
click at [128, 529] on div "Наугад" at bounding box center [130, 534] width 28 height 11
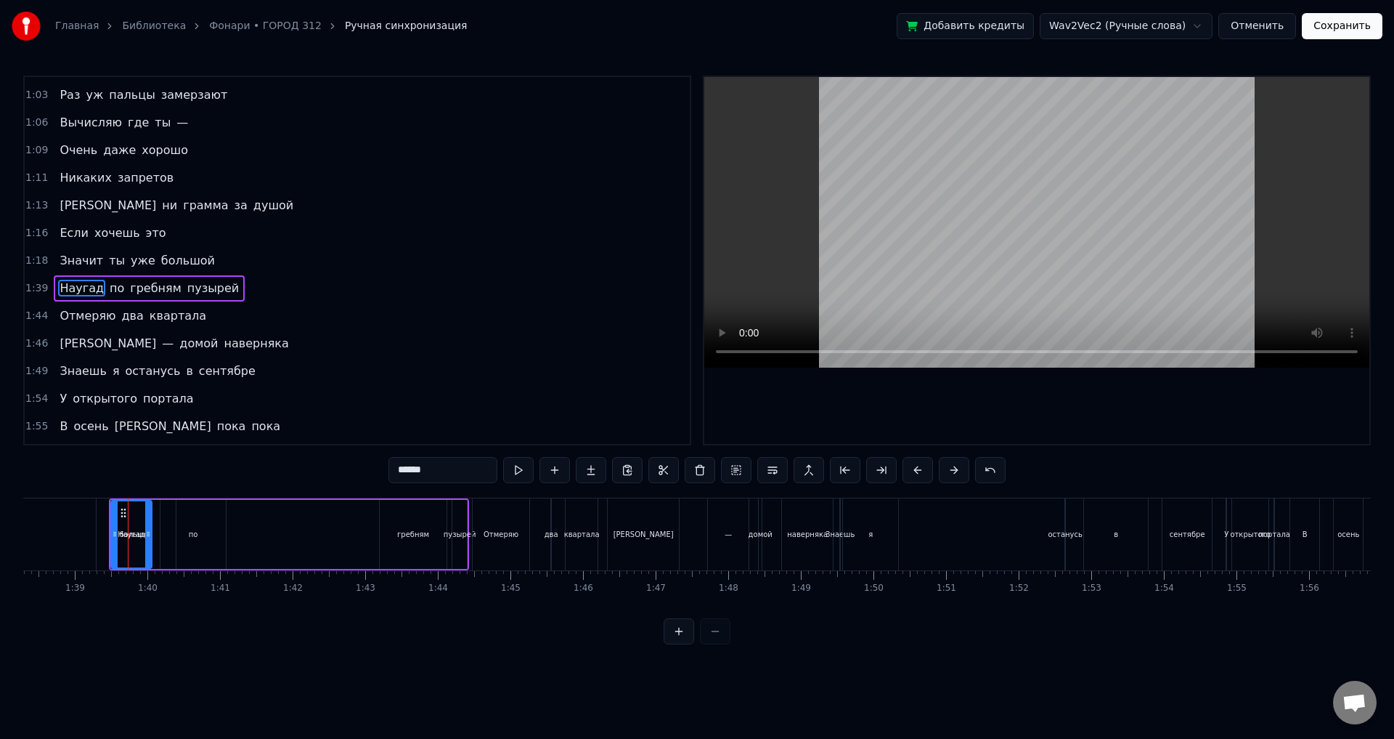
scroll to position [161, 0]
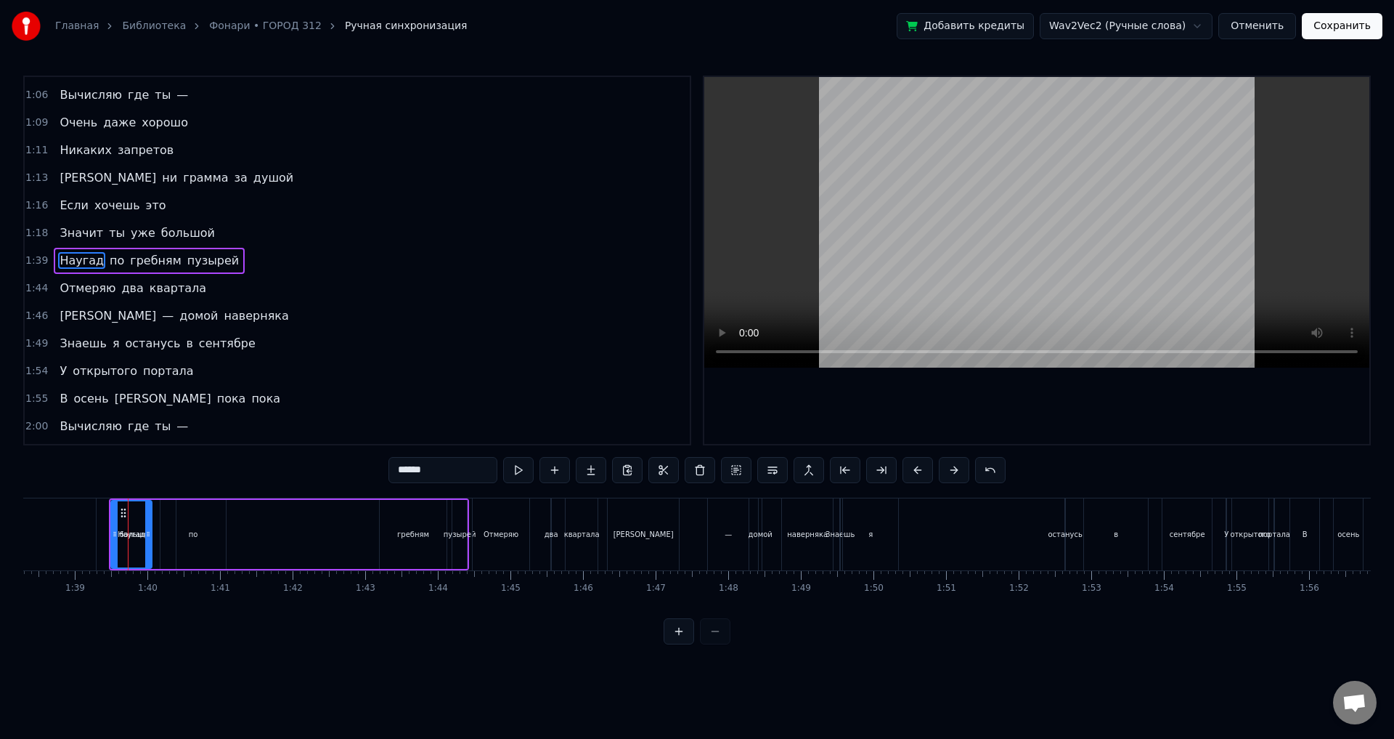
click at [973, 291] on video at bounding box center [1036, 222] width 665 height 290
click at [810, 295] on video at bounding box center [1036, 222] width 665 height 290
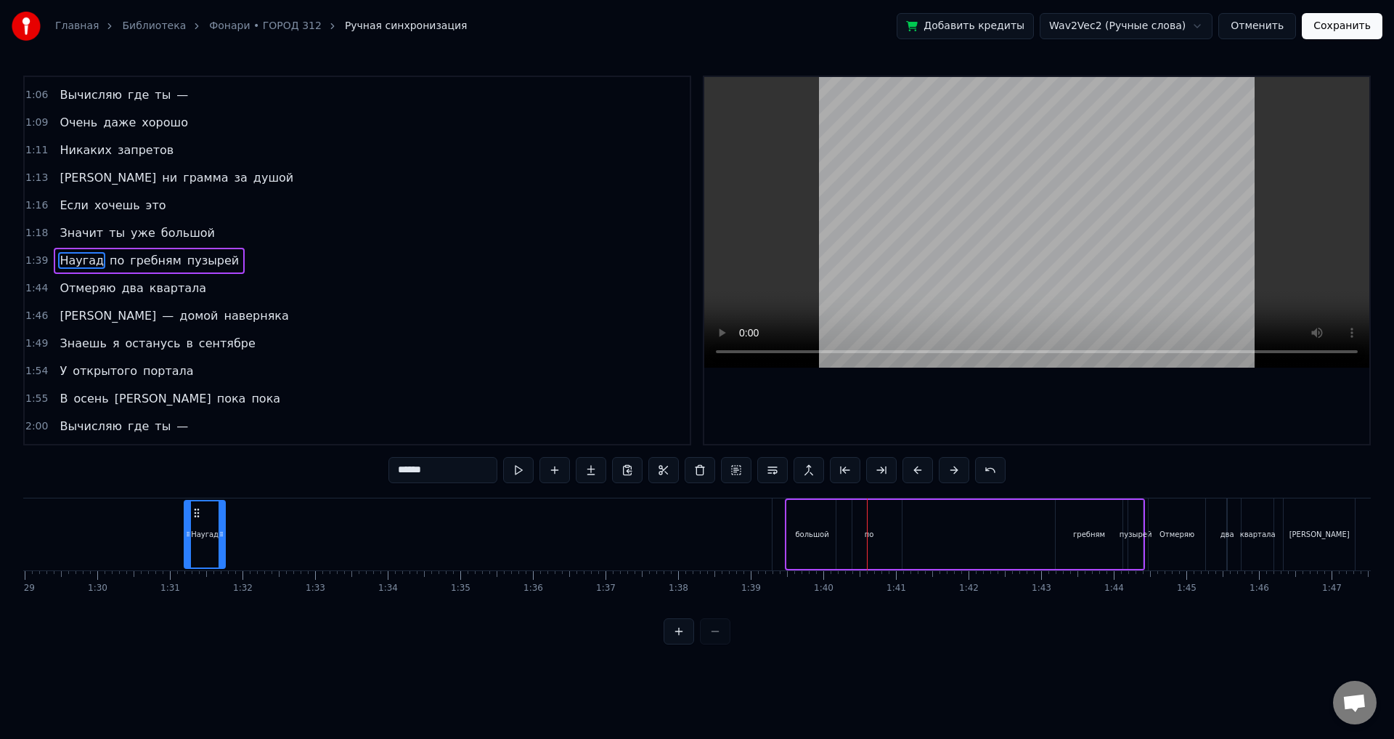
scroll to position [0, 6369]
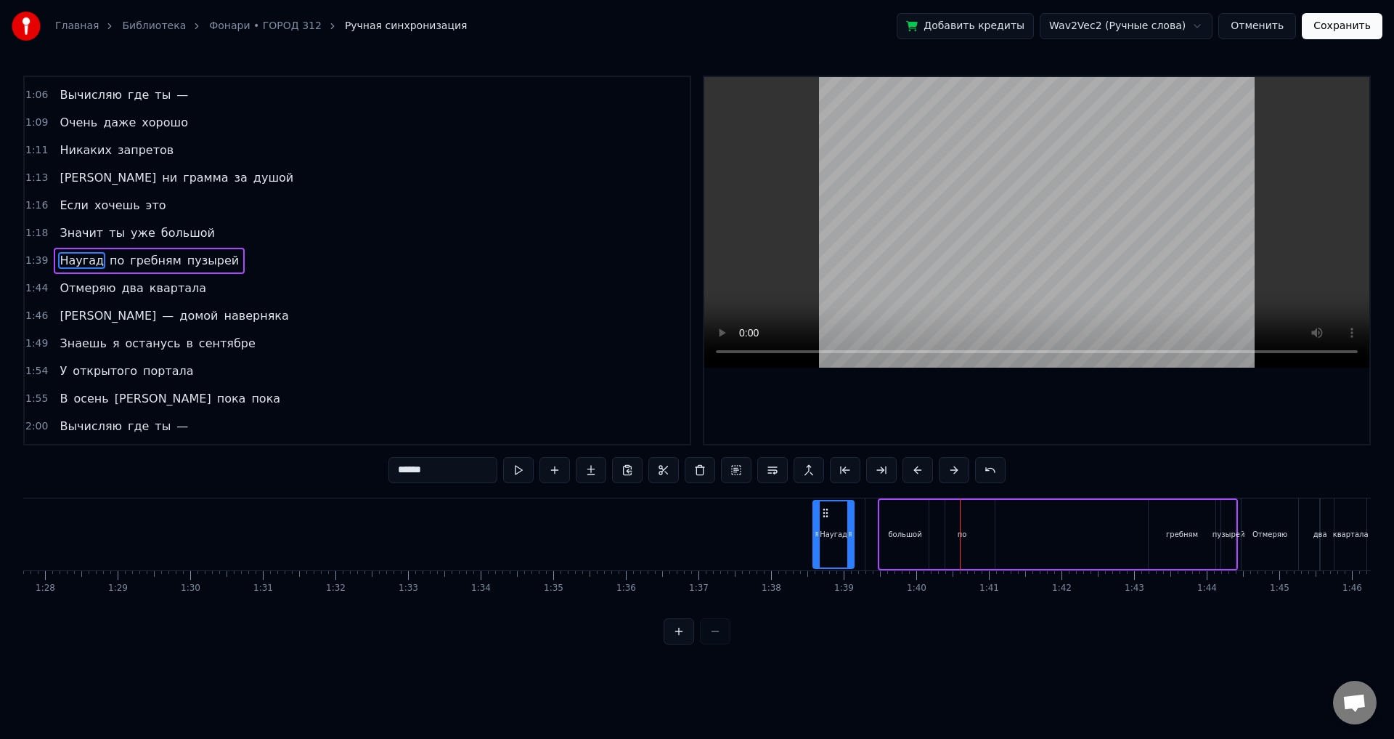
drag, startPoint x: 415, startPoint y: 510, endPoint x: 825, endPoint y: 544, distance: 411.0
click at [825, 544] on div "Наугад" at bounding box center [833, 534] width 39 height 66
click at [920, 546] on div "Наугад по гребням пузырей" at bounding box center [1024, 534] width 427 height 72
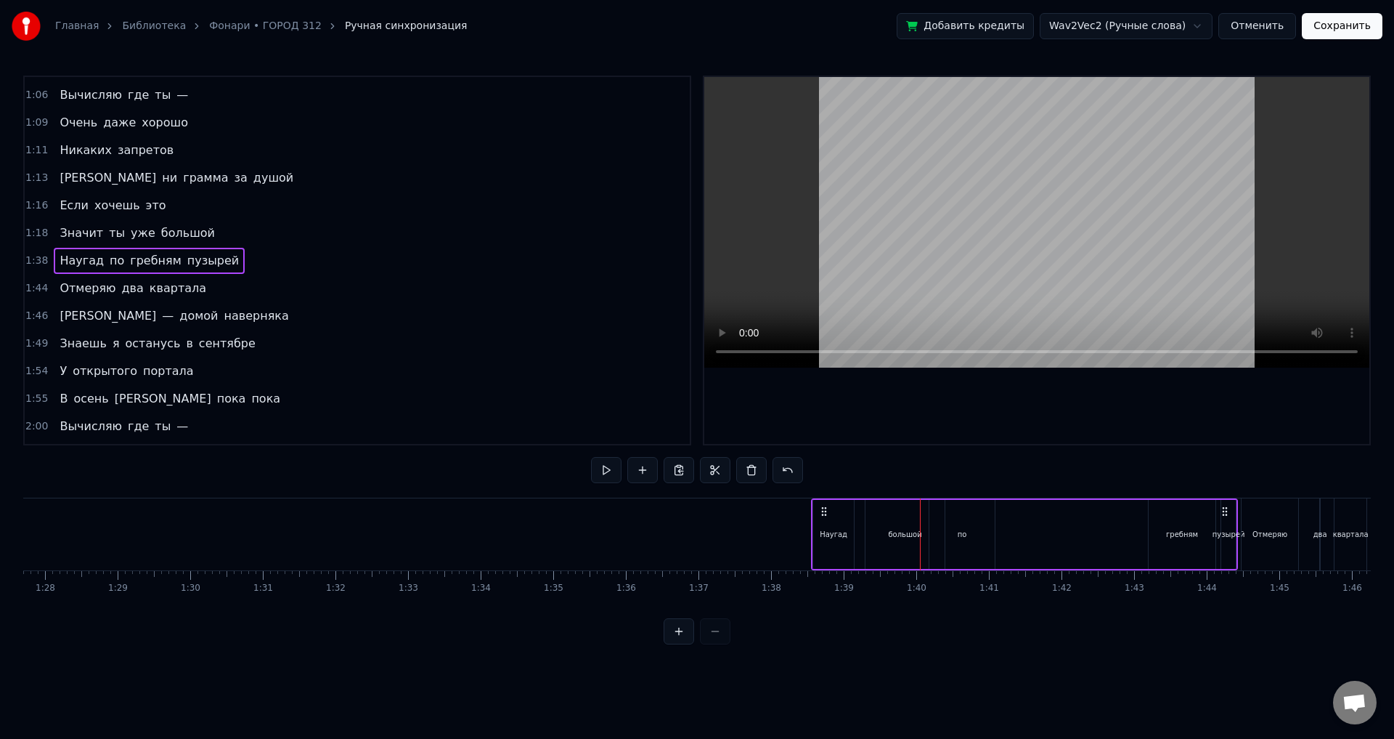
click at [909, 537] on div "Наугад по гребням пузырей" at bounding box center [1024, 534] width 427 height 72
click at [905, 535] on div "Наугад по гребням пузырей" at bounding box center [1024, 534] width 427 height 72
click at [909, 518] on div at bounding box center [909, 534] width 1 height 72
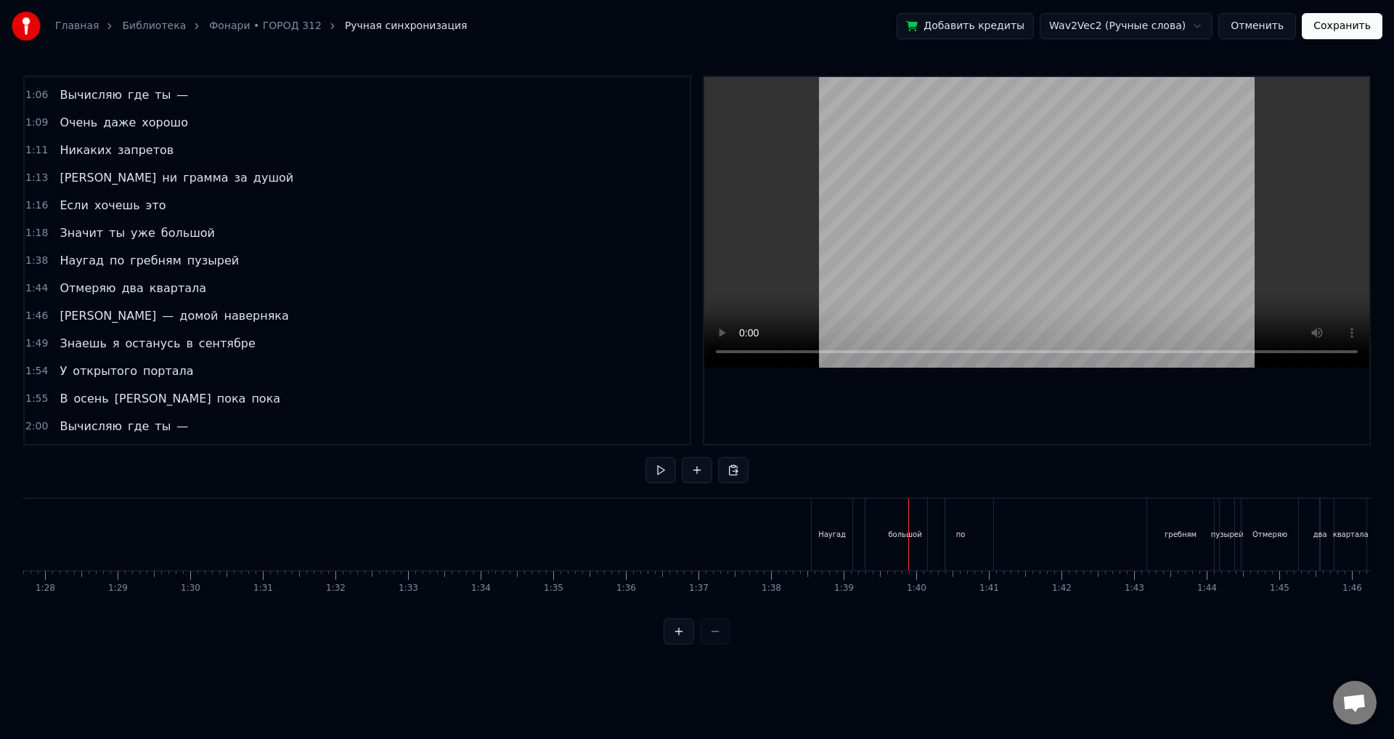
click at [174, 230] on span "большой" at bounding box center [188, 232] width 57 height 17
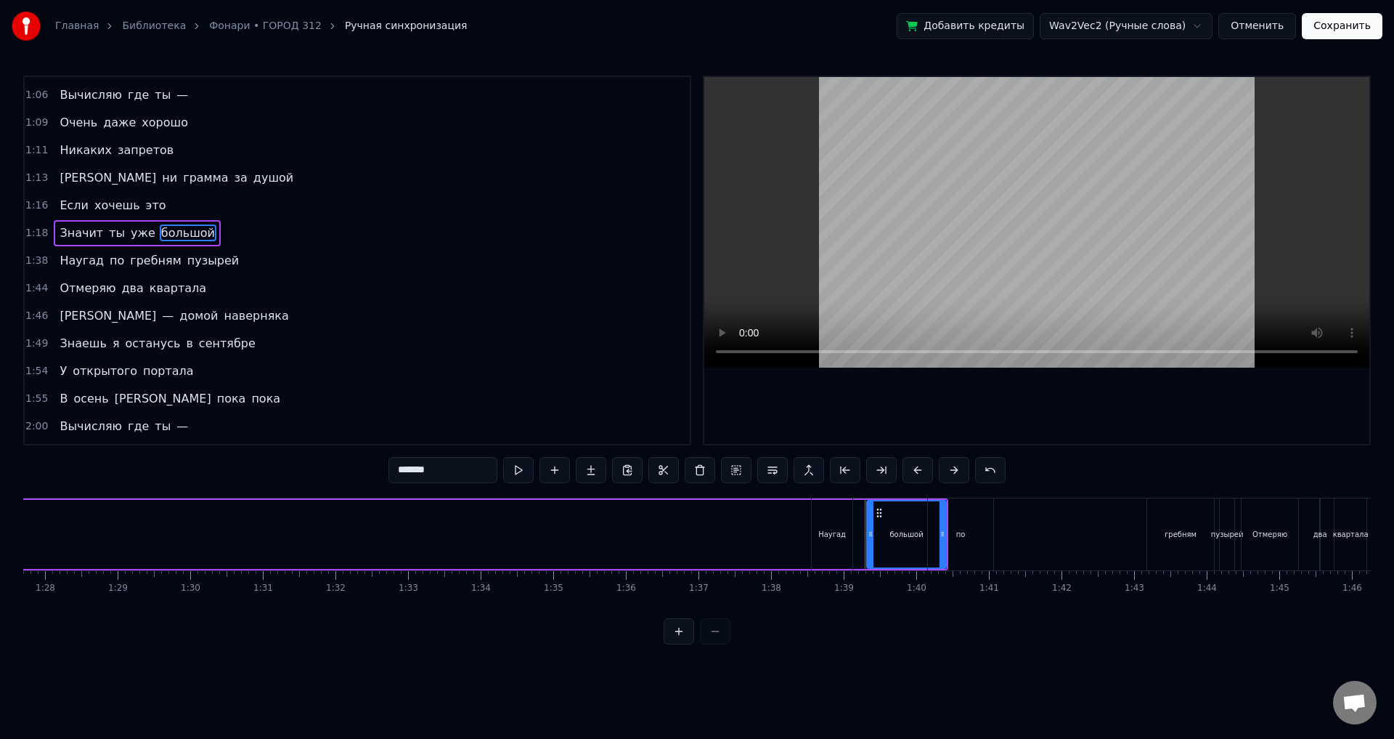
scroll to position [134, 0]
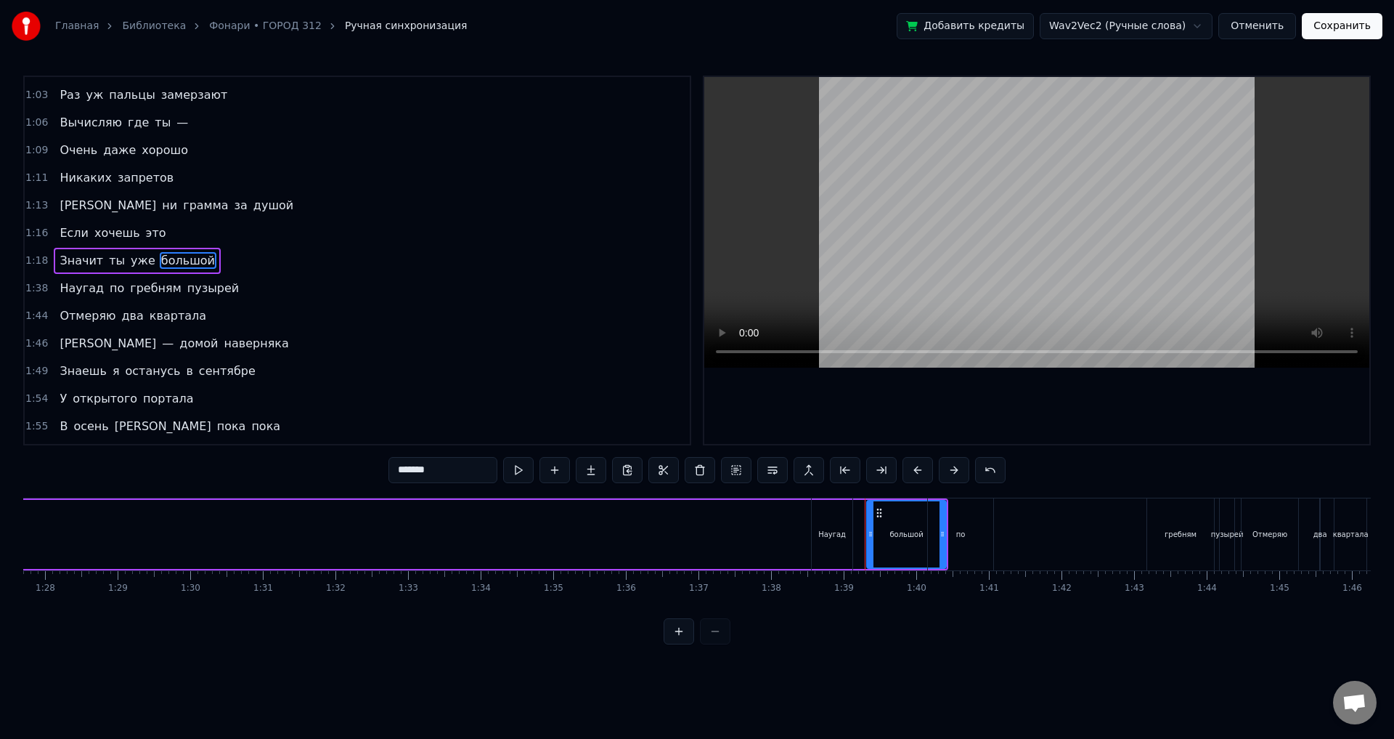
drag, startPoint x: 879, startPoint y: 509, endPoint x: 718, endPoint y: 503, distance: 161.3
click at [718, 503] on div "Вереница тусклых фонарей Шарит вниз по тротуару Сонными глазами Дождь шипит куп…" at bounding box center [1316, 533] width 15325 height 73
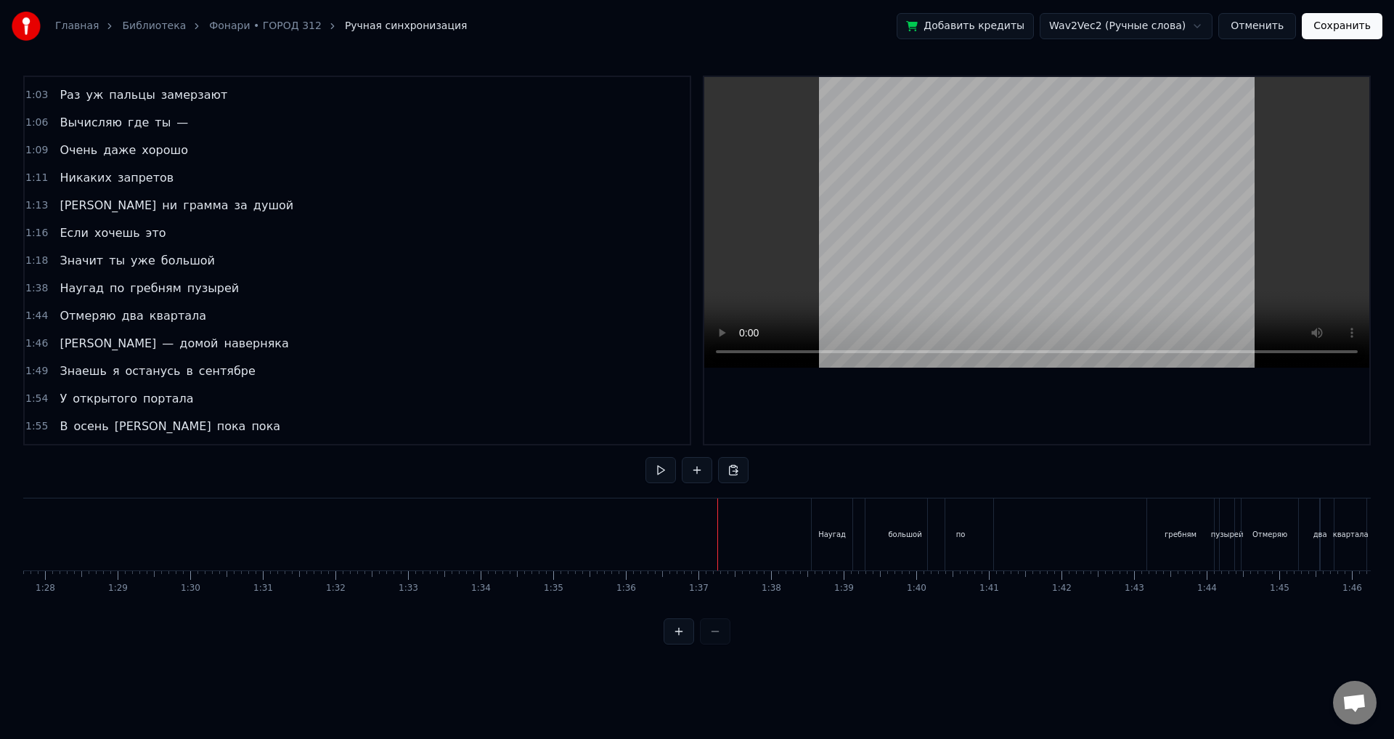
click at [835, 531] on div "Наугад" at bounding box center [832, 534] width 28 height 11
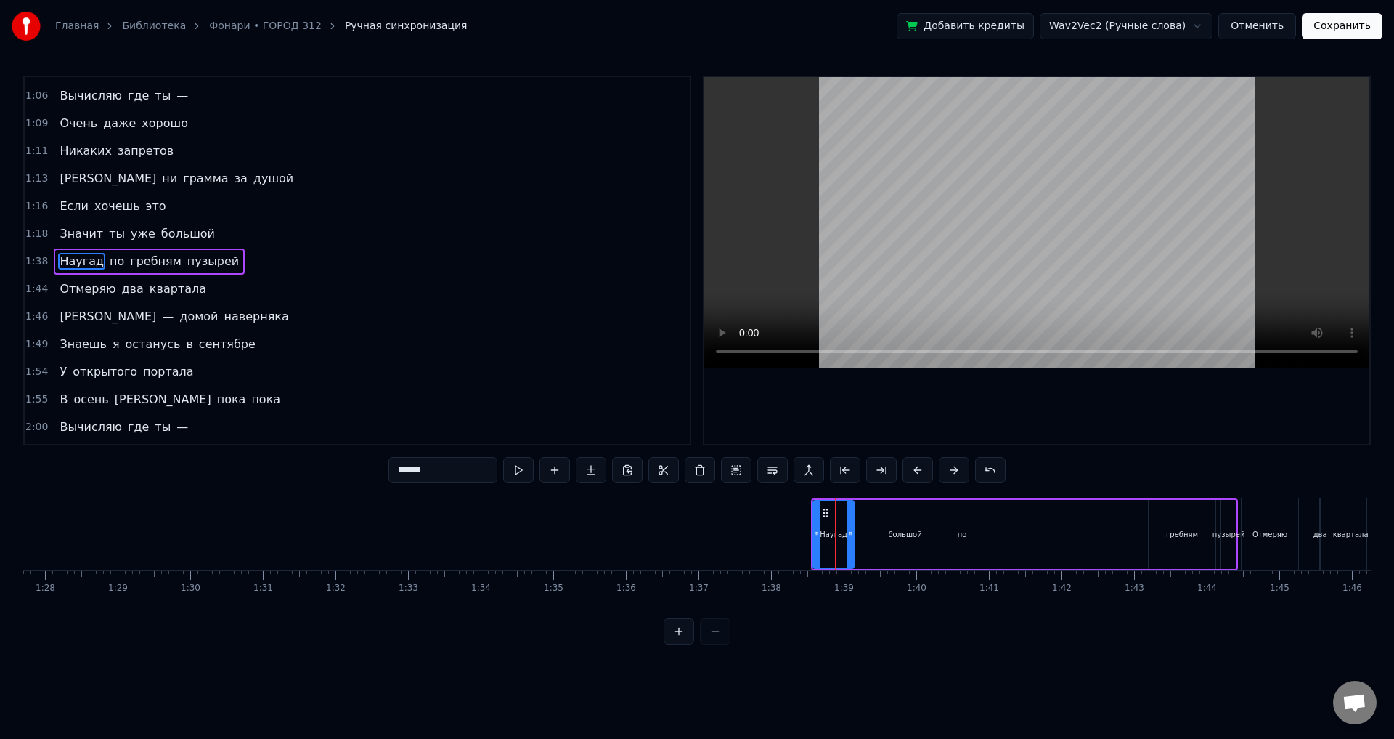
scroll to position [161, 0]
drag, startPoint x: 824, startPoint y: 512, endPoint x: 950, endPoint y: 522, distance: 126.1
click at [902, 532] on div "большой" at bounding box center [904, 534] width 33 height 11
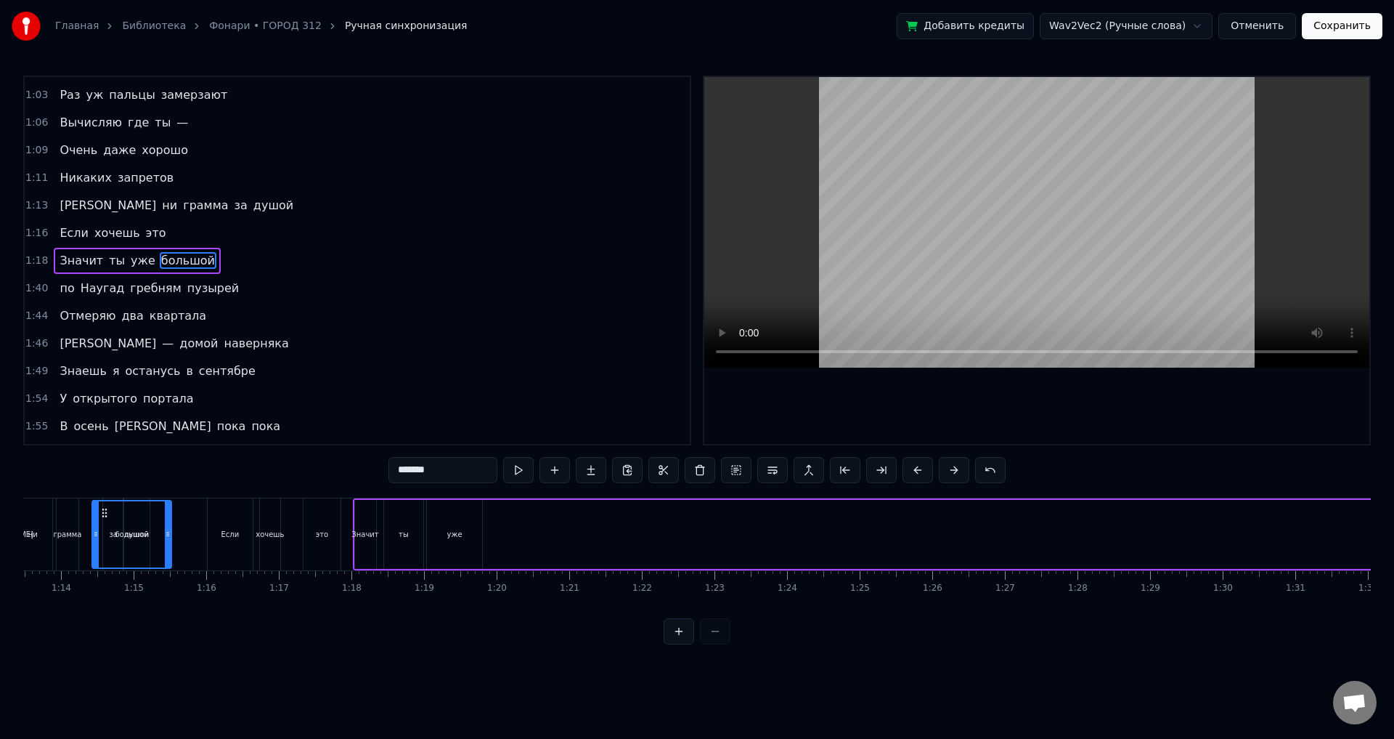
scroll to position [0, 5204]
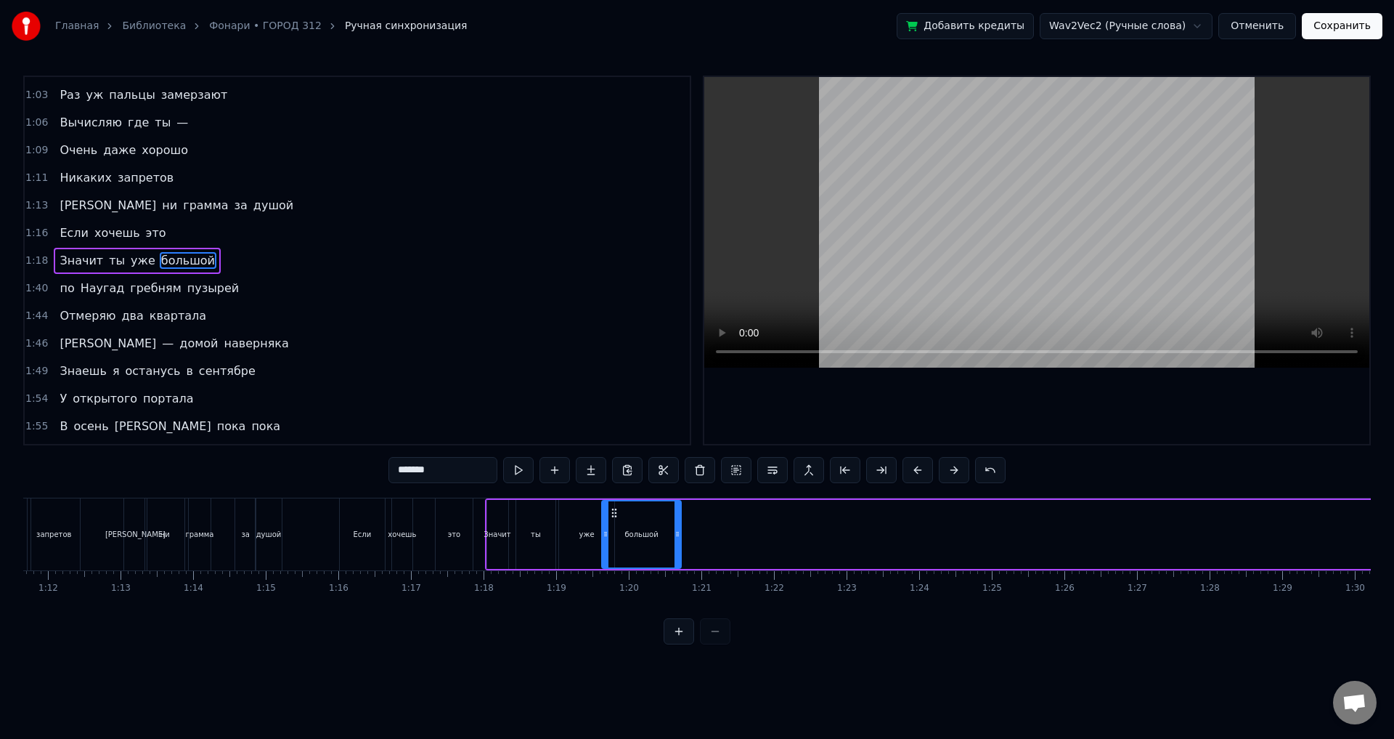
drag, startPoint x: 876, startPoint y: 510, endPoint x: 611, endPoint y: 539, distance: 266.7
click at [611, 539] on div "большой" at bounding box center [642, 534] width 78 height 66
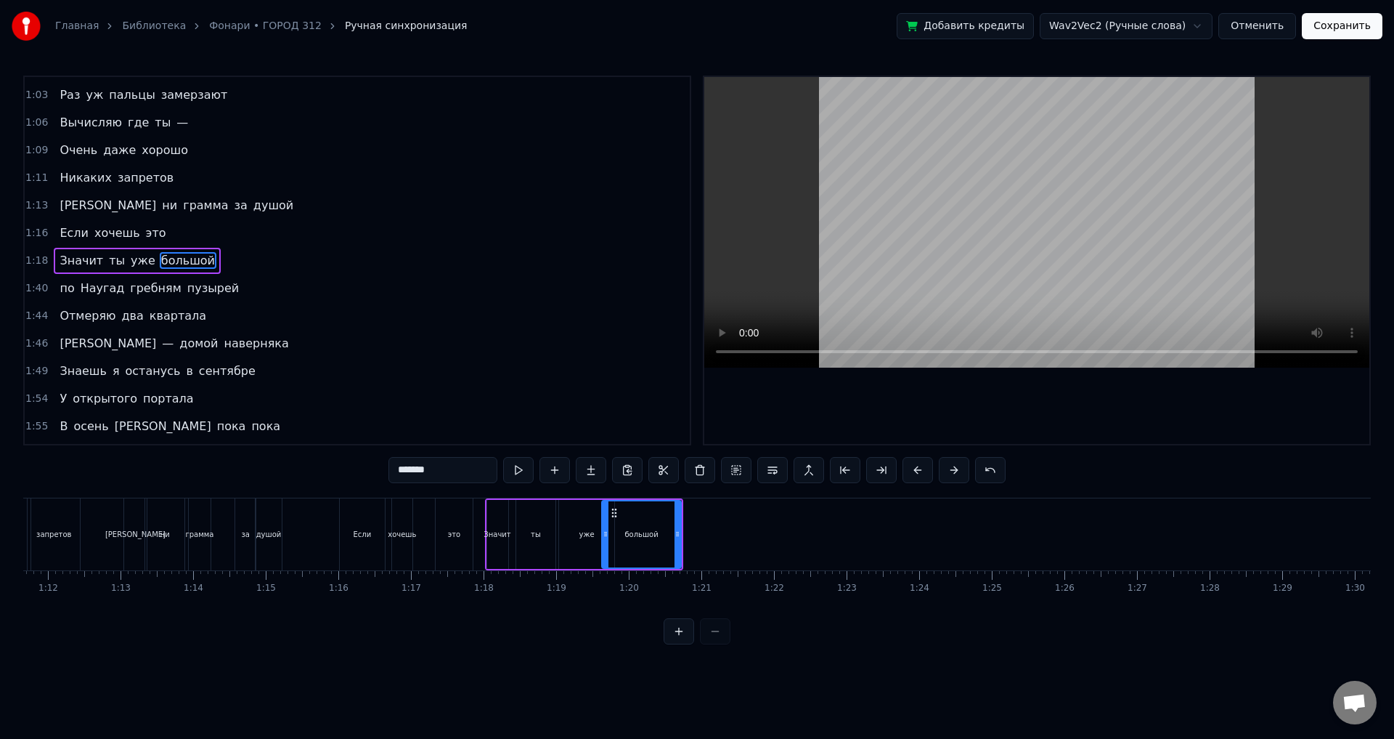
click at [675, 636] on button at bounding box center [679, 631] width 31 height 26
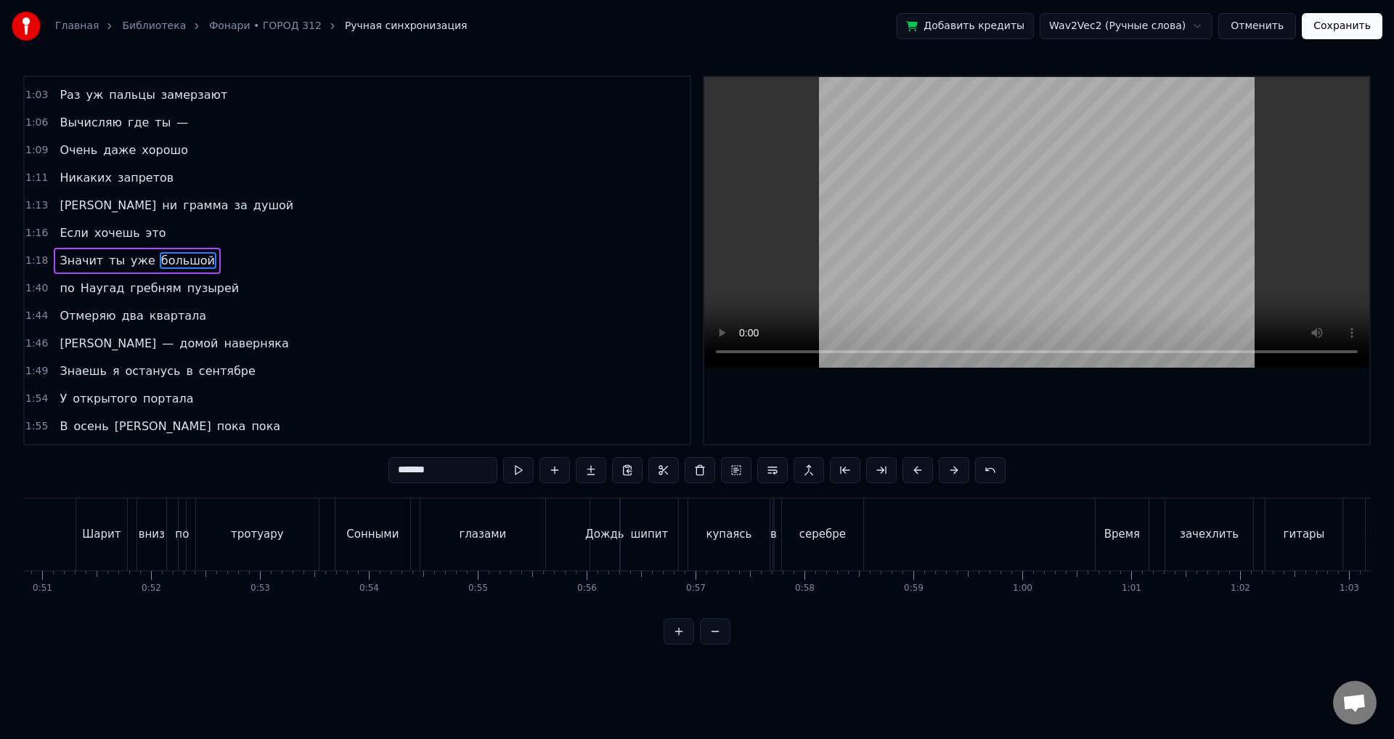
click at [675, 636] on button at bounding box center [679, 631] width 31 height 26
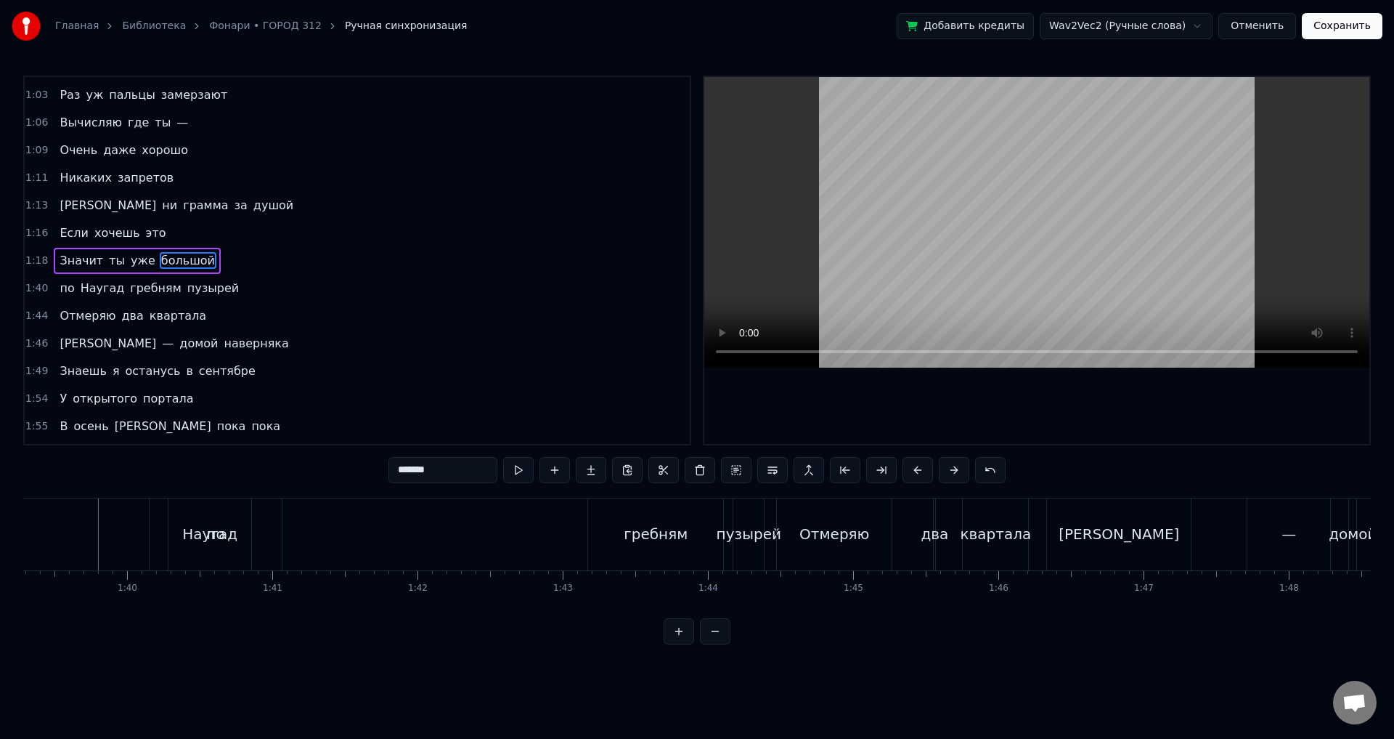
scroll to position [0, 14423]
click at [75, 264] on span "Значит" at bounding box center [81, 260] width 46 height 17
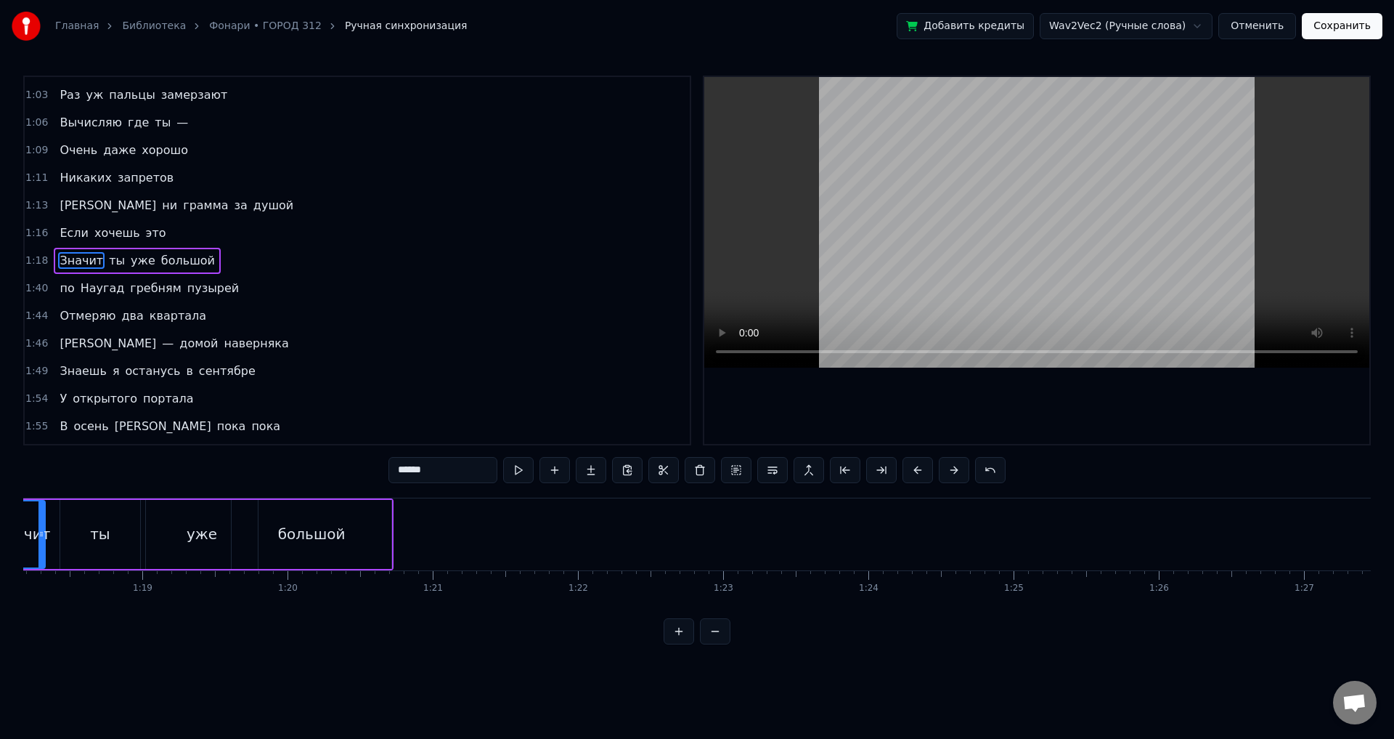
scroll to position [0, 11259]
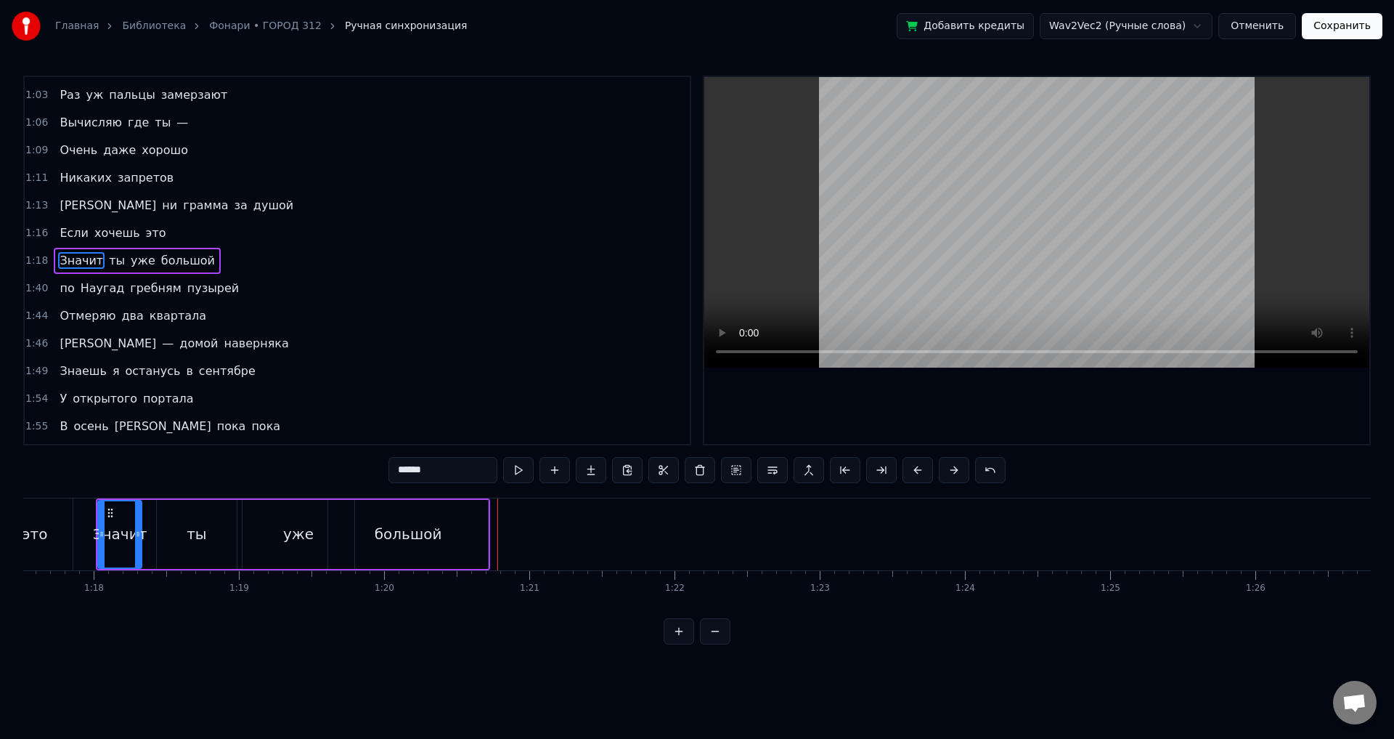
click at [455, 541] on div "большой" at bounding box center [408, 534] width 160 height 69
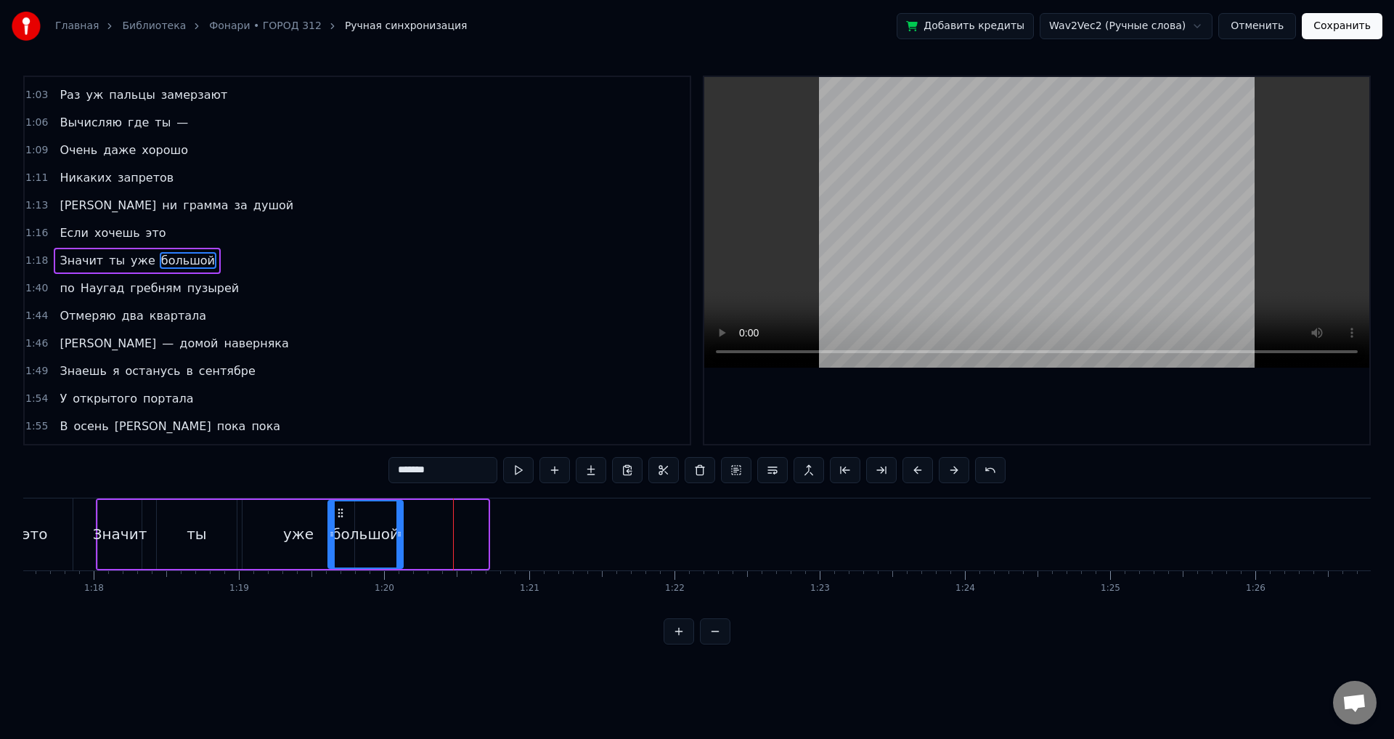
drag, startPoint x: 487, startPoint y: 537, endPoint x: 402, endPoint y: 537, distance: 85.0
click at [402, 537] on icon at bounding box center [400, 534] width 6 height 12
click at [72, 526] on div "это" at bounding box center [34, 534] width 76 height 72
type input "***"
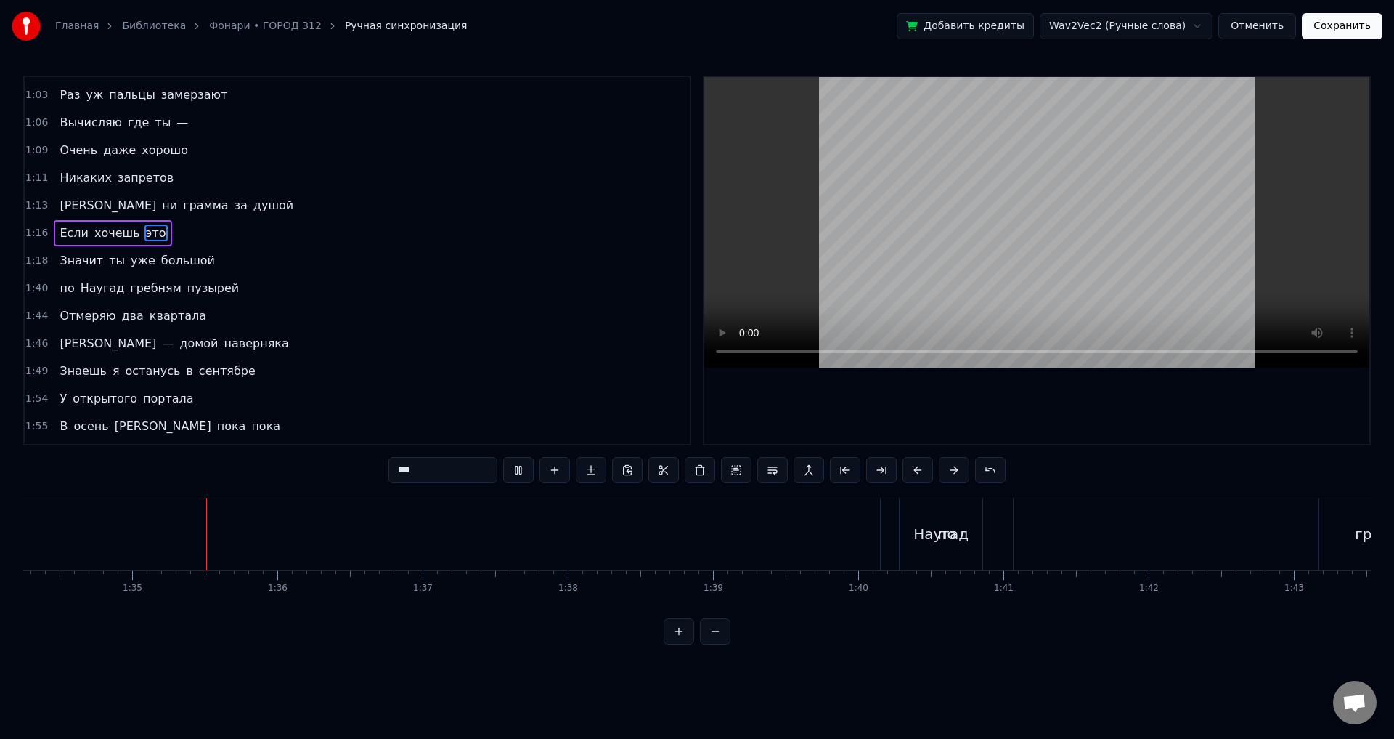
scroll to position [0, 13695]
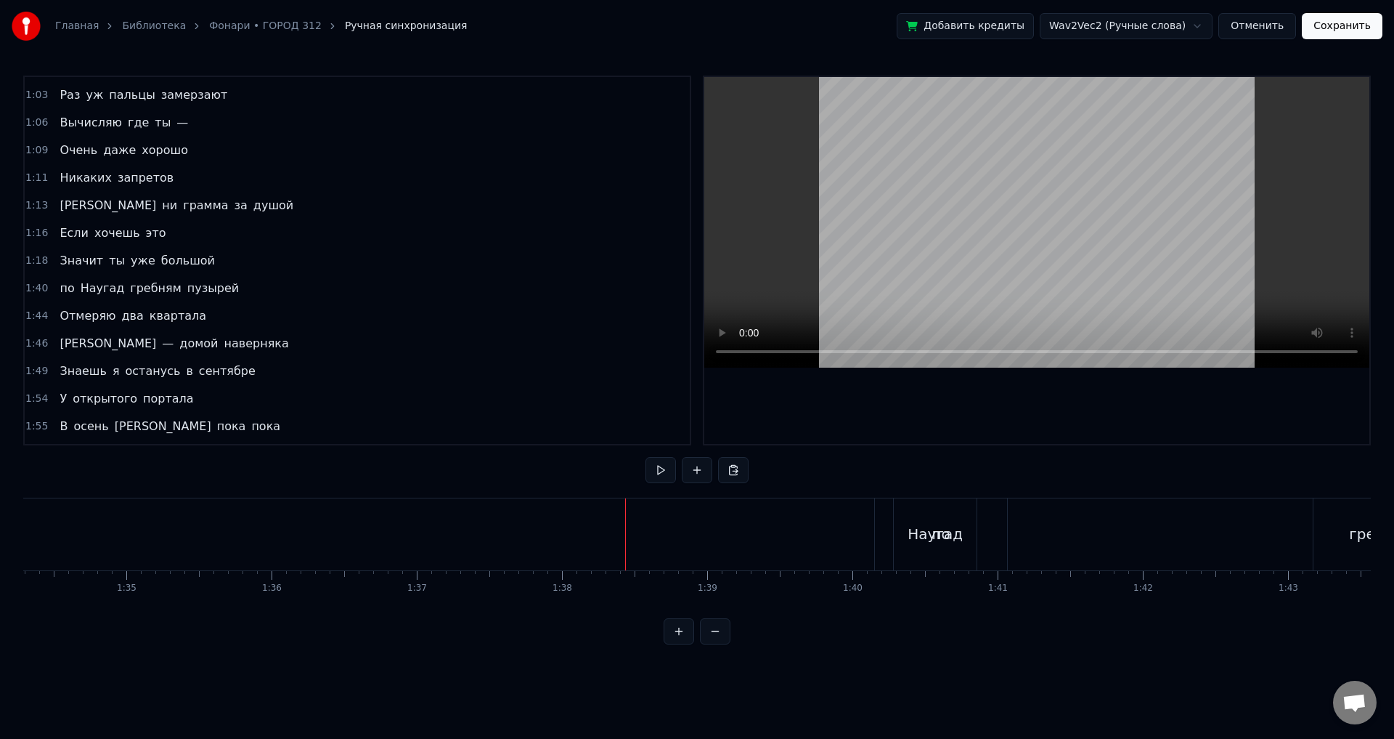
click at [919, 538] on div "Наугад" at bounding box center [935, 534] width 55 height 22
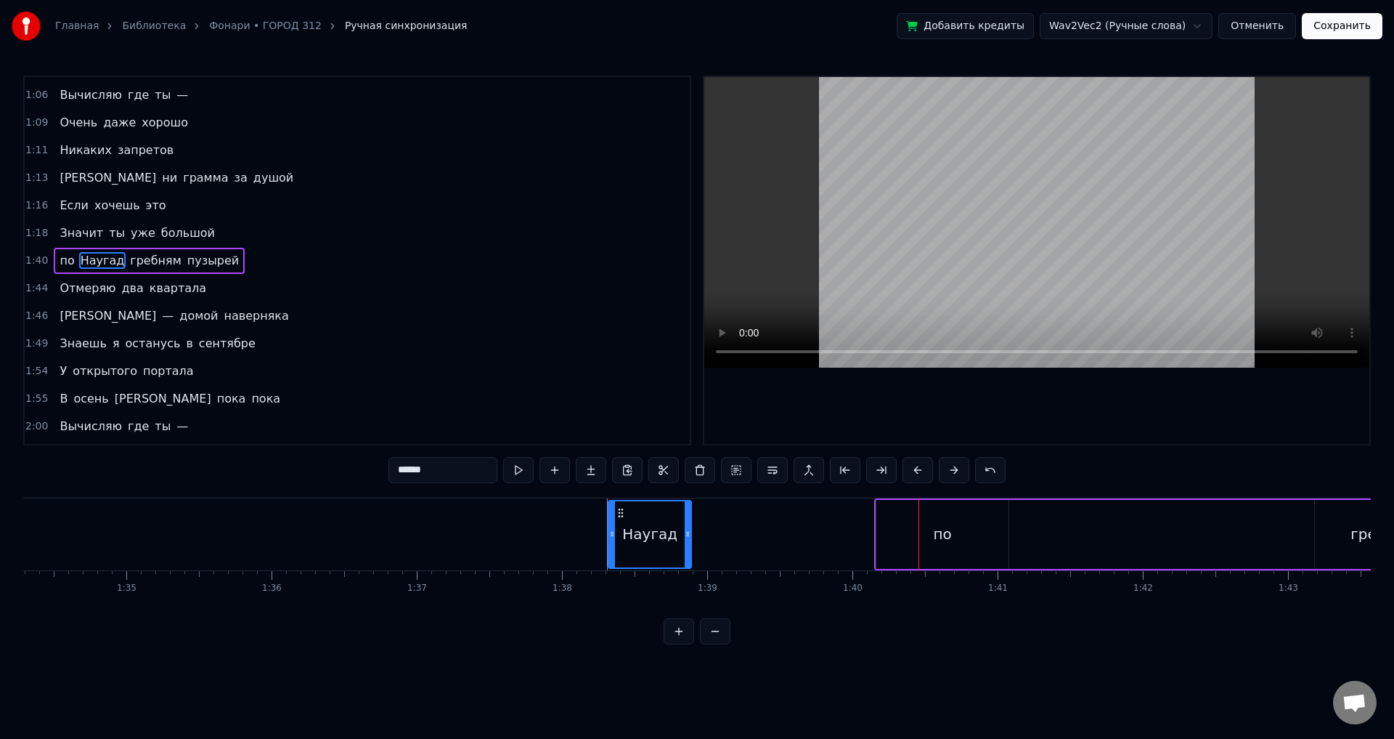
drag, startPoint x: 909, startPoint y: 508, endPoint x: 677, endPoint y: 513, distance: 231.7
click at [622, 514] on icon at bounding box center [621, 513] width 12 height 12
click at [948, 535] on div "по" at bounding box center [943, 534] width 18 height 22
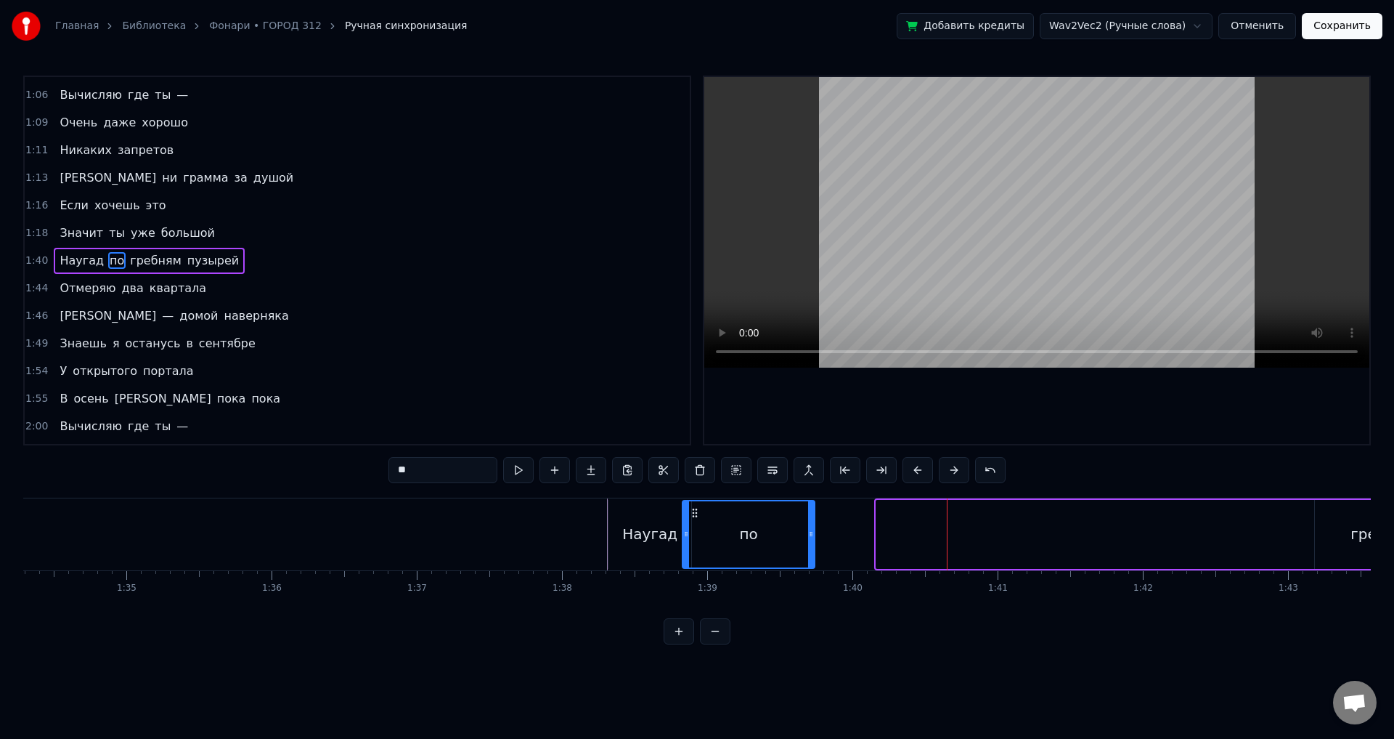
drag, startPoint x: 887, startPoint y: 511, endPoint x: 694, endPoint y: 515, distance: 193.9
click at [694, 515] on icon at bounding box center [695, 513] width 12 height 12
click at [635, 530] on div "Наугад" at bounding box center [649, 534] width 55 height 22
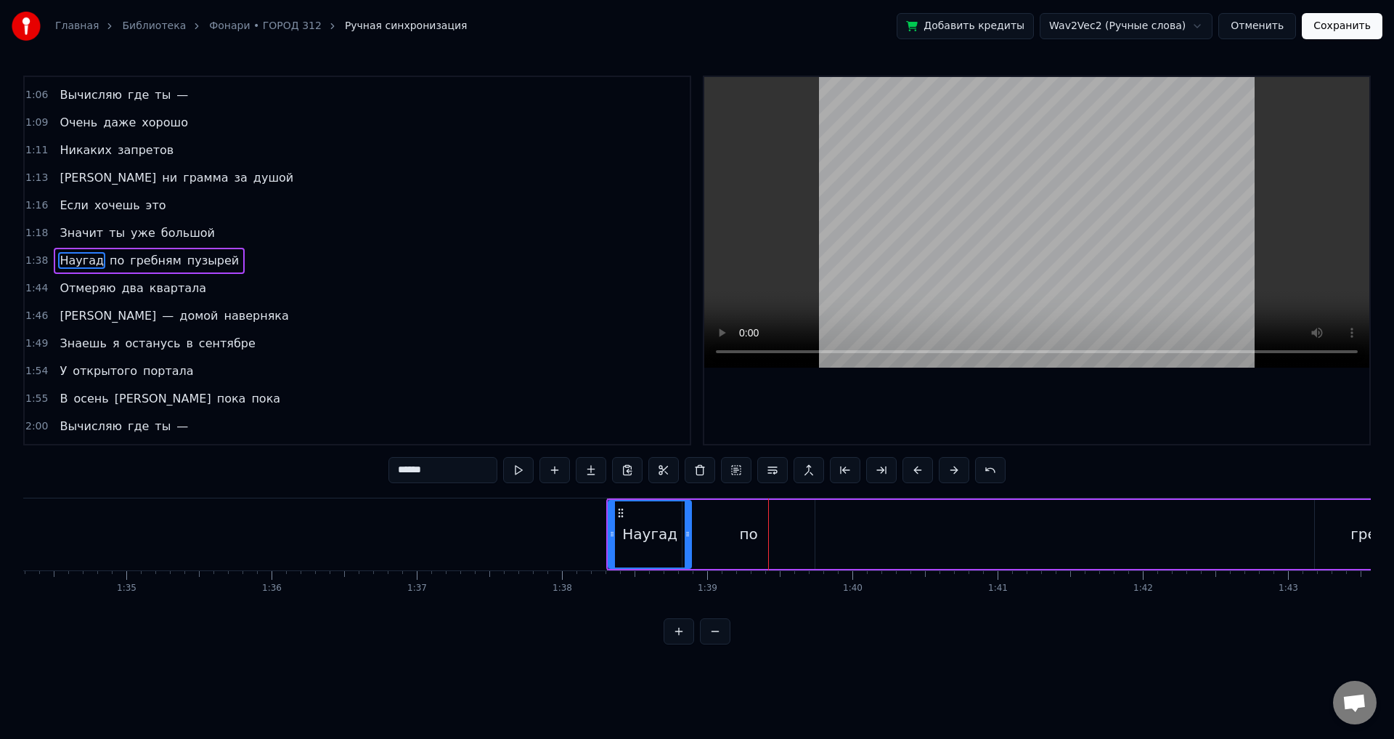
click at [129, 259] on span "гребням" at bounding box center [156, 260] width 54 height 17
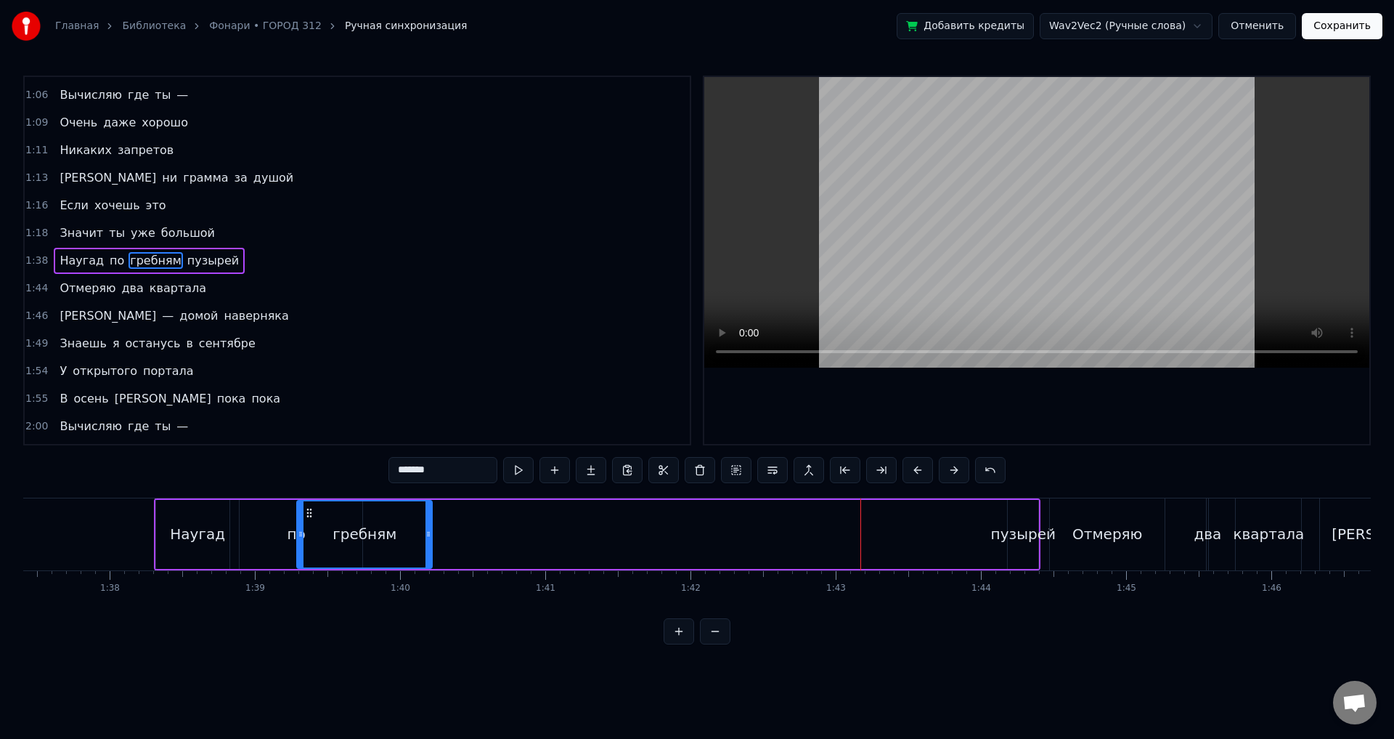
scroll to position [0, 14147]
drag, startPoint x: 110, startPoint y: 508, endPoint x: 335, endPoint y: 559, distance: 230.1
click at [335, 559] on div "гребням" at bounding box center [390, 534] width 134 height 66
click at [222, 535] on div "Наугад" at bounding box center [198, 534] width 83 height 69
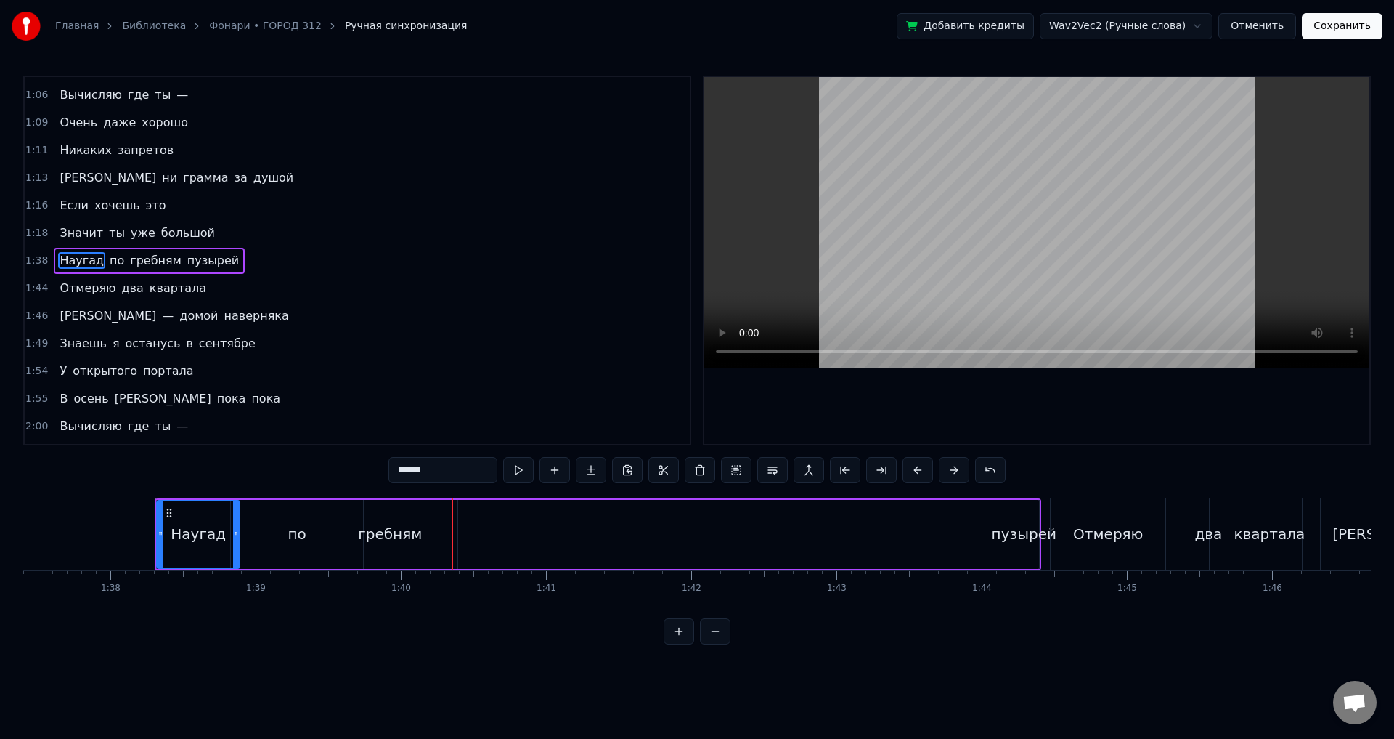
click at [1023, 522] on div "пузырей" at bounding box center [1024, 534] width 31 height 69
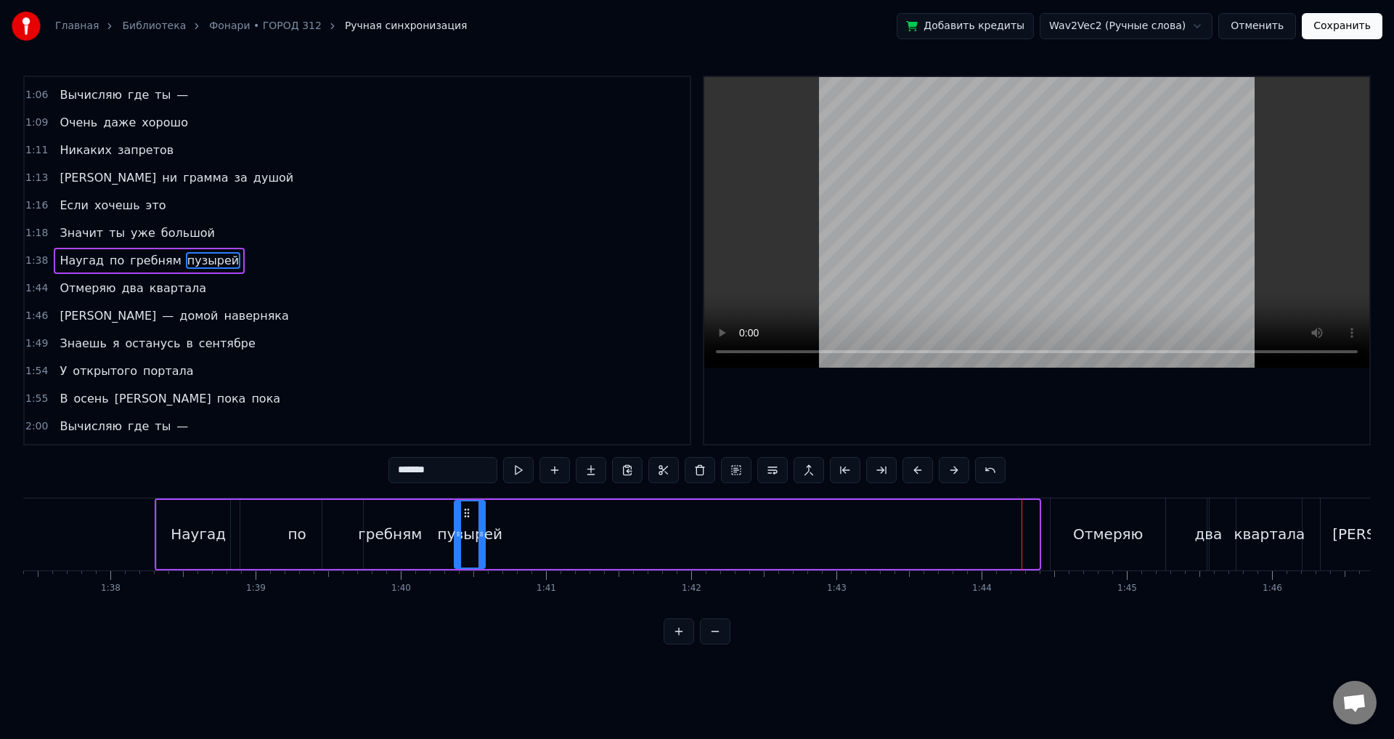
drag, startPoint x: 1018, startPoint y: 511, endPoint x: 464, endPoint y: 512, distance: 554.1
click at [464, 512] on icon at bounding box center [467, 513] width 12 height 12
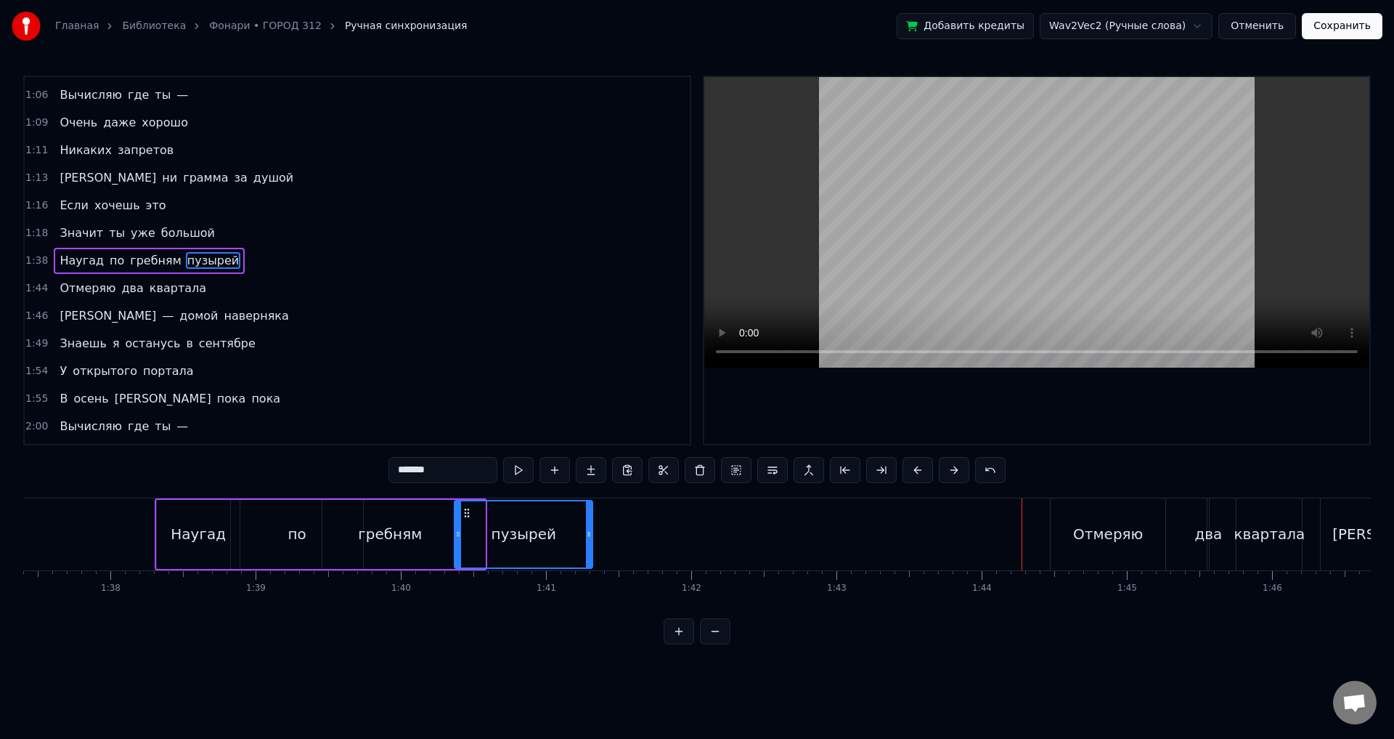
drag, startPoint x: 482, startPoint y: 521, endPoint x: 590, endPoint y: 528, distance: 107.7
click at [590, 528] on div at bounding box center [589, 534] width 6 height 66
drag, startPoint x: 1127, startPoint y: 556, endPoint x: 1118, endPoint y: 547, distance: 12.3
click at [1127, 555] on div "Отмеряю" at bounding box center [1108, 534] width 115 height 72
type input "*******"
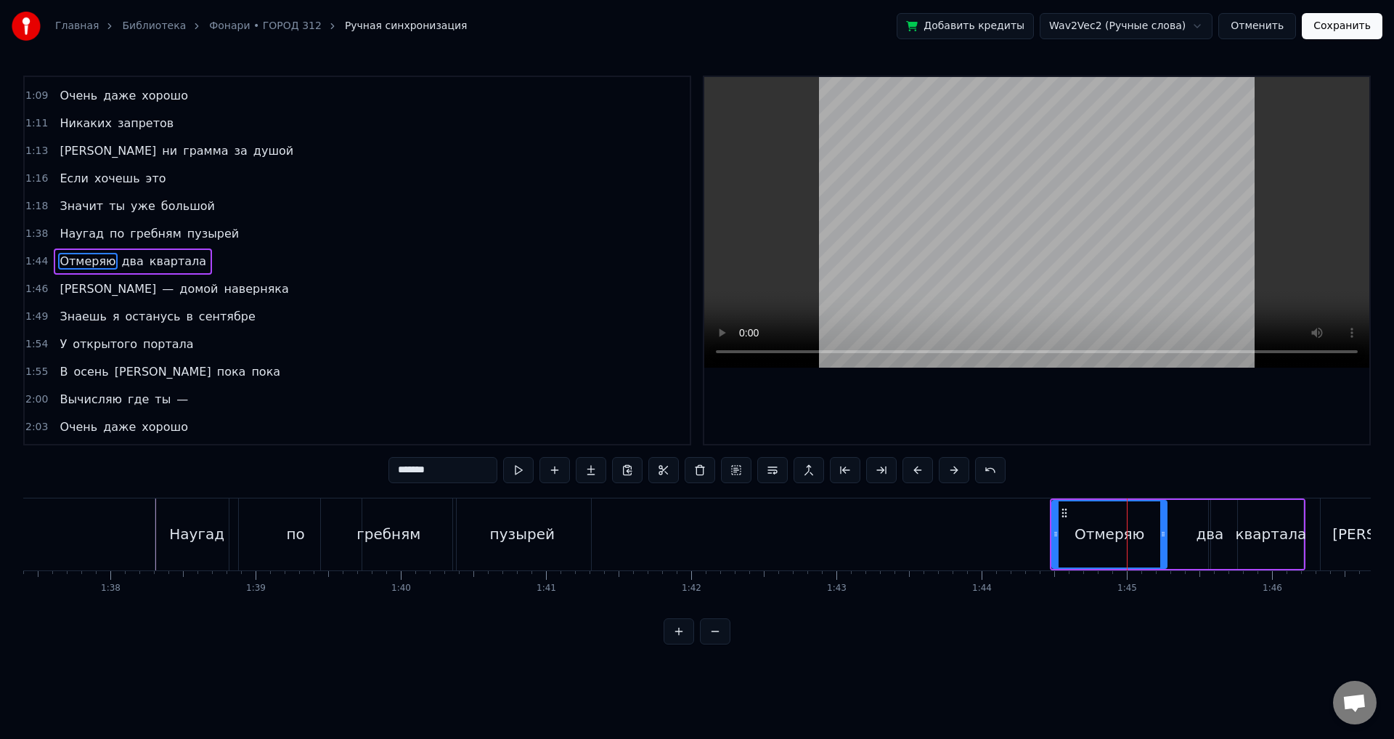
scroll to position [189, 0]
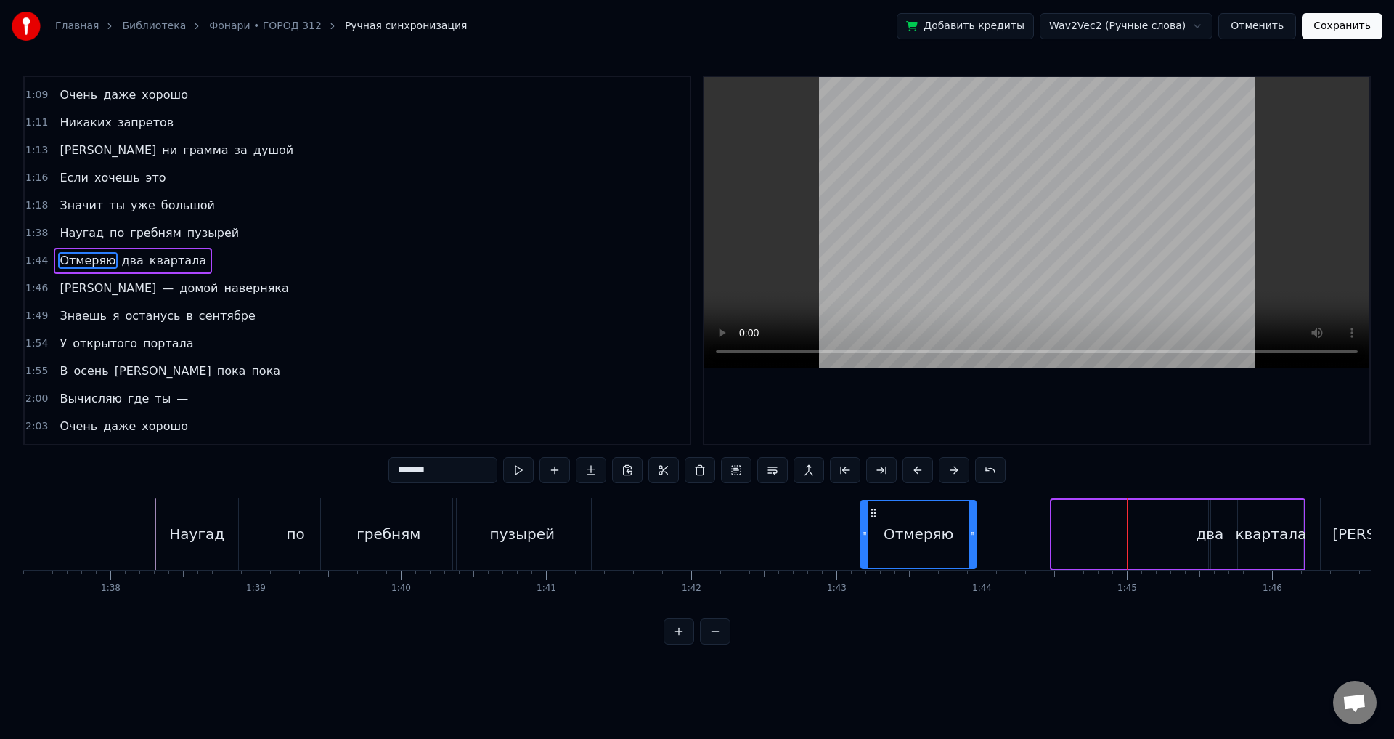
drag, startPoint x: 1066, startPoint y: 510, endPoint x: 872, endPoint y: 510, distance: 193.9
click at [875, 509] on circle at bounding box center [875, 508] width 1 height 1
click at [1217, 550] on div "Отмеряю два квартала" at bounding box center [1081, 534] width 450 height 72
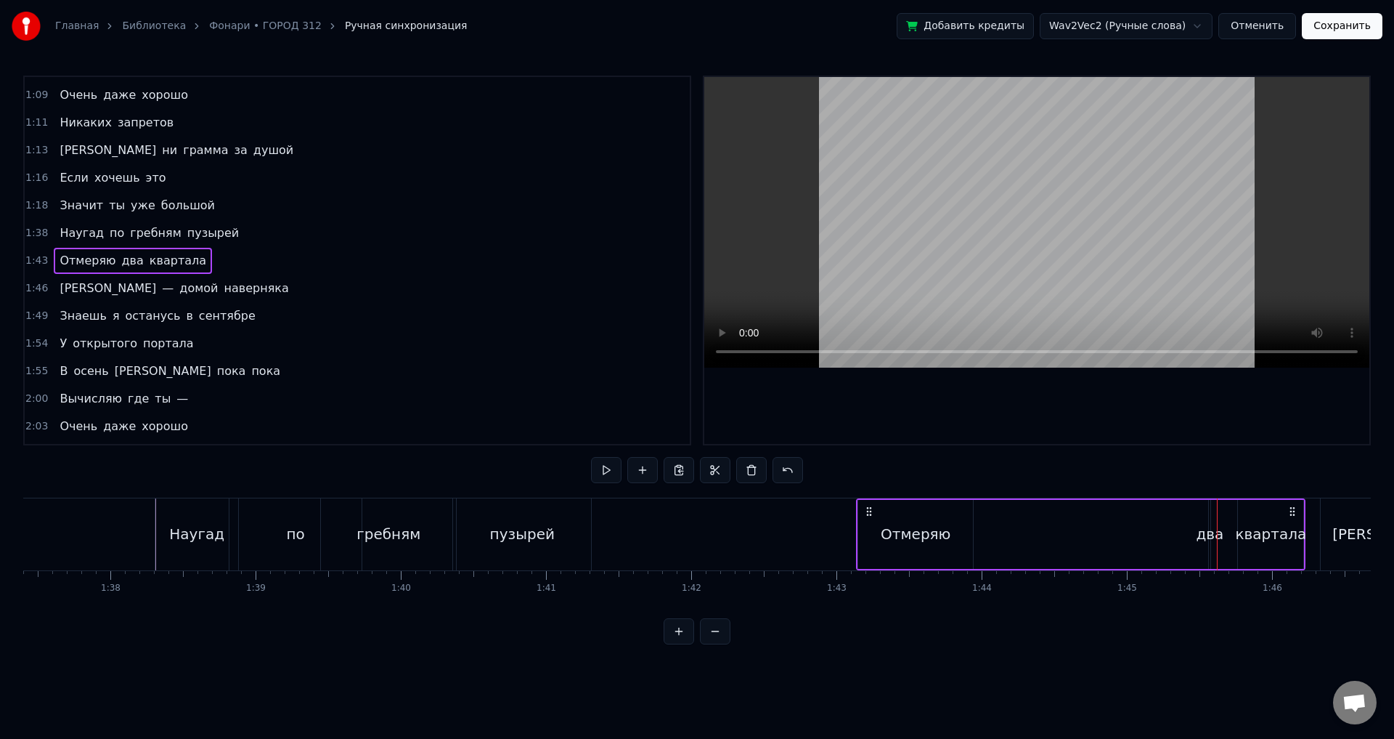
click at [1217, 532] on div at bounding box center [1217, 534] width 1 height 72
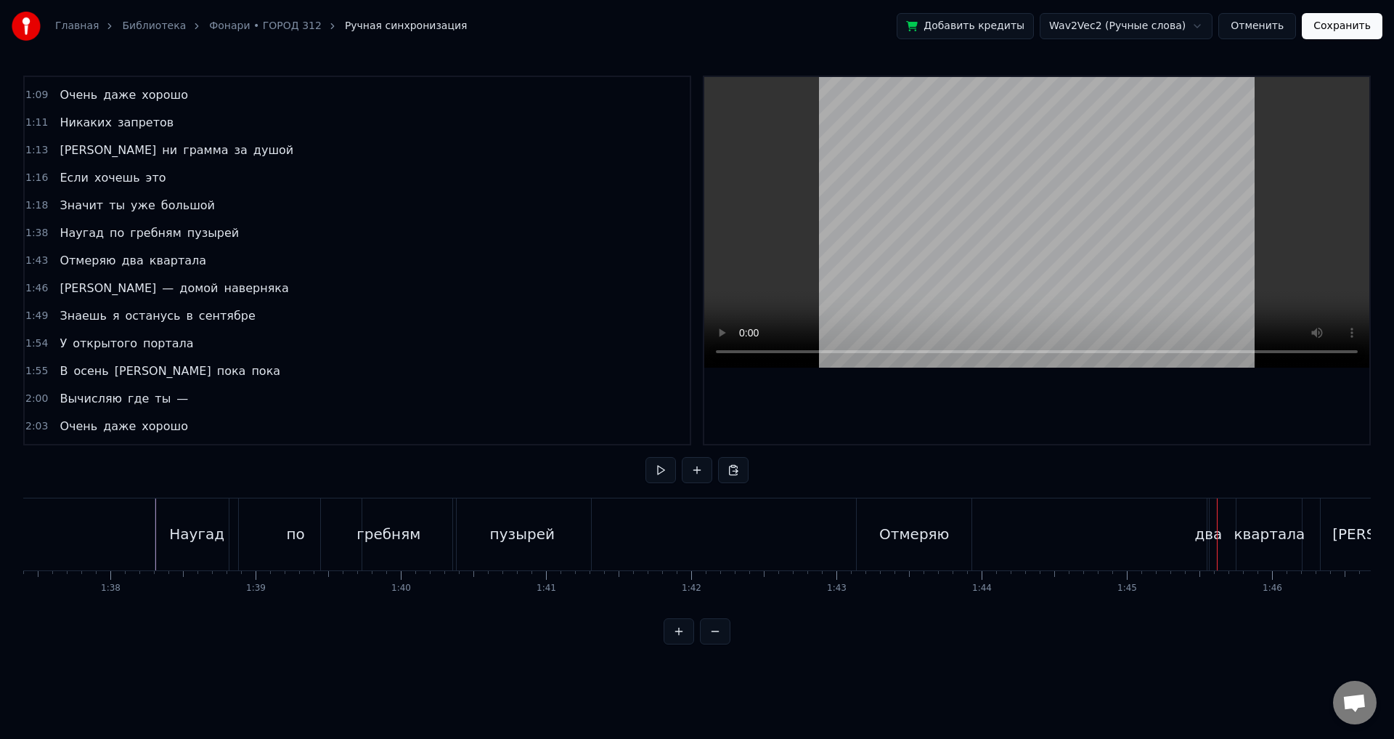
click at [1199, 539] on div "два" at bounding box center [1209, 534] width 28 height 22
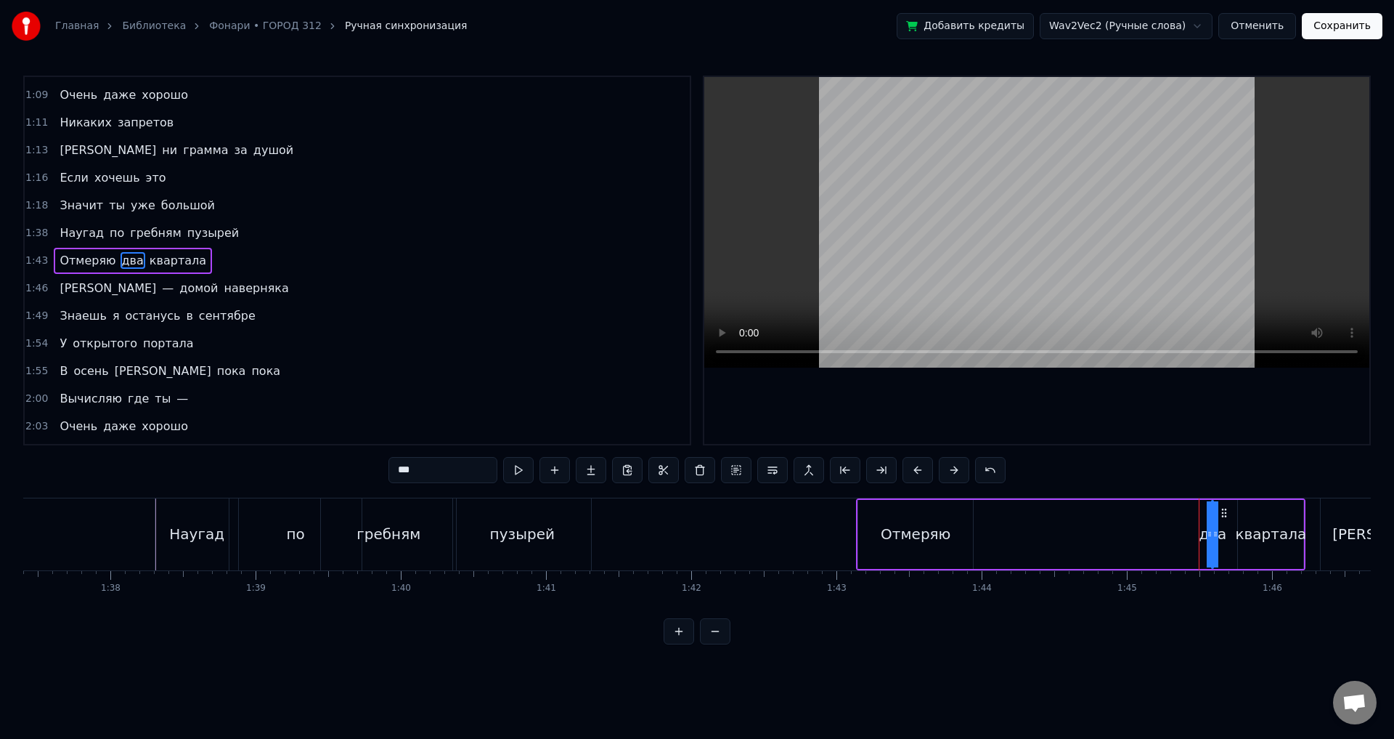
drag, startPoint x: 1214, startPoint y: 517, endPoint x: 1238, endPoint y: 517, distance: 24.0
click at [1238, 517] on div "Отмеряю два квартала" at bounding box center [1081, 534] width 450 height 72
click at [1219, 517] on div "Отмеряю два квартала" at bounding box center [1081, 534] width 450 height 72
drag, startPoint x: 1213, startPoint y: 535, endPoint x: 1159, endPoint y: 530, distance: 53.9
click at [1159, 530] on div "Отмеряю два квартала" at bounding box center [1081, 534] width 450 height 72
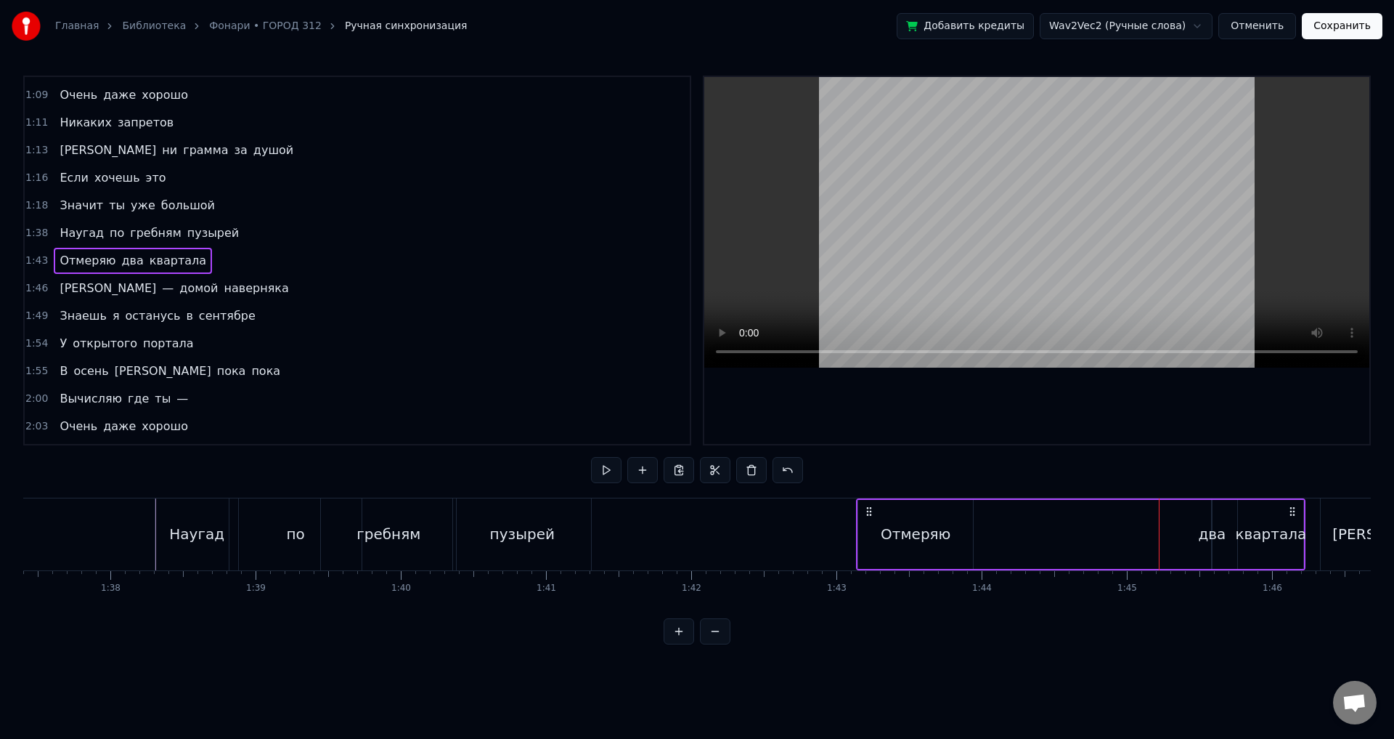
click at [123, 264] on span "два" at bounding box center [133, 260] width 25 height 17
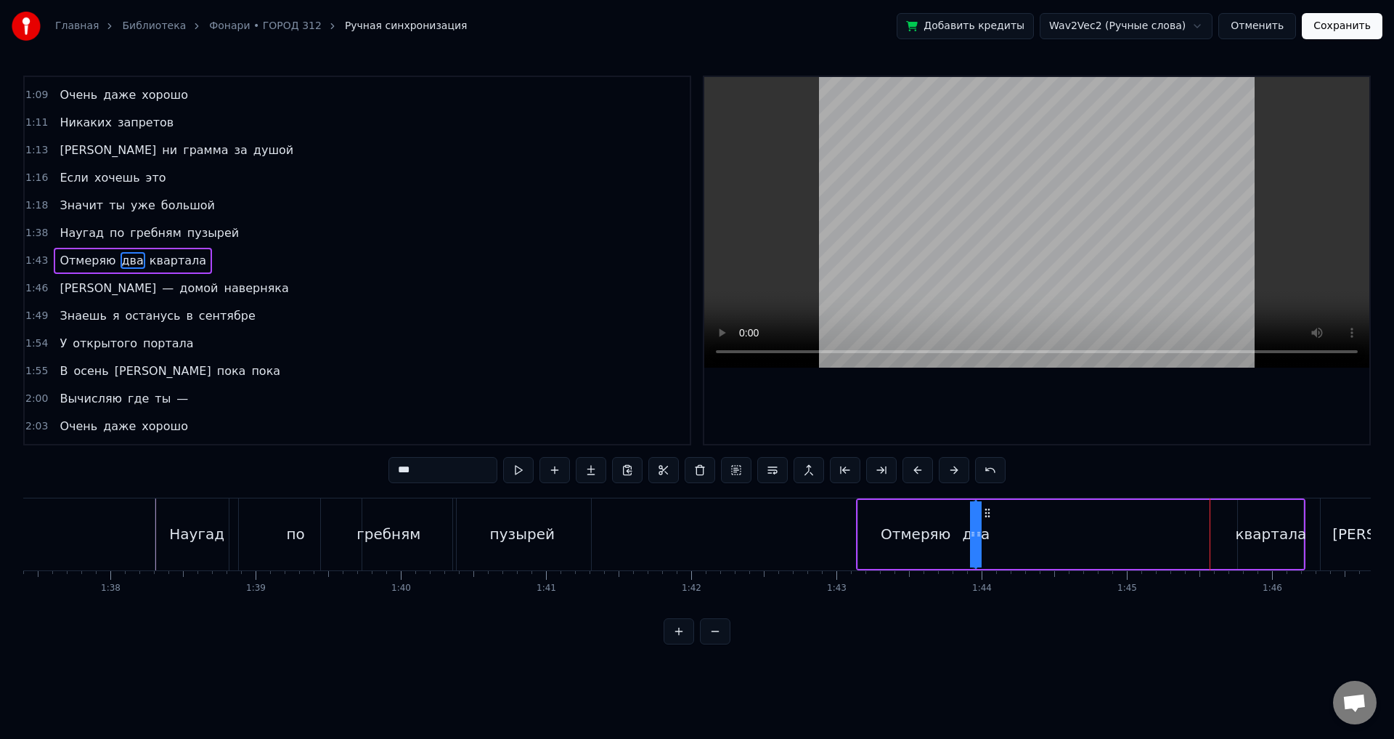
drag, startPoint x: 1226, startPoint y: 516, endPoint x: 989, endPoint y: 518, distance: 236.8
click at [989, 518] on icon at bounding box center [988, 513] width 12 height 12
drag, startPoint x: 979, startPoint y: 535, endPoint x: 993, endPoint y: 537, distance: 14.6
click at [981, 535] on icon at bounding box center [979, 534] width 6 height 12
click at [994, 537] on div "Отмеряю два квартала" at bounding box center [1081, 534] width 450 height 72
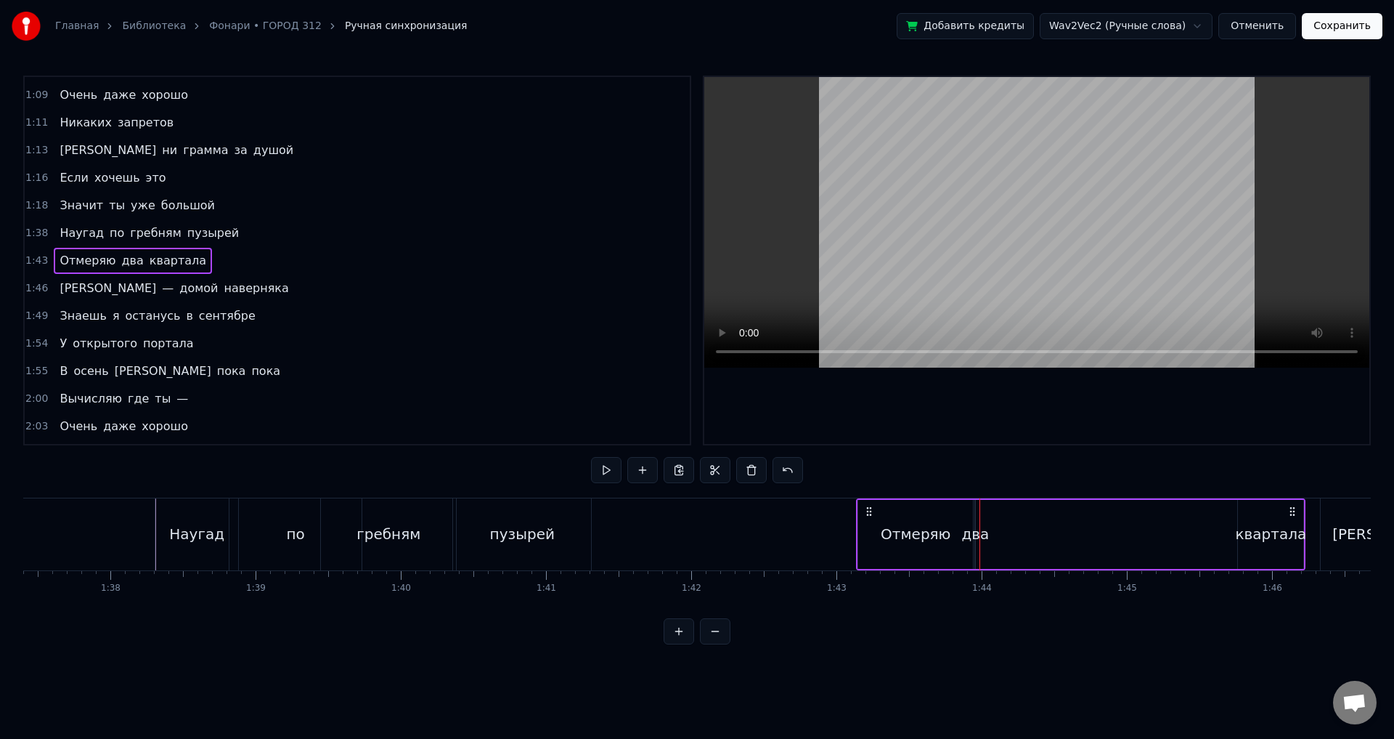
click at [980, 537] on div at bounding box center [980, 534] width 1 height 72
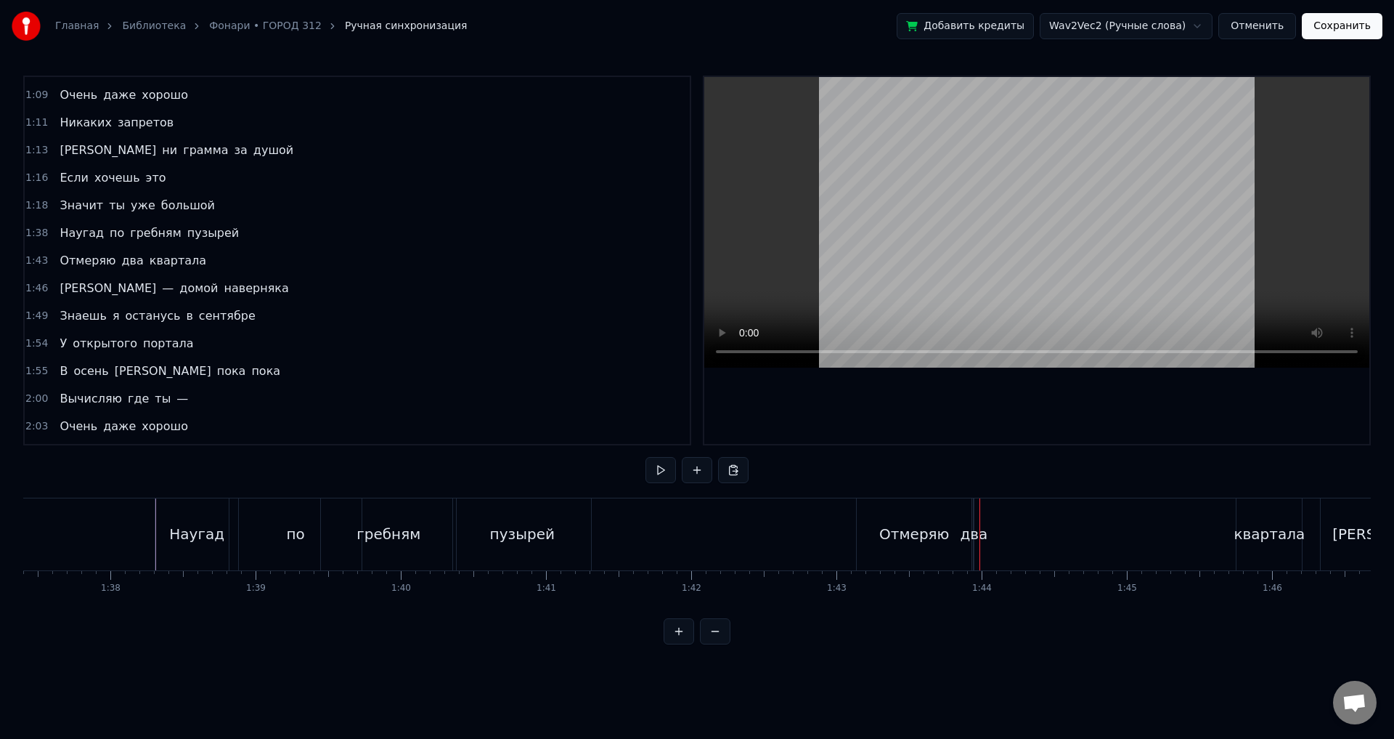
drag, startPoint x: 1263, startPoint y: 543, endPoint x: 1234, endPoint y: 505, distance: 47.6
click at [1264, 543] on div "квартала" at bounding box center [1269, 534] width 71 height 22
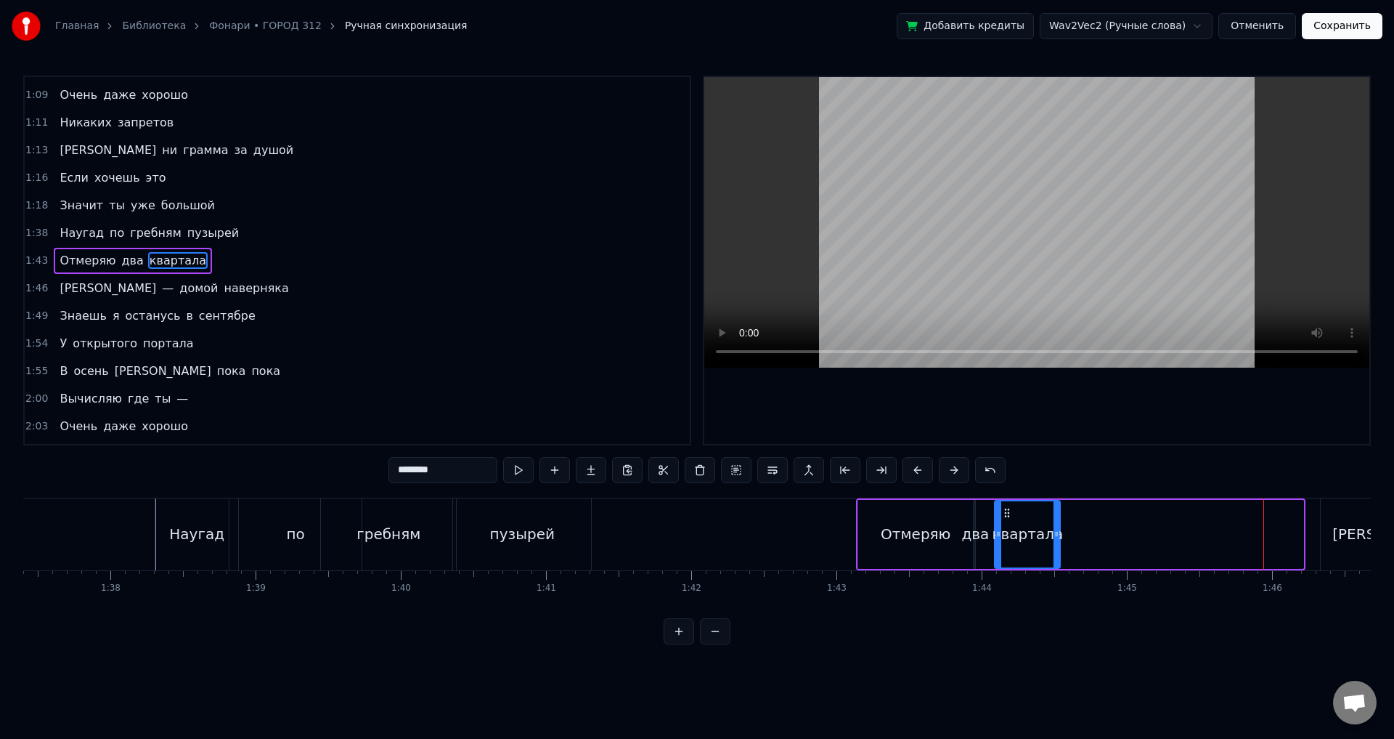
drag, startPoint x: 1251, startPoint y: 511, endPoint x: 1007, endPoint y: 503, distance: 243.4
click at [1007, 503] on div "квартала" at bounding box center [1028, 534] width 64 height 66
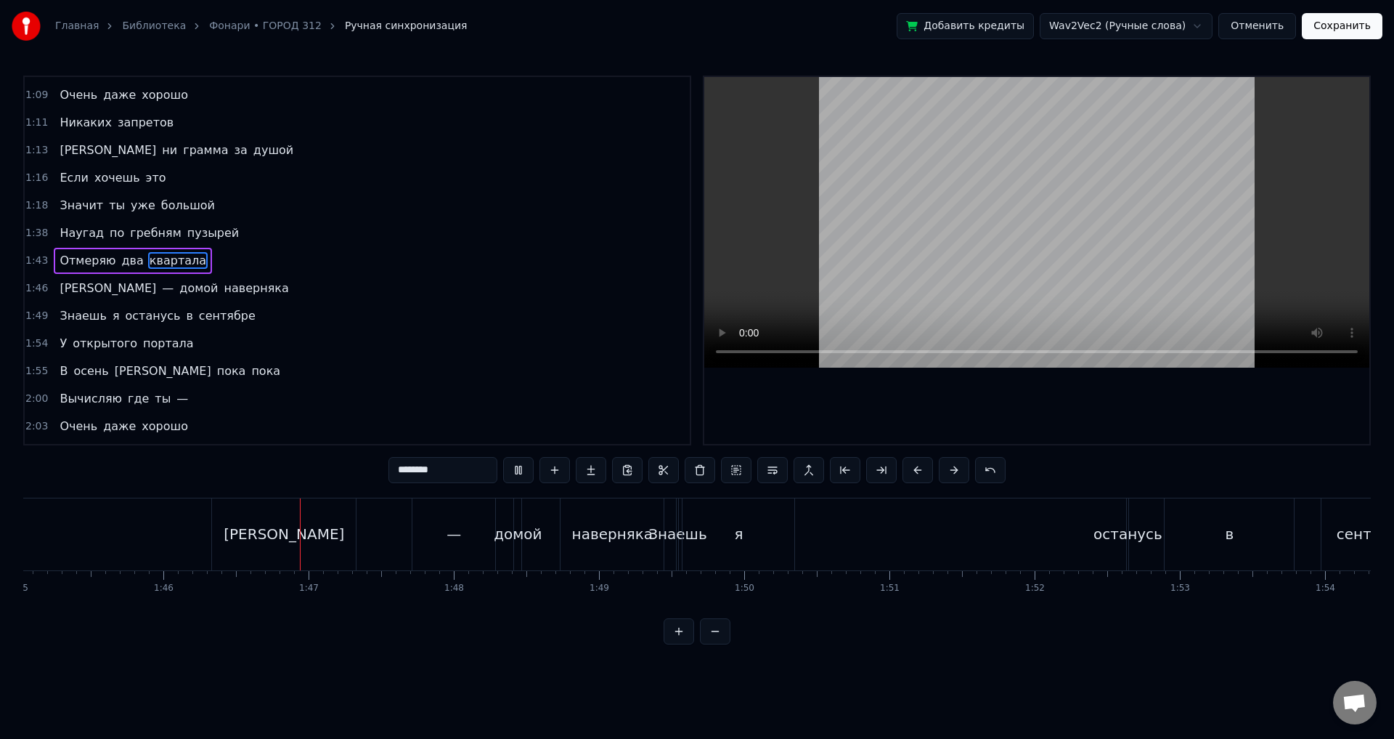
scroll to position [0, 15385]
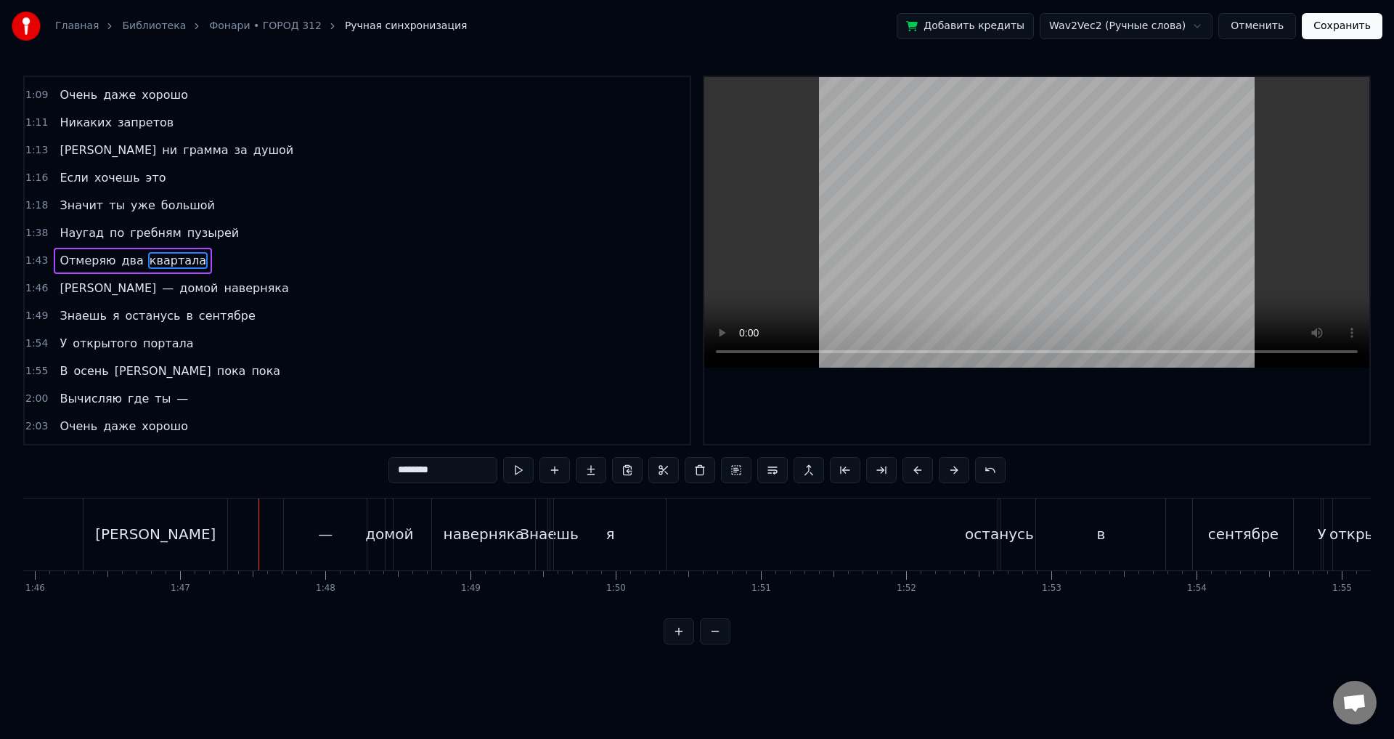
click at [160, 290] on span "—" at bounding box center [167, 288] width 15 height 17
